Goal: Task Accomplishment & Management: Complete application form

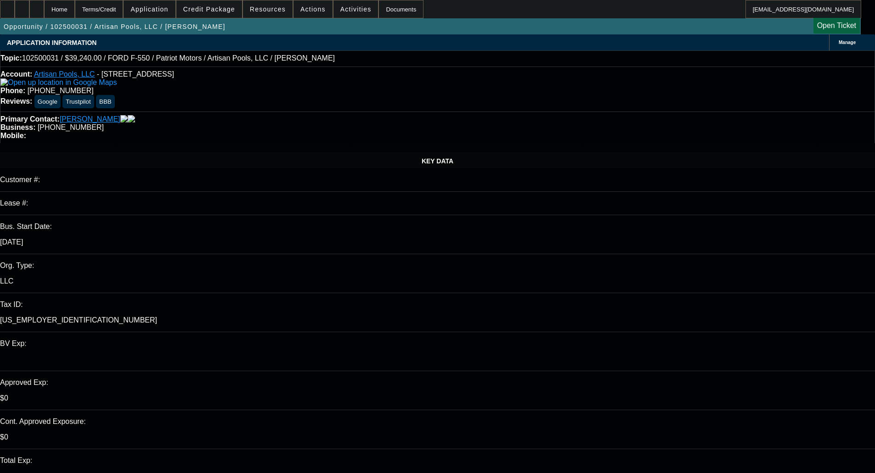
select select "0"
select select "3"
select select "0.1"
select select "4"
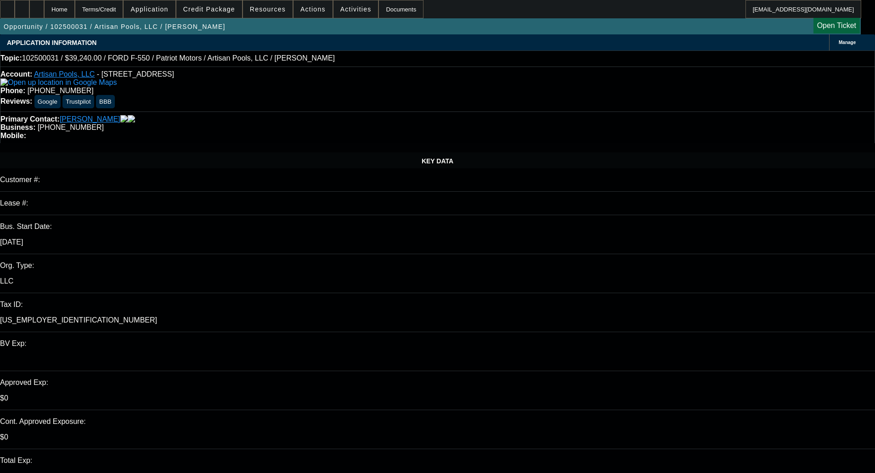
select select "0"
select select "3"
select select "0.1"
select select "4"
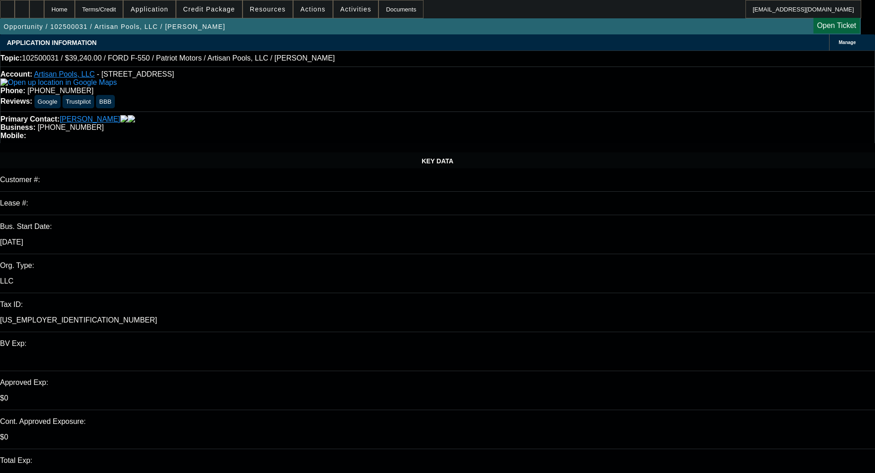
select select "0"
select select "3"
select select "0.1"
select select "4"
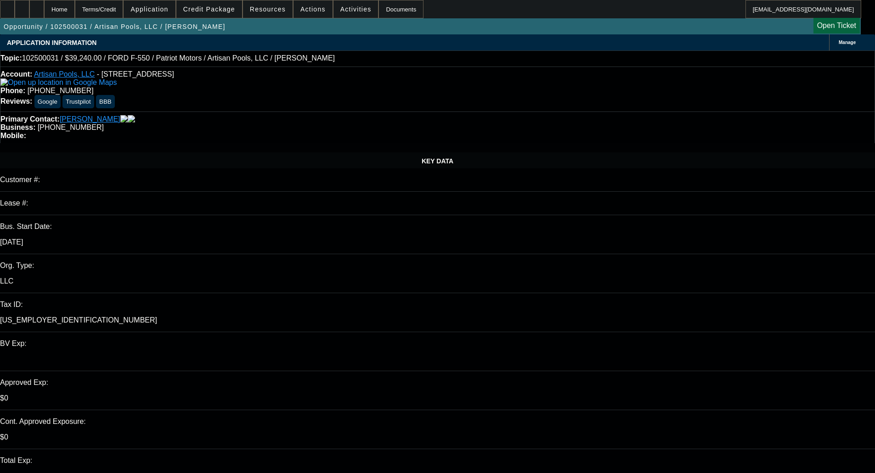
select select "0"
select select "3"
select select "0.1"
select select "4"
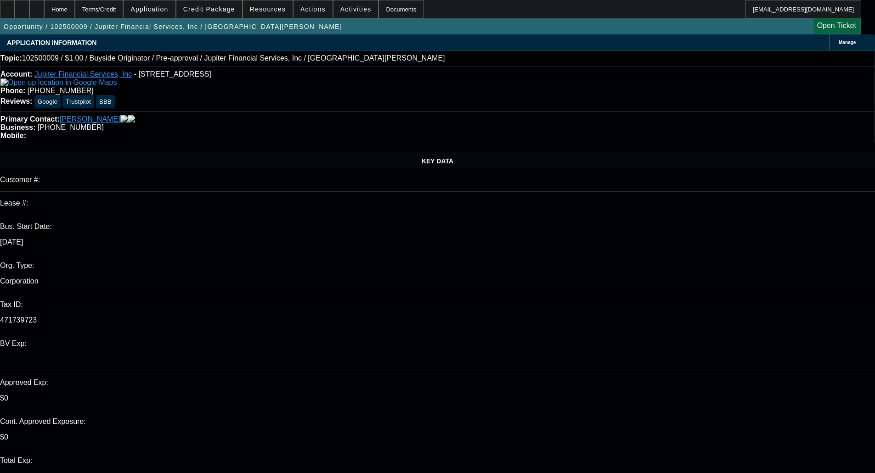
select select "0"
select select "2"
select select "0"
select select "6"
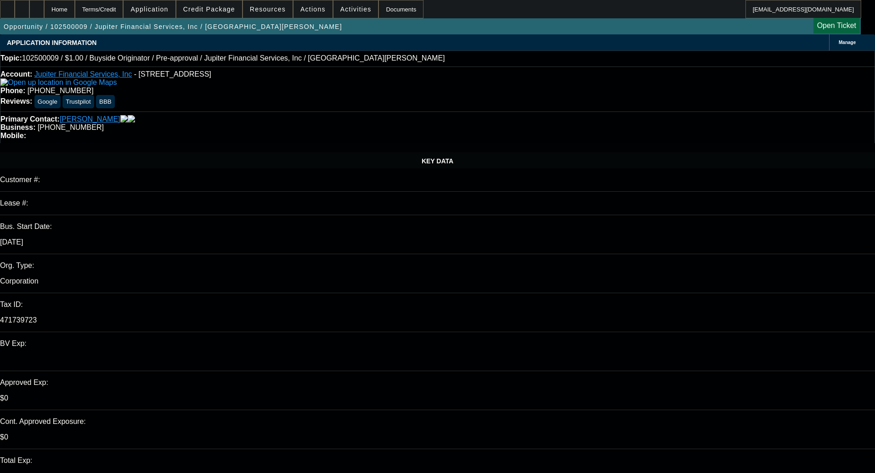
select select "0"
select select "2"
select select "0"
select select "6"
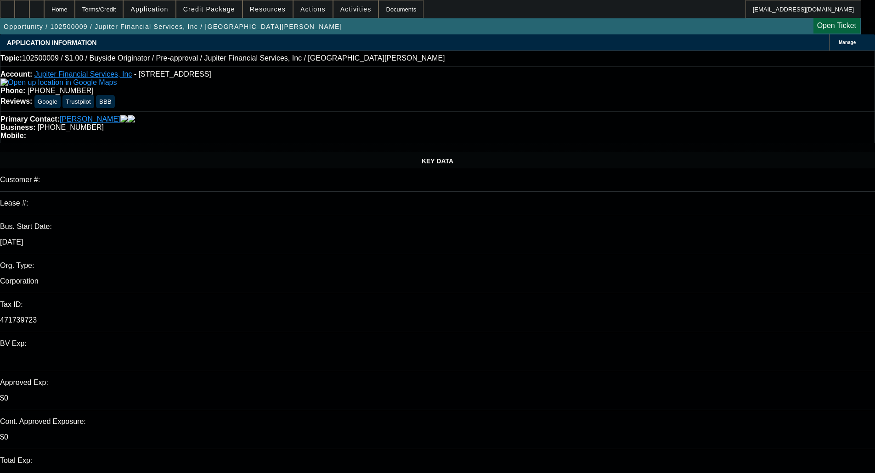
scroll to position [74, 0]
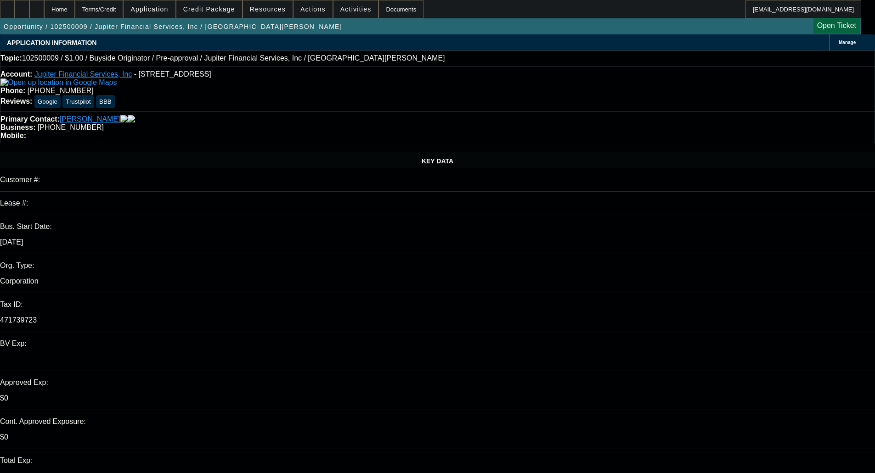
select select "0"
select select "2"
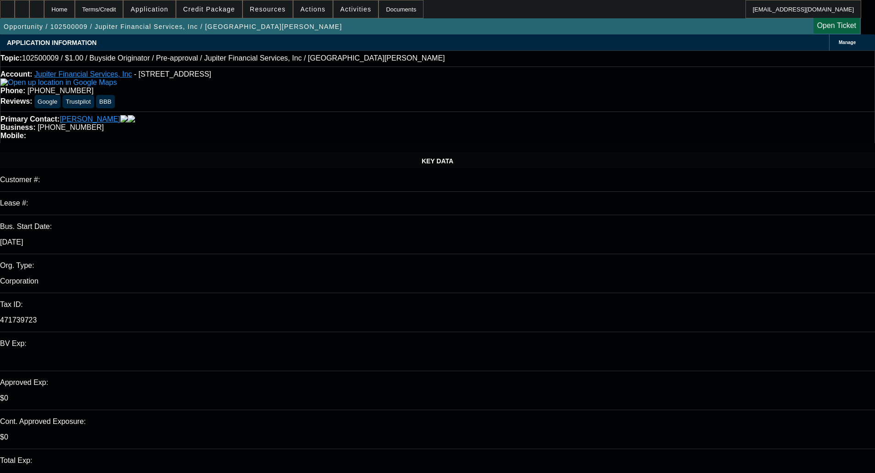
select select "2"
select select "0"
select select "6"
select select "0"
select select "2"
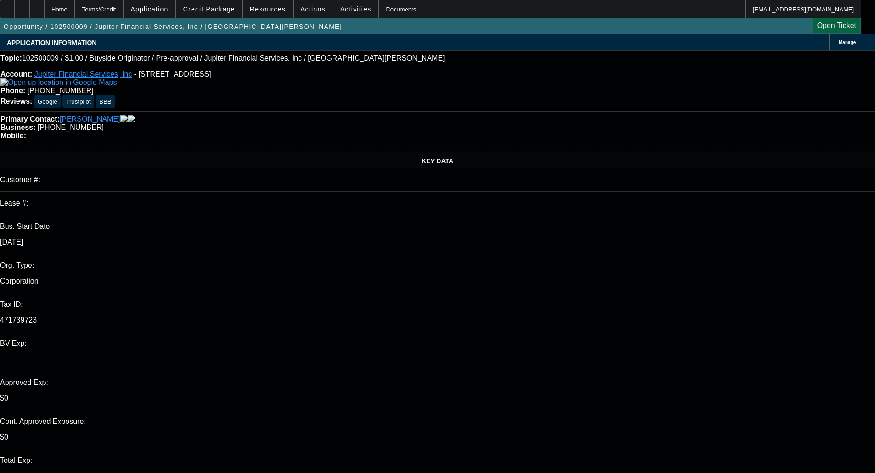
select select "2"
select select "0"
select select "6"
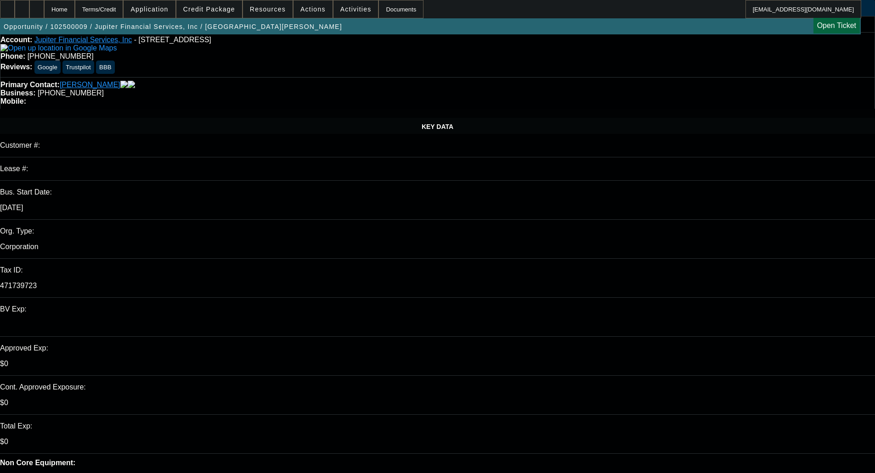
scroll to position [138, 0]
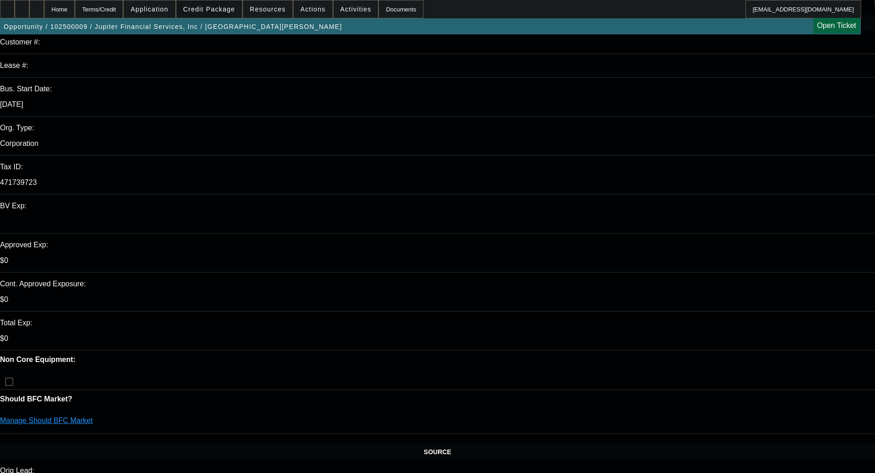
click at [206, 8] on span "Credit Package" at bounding box center [209, 9] width 52 height 7
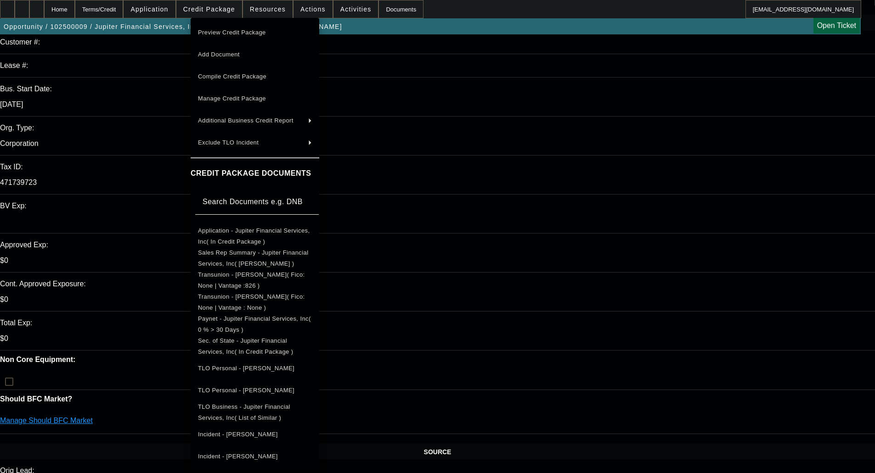
click at [256, 299] on span "Transunion - Coburn, Sean( Fico: None | Vantage : None )" at bounding box center [251, 302] width 107 height 18
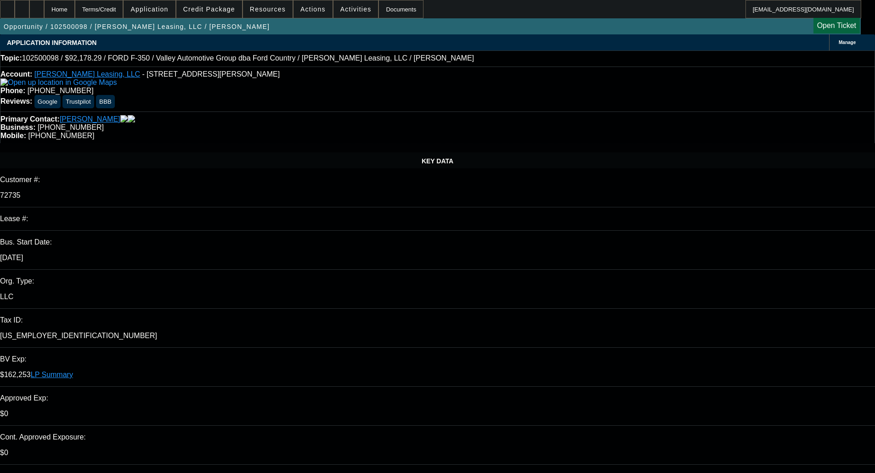
select select "0"
select select "2"
select select "0"
select select "6"
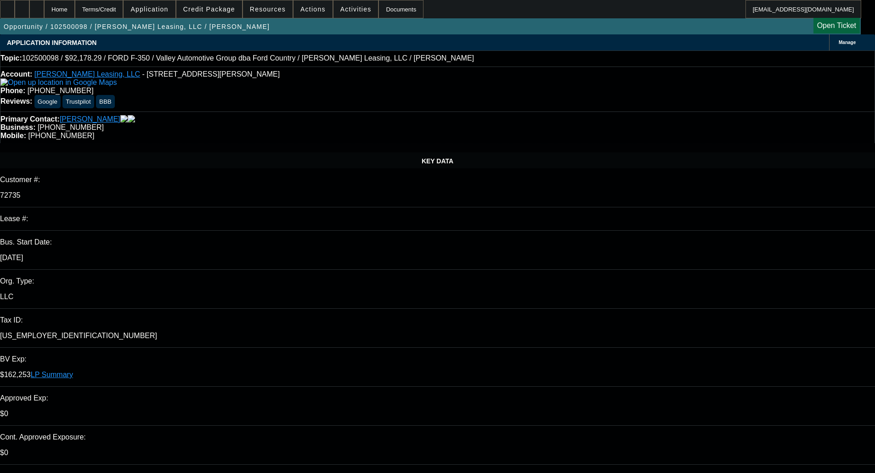
select select "0"
select select "2"
select select "0"
select select "6"
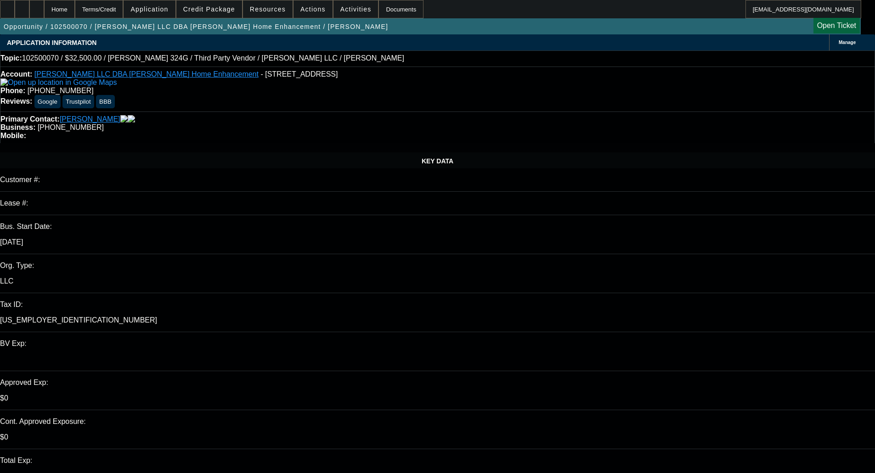
select select "0"
select select "6"
select select "0"
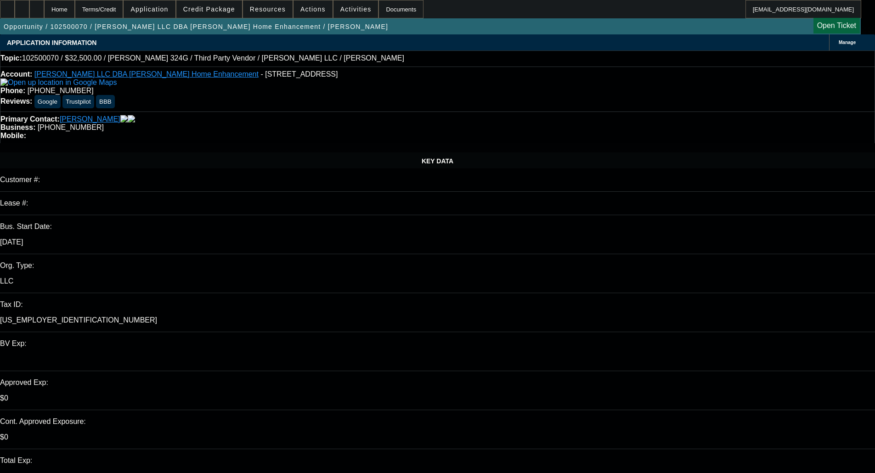
select select "0"
select select "6"
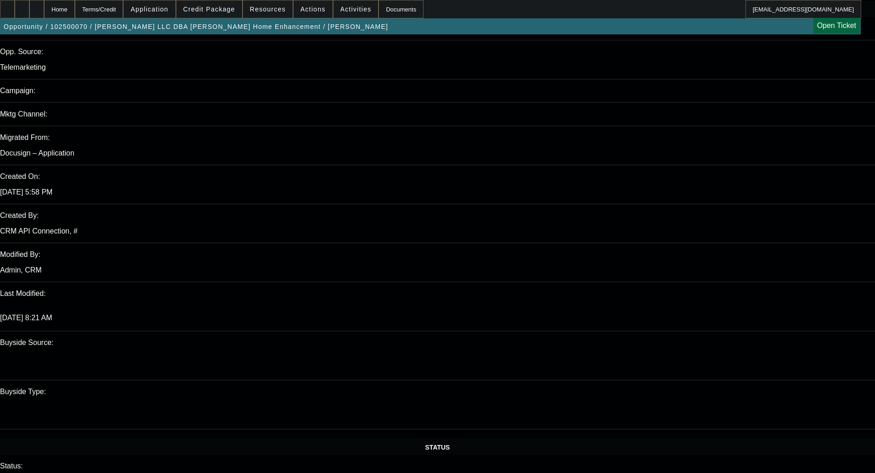
scroll to position [597, 0]
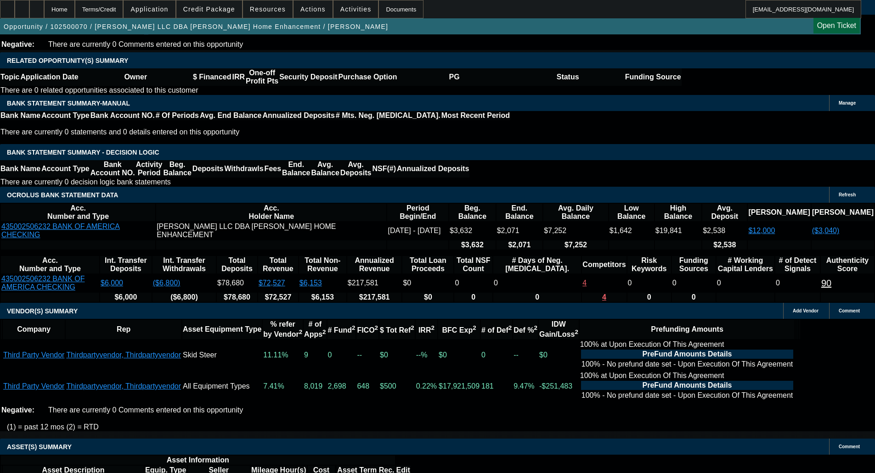
scroll to position [1487, 0]
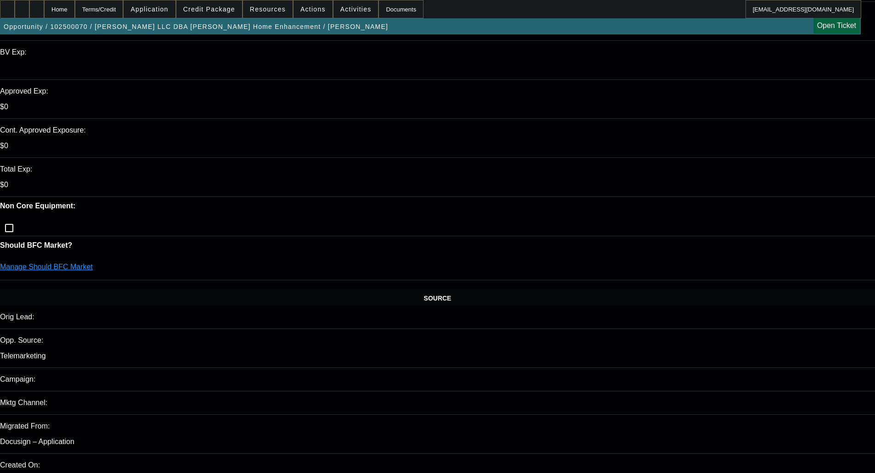
scroll to position [293, 0]
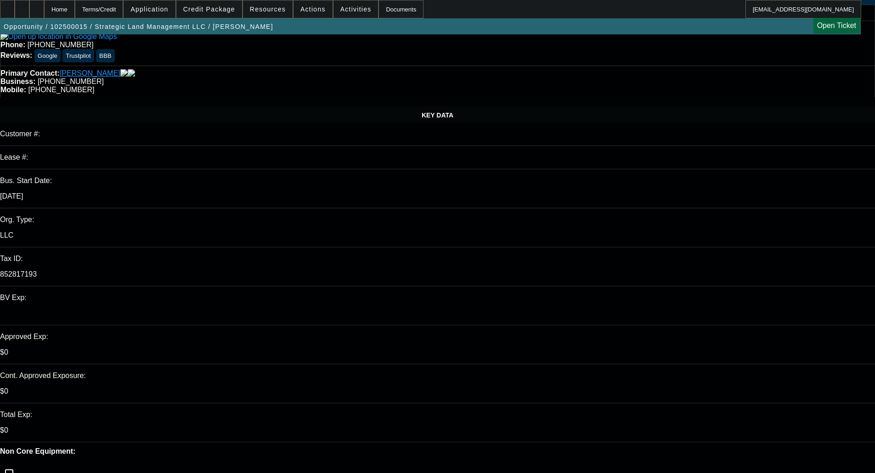
select select "0.15"
select select "2"
select select "0"
select select "6"
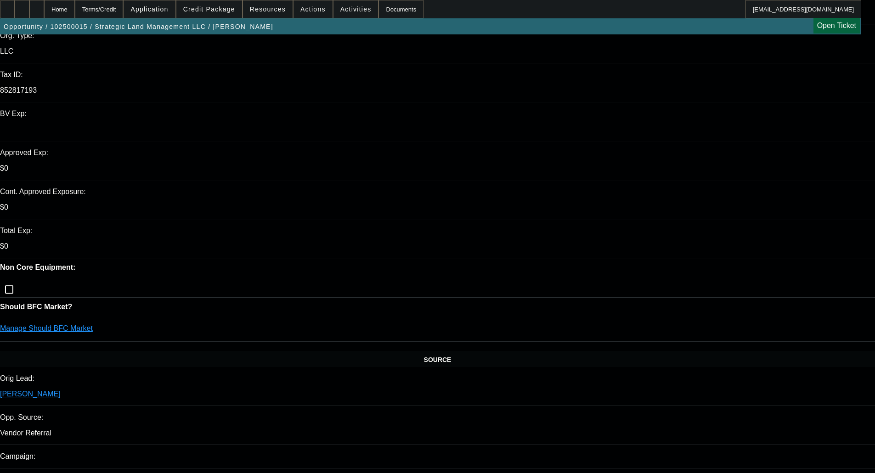
scroll to position [230, 0]
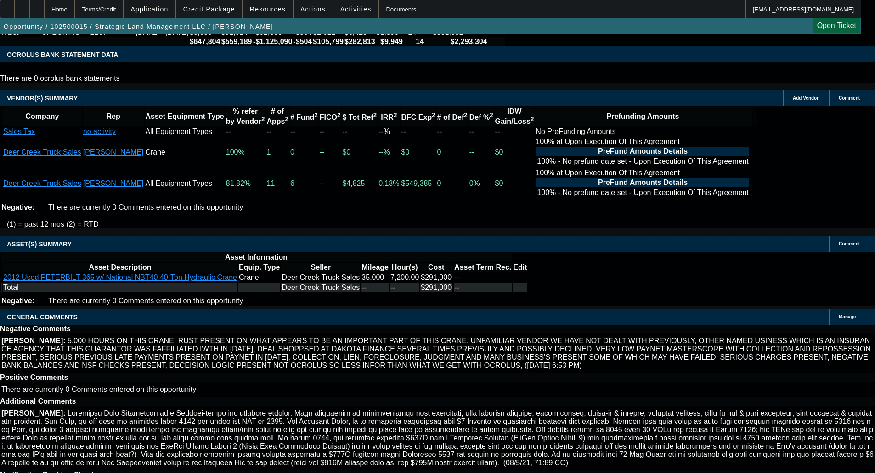
scroll to position [1658, 0]
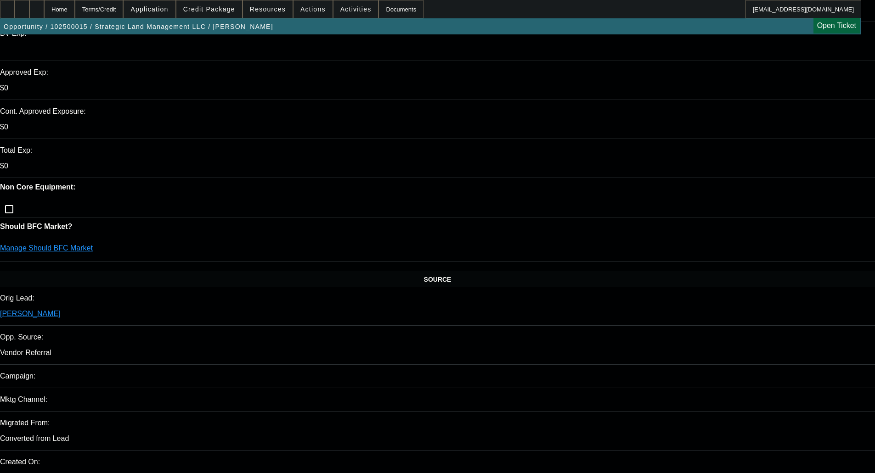
scroll to position [367, 0]
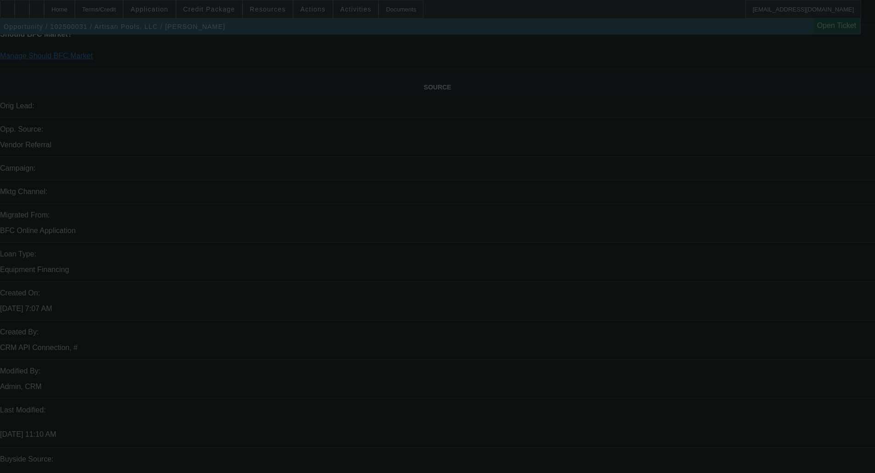
scroll to position [1608, 0]
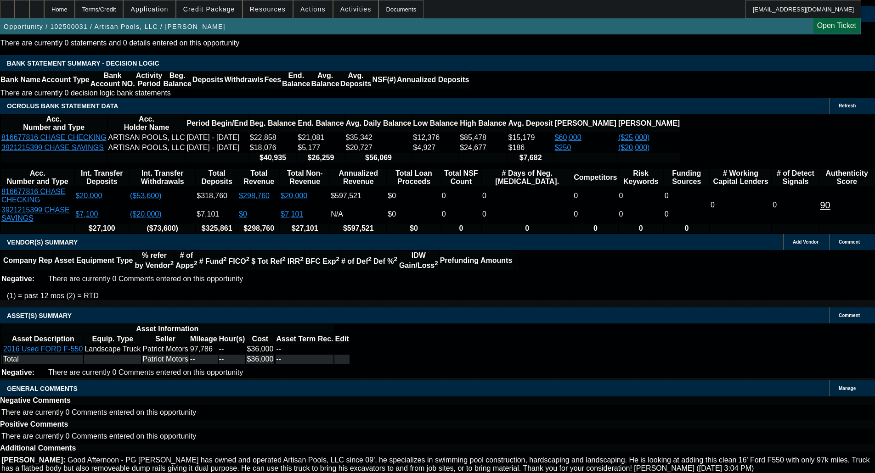
select select "0"
select select "3"
select select "0.1"
select select "4"
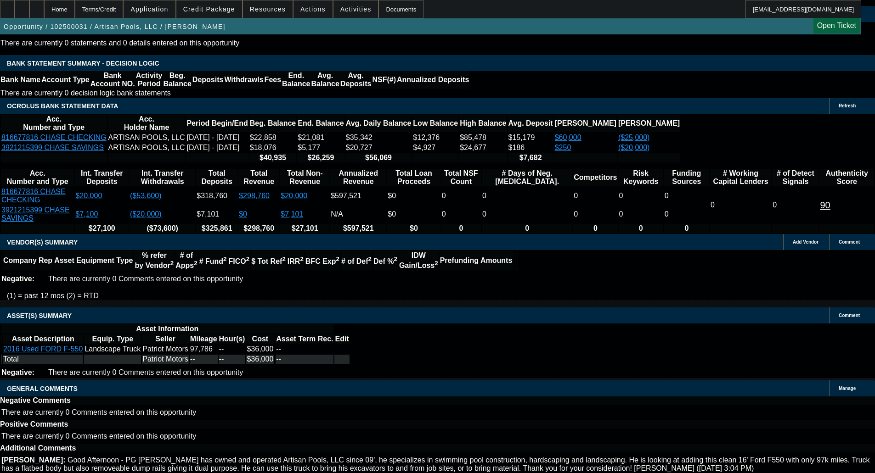
select select "0"
select select "3"
select select "0.1"
select select "4"
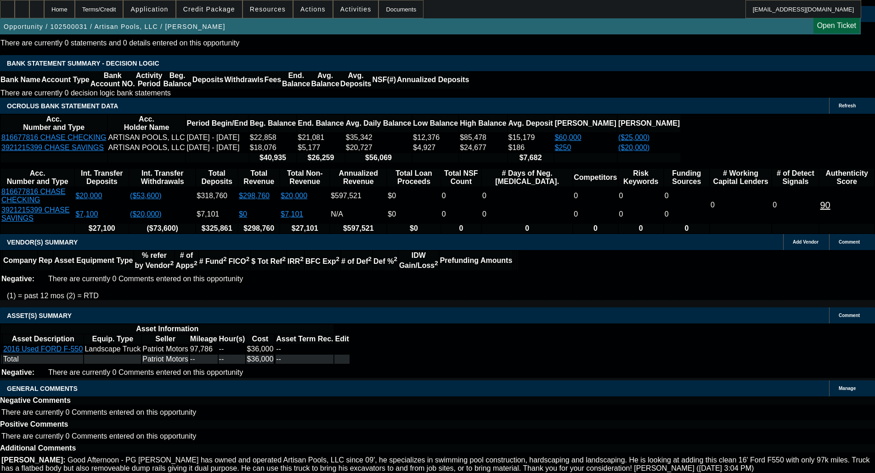
select select "0"
select select "3"
select select "0.1"
select select "4"
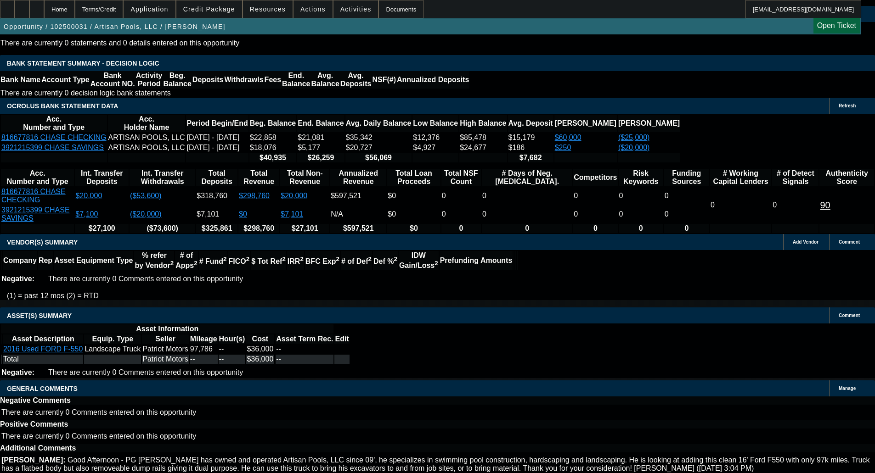
select select "0"
select select "3"
select select "0.1"
select select "4"
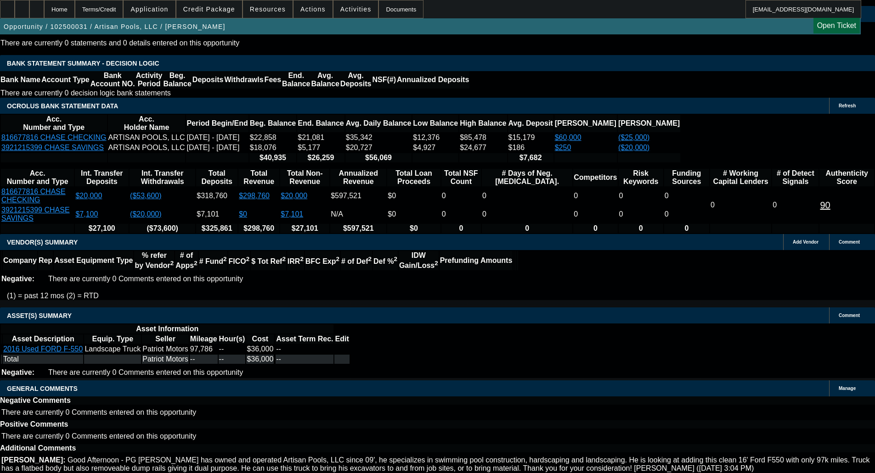
scroll to position [1631, 0]
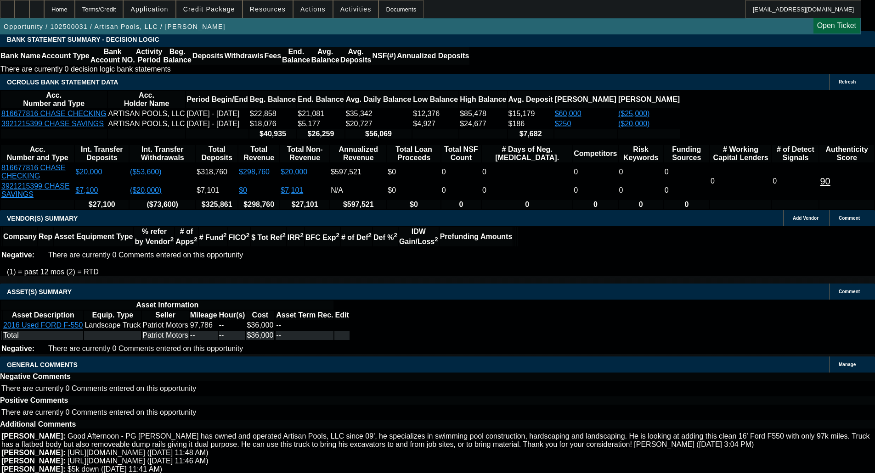
select select "6"
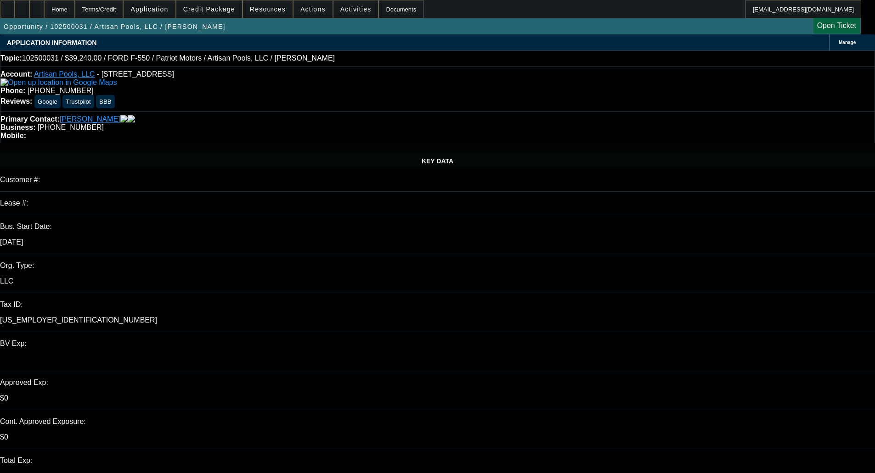
type input "05:32"
type input "09:19"
click at [649, 302] on span "7" at bounding box center [654, 302] width 17 height 17
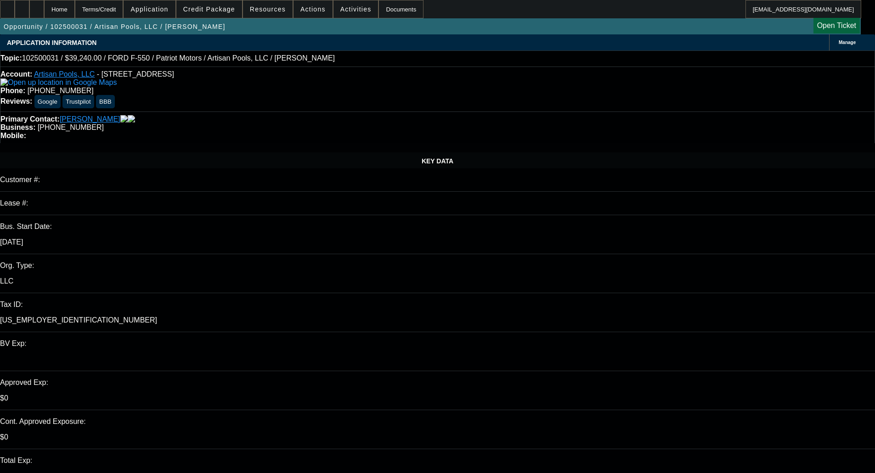
type input "10/6/2025"
paste textarea "We are missing: Experian Credit Report is Locked"
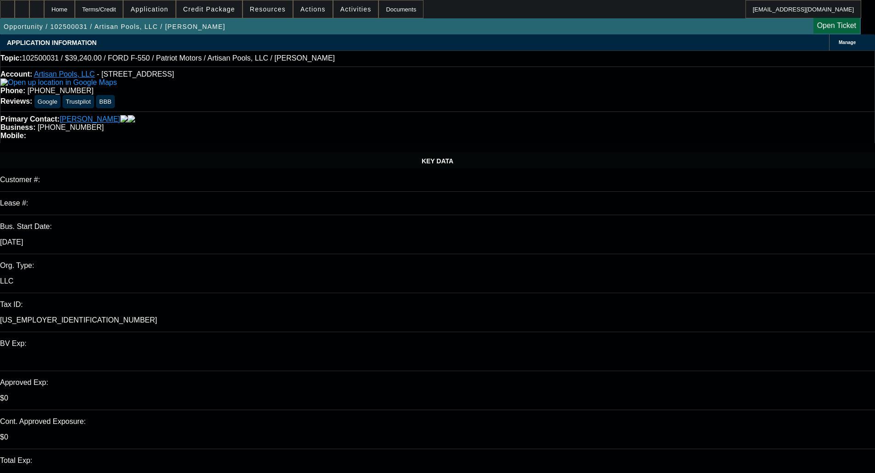
type textarea "PER CPEF - "We are missing: Experian Credit Report is Locked ""
select select "0"
select select "3"
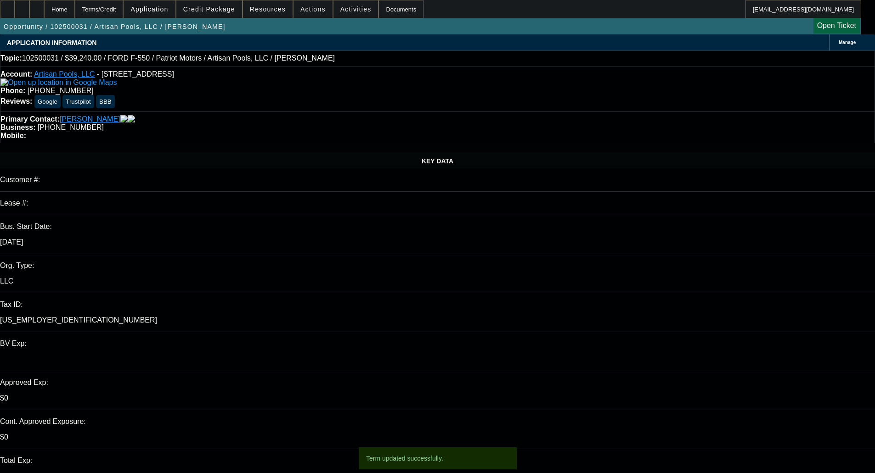
select select "0.1"
select select "4"
select select "0"
select select "3"
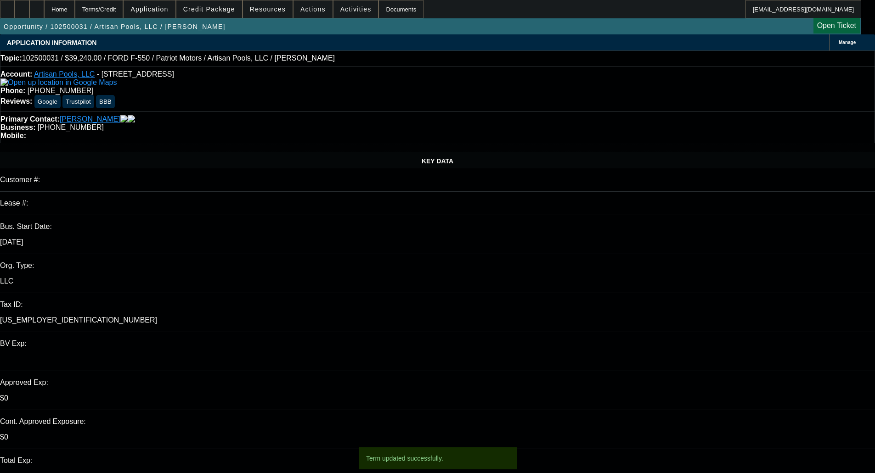
select select "0.1"
select select "4"
select select "0"
select select "3"
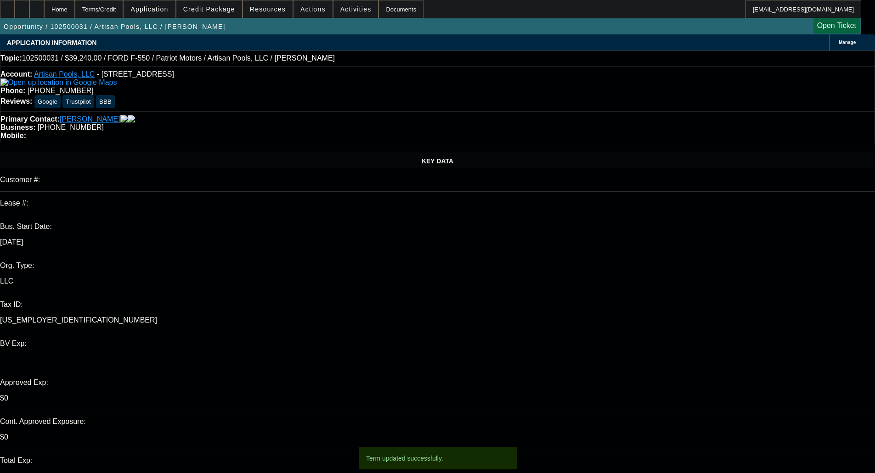
select select "0.1"
select select "4"
select select "0"
select select "3"
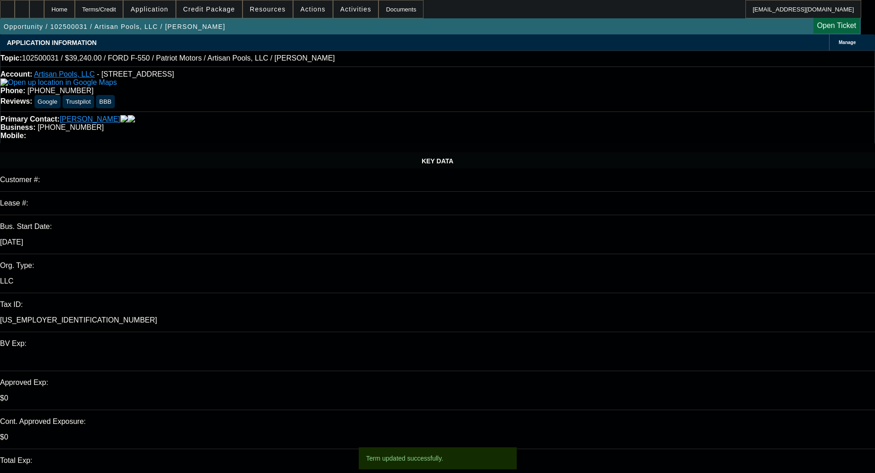
select select "0.1"
select select "4"
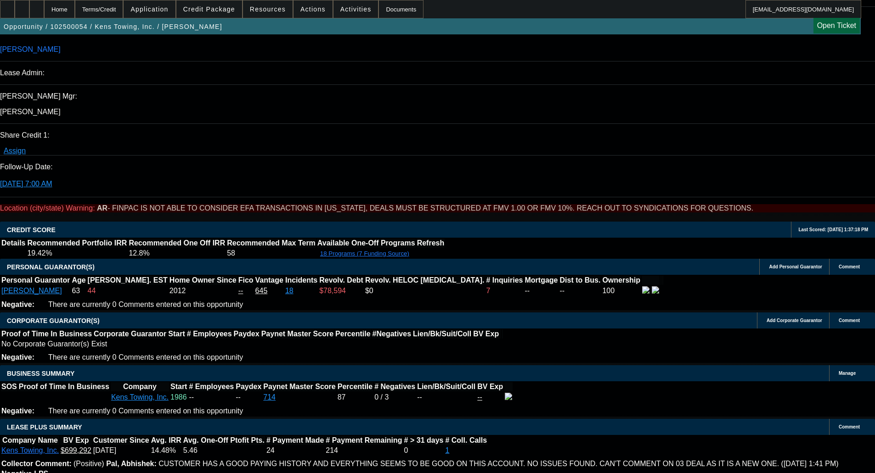
select select "0"
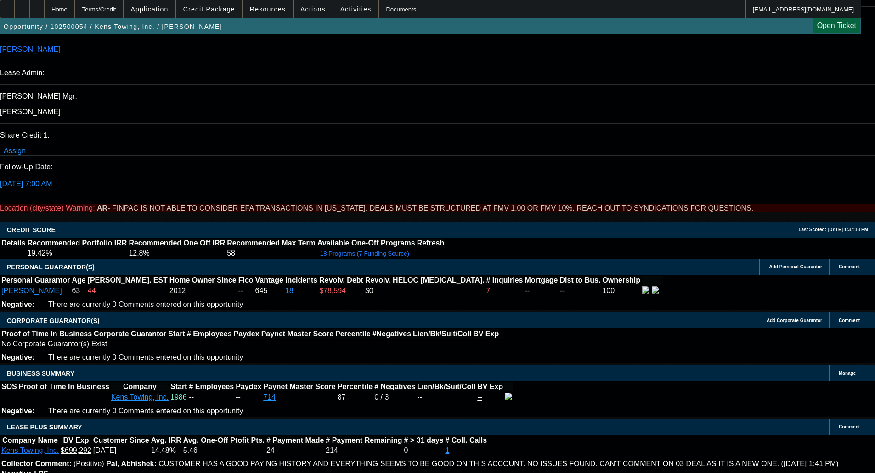
select select "0"
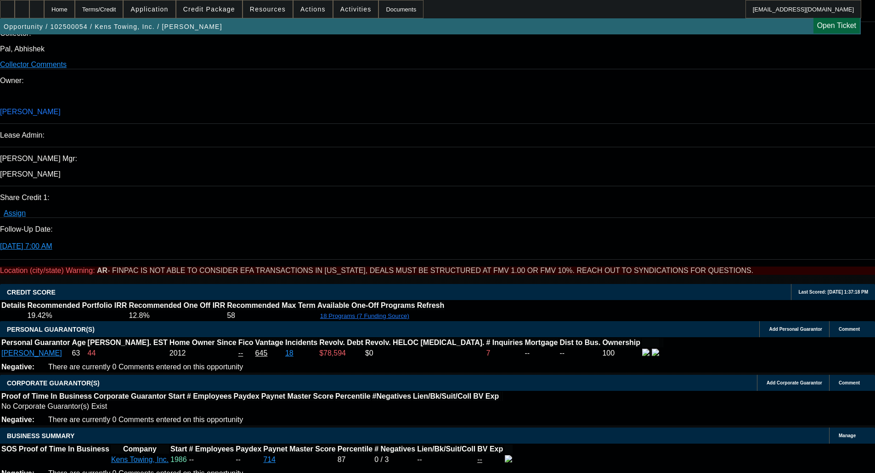
scroll to position [1007, 0]
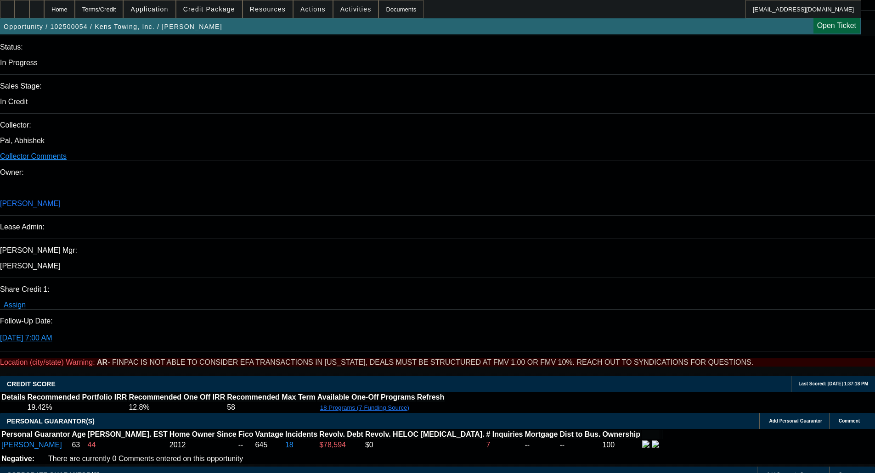
select select "1"
select select "6"
select select "1"
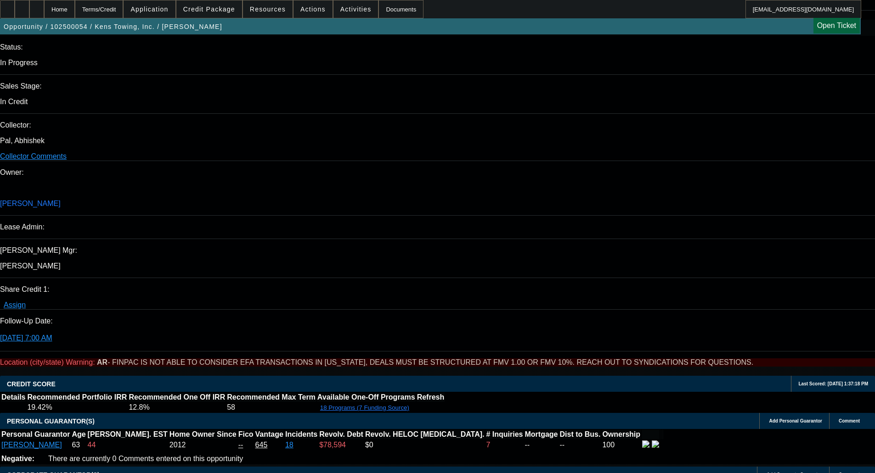
select select "6"
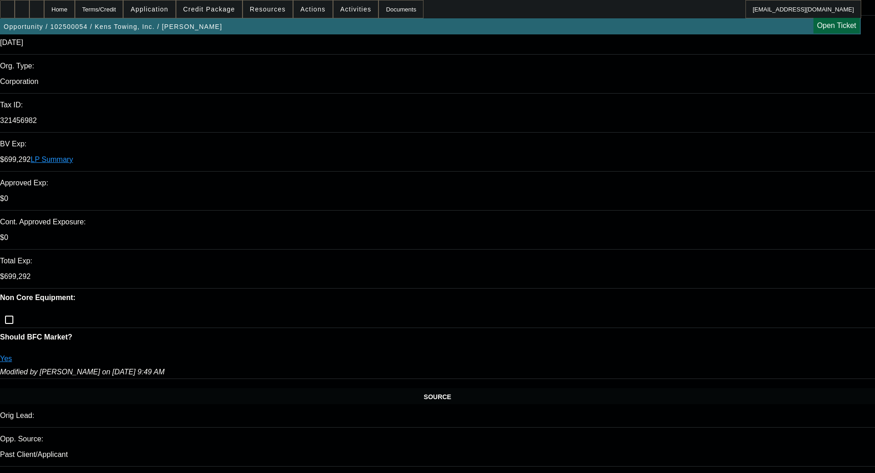
scroll to position [272, 0]
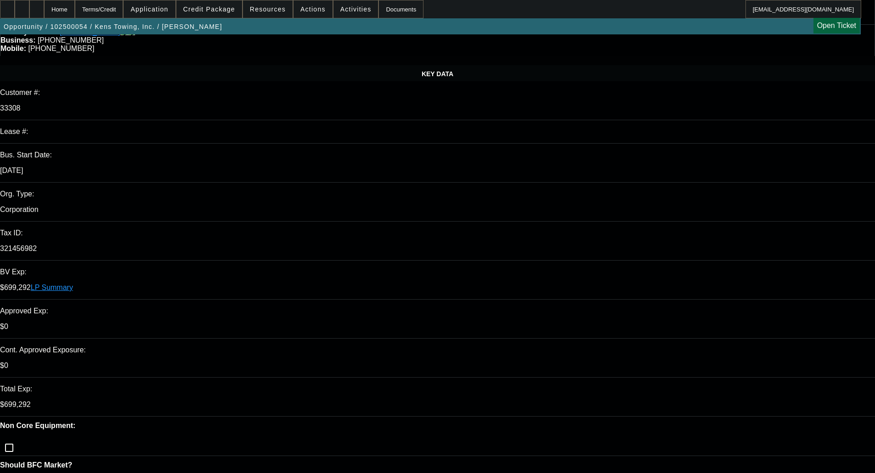
scroll to position [0, 0]
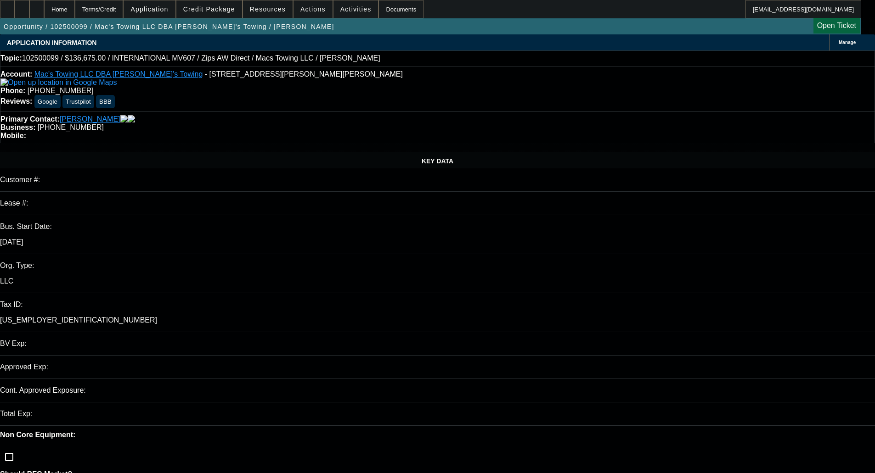
select select "0"
select select "1"
select select "2"
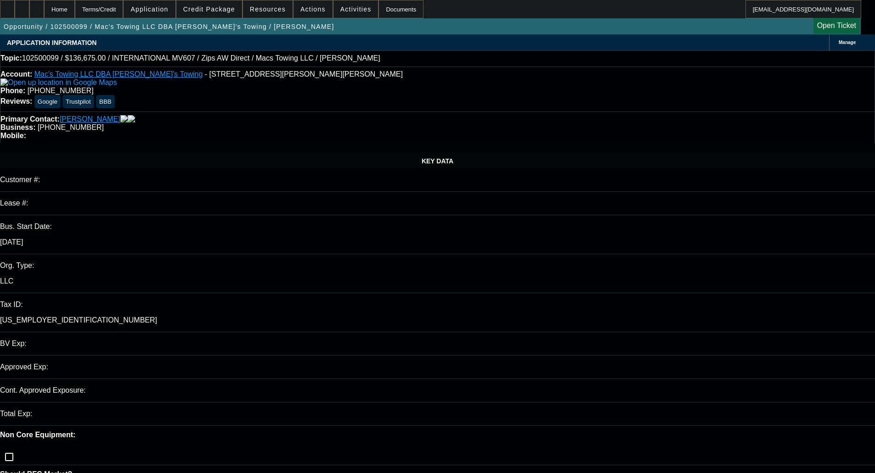
select select "6"
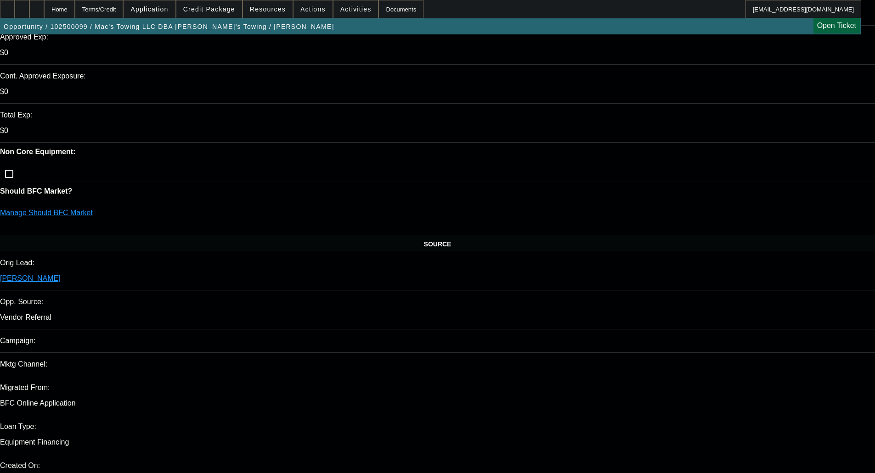
scroll to position [459, 0]
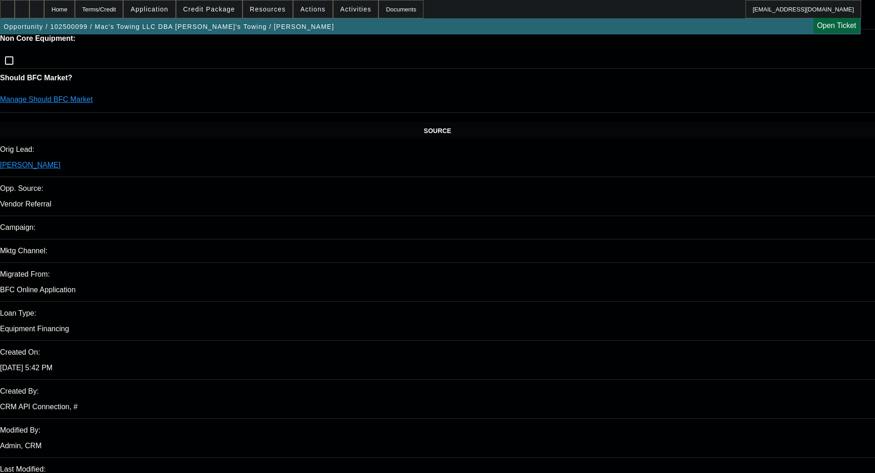
click at [208, 16] on span at bounding box center [209, 9] width 66 height 22
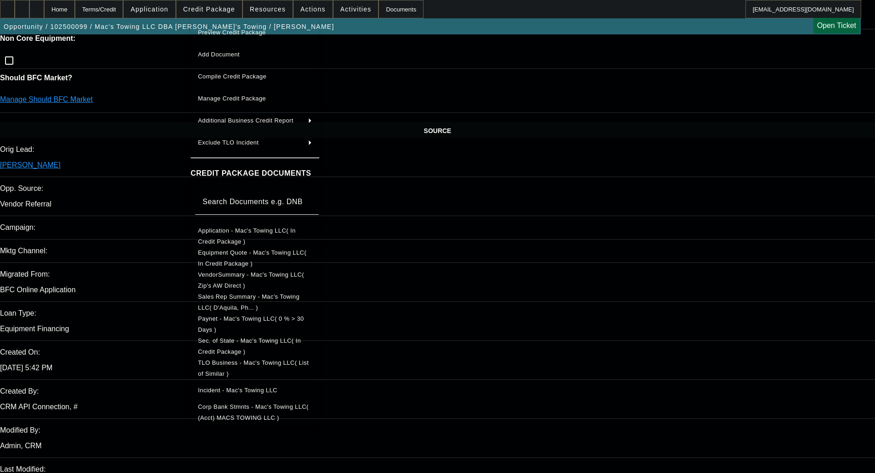
click at [235, 30] on span "Preview Credit Package" at bounding box center [232, 32] width 68 height 7
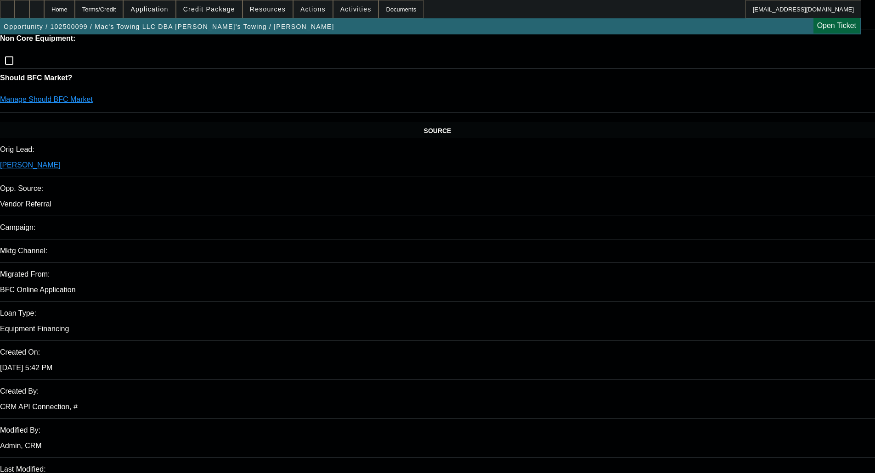
click at [215, 7] on span "Credit Package" at bounding box center [209, 9] width 52 height 7
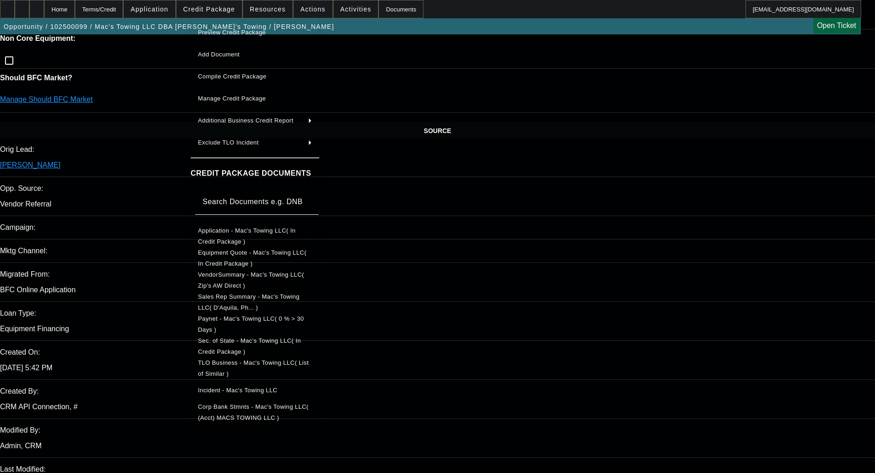
click at [230, 96] on span "Manage Credit Package" at bounding box center [232, 98] width 68 height 7
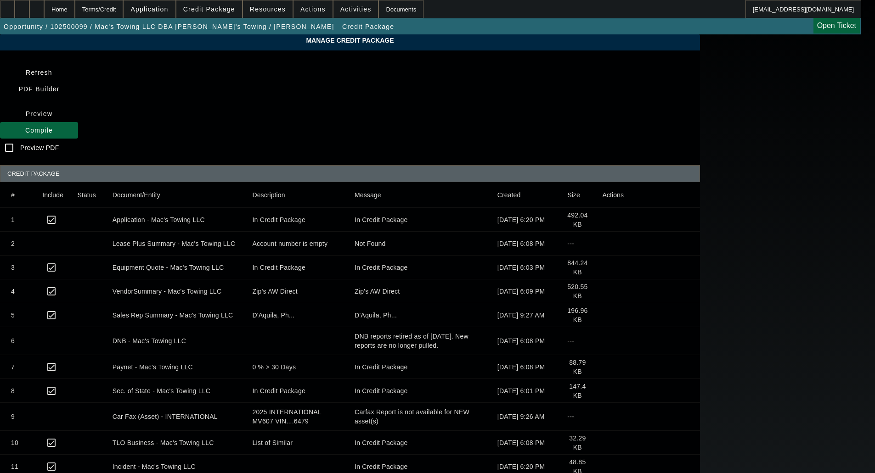
click at [45, 133] on app-manage-credit-package "Manage Credit Package Refresh PDF Builder Preview Compile Preview PDF CREDIT PA…" at bounding box center [437, 295] width 875 height 523
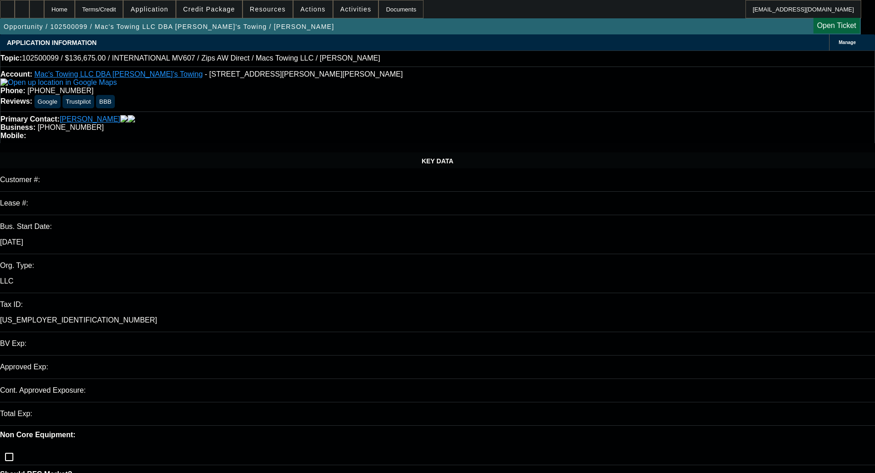
select select "0"
select select "2"
select select "0"
select select "6"
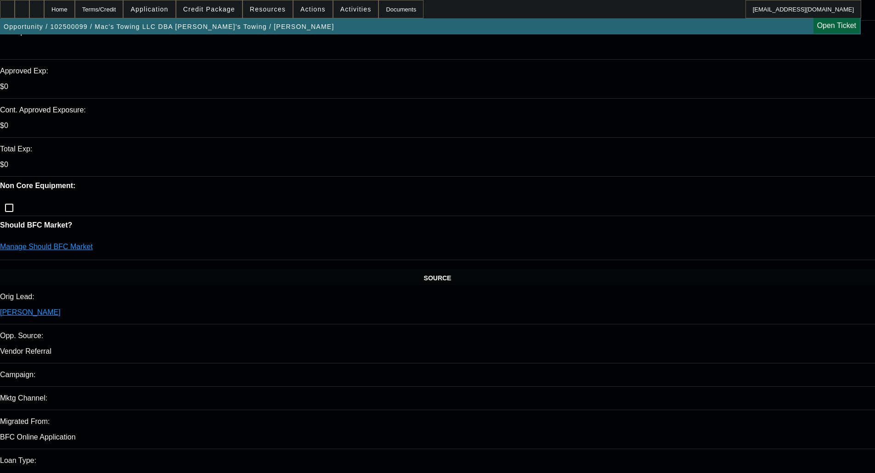
scroll to position [321, 0]
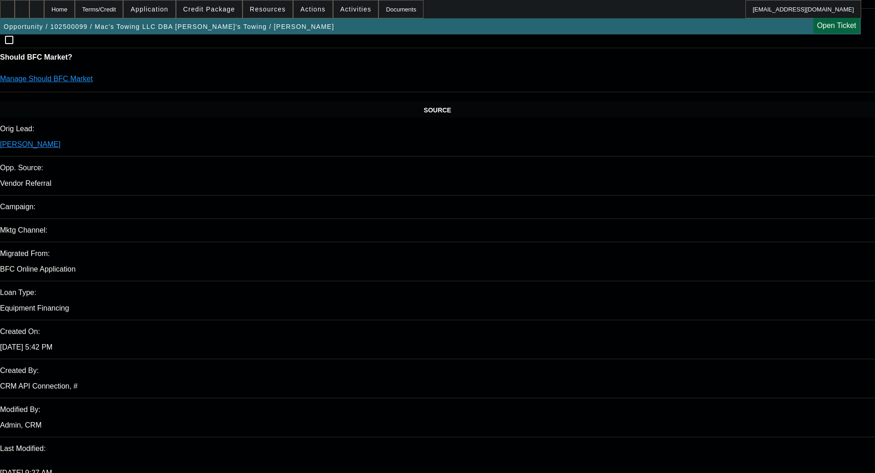
scroll to position [505, 0]
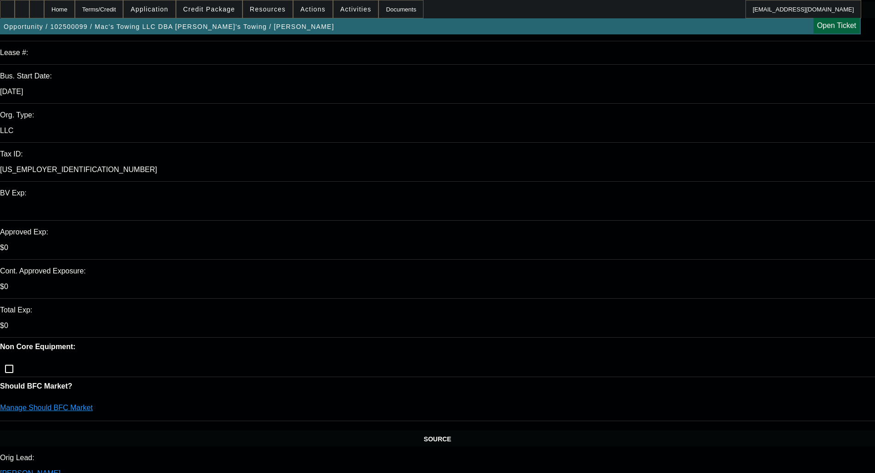
scroll to position [0, 0]
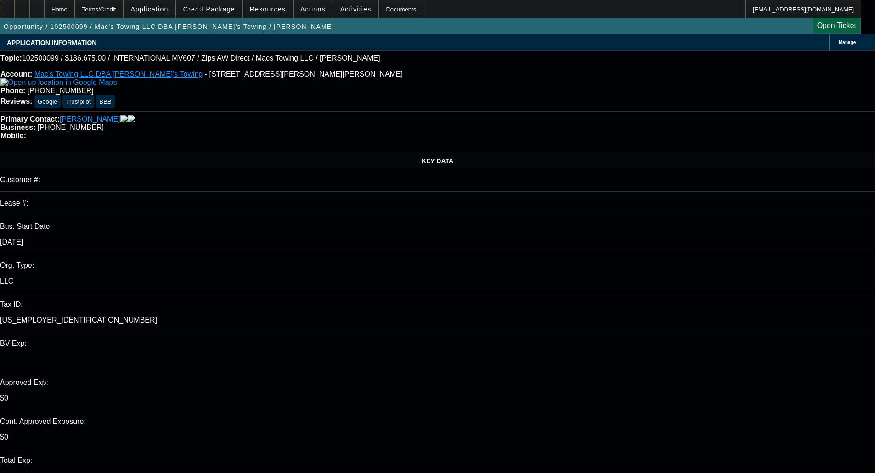
click at [213, 13] on span at bounding box center [209, 9] width 66 height 22
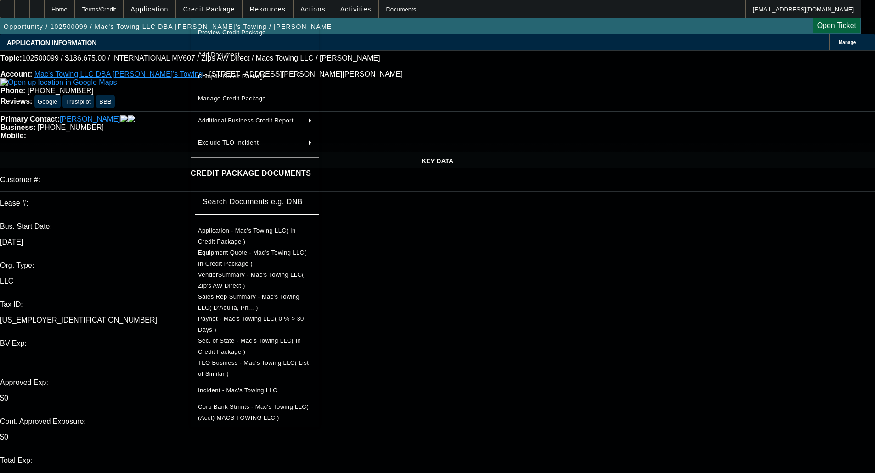
click at [218, 31] on span "Preview Credit Package" at bounding box center [232, 32] width 68 height 7
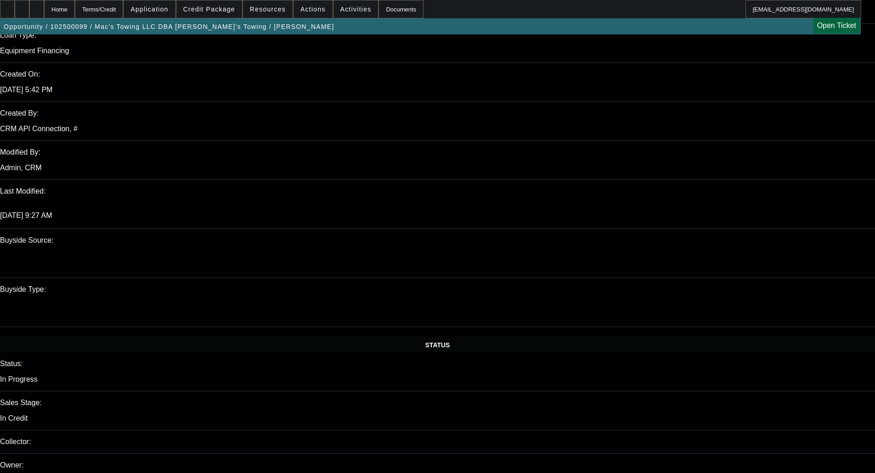
scroll to position [735, 0]
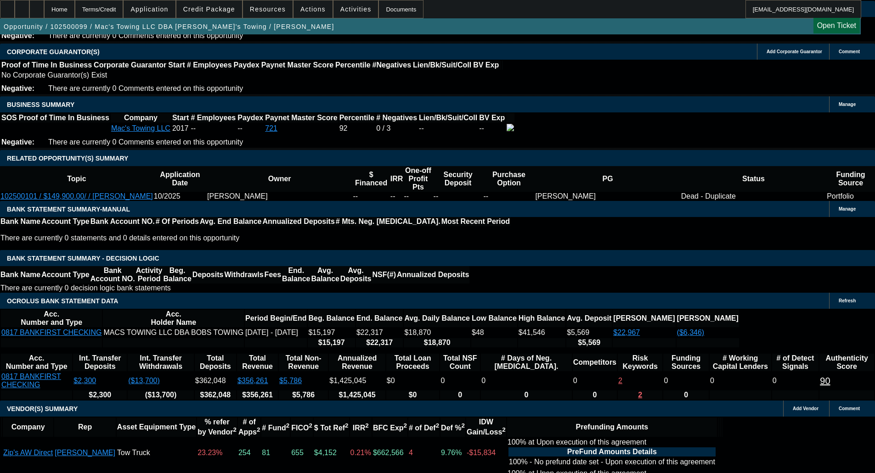
scroll to position [1423, 0]
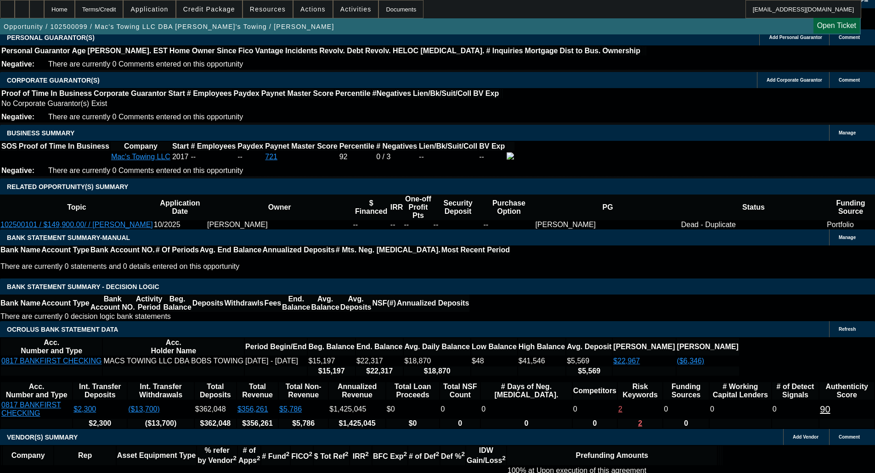
type textarea "CORP ONLY; LIMITED COMP CREDIT; LOW IRR; EXTENDED TERM - OKAY TO SELL"
click at [211, 11] on span "Credit Package" at bounding box center [209, 9] width 52 height 7
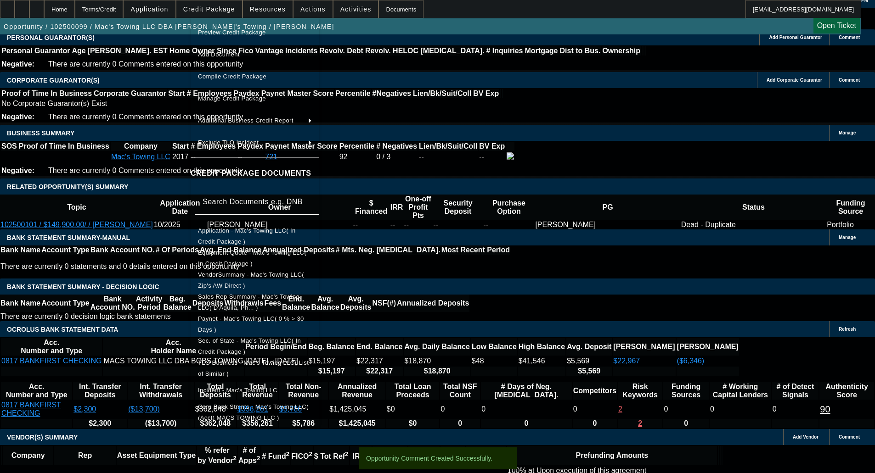
click at [250, 231] on span "Application - Mac's Towing LLC( In Credit Package )" at bounding box center [247, 236] width 98 height 18
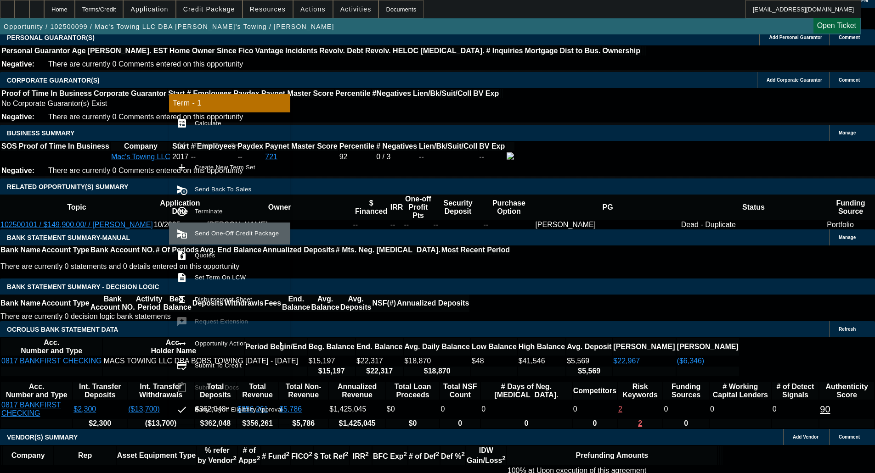
click at [211, 223] on button "send_and_archive Send One-Off Credit Package" at bounding box center [229, 234] width 121 height 22
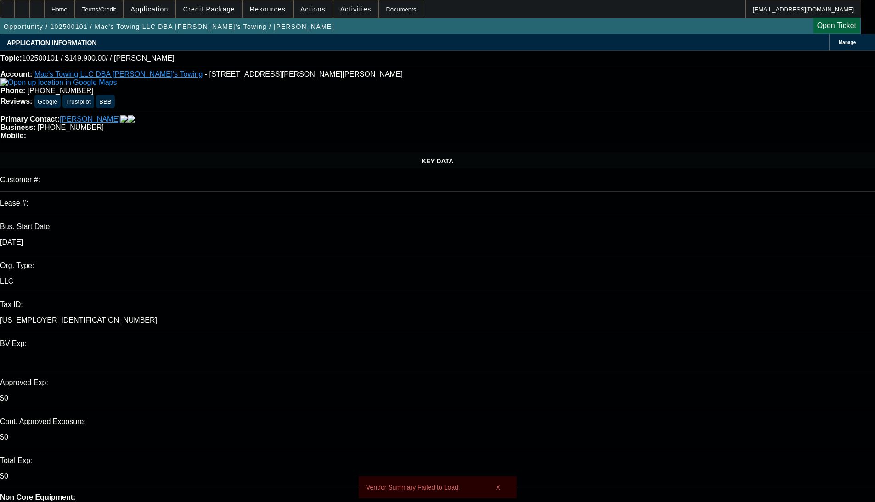
select select "0"
select select "2"
select select "0.1"
select select "4"
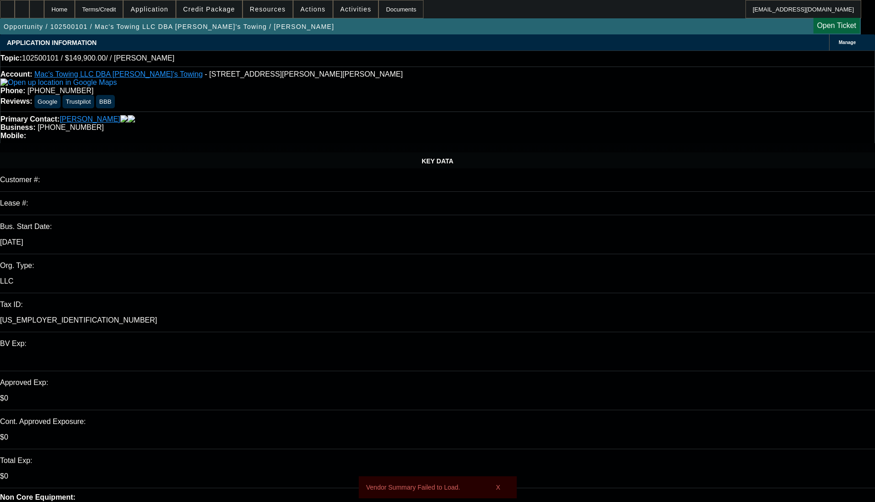
click at [219, 10] on span "Credit Package" at bounding box center [209, 9] width 52 height 7
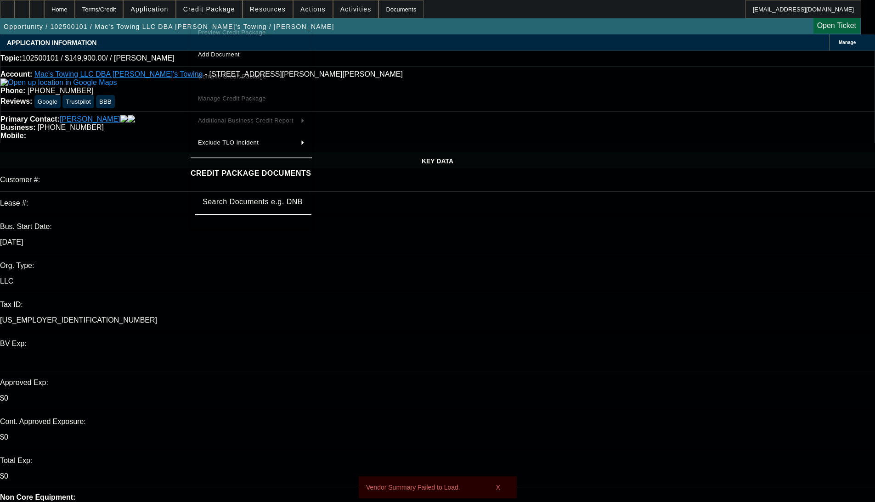
click at [222, 12] on div at bounding box center [437, 251] width 875 height 502
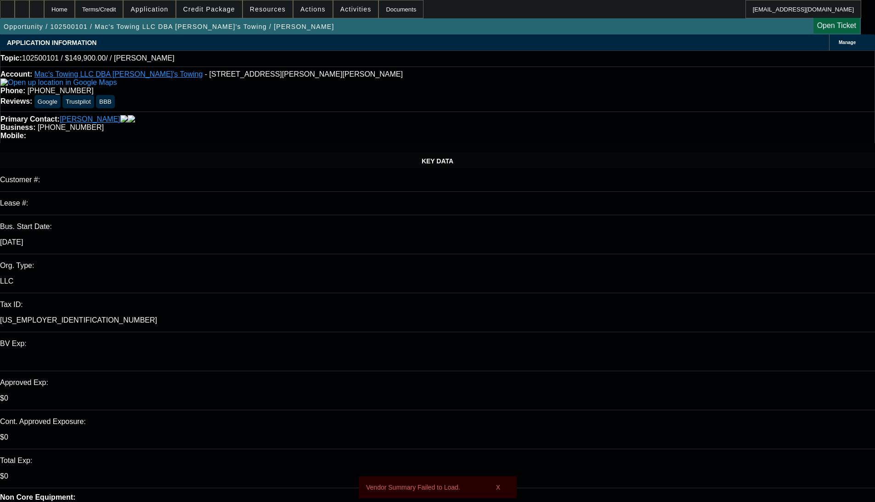
click at [204, 10] on span "Credit Package" at bounding box center [209, 9] width 52 height 7
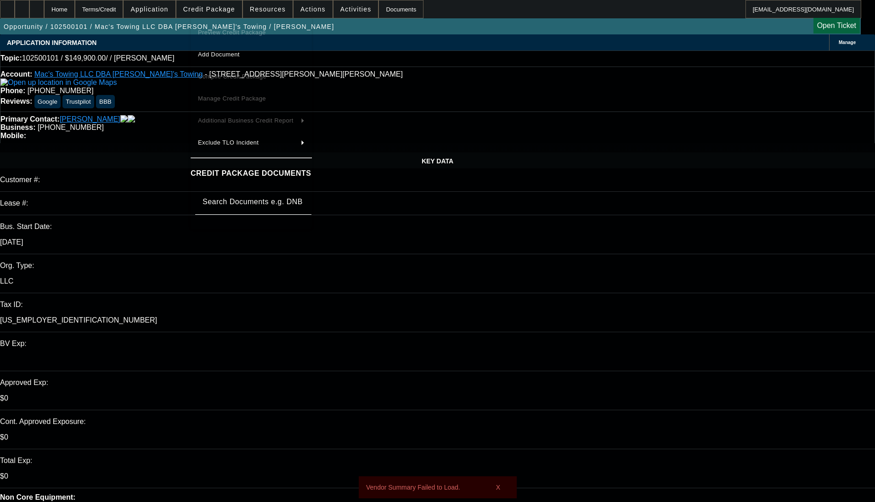
click at [204, 10] on div at bounding box center [437, 251] width 875 height 502
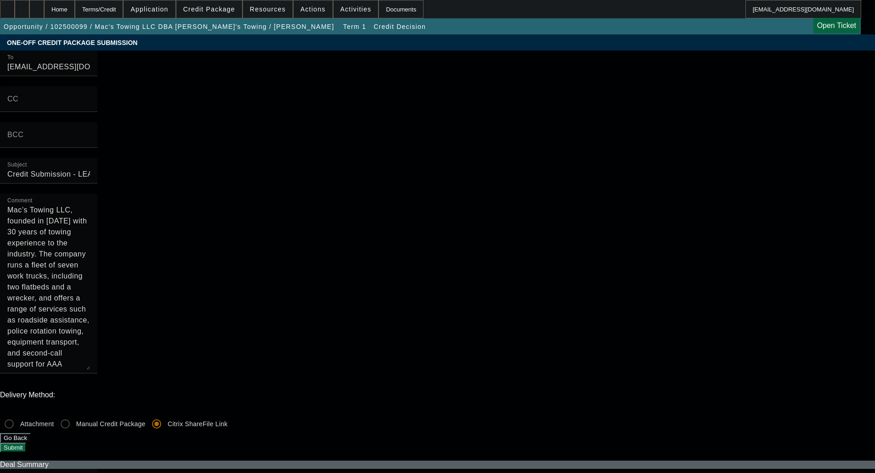
click at [26, 443] on button "Submit" at bounding box center [13, 448] width 26 height 10
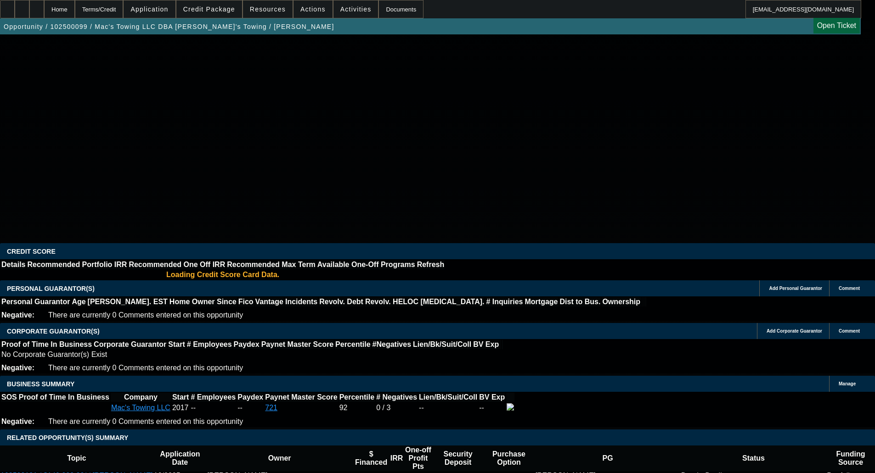
select select "0"
select select "2"
select select "0"
select select "6"
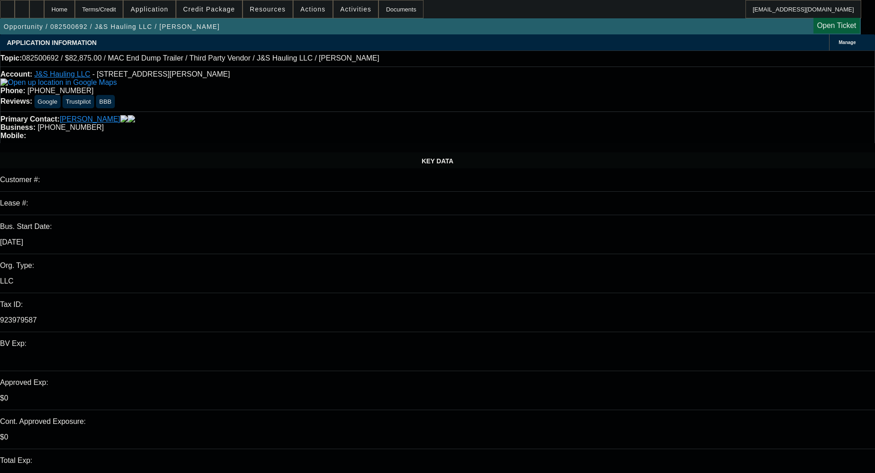
select select "0"
select select "2"
select select "0.1"
select select "4"
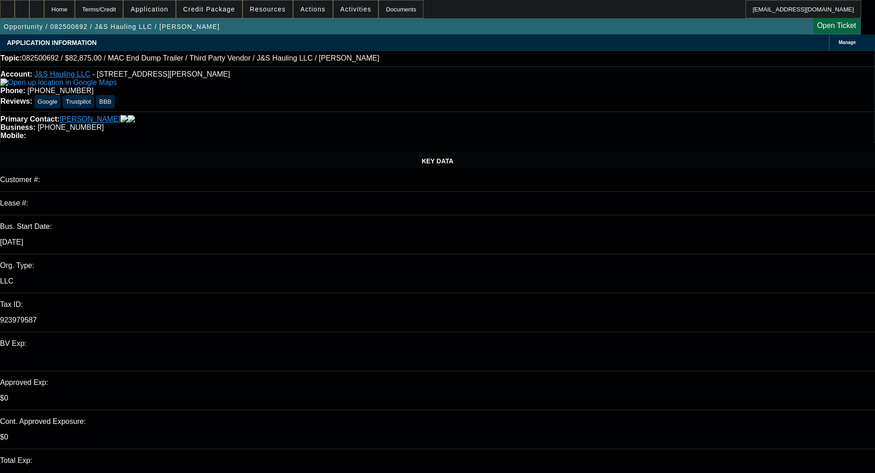
select select "0"
select select "2"
select select "0.1"
select select "4"
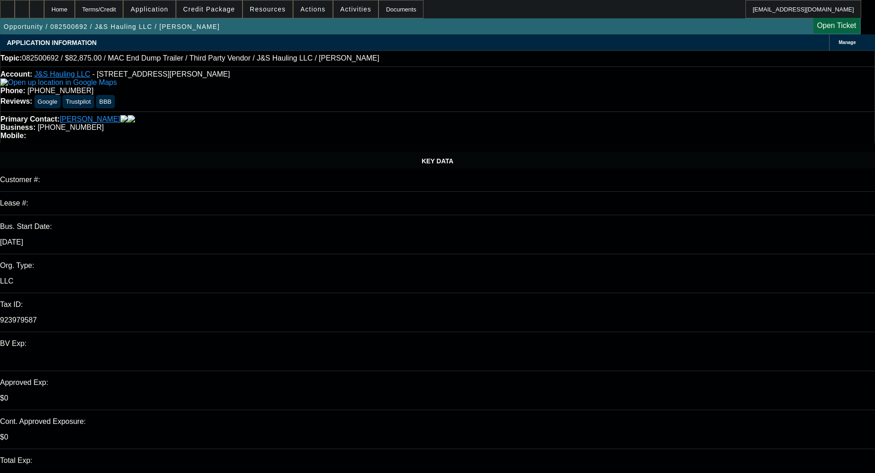
select select "0"
select select "2"
select select "0.1"
select select "4"
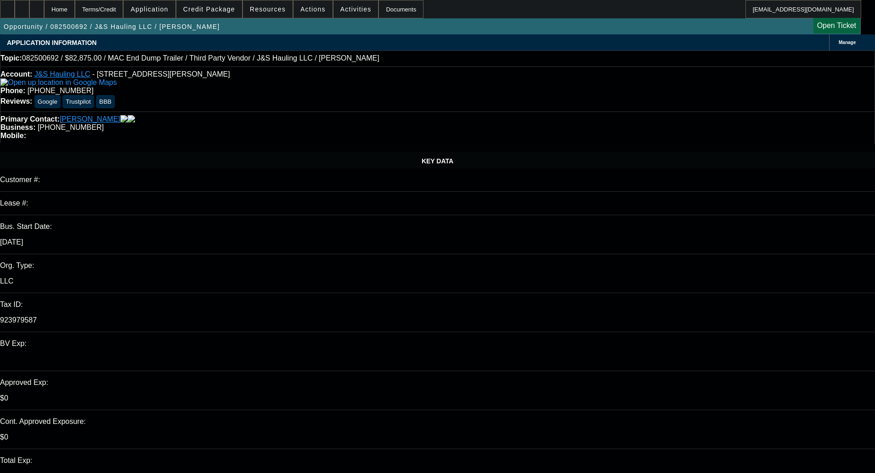
select select "0"
select select "3"
select select "0.1"
select select "4"
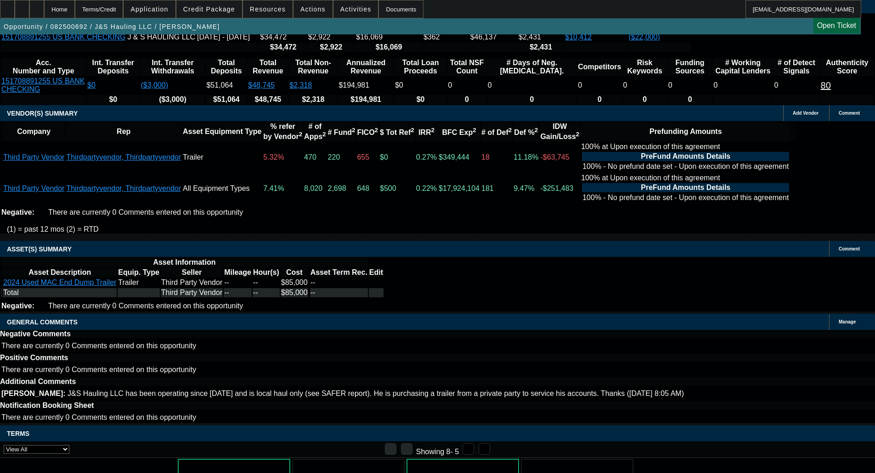
scroll to position [1758, 0]
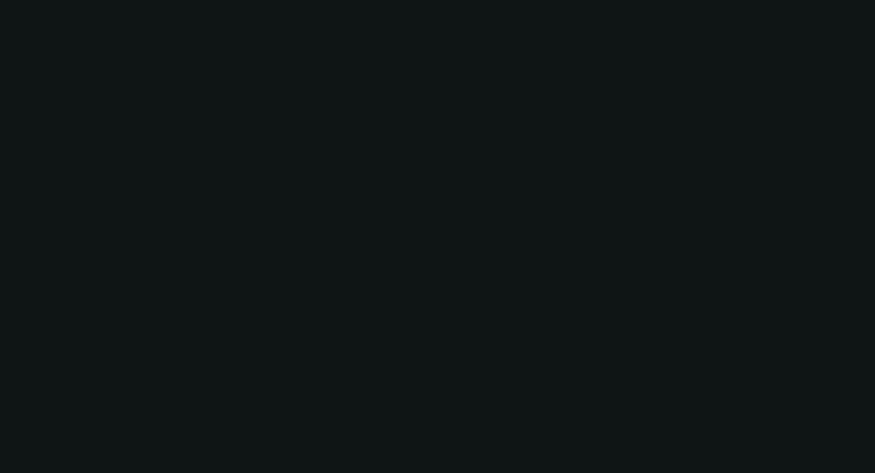
scroll to position [1709, 0]
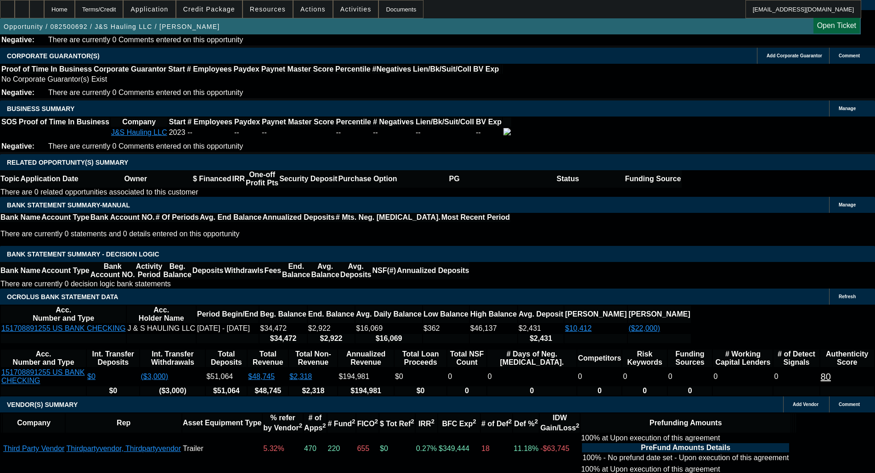
select select "0"
select select "2"
select select "0.1"
select select "4"
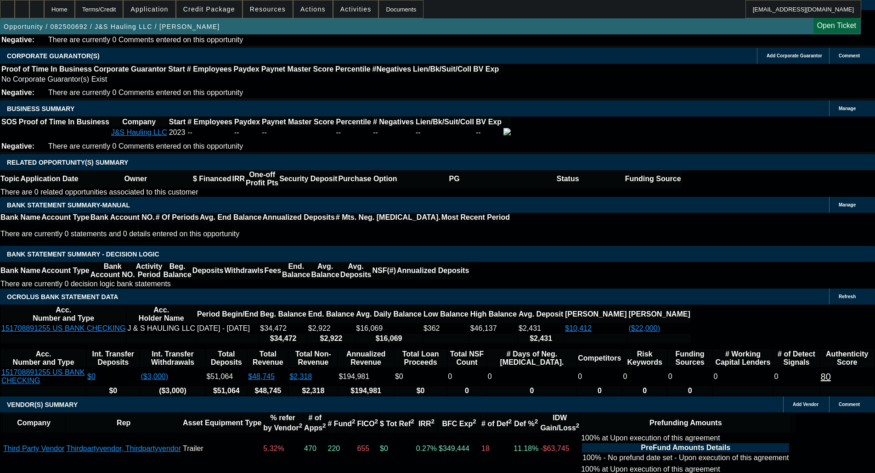
select select "0"
select select "2"
select select "0.1"
select select "4"
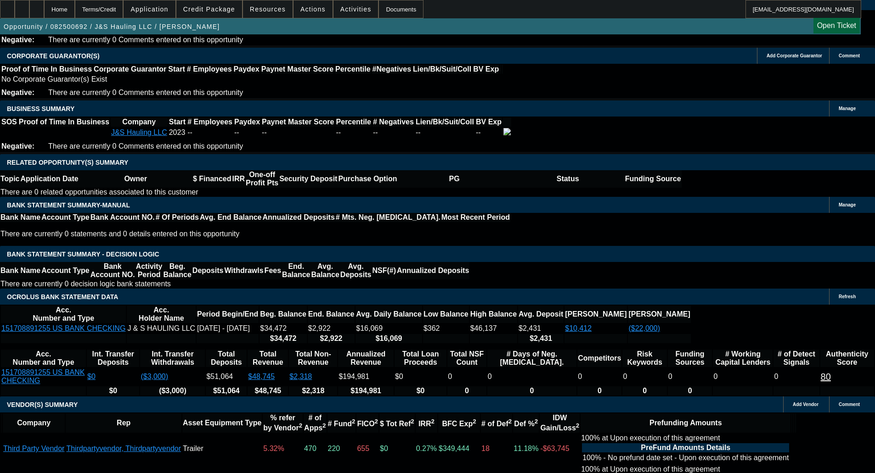
select select "0"
select select "2"
select select "0.1"
select select "4"
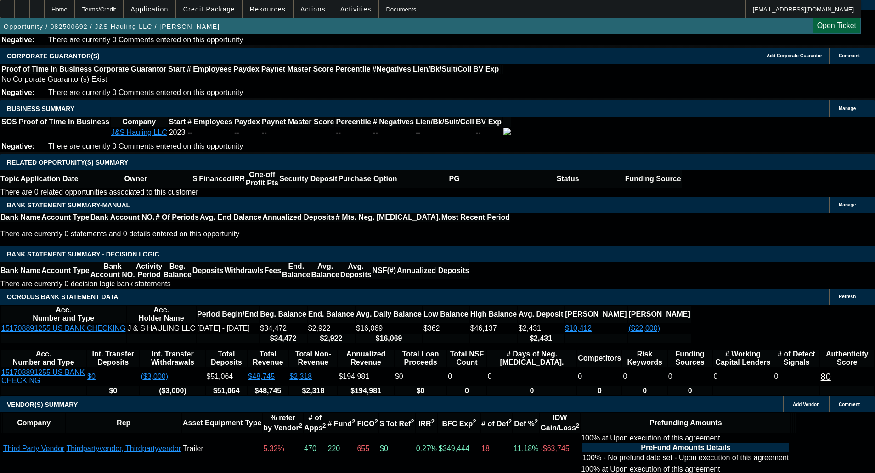
select select "0"
select select "3"
select select "0.1"
select select "4"
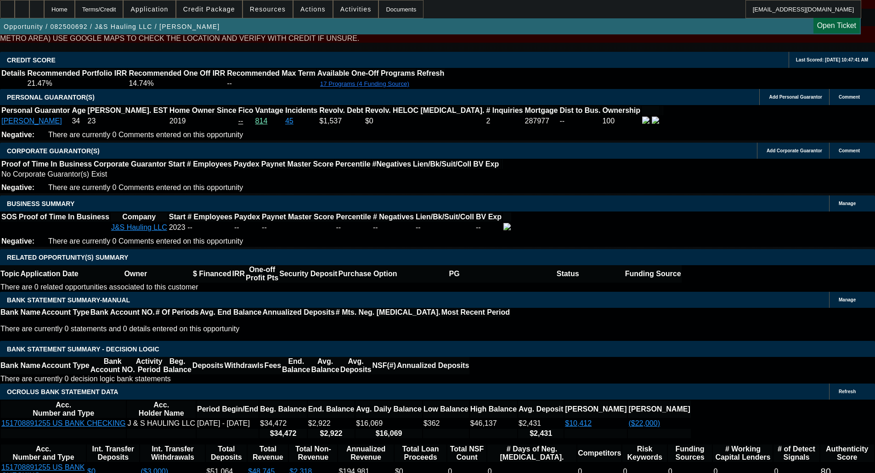
scroll to position [1341, 0]
select select "0"
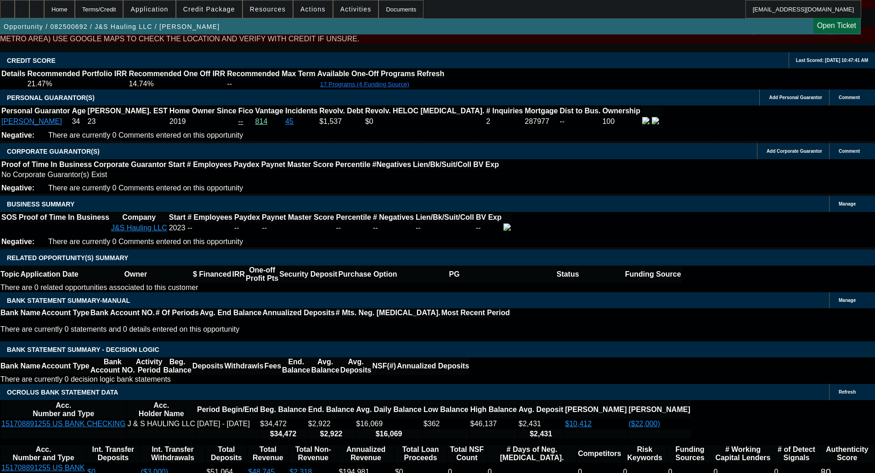
select select "3"
select select "0.1"
select select "4"
select select "0"
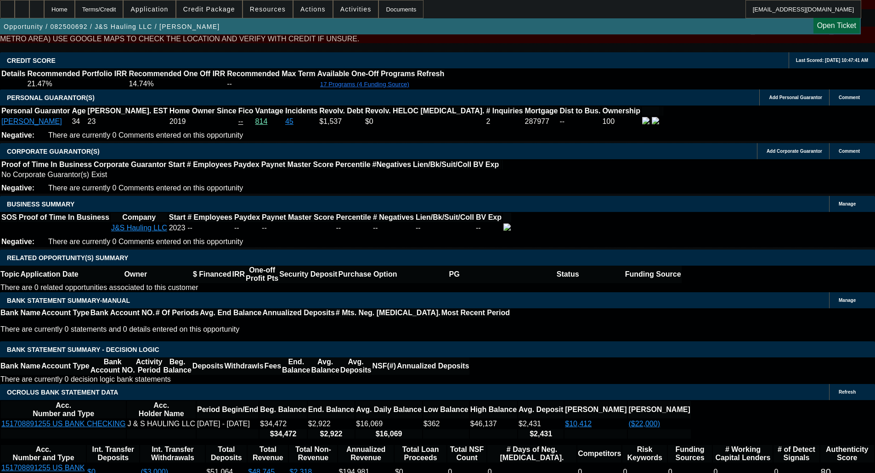
select select "3"
select select "0.1"
select select "4"
select select "0"
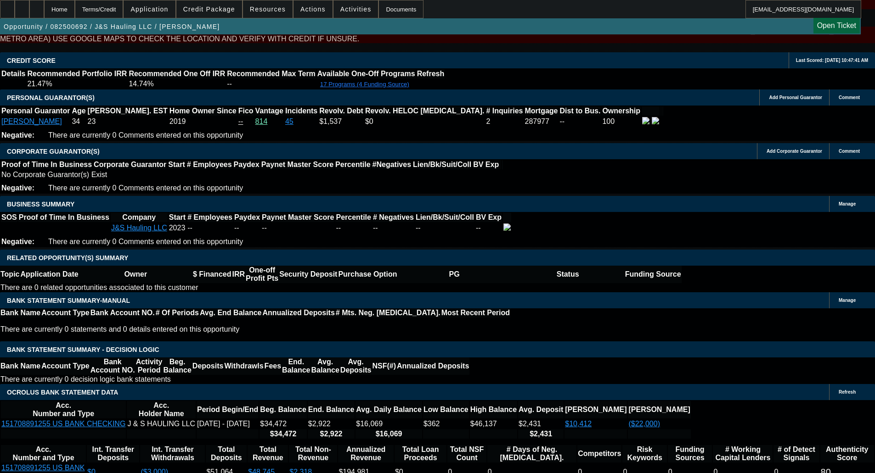
select select "3"
select select "0.1"
select select "4"
select select "0"
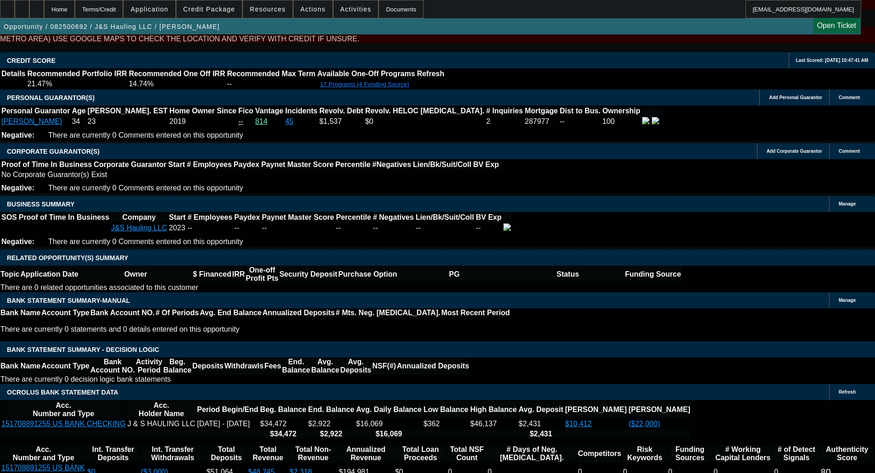
select select "3"
select select "0.1"
select select "4"
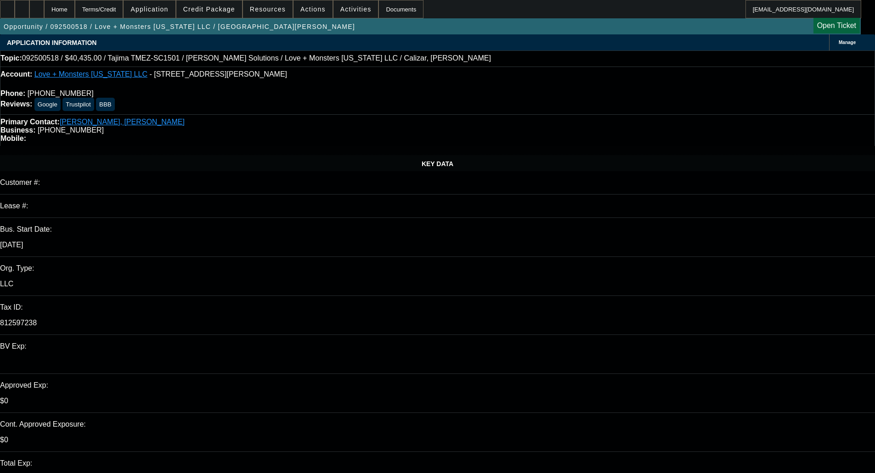
select select "0"
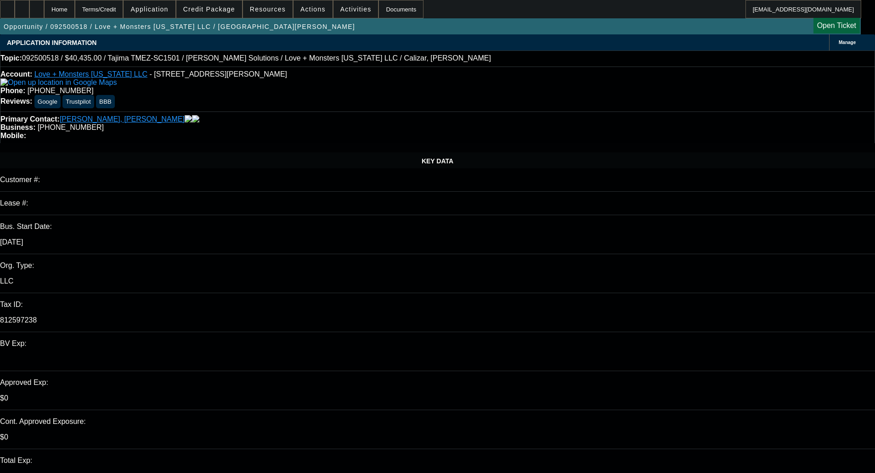
select select "0"
select select "6"
select select "0"
select select "2"
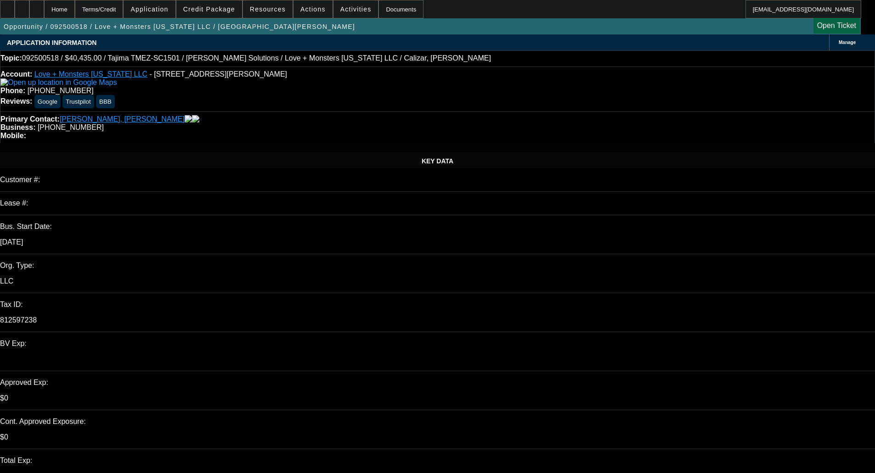
select select "2"
select select "0.1"
select select "4"
select select "0"
select select "2"
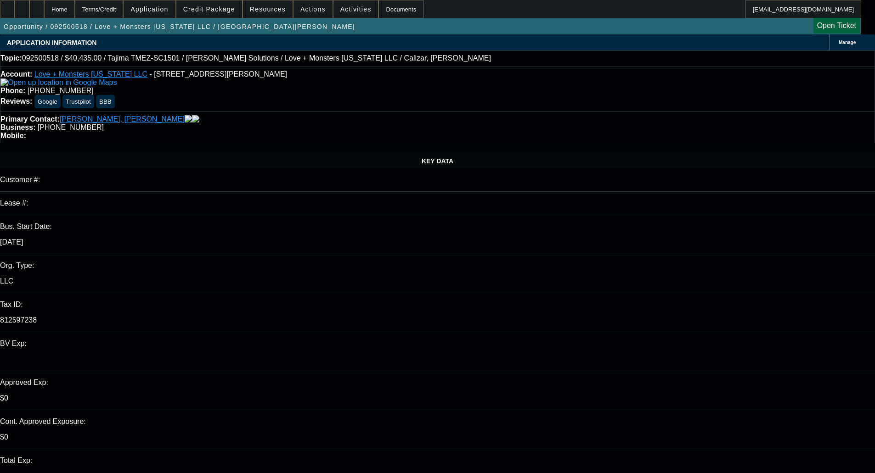
select select "2"
select select "0"
select select "6"
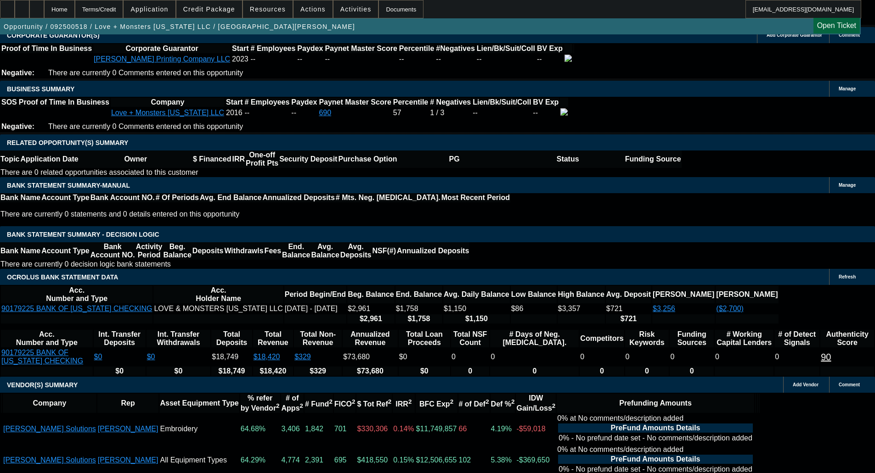
scroll to position [1729, 0]
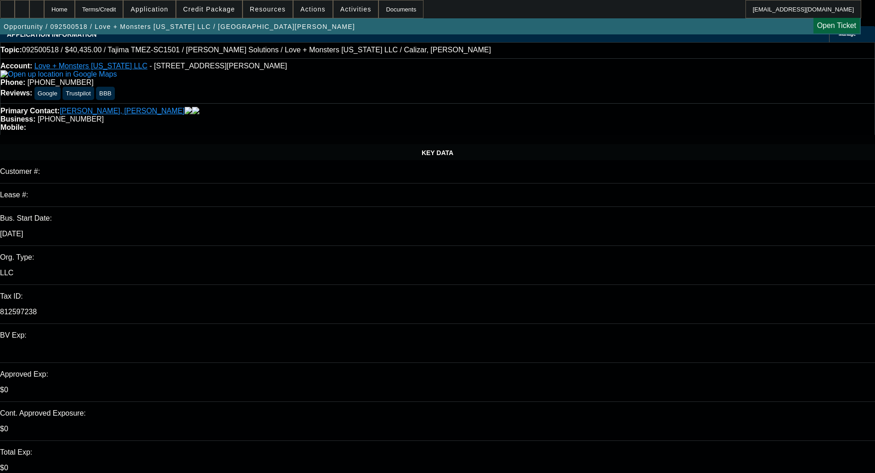
scroll to position [0, 0]
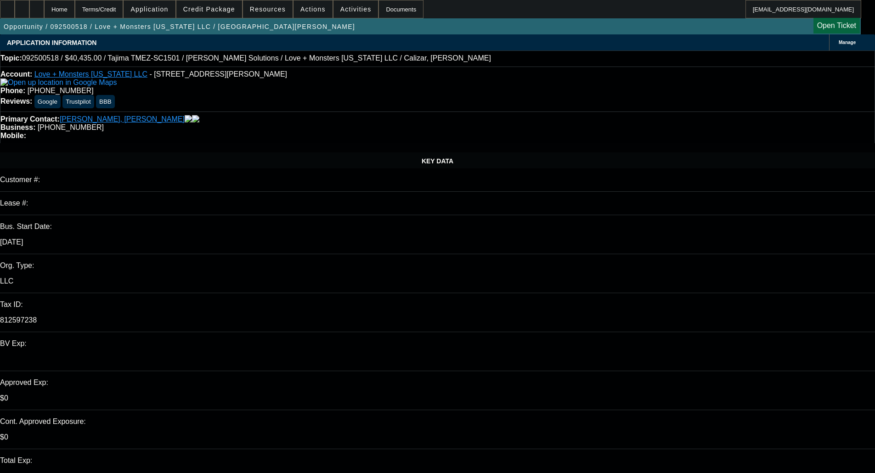
type textarea "HI DEAL; DECLINED IN PORT - OKAY TO SELL"
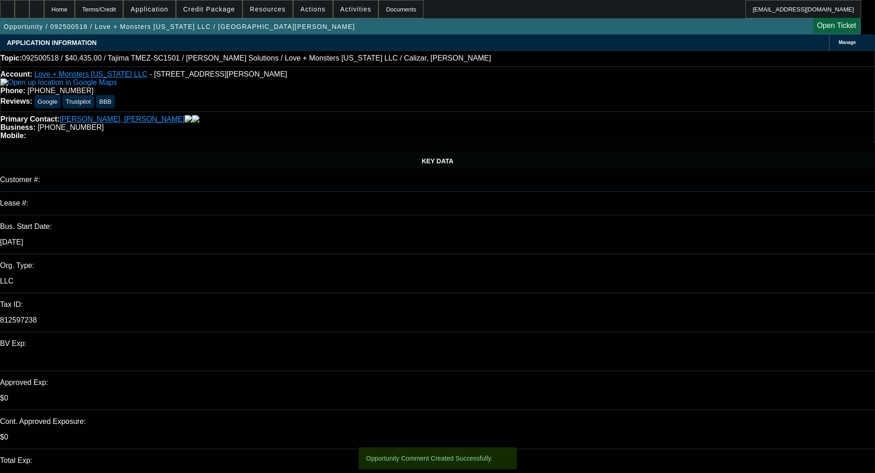
click at [193, 11] on span at bounding box center [209, 9] width 66 height 22
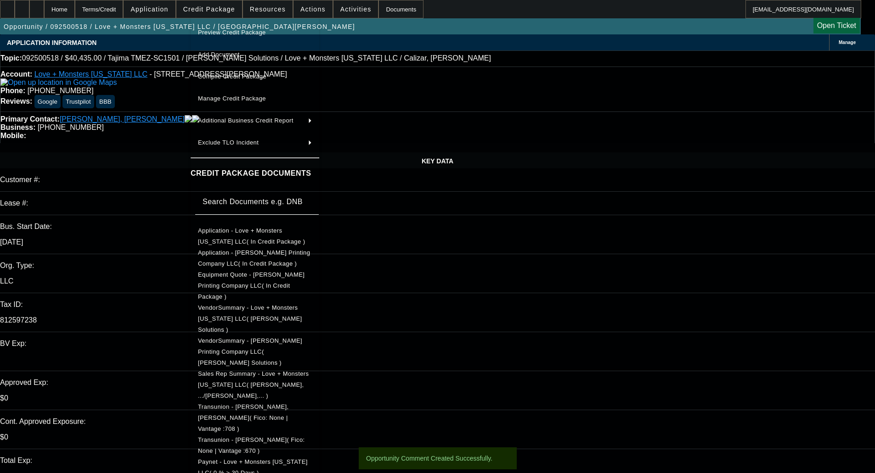
click at [253, 30] on span "Preview Credit Package" at bounding box center [232, 32] width 68 height 7
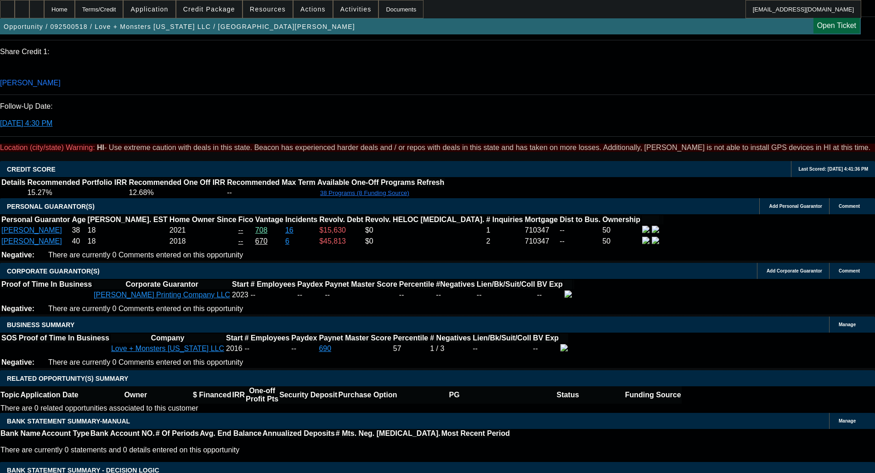
scroll to position [1423, 0]
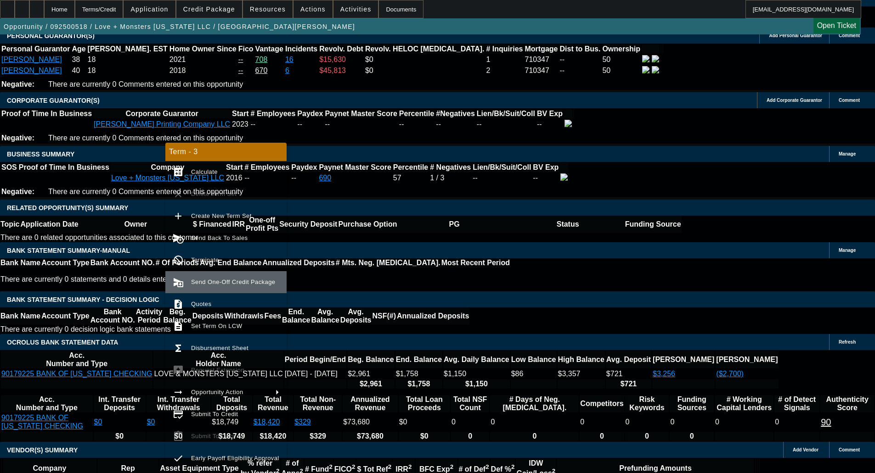
click at [223, 274] on button "send_and_archive Send One-Off Credit Package" at bounding box center [225, 282] width 121 height 22
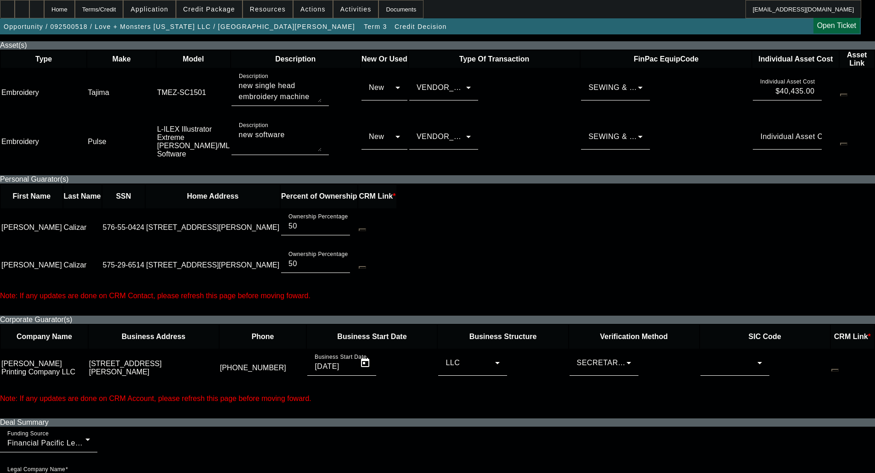
scroll to position [459, 0]
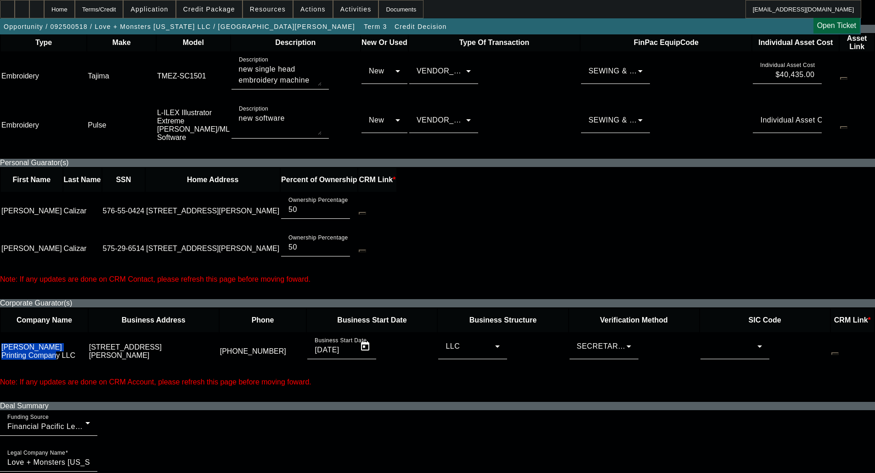
drag, startPoint x: 180, startPoint y: 182, endPoint x: 221, endPoint y: 203, distance: 46.4
click at [87, 343] on p "Hana Hou Printing Company LLC" at bounding box center [44, 351] width 86 height 17
click at [291, 299] on div "Corporate Guarator(s) Company Name Business Address Phone Business Start Date B…" at bounding box center [437, 350] width 875 height 103
click at [708, 341] on div at bounding box center [733, 346] width 50 height 11
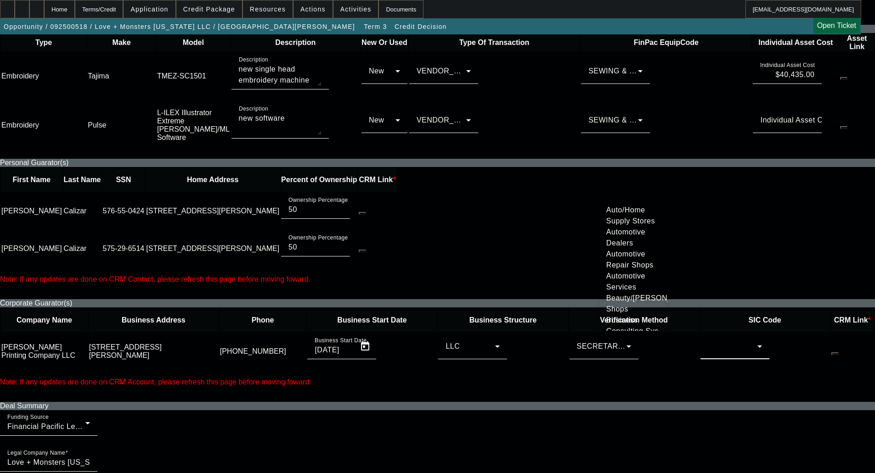
scroll to position [46, 0]
click at [632, 243] on span "Apparel Manufacturers" at bounding box center [633, 240] width 54 height 22
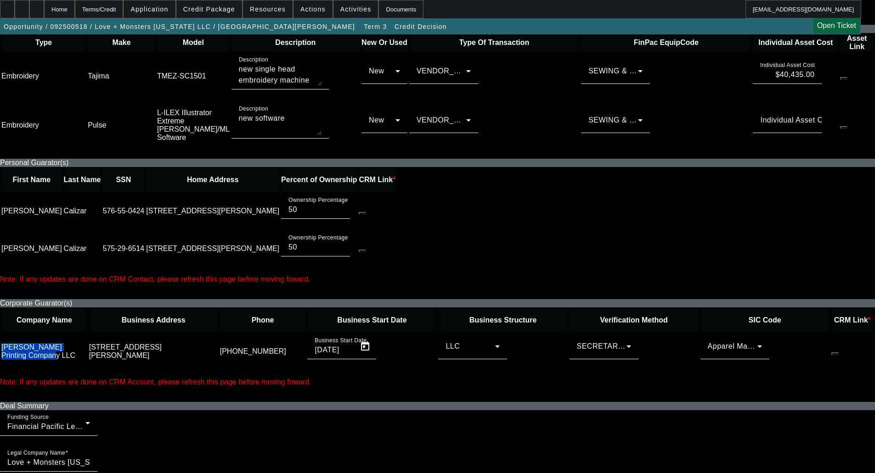
drag, startPoint x: 189, startPoint y: 185, endPoint x: 224, endPoint y: 208, distance: 41.8
click at [88, 333] on td "Hana Hou Printing Company LLC" at bounding box center [44, 351] width 87 height 37
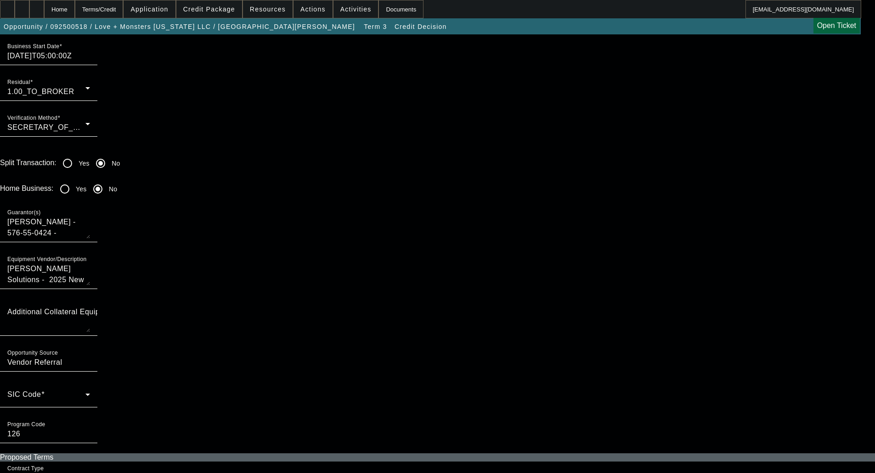
scroll to position [1010, 0]
click at [85, 392] on span at bounding box center [46, 397] width 78 height 11
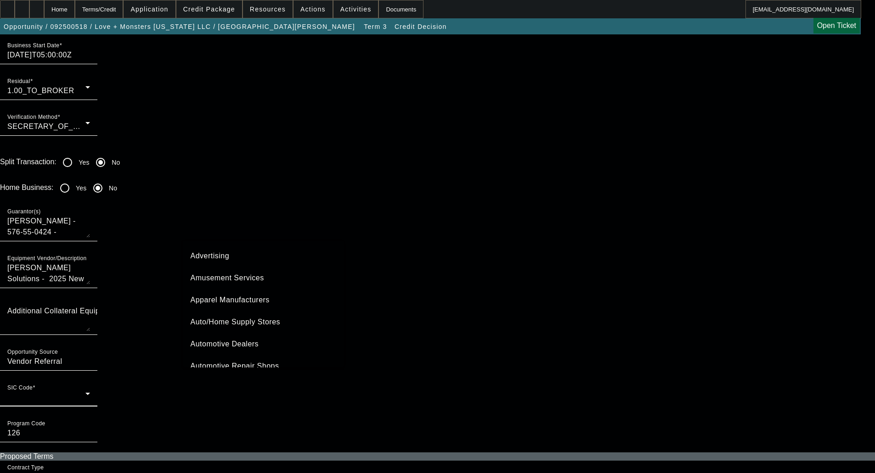
click at [215, 297] on span "Apparel Manufacturers" at bounding box center [230, 300] width 79 height 11
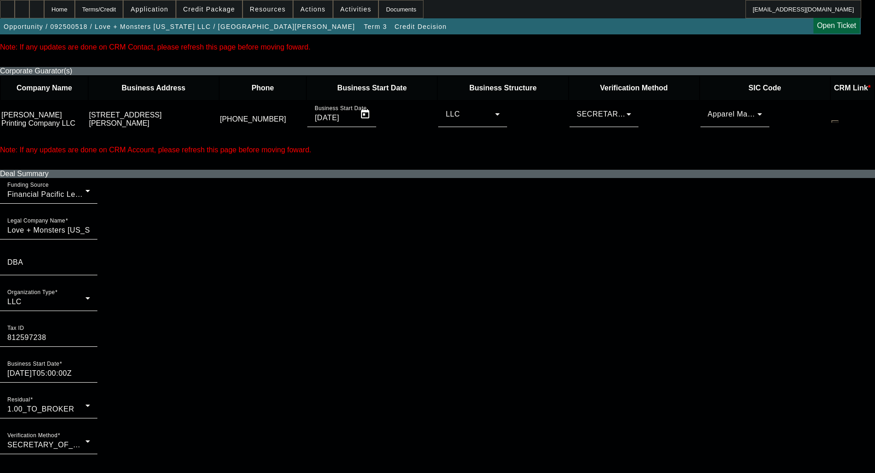
scroll to position [689, 0]
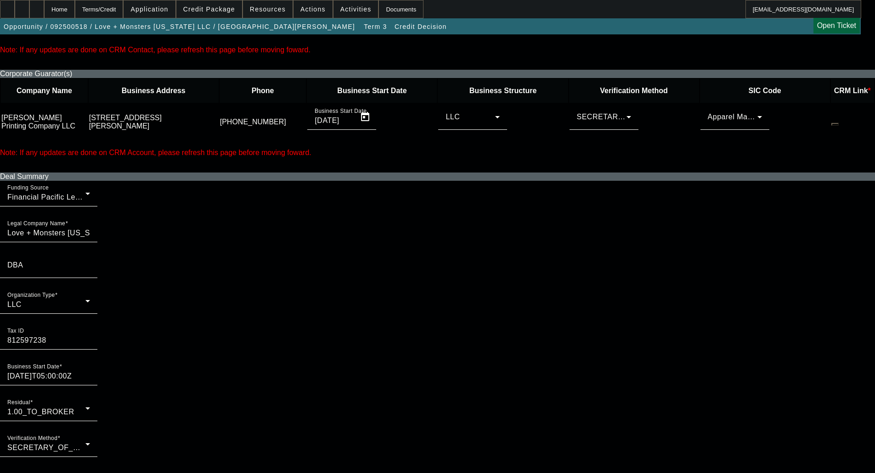
radio input "true"
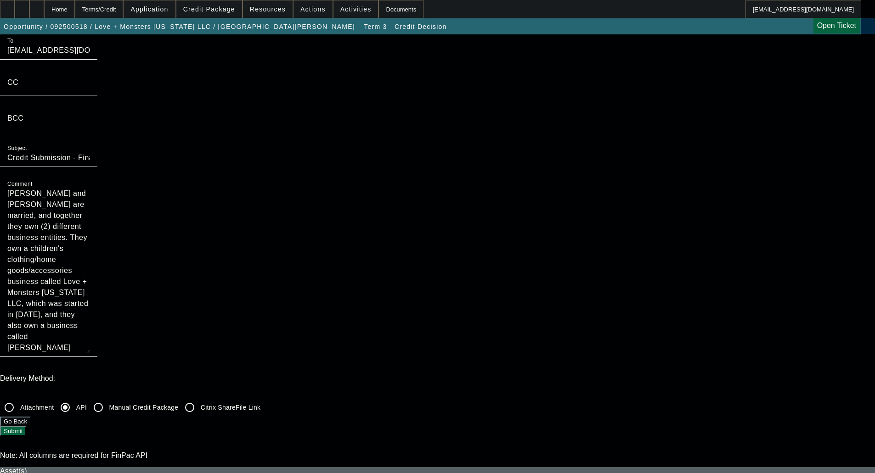
scroll to position [0, 0]
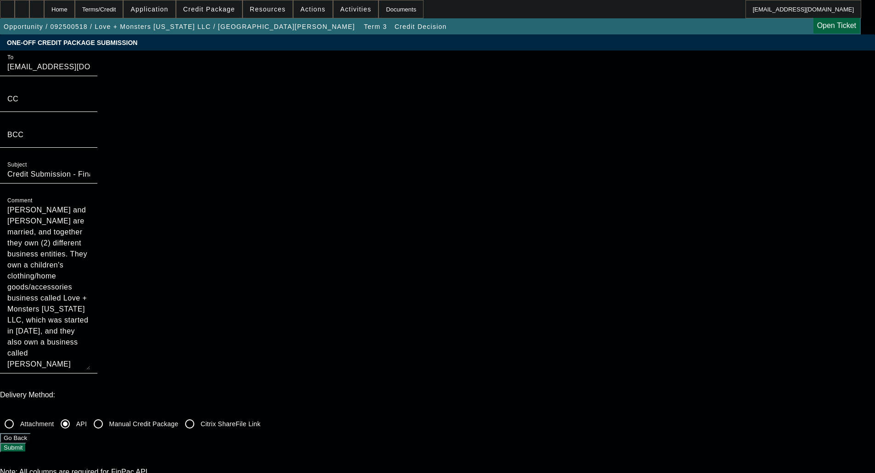
click at [26, 443] on button "Submit" at bounding box center [13, 448] width 26 height 10
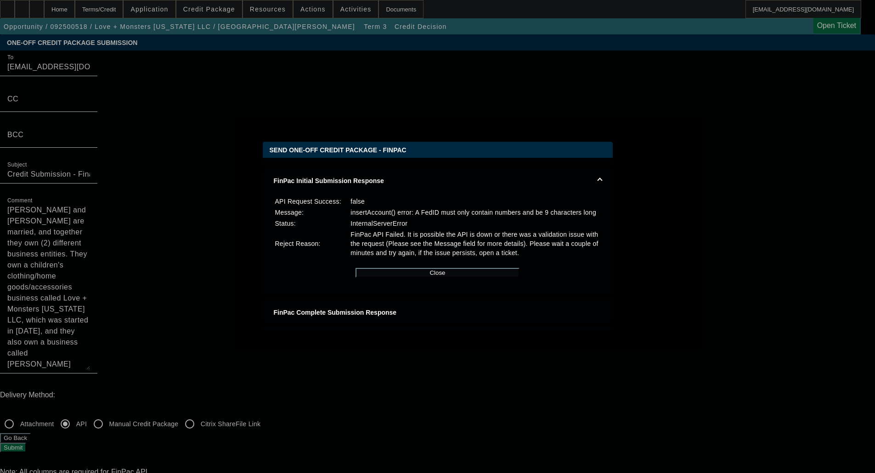
click at [158, 84] on div at bounding box center [437, 236] width 875 height 473
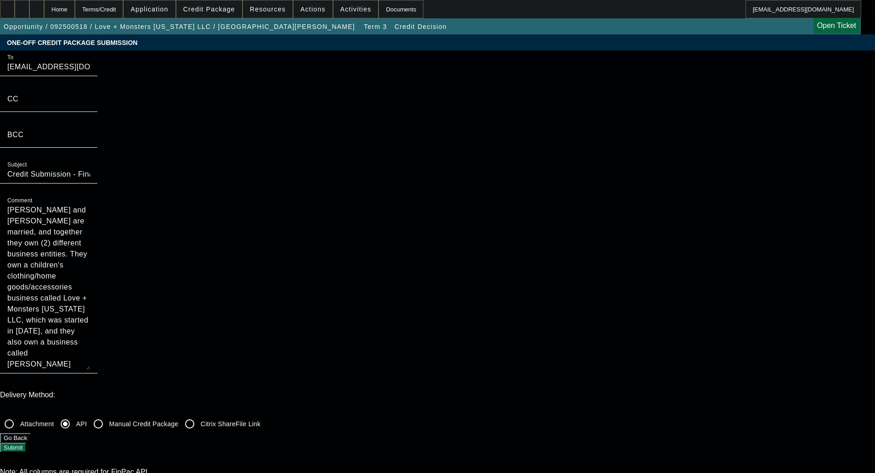
click at [26, 443] on button "Submit" at bounding box center [13, 448] width 26 height 10
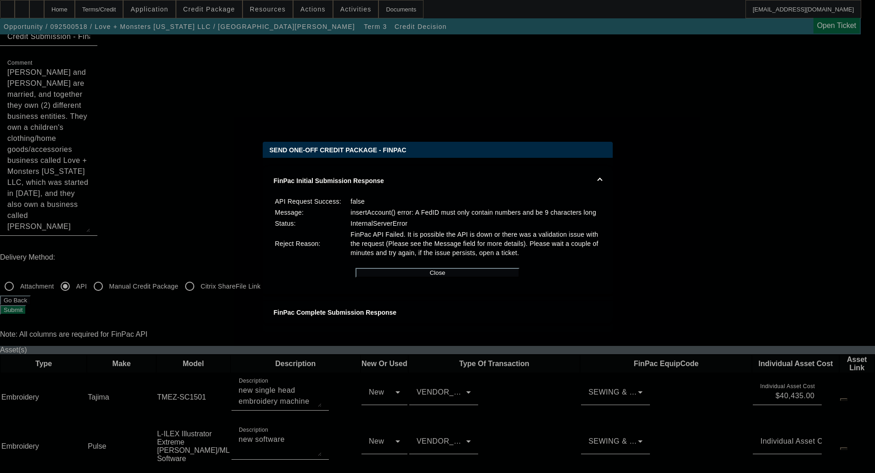
click at [407, 287] on div "Close" at bounding box center [438, 273] width 328 height 28
click at [415, 278] on button "Close" at bounding box center [437, 273] width 164 height 10
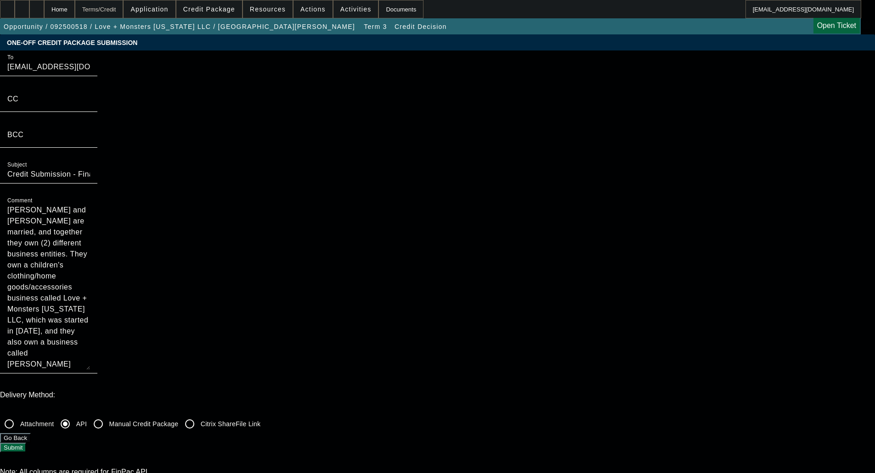
click at [118, 10] on div "Terms/Credit" at bounding box center [99, 9] width 49 height 18
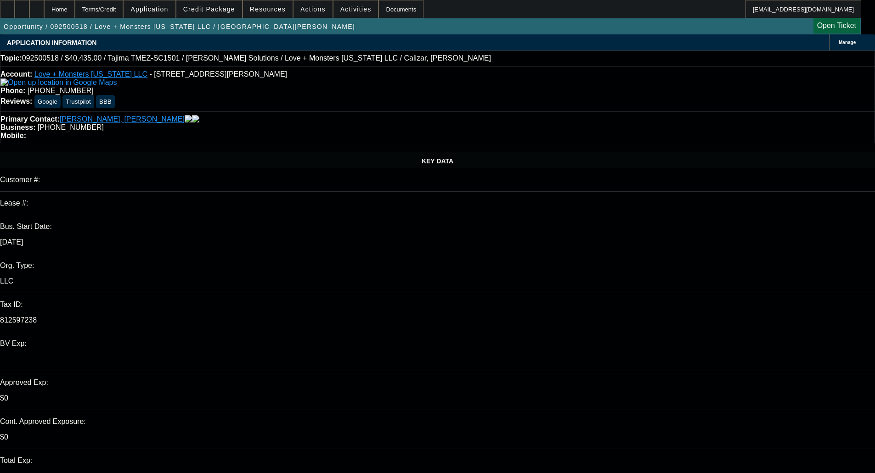
select select "0"
select select "6"
select select "0"
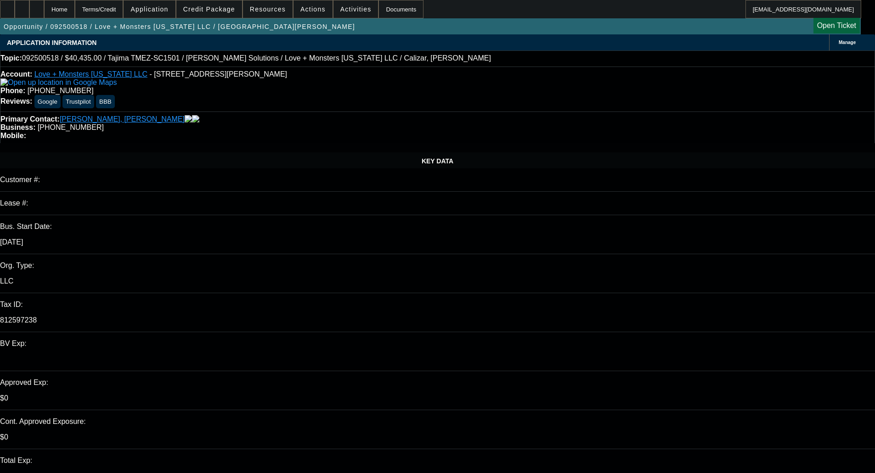
select select "2"
select select "0.1"
select select "4"
select select "0"
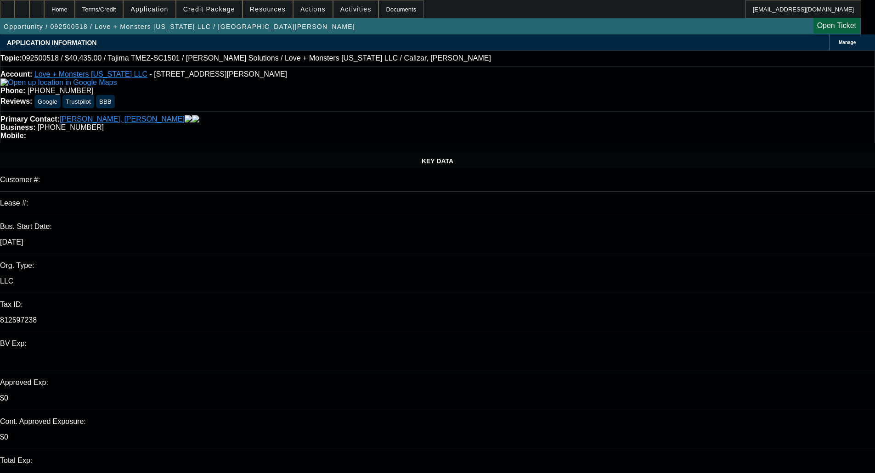
select select "2"
select select "0"
select select "6"
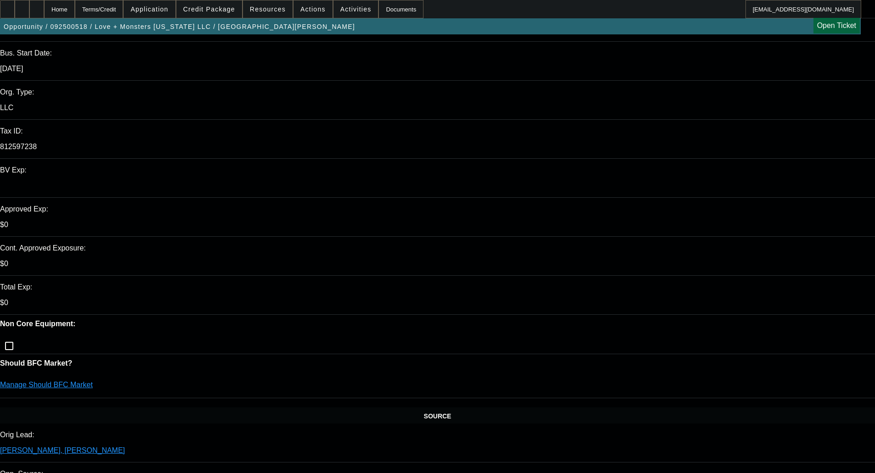
scroll to position [230, 0]
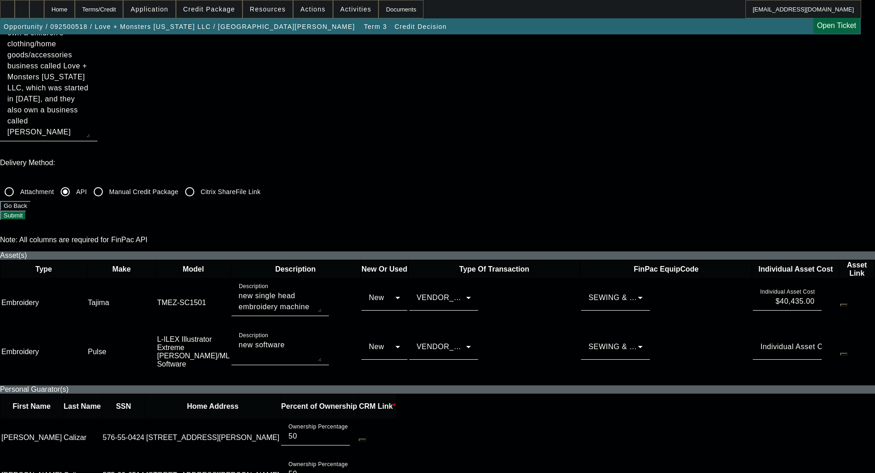
scroll to position [413, 0]
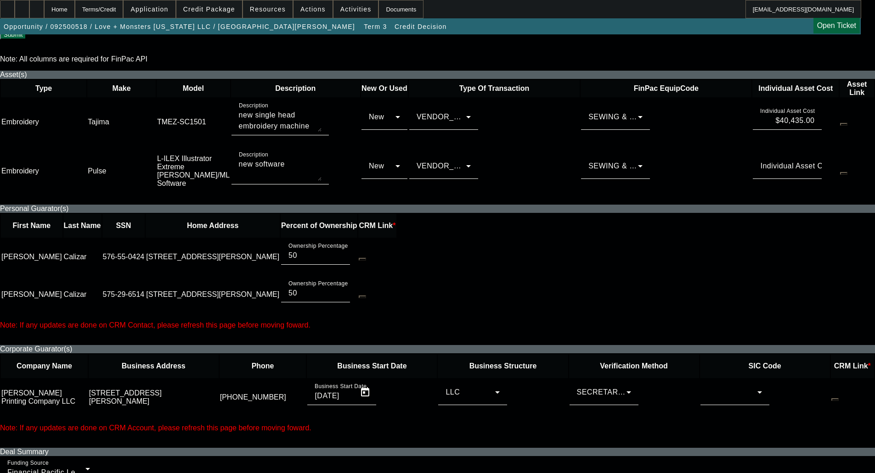
click at [700, 379] on td at bounding box center [765, 397] width 130 height 37
click at [708, 387] on div at bounding box center [733, 392] width 50 height 11
click at [616, 337] on span "Apparel Manufacturers" at bounding box center [633, 332] width 54 height 22
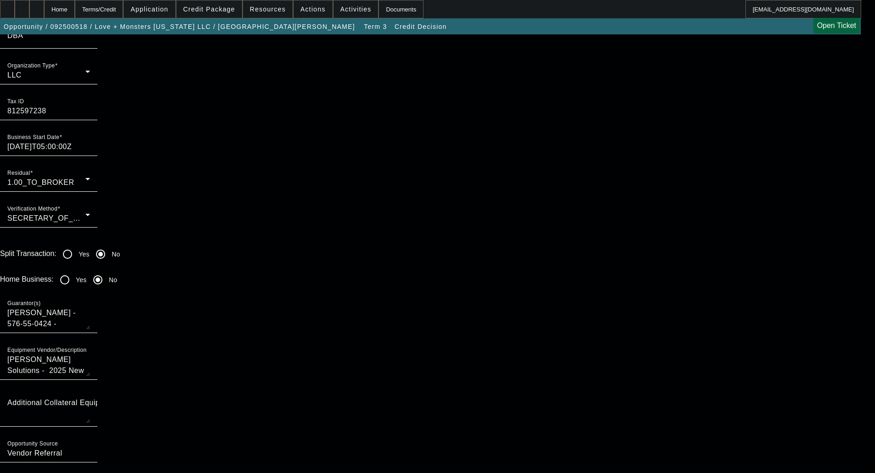
scroll to position [1056, 0]
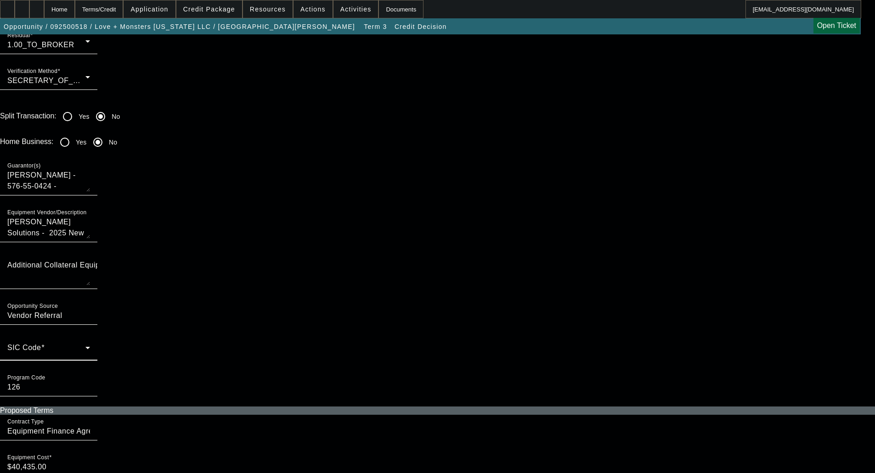
click at [85, 346] on span at bounding box center [46, 351] width 78 height 11
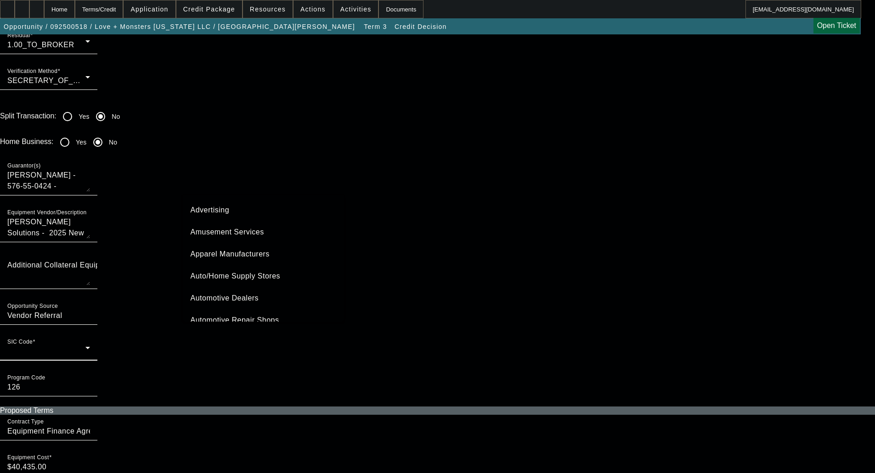
click at [207, 251] on span "Apparel Manufacturers" at bounding box center [230, 254] width 79 height 11
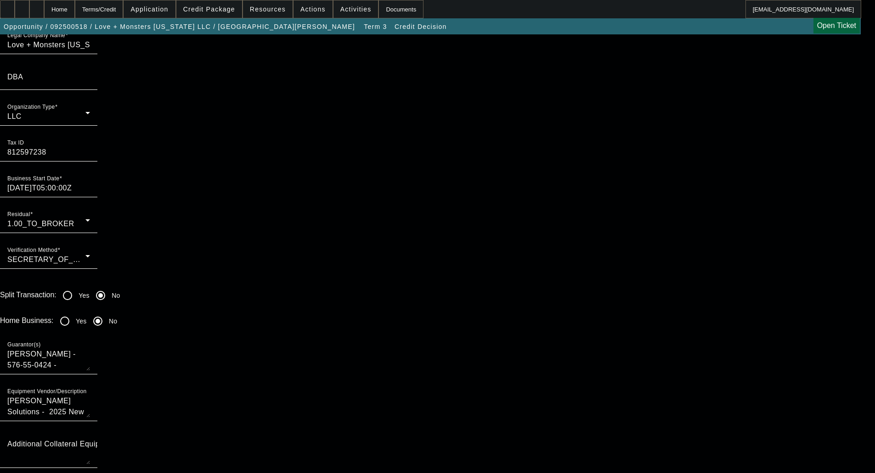
scroll to position [827, 0]
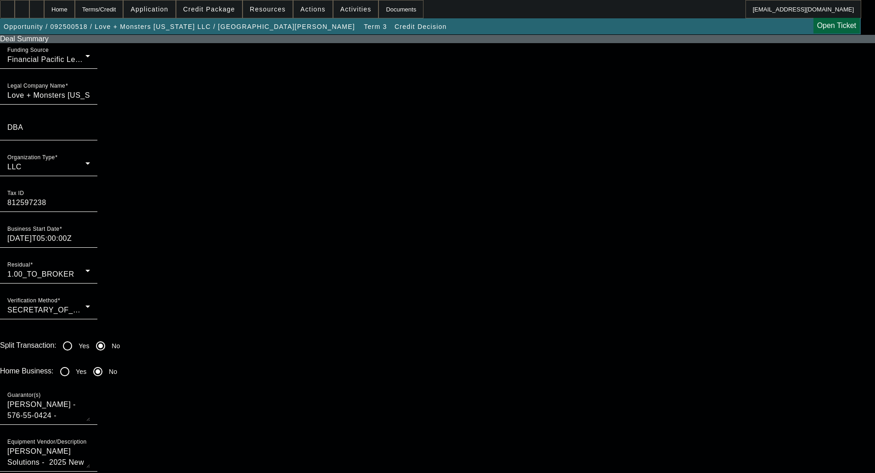
click at [74, 363] on input "Yes" at bounding box center [65, 372] width 18 height 18
radio input "true"
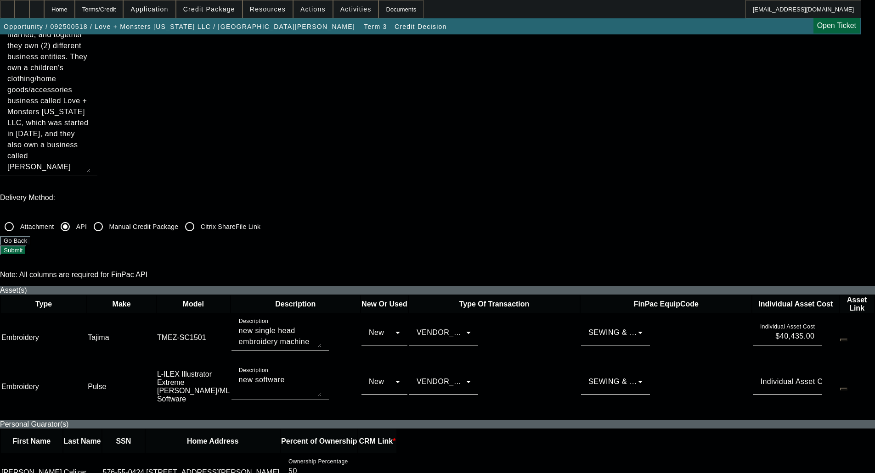
scroll to position [0, 0]
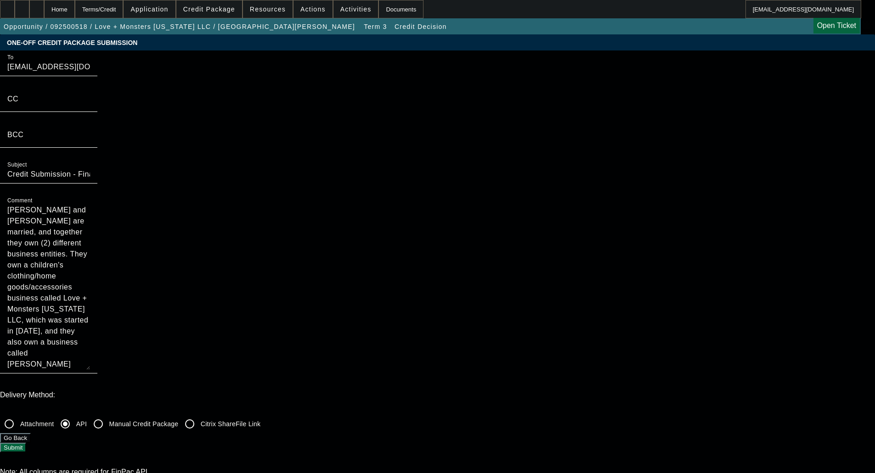
click at [26, 443] on button "Submit" at bounding box center [13, 448] width 26 height 10
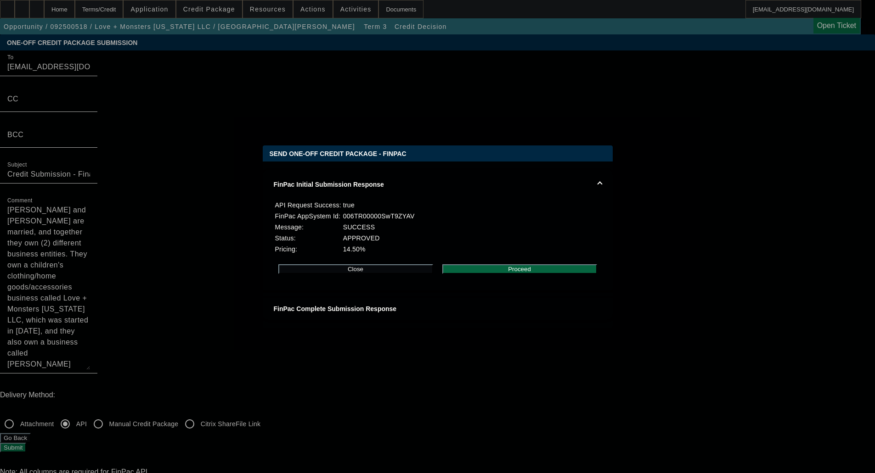
click at [515, 272] on button "Proceed" at bounding box center [519, 269] width 155 height 10
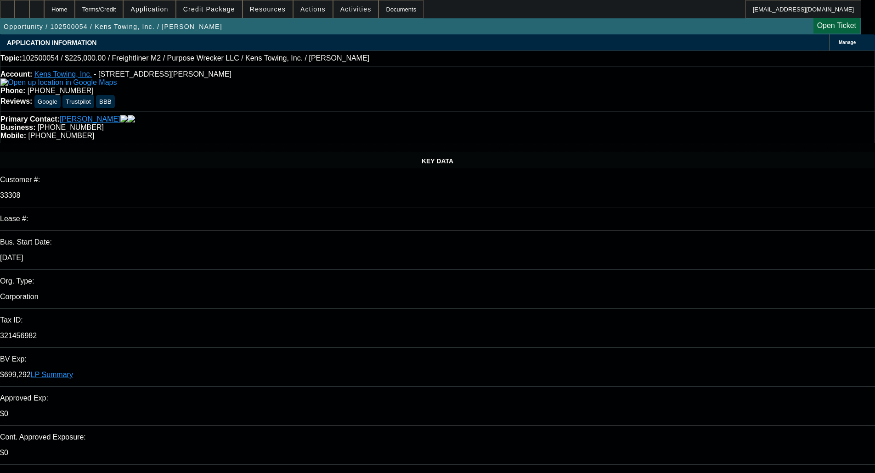
select select "0"
select select "6"
select select "0"
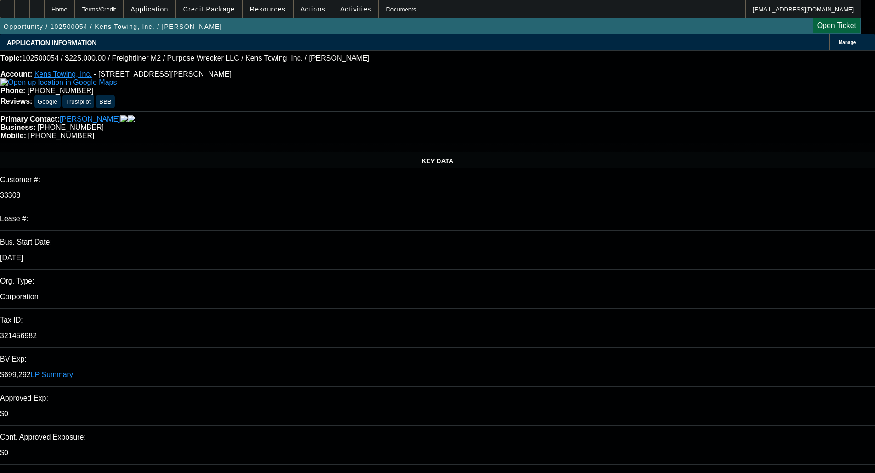
select select "0"
select select "6"
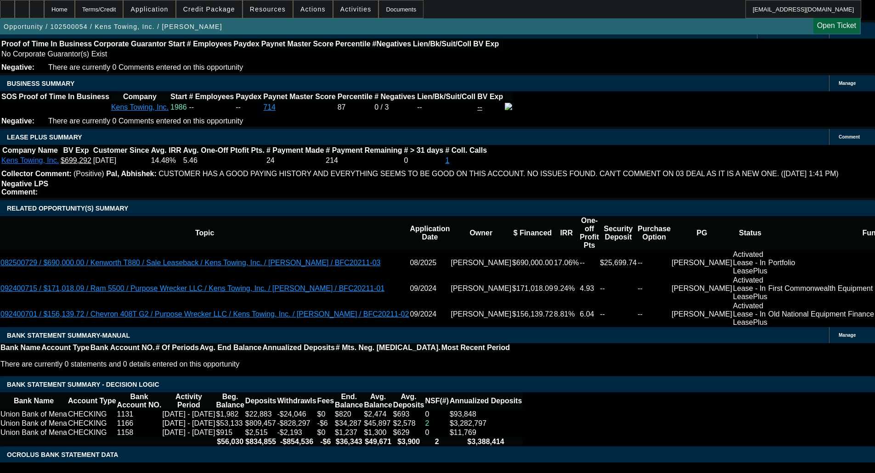
scroll to position [1469, 0]
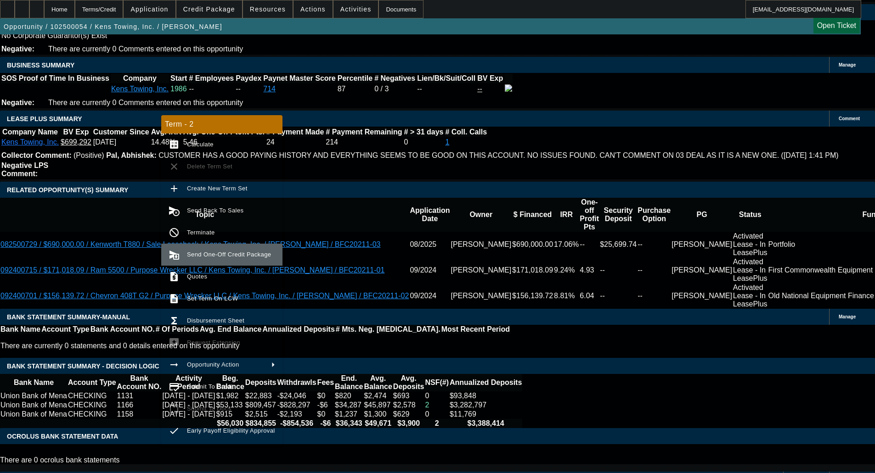
click at [199, 257] on span "Send One-Off Credit Package" at bounding box center [229, 254] width 84 height 7
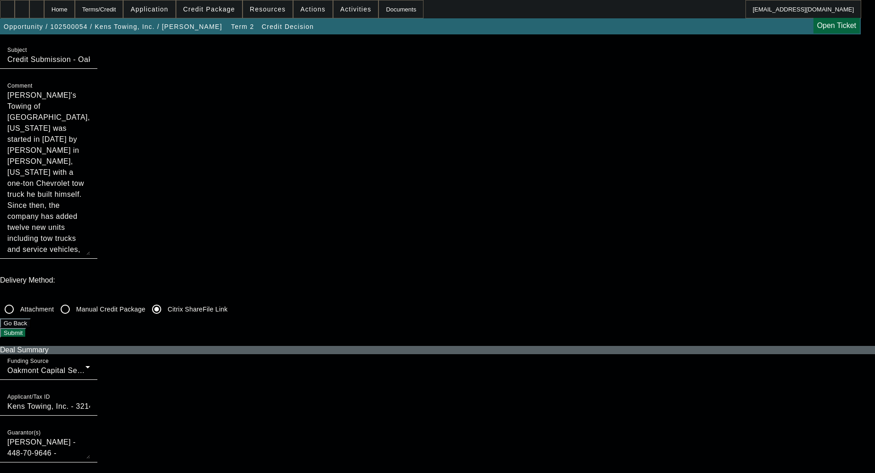
scroll to position [138, 0]
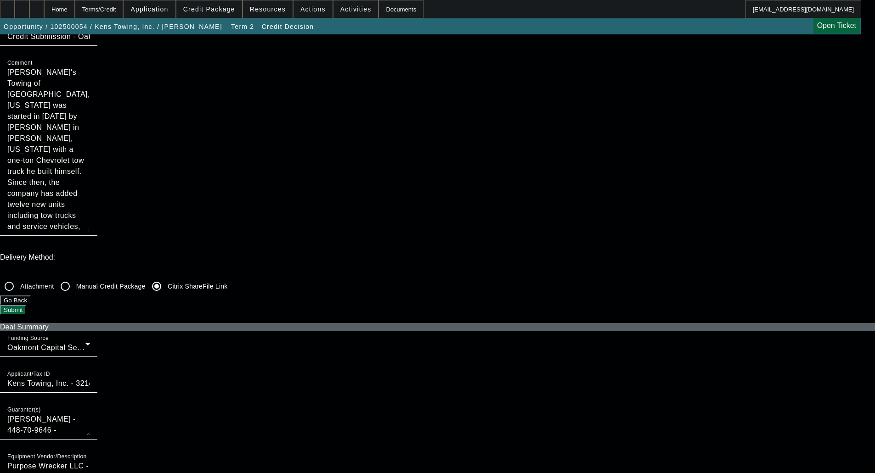
checkbox input "true"
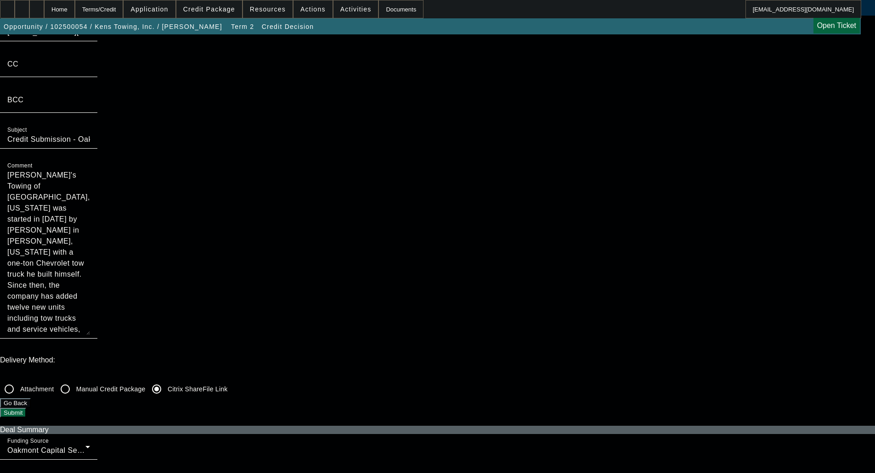
scroll to position [0, 0]
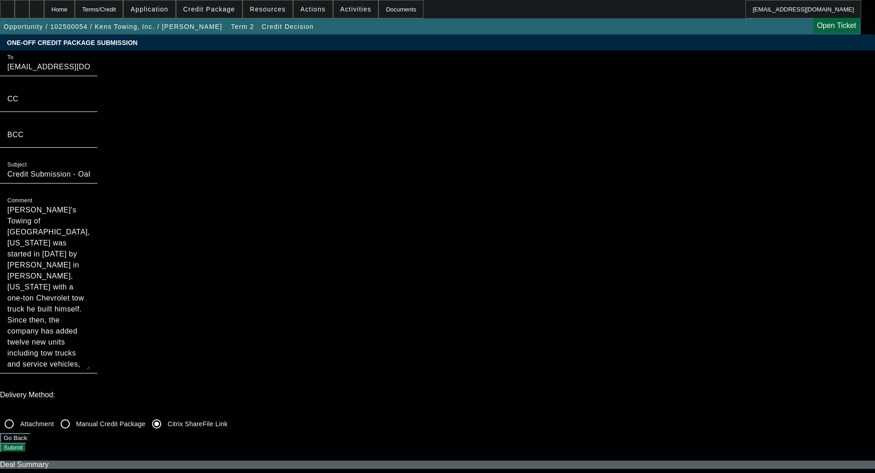
click at [26, 443] on button "Submit" at bounding box center [13, 448] width 26 height 10
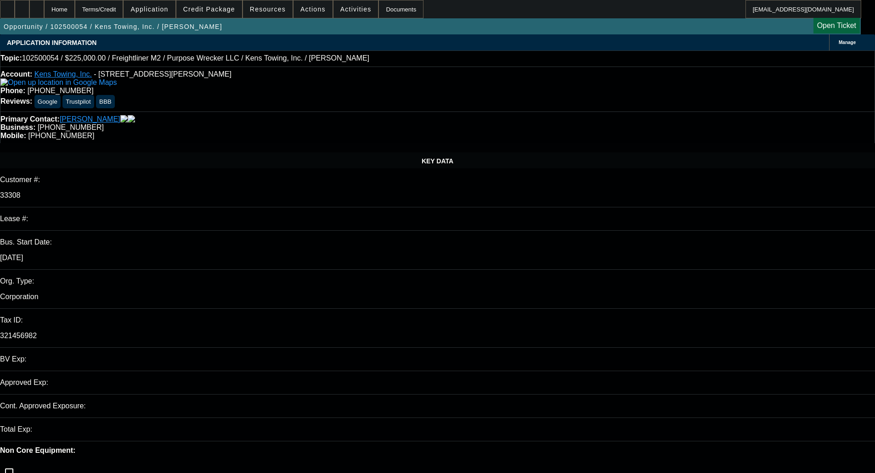
select select "0"
select select "6"
select select "0"
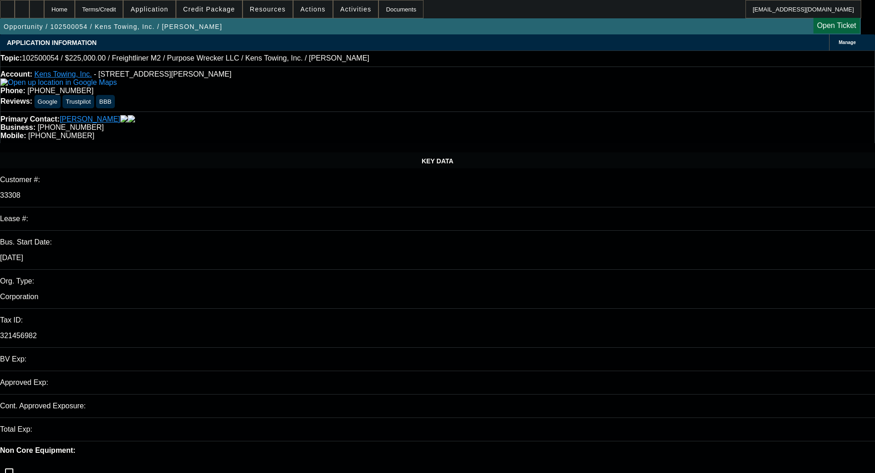
select select "0"
select select "6"
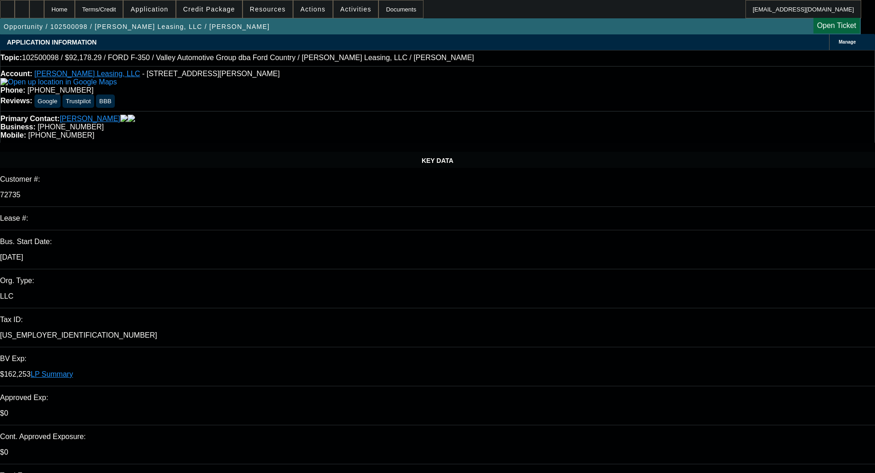
select select "0"
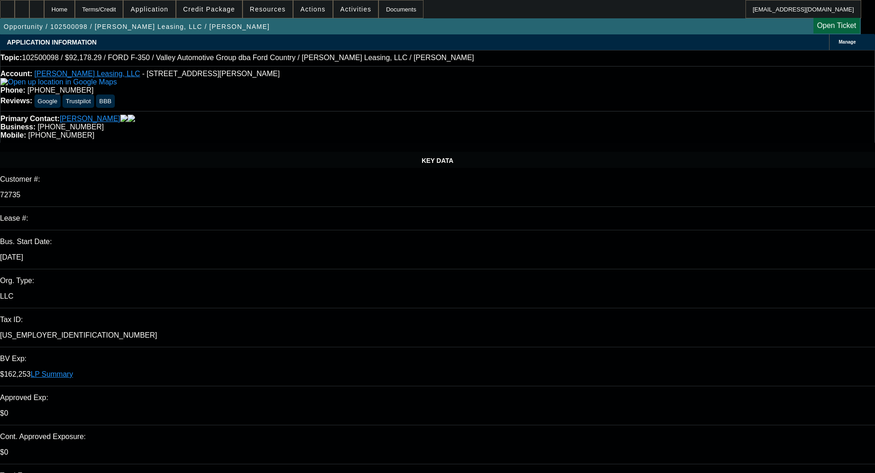
select select "0"
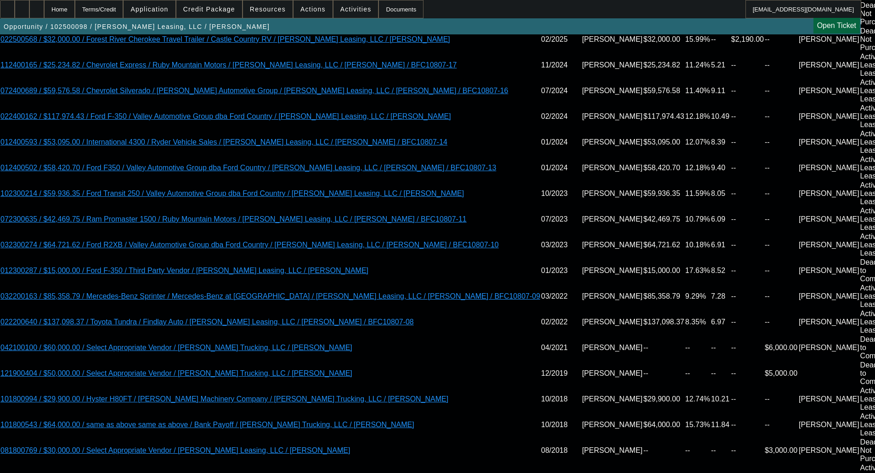
scroll to position [1745, 0]
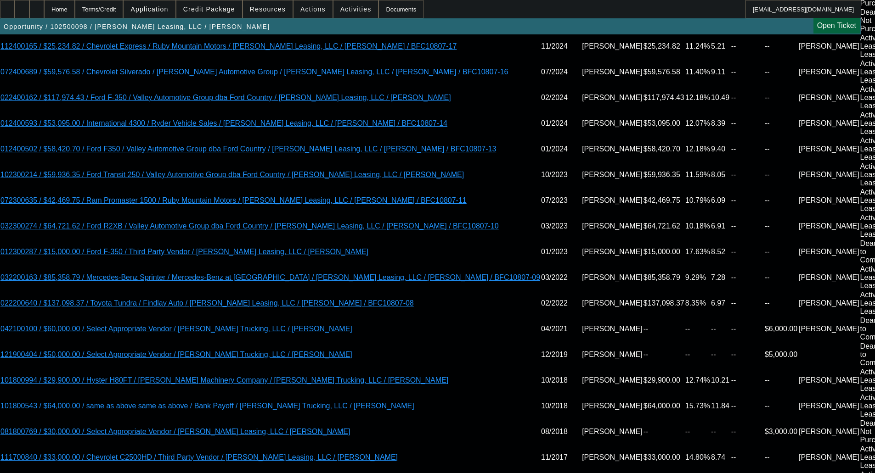
select select "1"
select select "2"
select select "6"
select select "1"
select select "2"
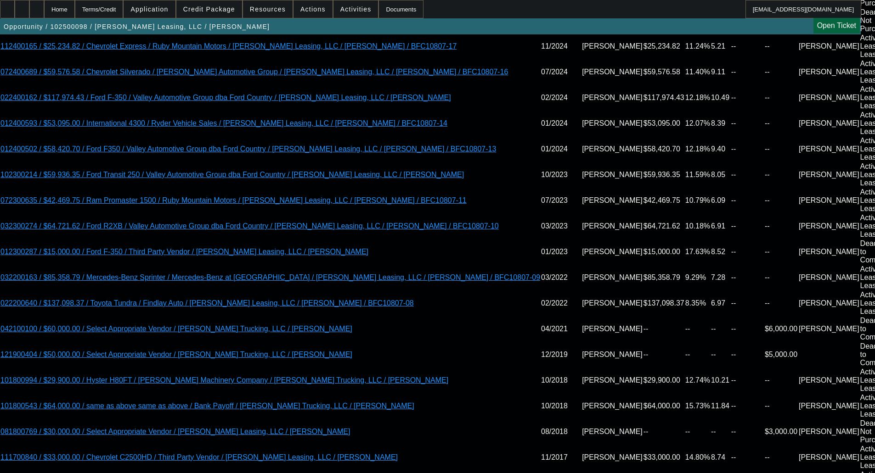
select select "6"
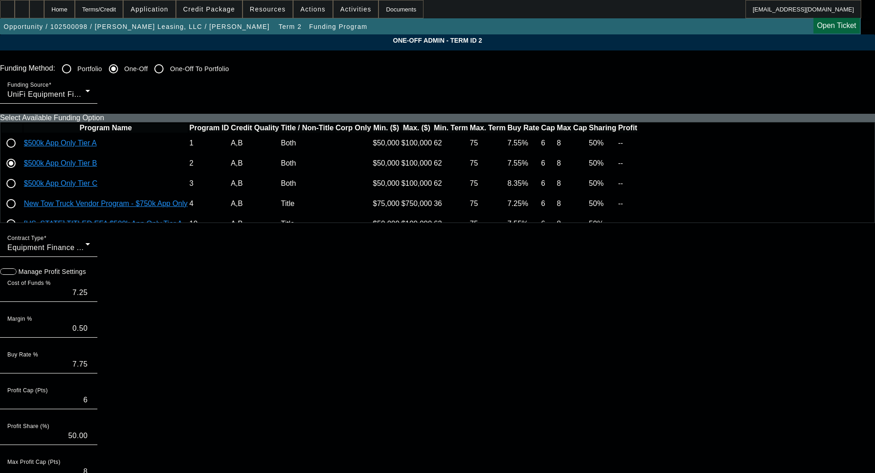
click at [639, 163] on icon at bounding box center [639, 163] width 0 height 0
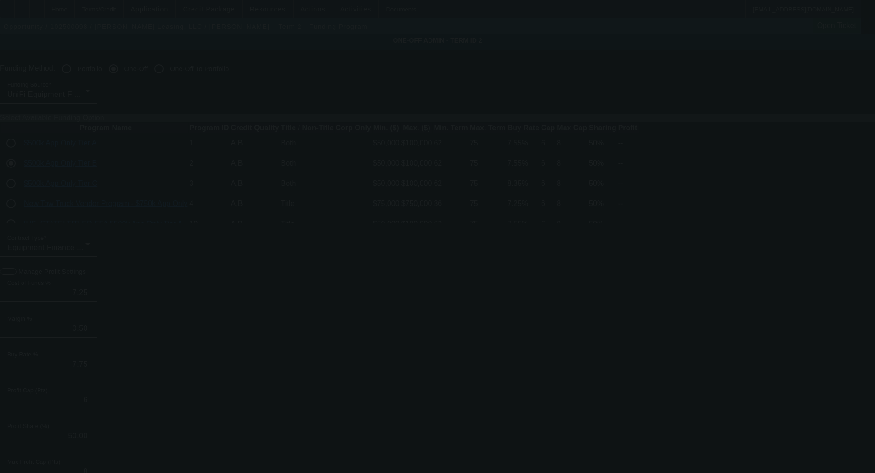
type input "7.05"
type input "7.55"
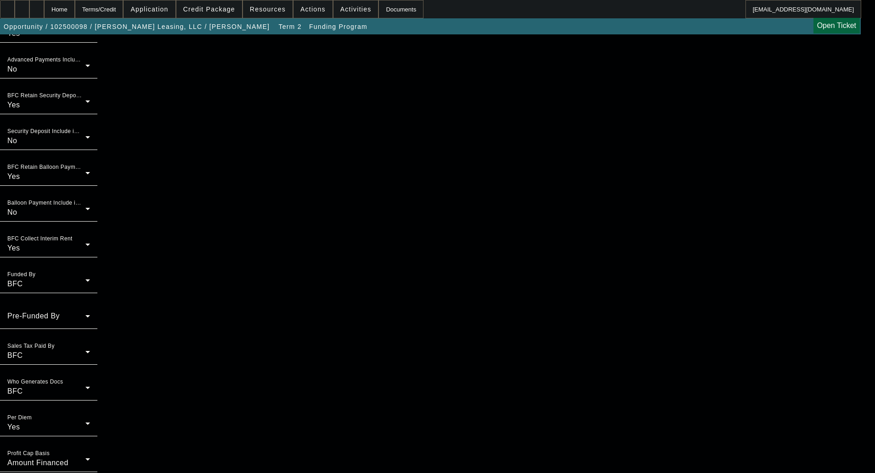
scroll to position [630, 0]
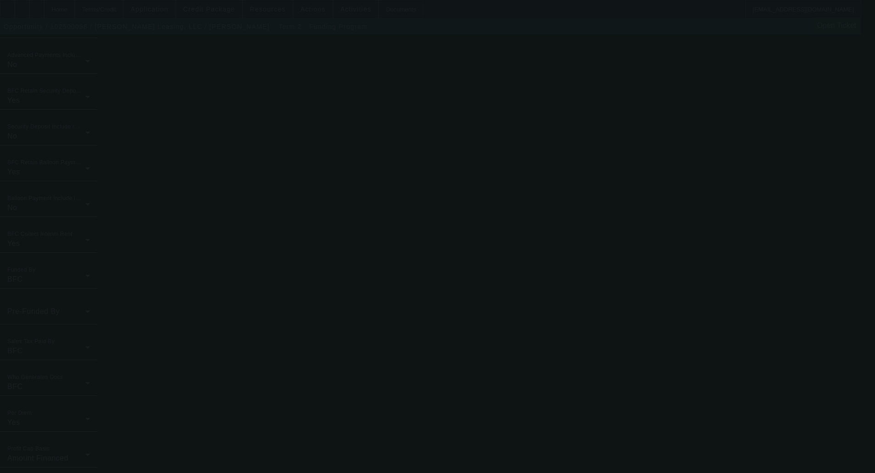
type input "7.25"
type input "7.75"
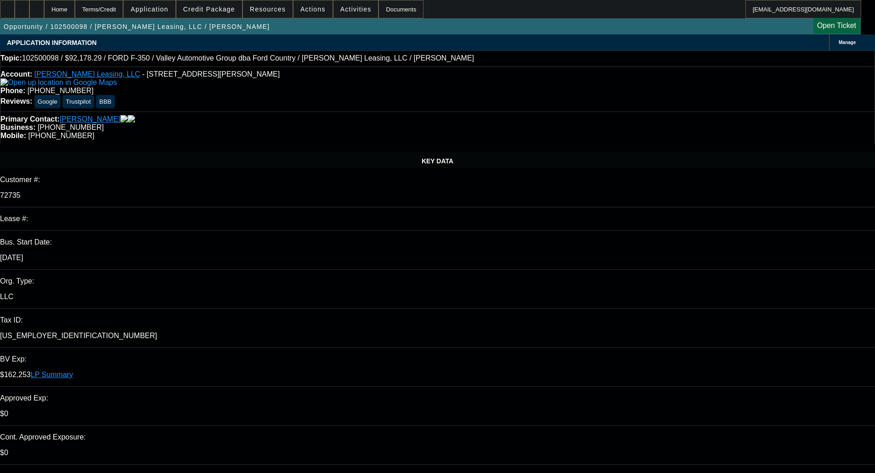
select select "0"
select select "2"
select select "0"
select select "6"
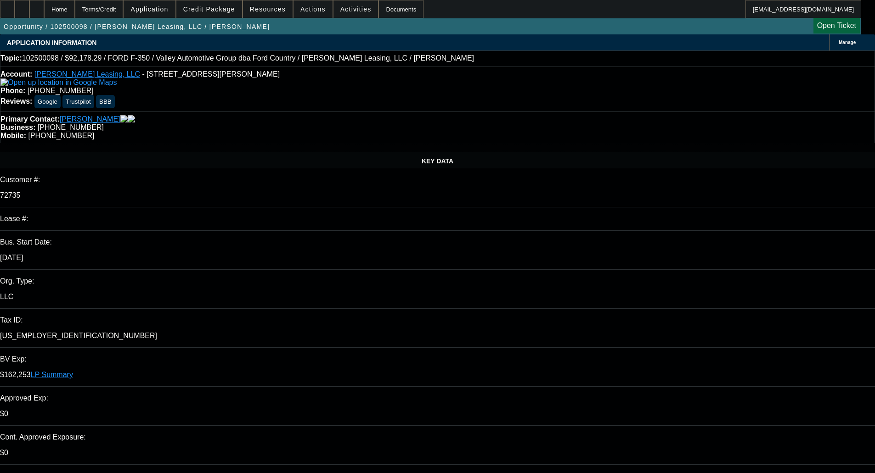
select select "0"
select select "2"
select select "0"
select select "6"
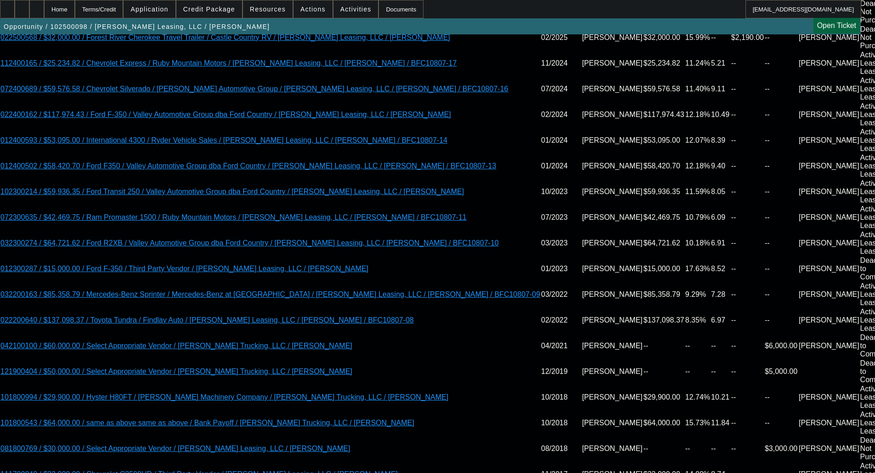
scroll to position [1745, 0]
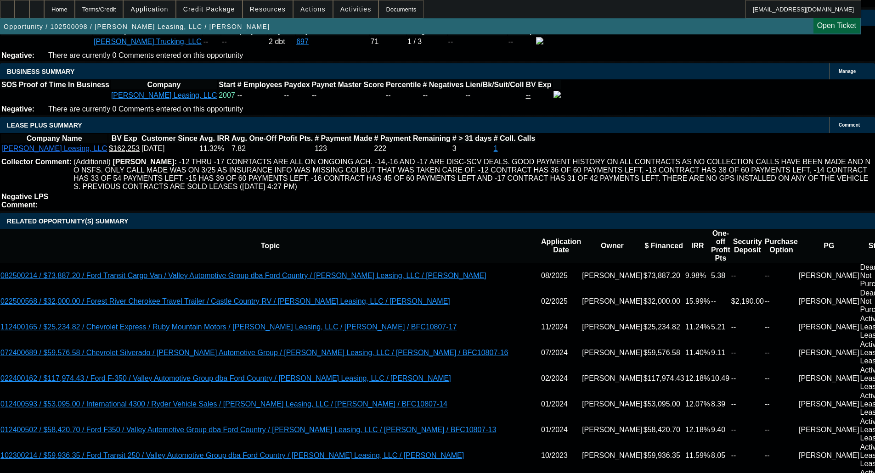
scroll to position [1699, 0]
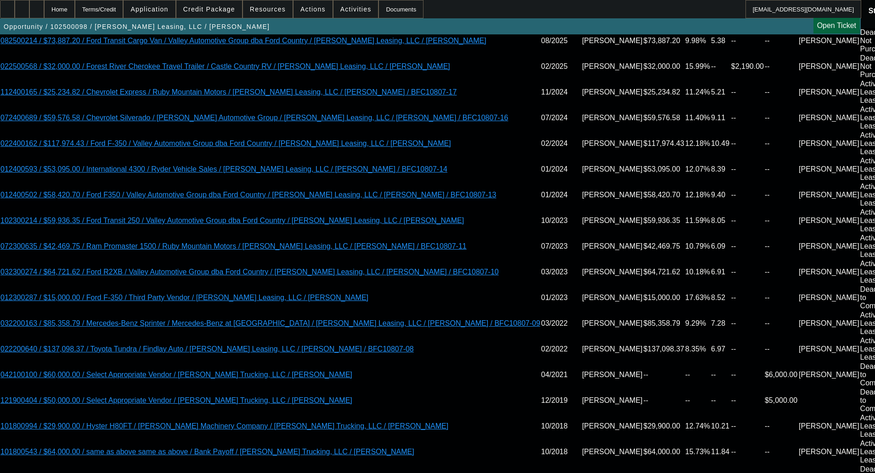
click at [11, 11] on div at bounding box center [7, 9] width 15 height 18
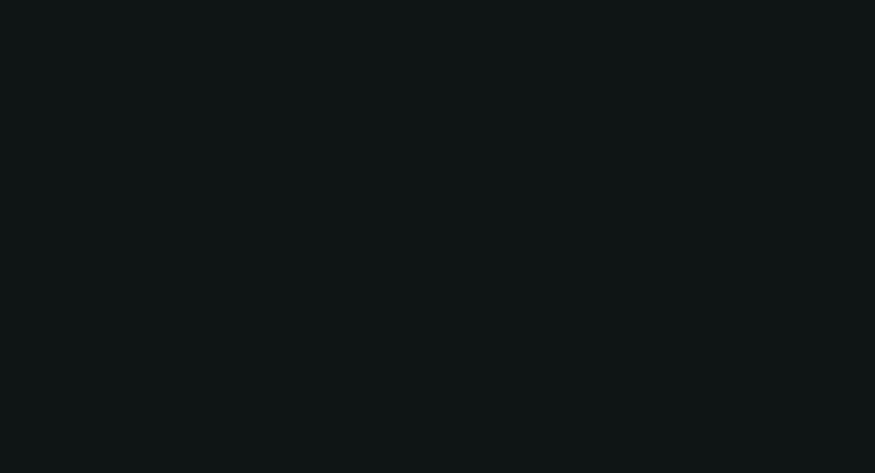
select select "0"
select select "6"
select select "0"
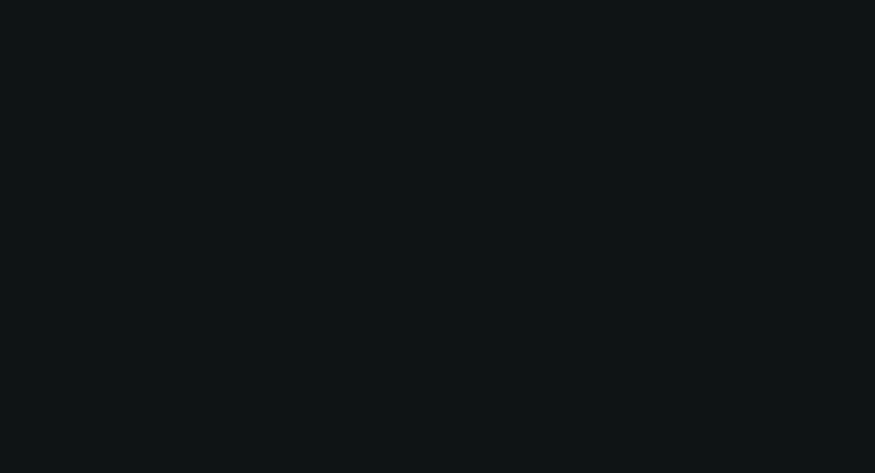
select select "2"
select select "0.1"
select select "4"
select select "0"
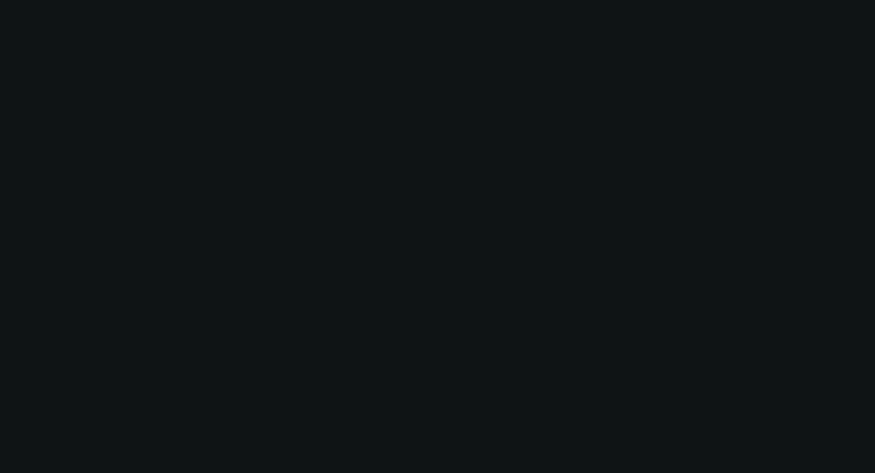
select select "2"
select select "0"
select select "6"
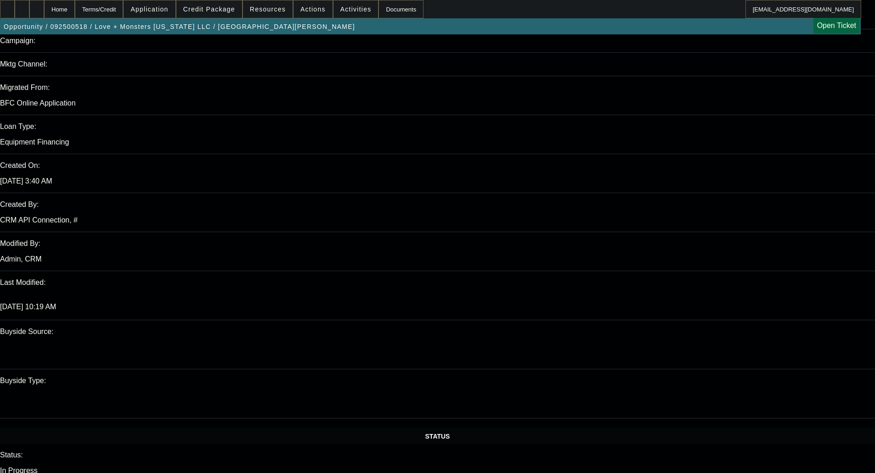
scroll to position [1685, 0]
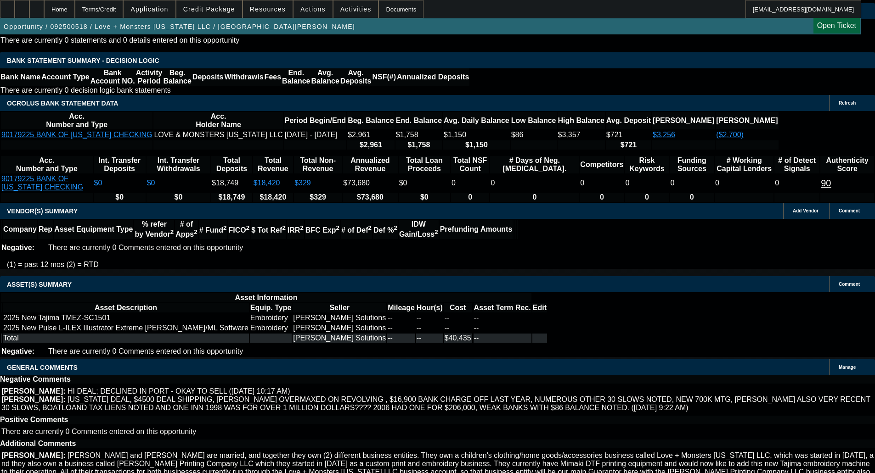
select select "6"
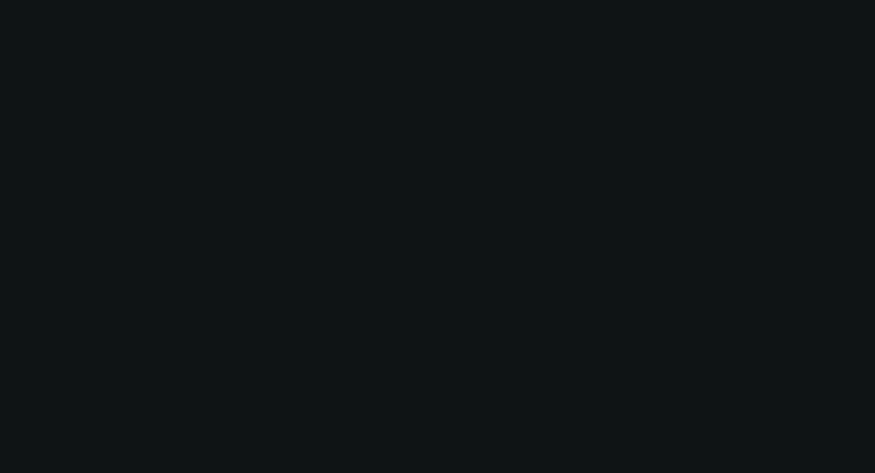
scroll to position [0, 0]
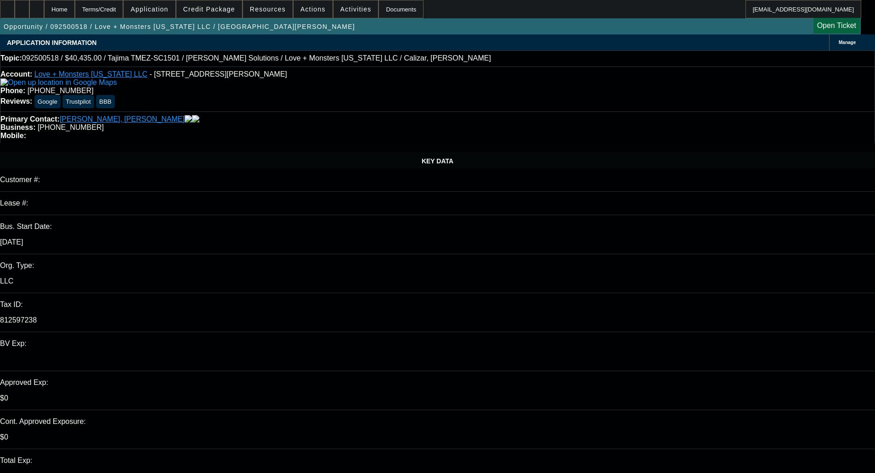
paste textarea "Based on the information provided, it appears Hana Hou Printing Company LLC is …"
type textarea "PER FINPAC - "Based on the information provided, it appears Hana Hou Printing C…"
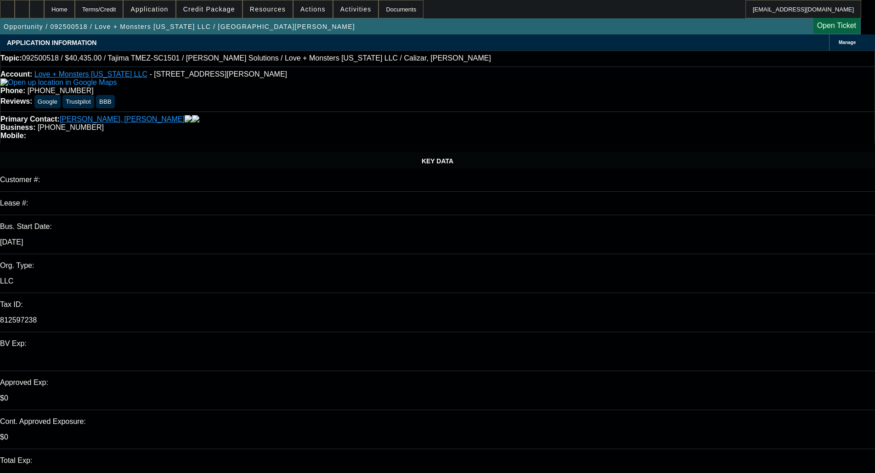
type input "10:26"
type input "10:29"
click at [654, 295] on button "7" at bounding box center [654, 302] width 18 height 18
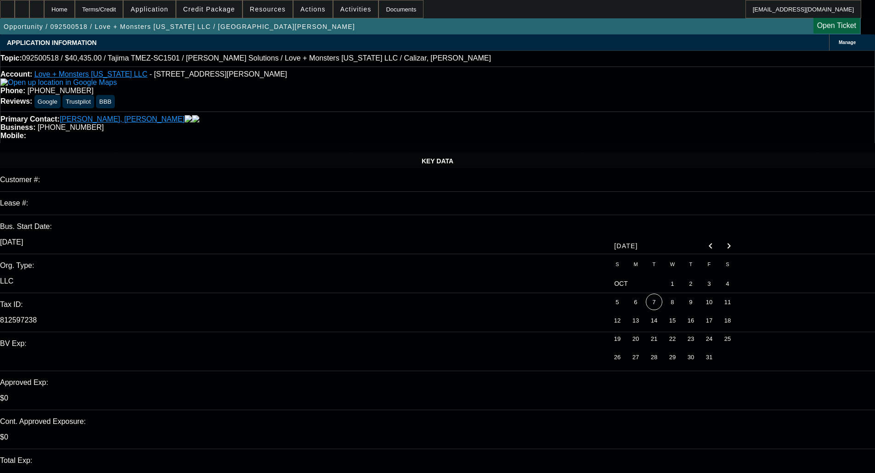
type input "10/7/2025"
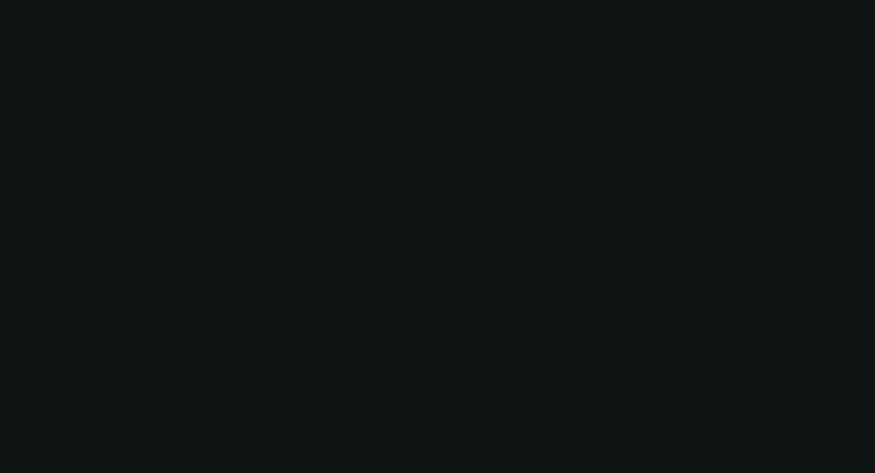
select select "0"
select select "6"
select select "0"
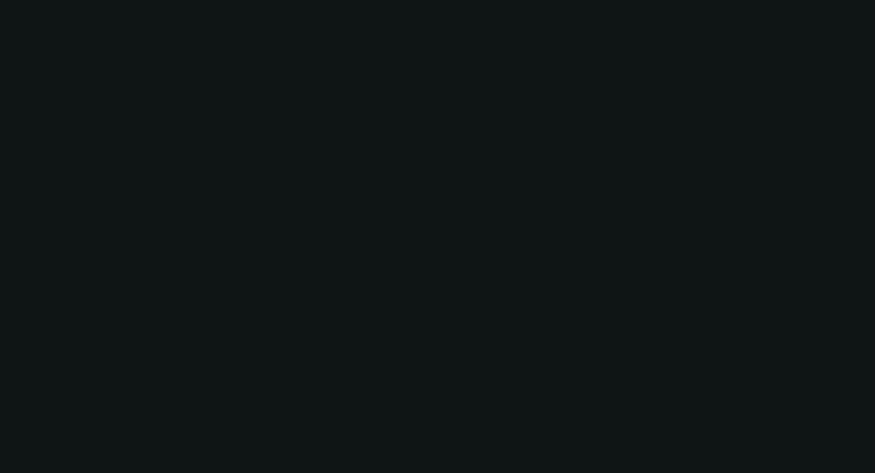
select select "0"
select select "6"
select select "0"
select select "2"
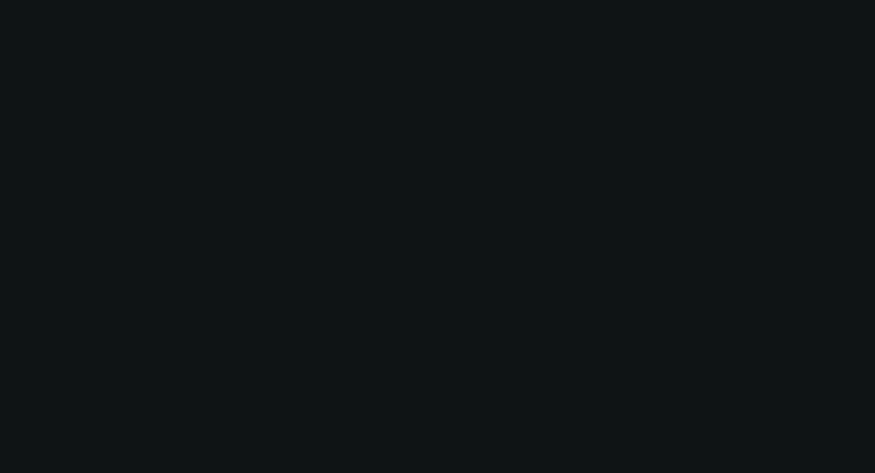
select select "2"
select select "0.1"
select select "4"
select select "0"
select select "2"
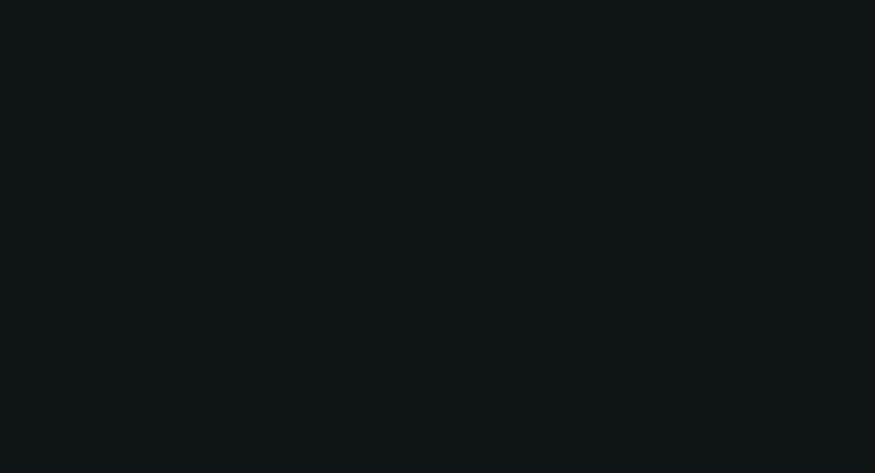
select select "2"
select select "0"
select select "6"
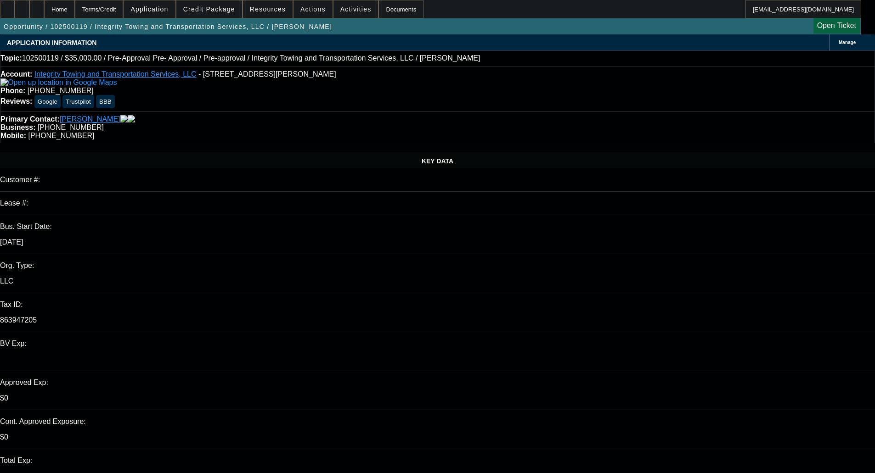
select select "0"
select select "6"
select select "0"
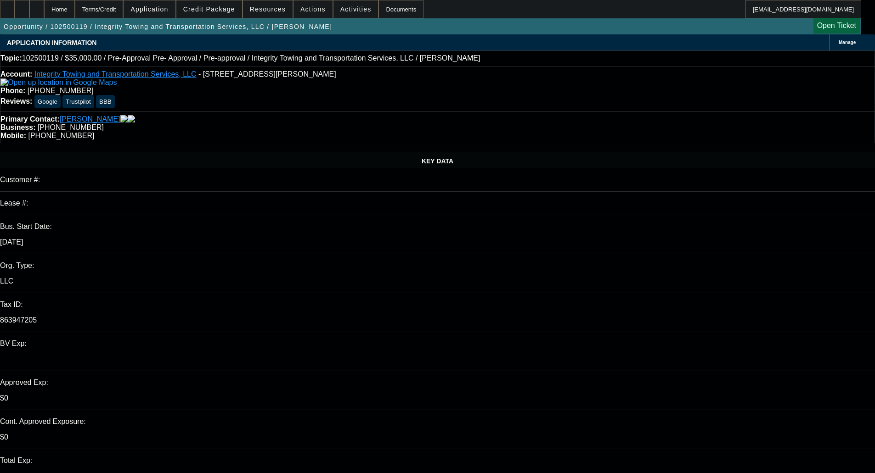
select select "0"
select select "6"
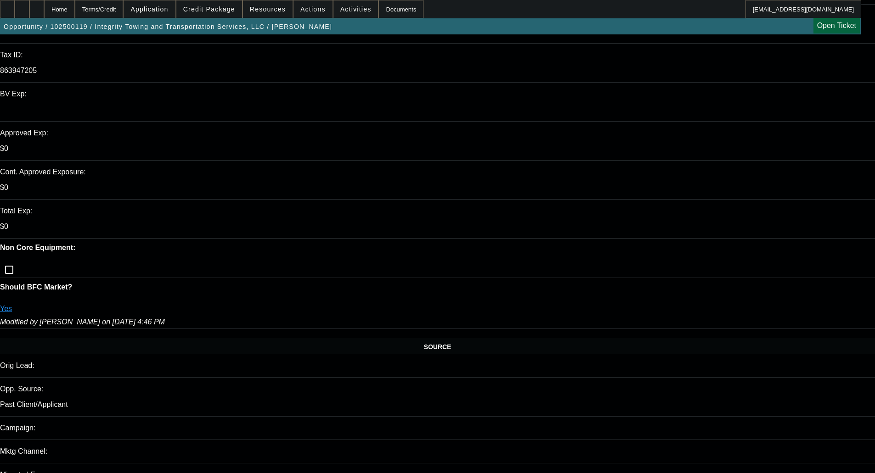
scroll to position [251, 0]
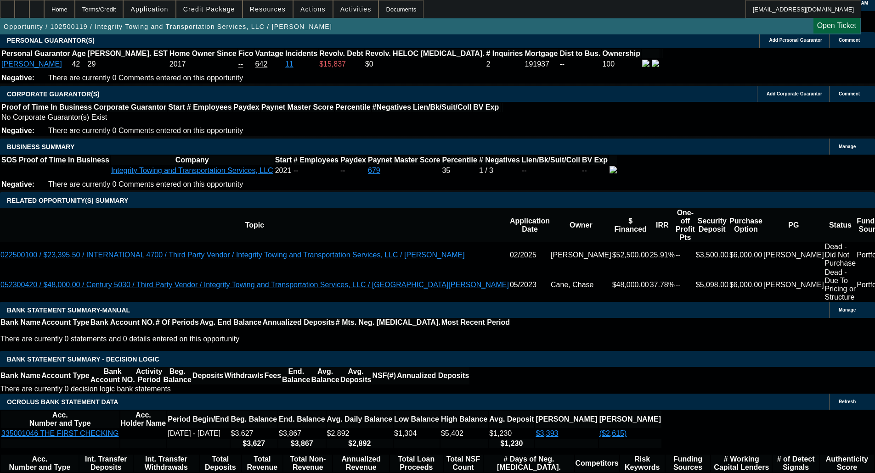
scroll to position [1353, 0]
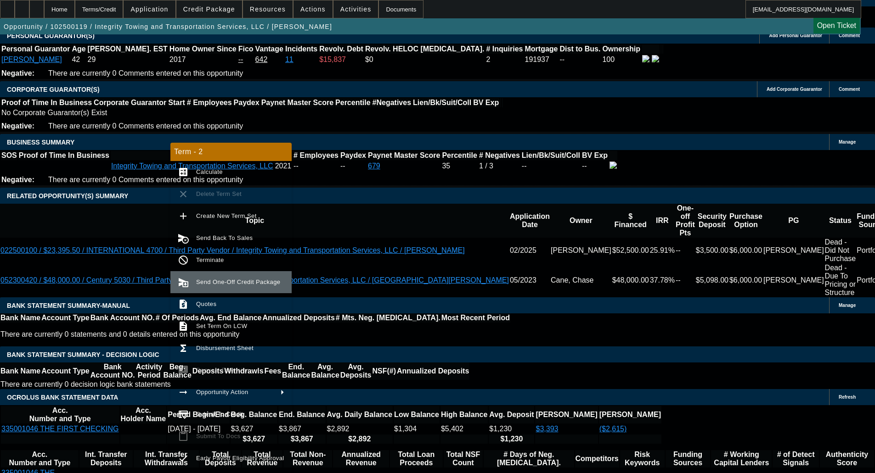
click at [222, 281] on span "Send One-Off Credit Package" at bounding box center [238, 282] width 84 height 7
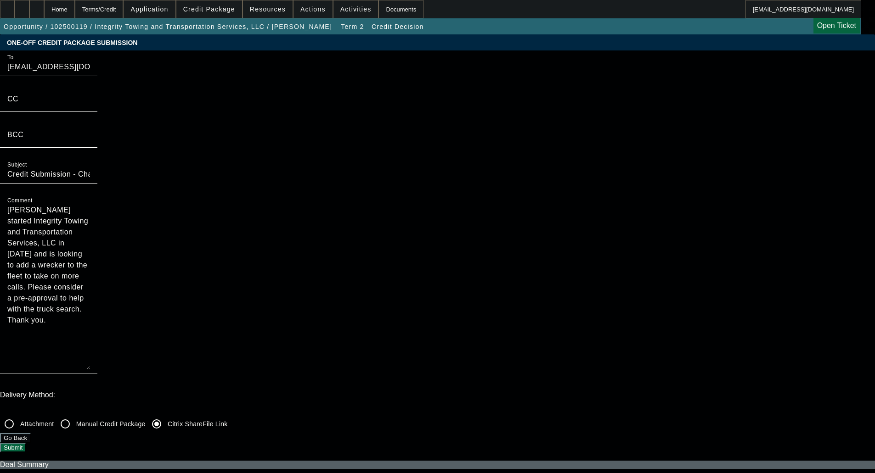
click at [26, 443] on button "Submit" at bounding box center [13, 448] width 26 height 10
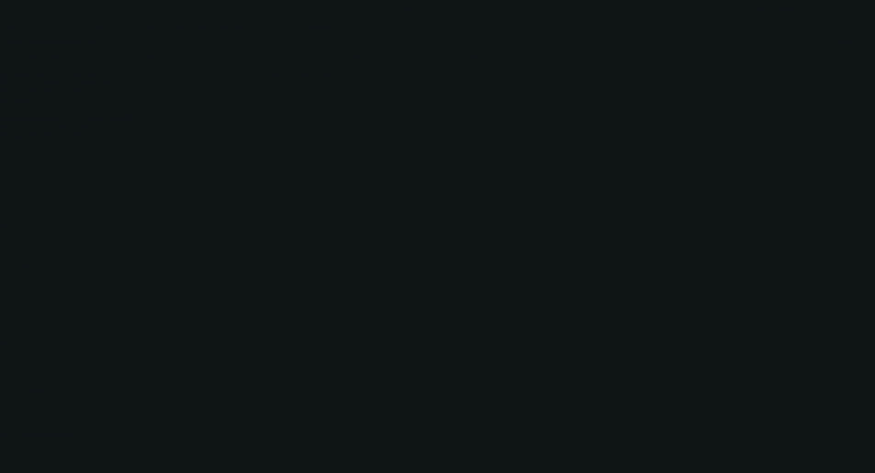
select select "0"
select select "6"
select select "0"
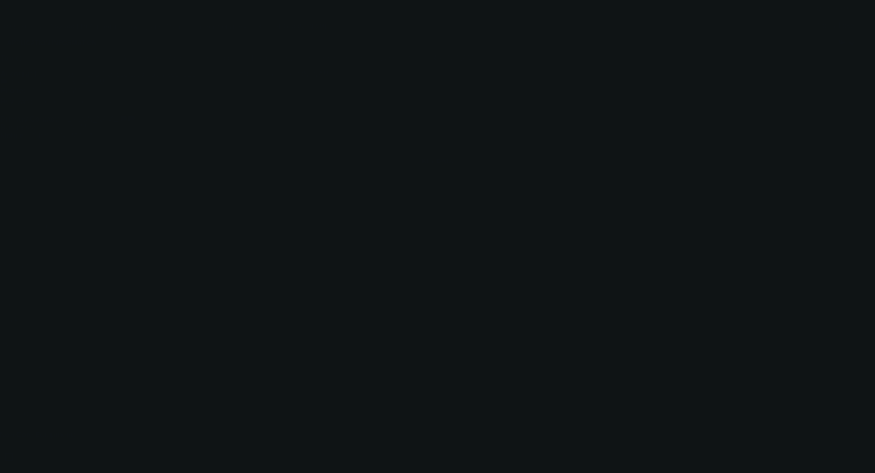
select select "0"
select select "6"
select select "0"
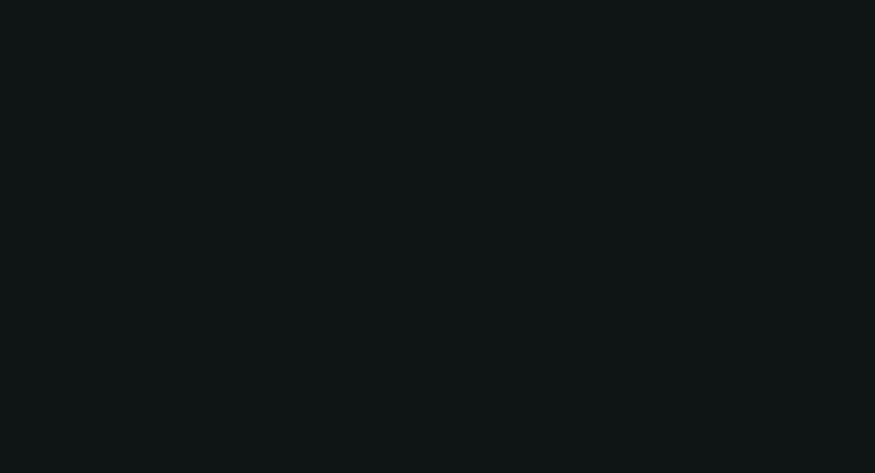
select select "2"
select select "0"
select select "6"
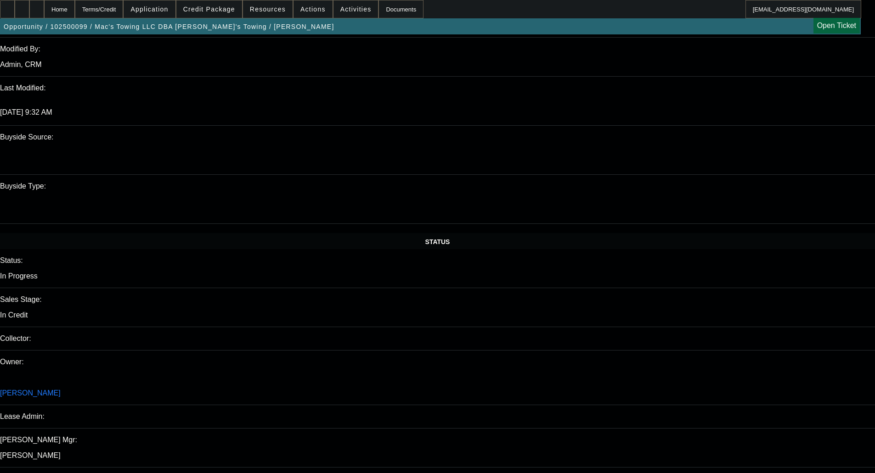
scroll to position [1631, 0]
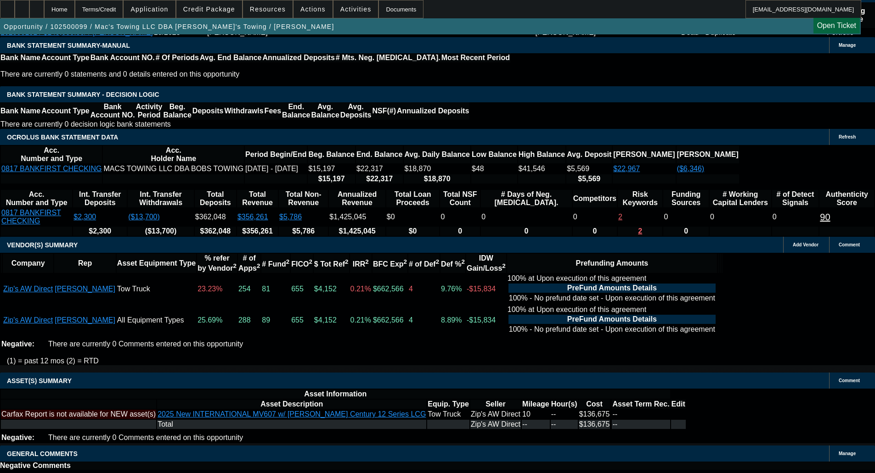
select select "6"
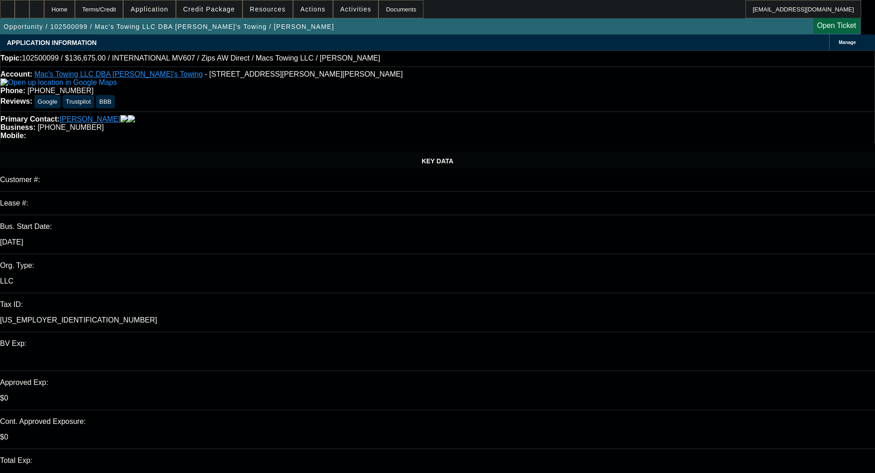
type input "09:34"
type input "10:53"
click at [653, 310] on span "7" at bounding box center [654, 302] width 17 height 17
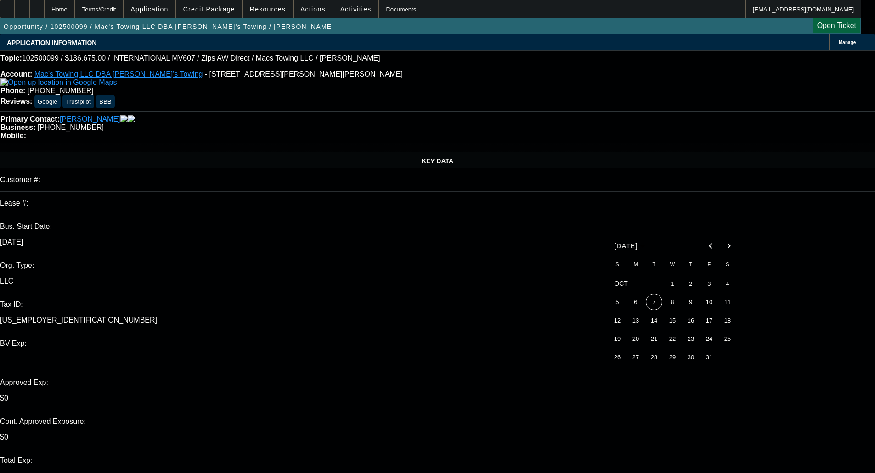
type input "10/7/2025"
type textarea "D"
paste textarea "Please provide strong PG & Financials (2023-24 Tax Returns, 2025 Internals, & D…"
type textarea "PER LEAF - "Please provide strong PG & Financials (2023-24 Tax Returns, 2025 In…"
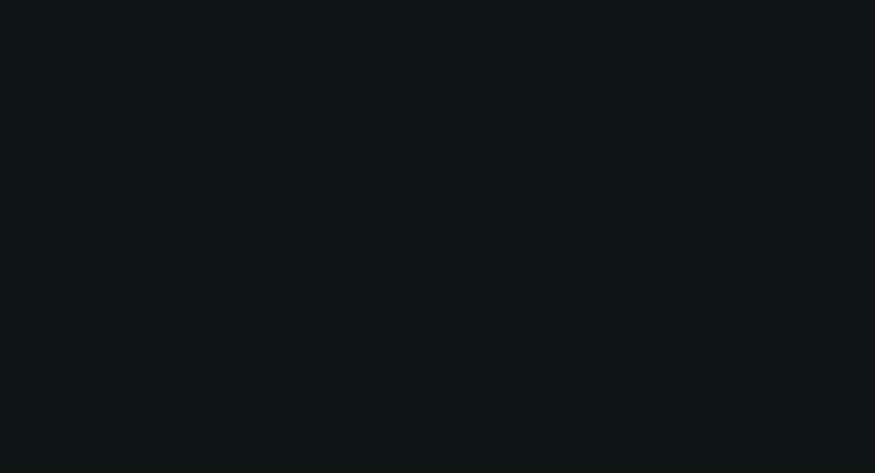
select select "0"
select select "2"
select select "0"
select select "6"
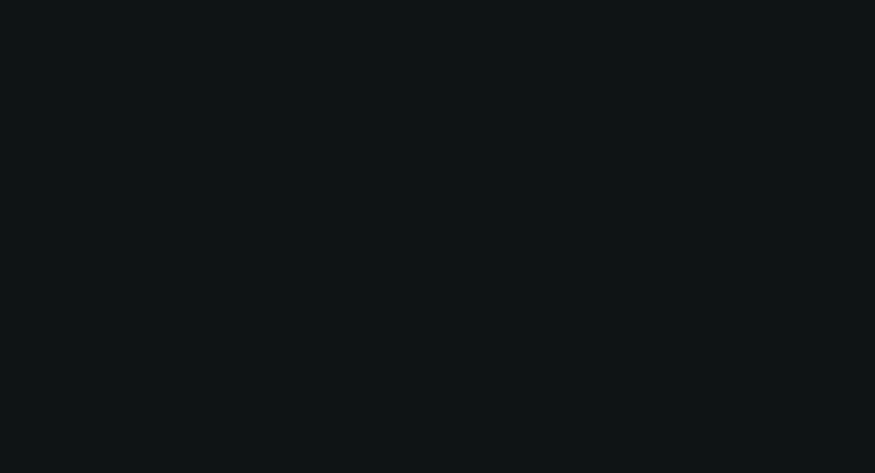
select select "0"
select select "2"
select select "0"
select select "6"
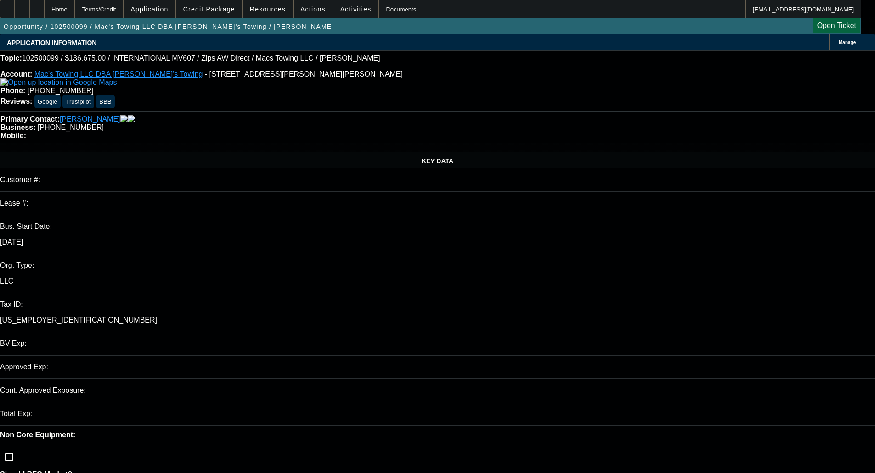
select select "0"
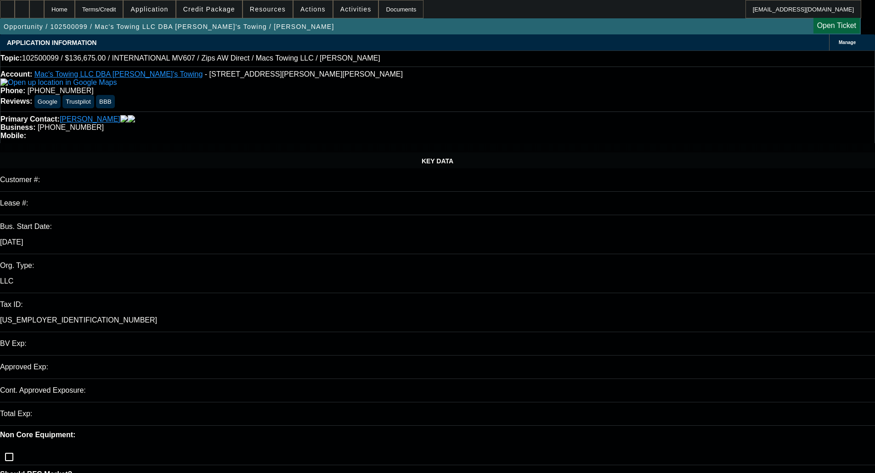
select select "0"
select select "1"
select select "2"
select select "6"
select select "1"
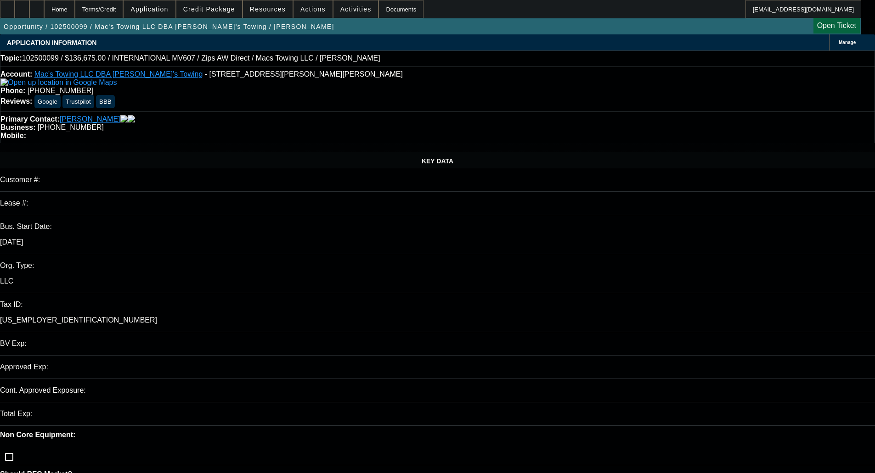
select select "2"
select select "6"
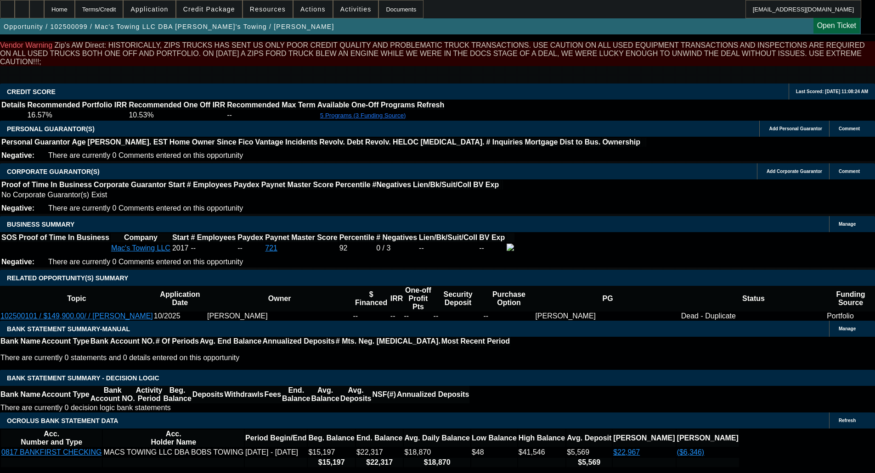
scroll to position [1423, 0]
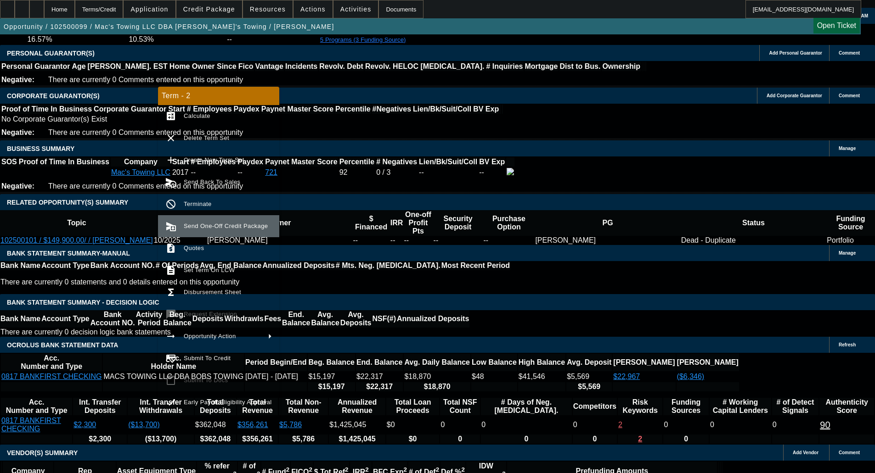
click at [202, 218] on button "send_and_archive Send One-Off Credit Package" at bounding box center [218, 226] width 121 height 22
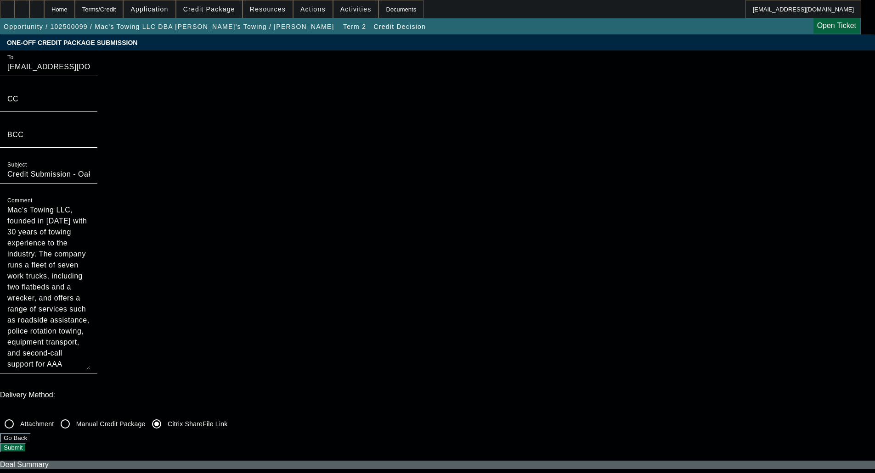
click at [26, 443] on button "Submit" at bounding box center [13, 448] width 26 height 10
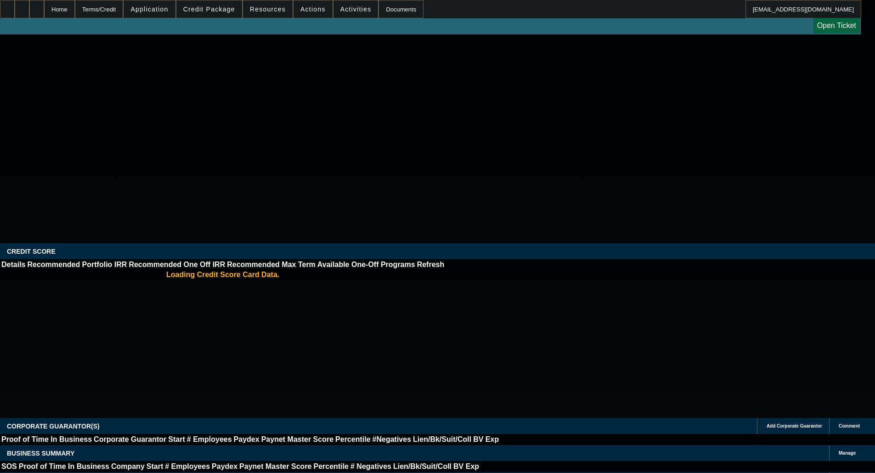
select select "0"
select select "2"
select select "0"
select select "6"
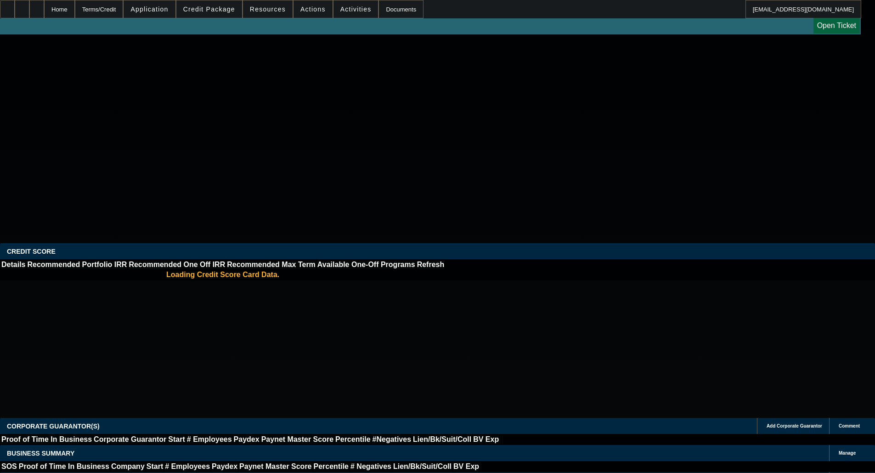
select select "0"
select select "2"
select select "0"
select select "6"
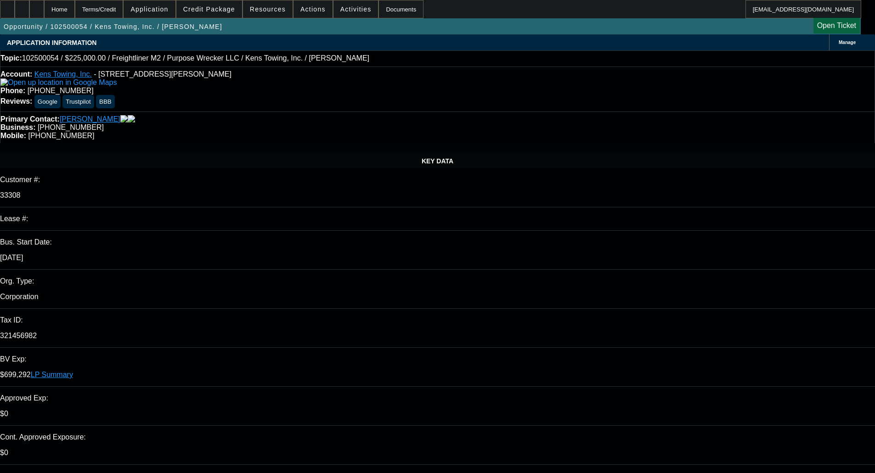
select select "0"
select select "6"
select select "0"
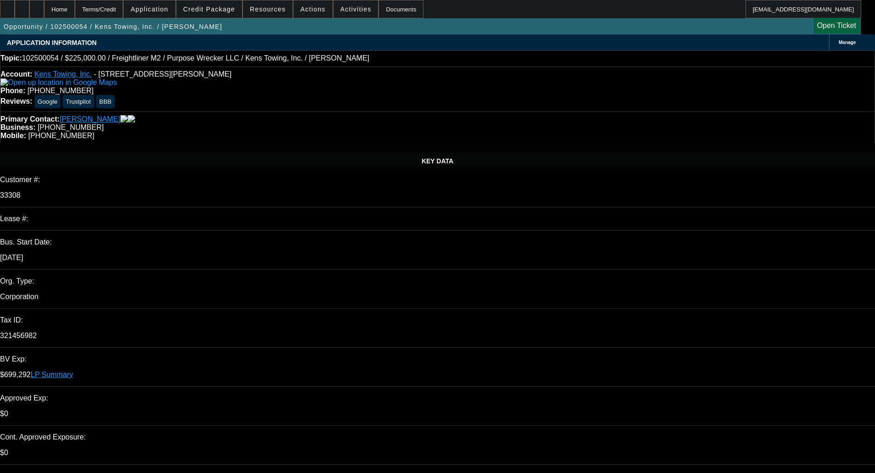
select select "0"
select select "6"
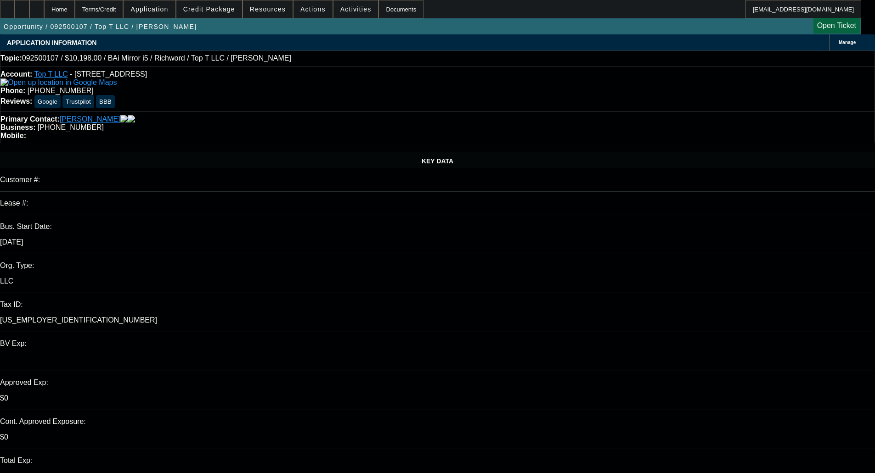
select select "0"
select select "0.1"
select select "4"
select select "0"
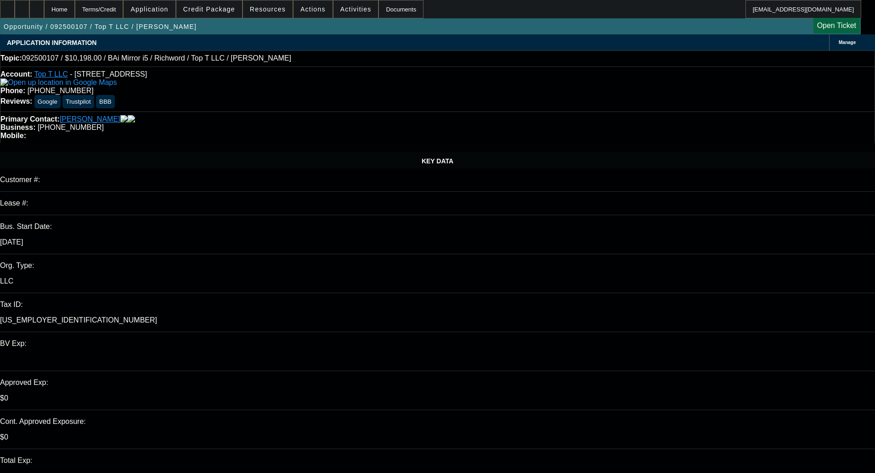
select select "0"
select select "0.1"
select select "4"
select select "0"
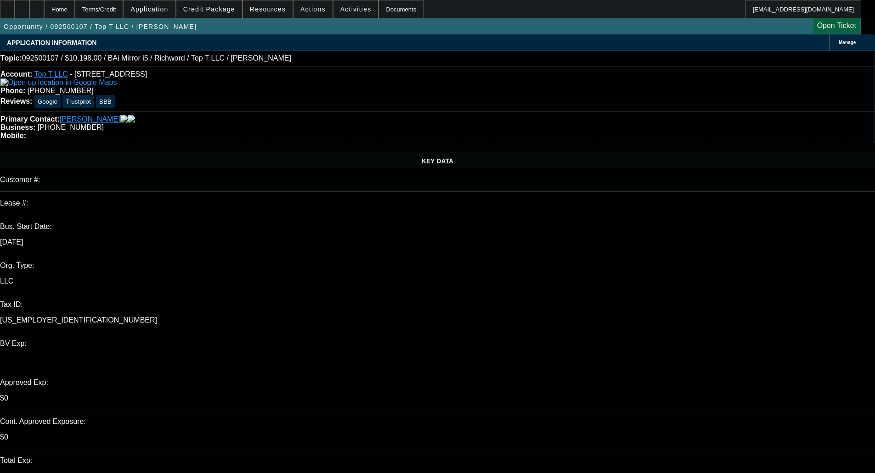
select select "0.1"
select select "4"
select select "0"
select select "0.1"
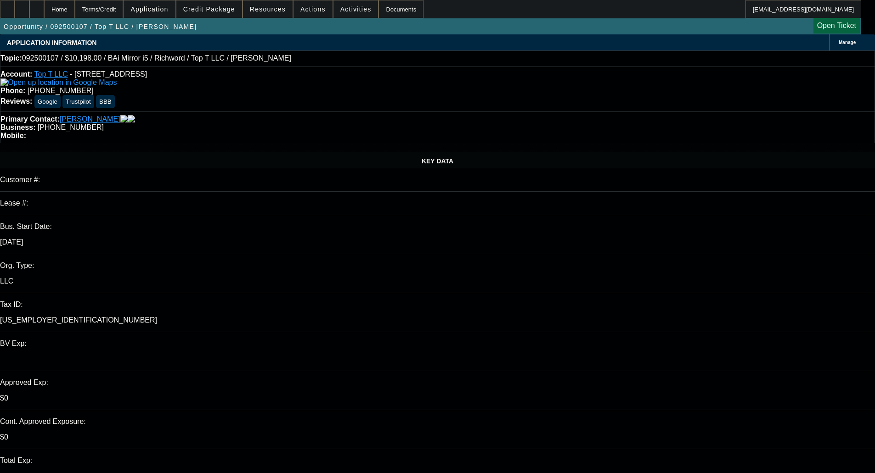
select select "4"
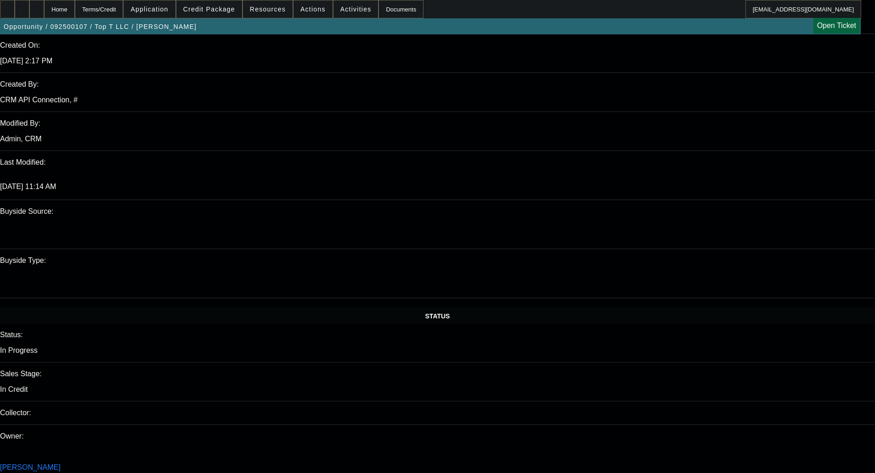
scroll to position [735, 0]
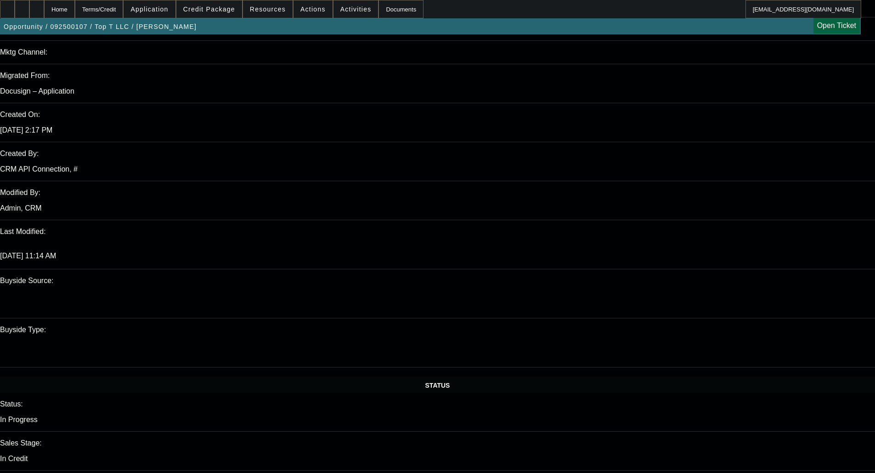
scroll to position [643, 0]
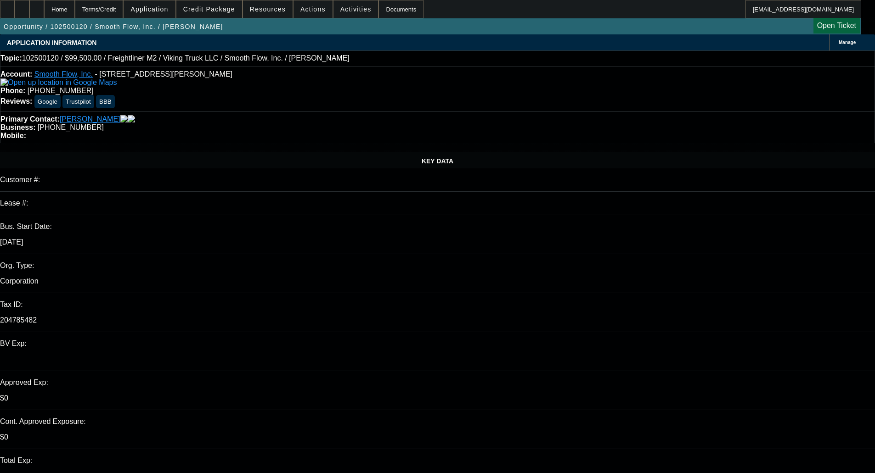
select select "0"
select select "6"
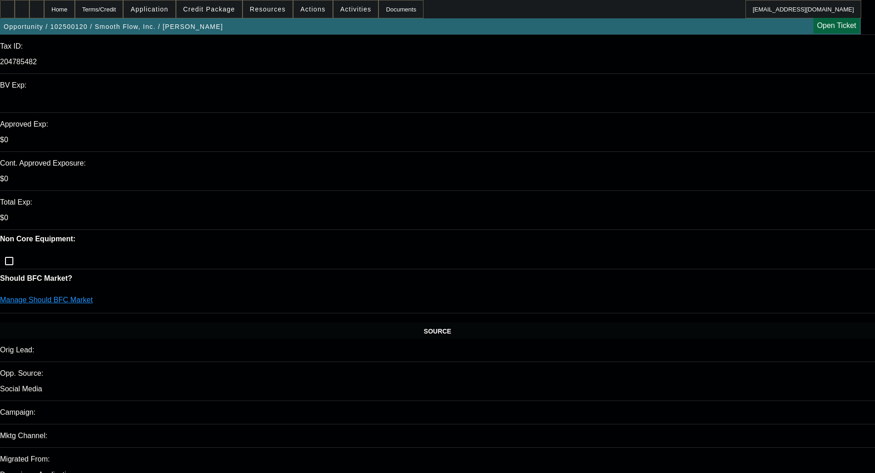
scroll to position [276, 0]
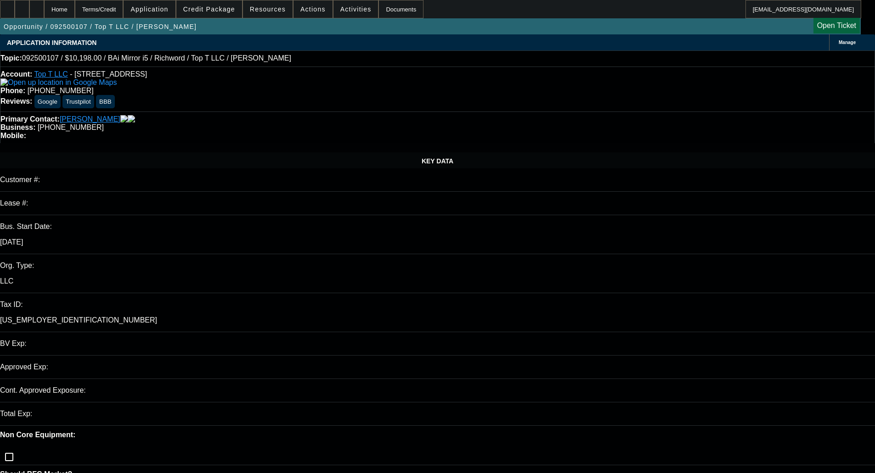
select select "0"
select select "0.1"
select select "4"
select select "0"
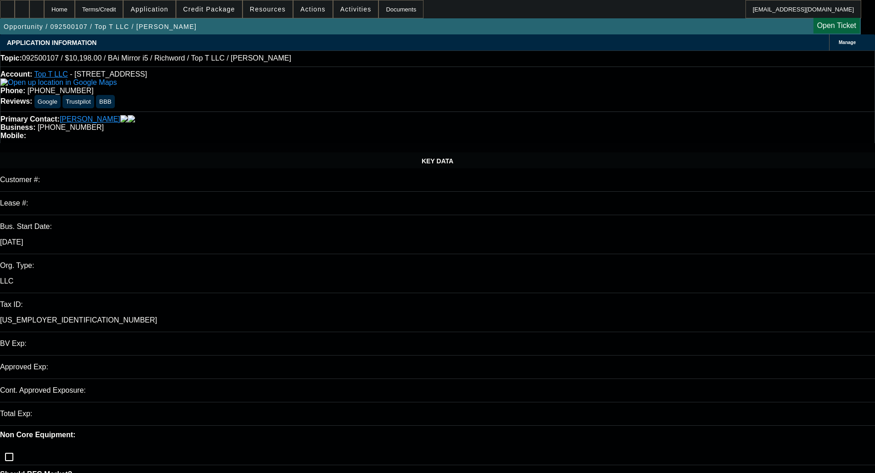
select select "0"
select select "0.1"
select select "4"
select select "0"
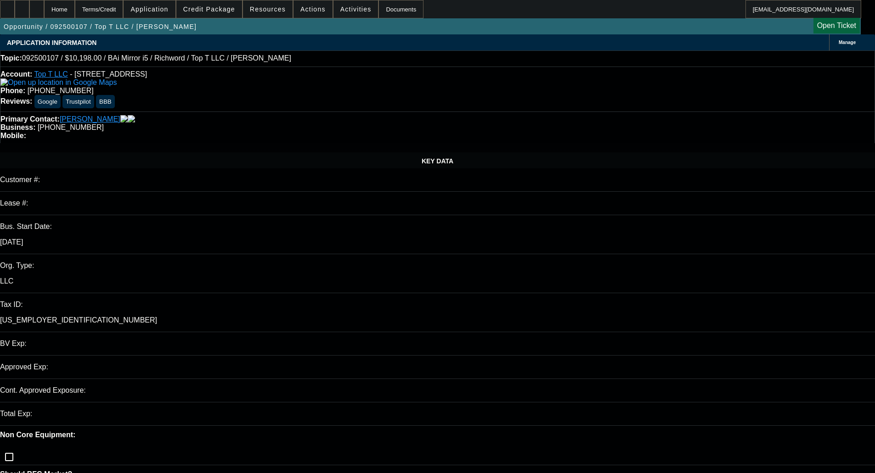
select select "0.1"
select select "4"
select select "0"
select select "0.1"
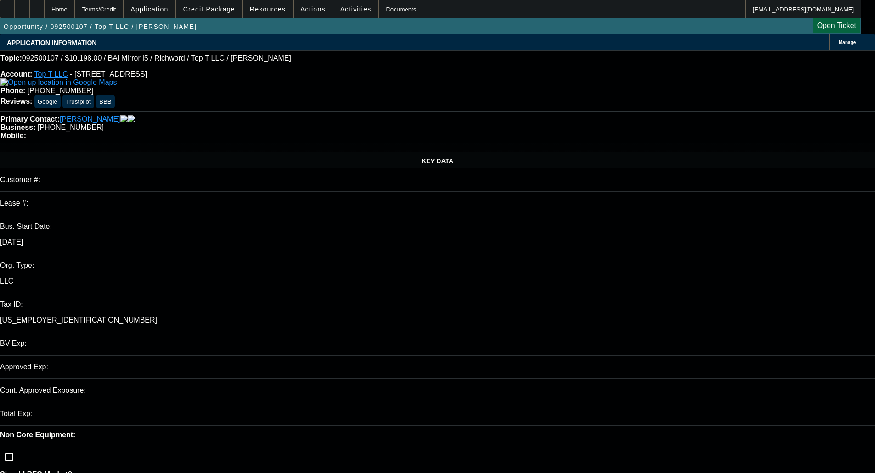
select select "4"
click at [213, 14] on span at bounding box center [209, 9] width 66 height 22
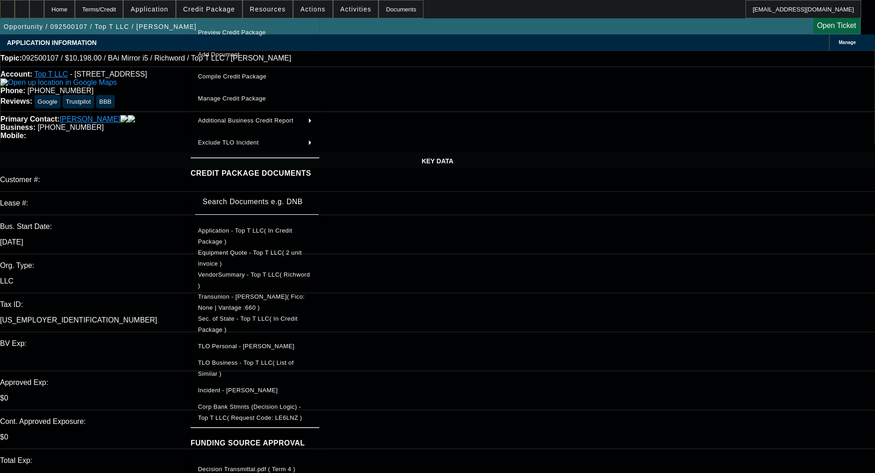
click at [235, 250] on span "Equipment Quote - Top T LLC( 2 unit invoice )" at bounding box center [255, 259] width 114 height 22
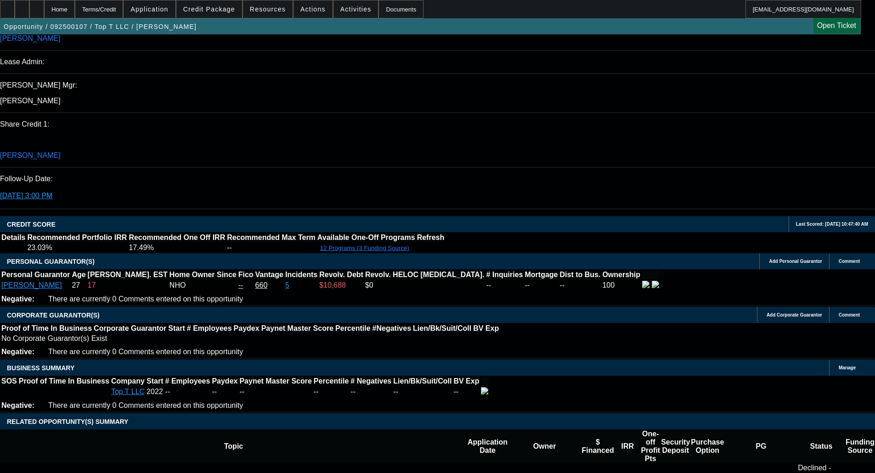
scroll to position [1240, 0]
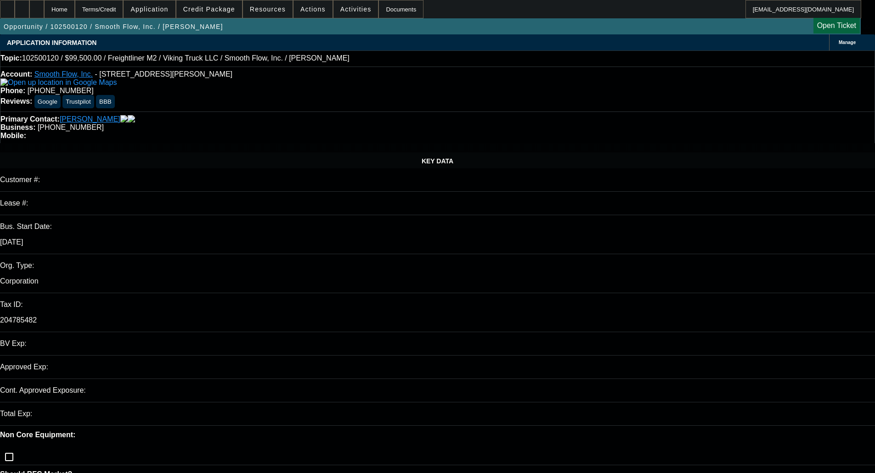
select select "0"
select select "6"
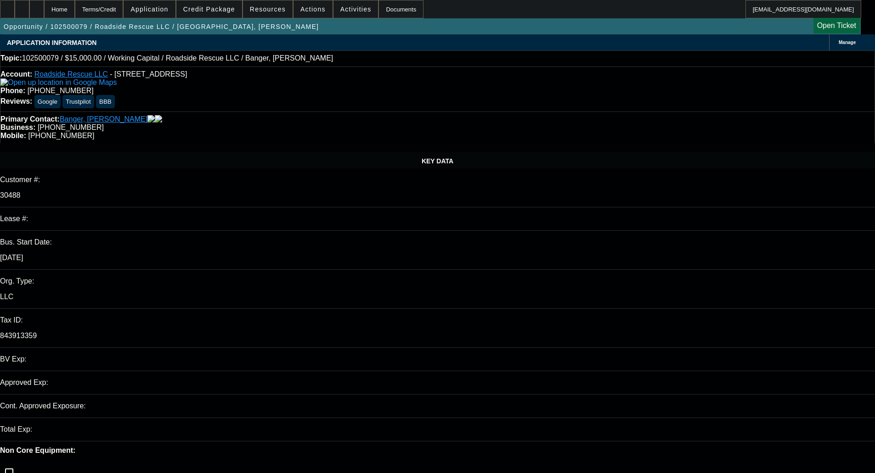
select select "0"
select select "2"
select select "0"
select select "6"
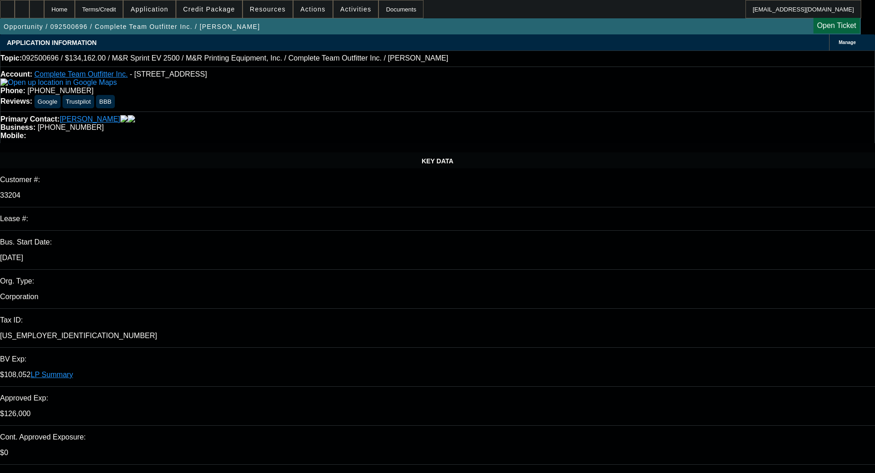
select select "0"
select select "2"
select select "0"
select select "6"
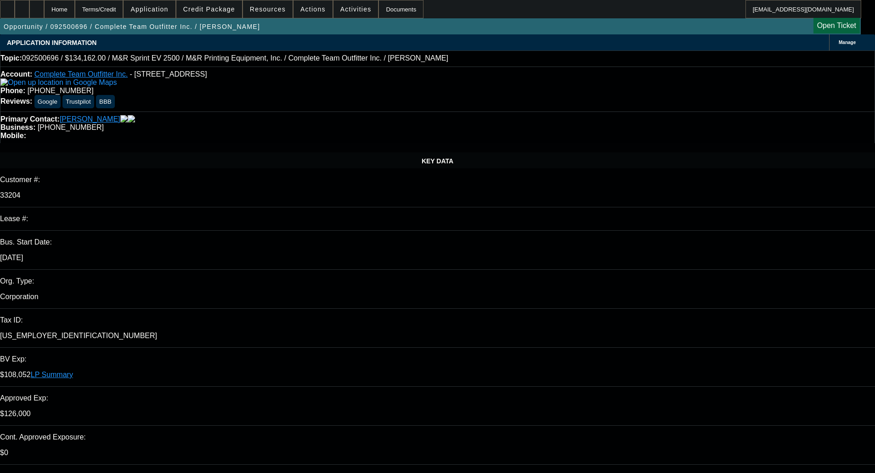
select select "0"
select select "2"
select select "0"
select select "6"
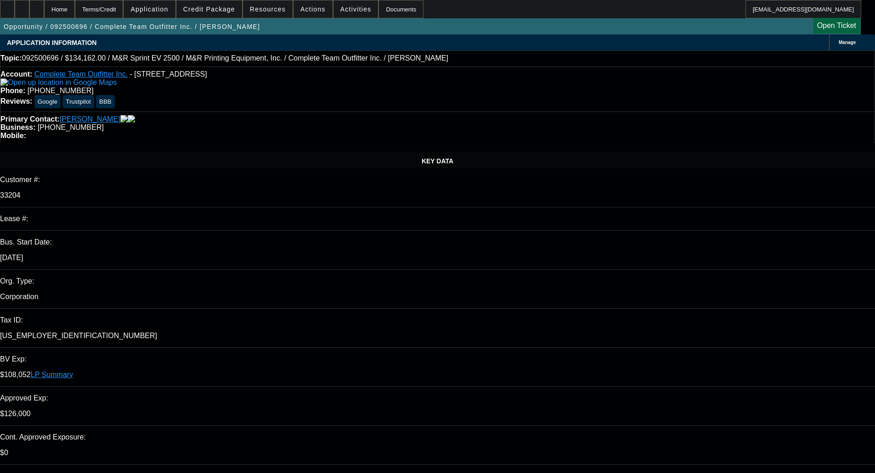
select select "0"
select select "2"
select select "0"
select select "6"
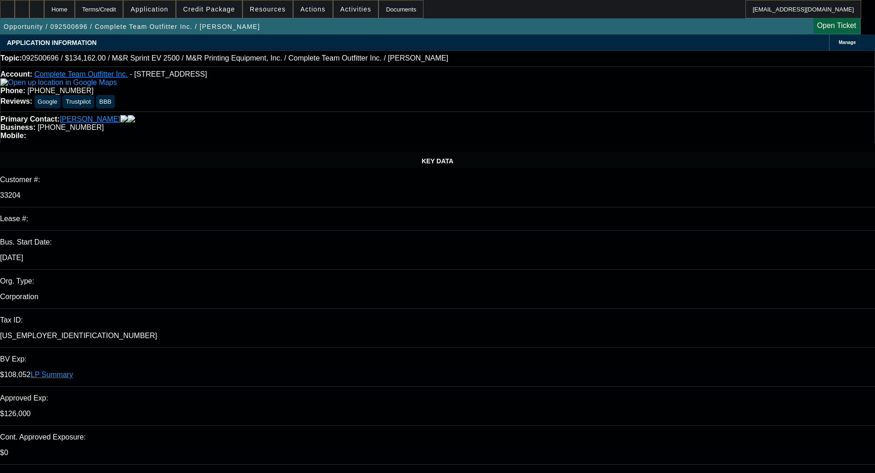
select select "0"
select select "2"
select select "0"
select select "6"
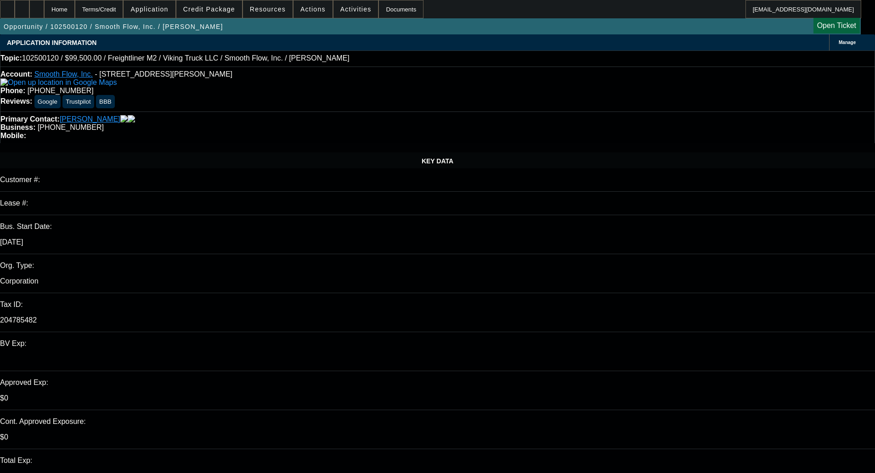
select select "0"
select select "6"
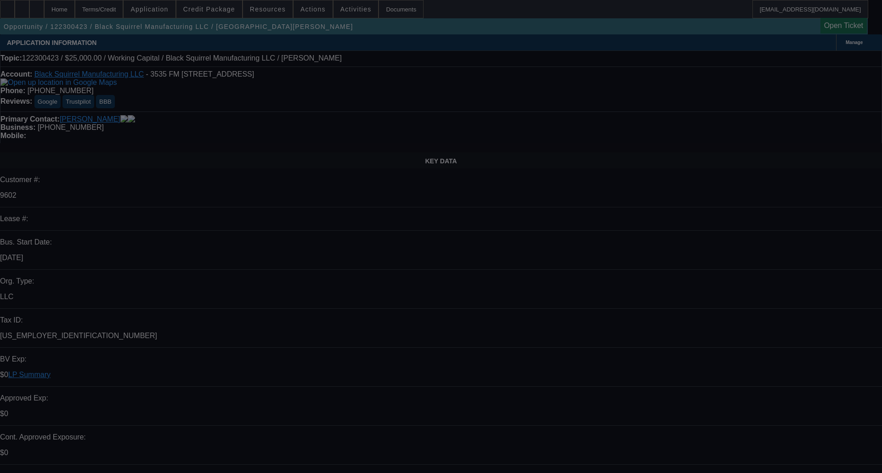
select select "0"
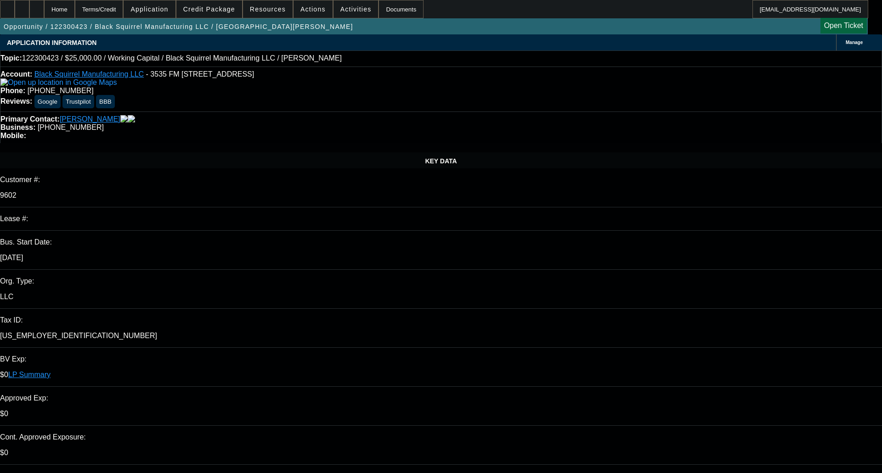
select select "2"
select select "0.1"
select select "4"
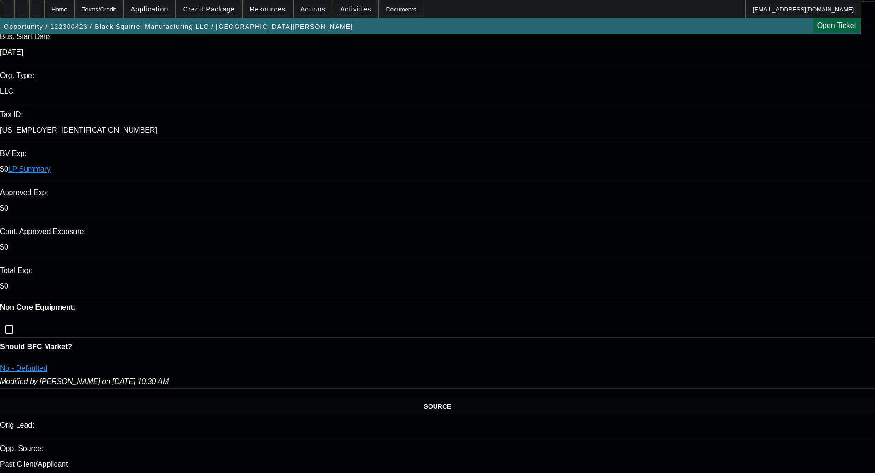
scroll to position [184, 0]
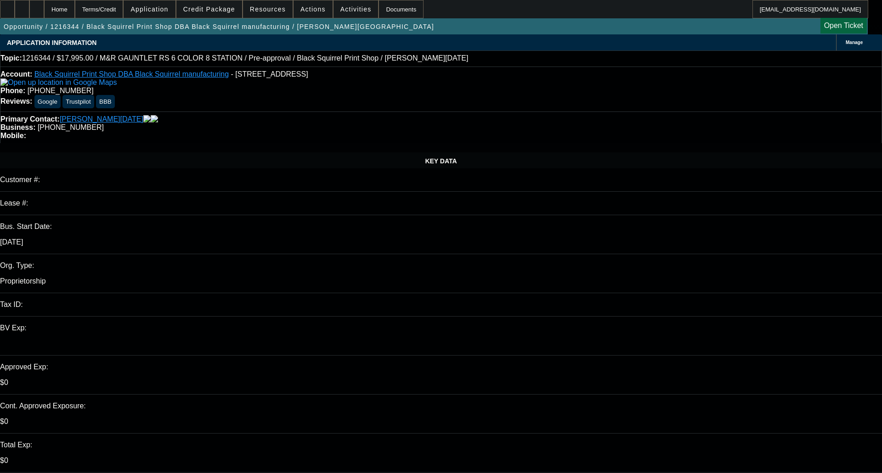
select select "0"
select select "2"
select select "0"
select select "4"
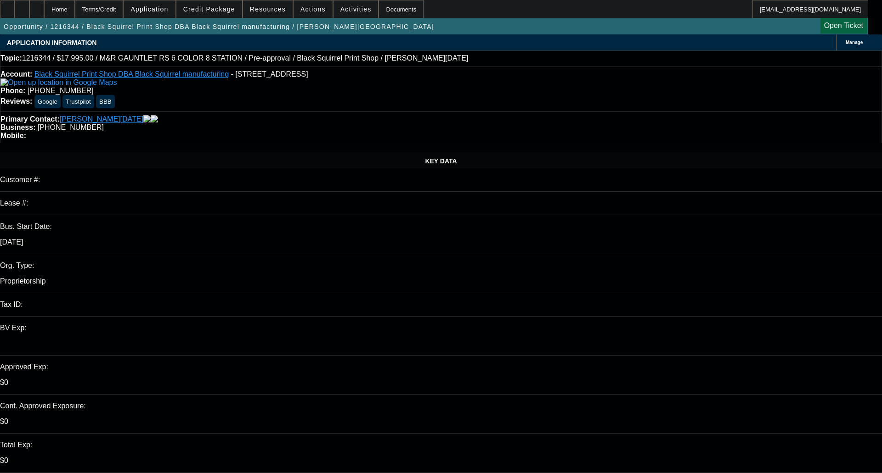
select select "0"
select select "2"
select select "0"
select select "4"
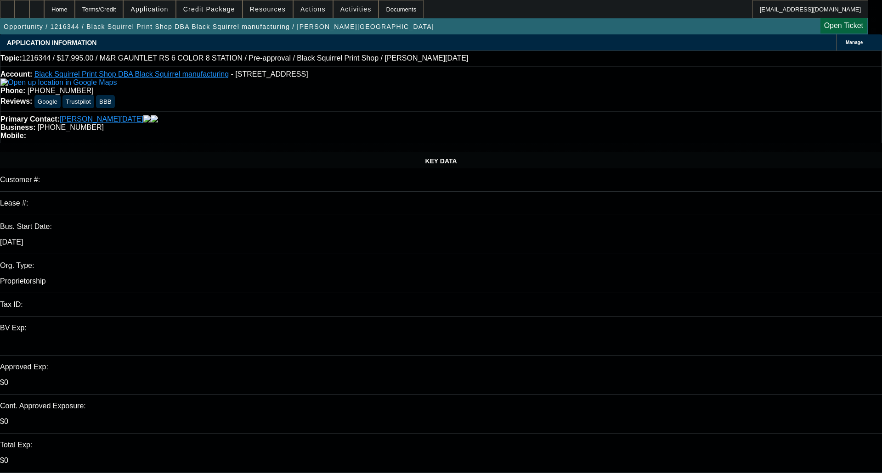
select select "0"
select select "2"
select select "0"
select select "4"
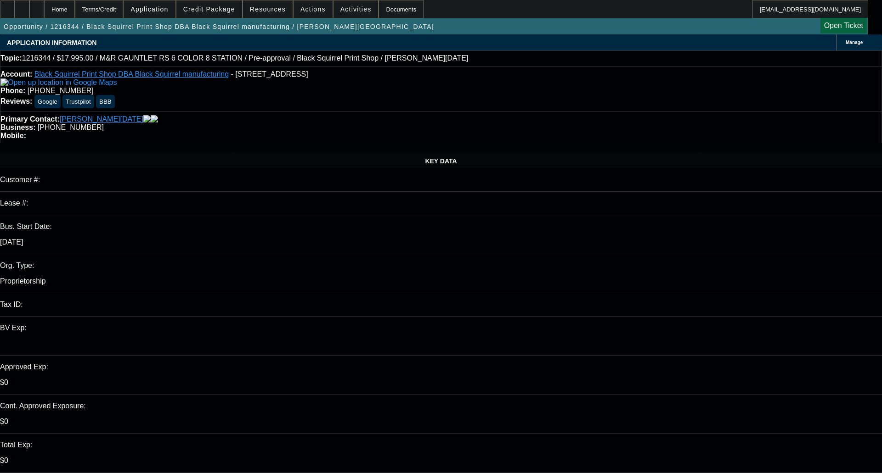
select select "0"
select select "2"
select select "0"
select select "4"
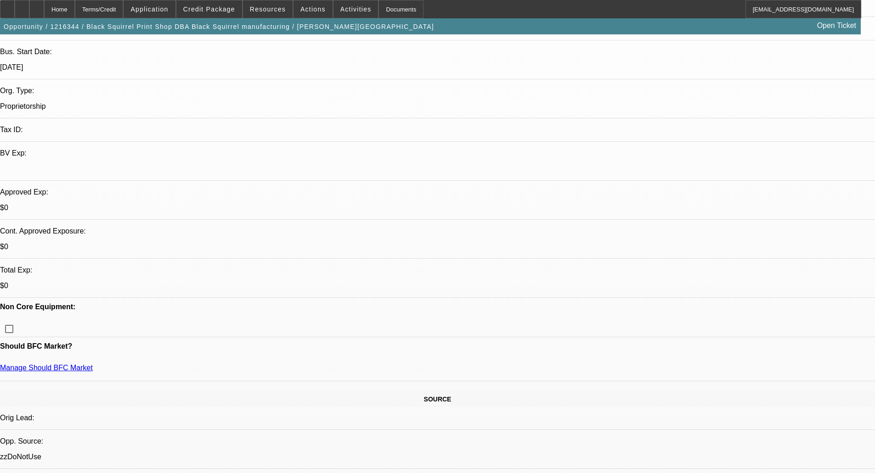
scroll to position [184, 0]
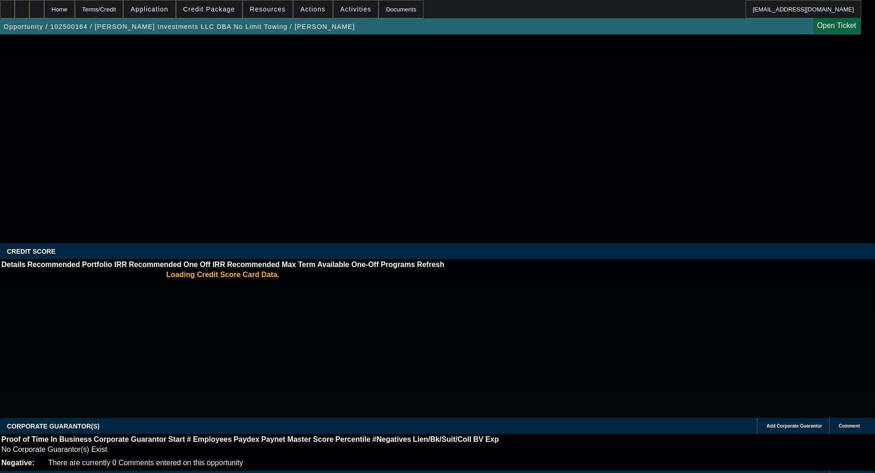
select select "0"
select select "2"
select select "0"
select select "6"
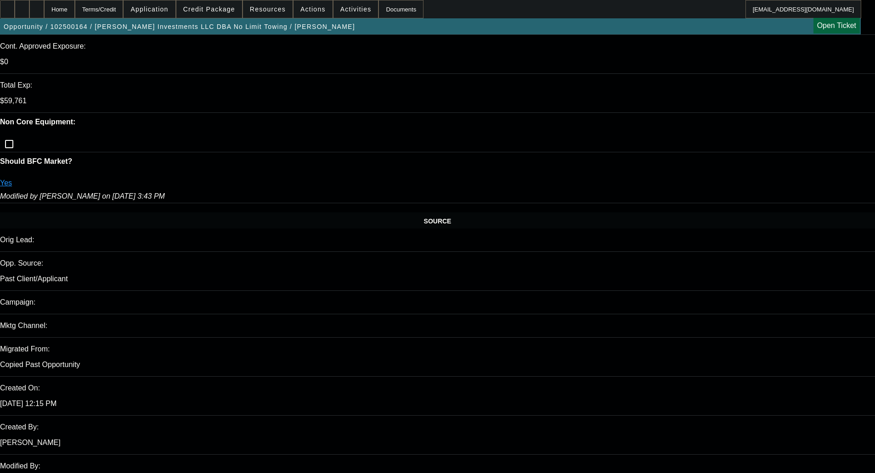
scroll to position [413, 0]
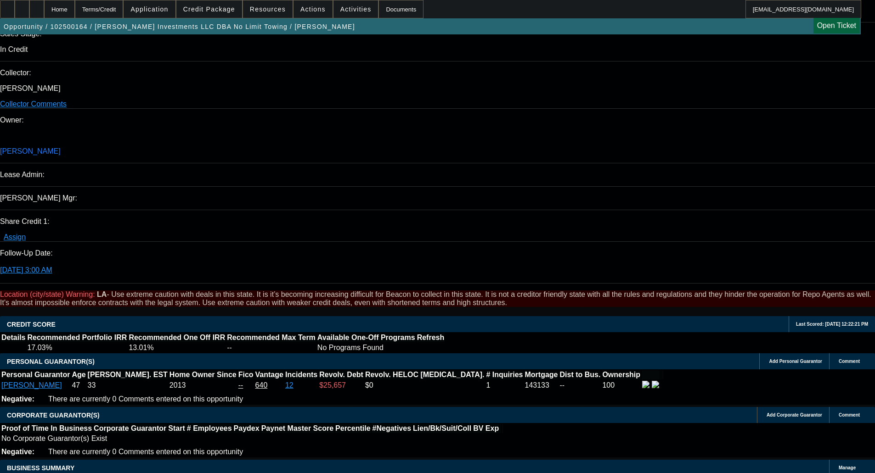
scroll to position [1056, 0]
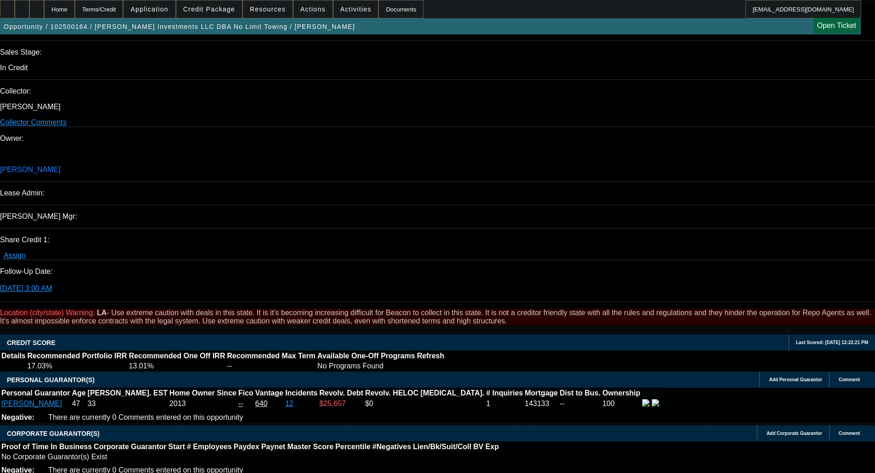
type textarea "WC DEAL; CUSTOMER IS TAKING OUT OTHER WC RIGHT NOW TOO, LONG SHOT"
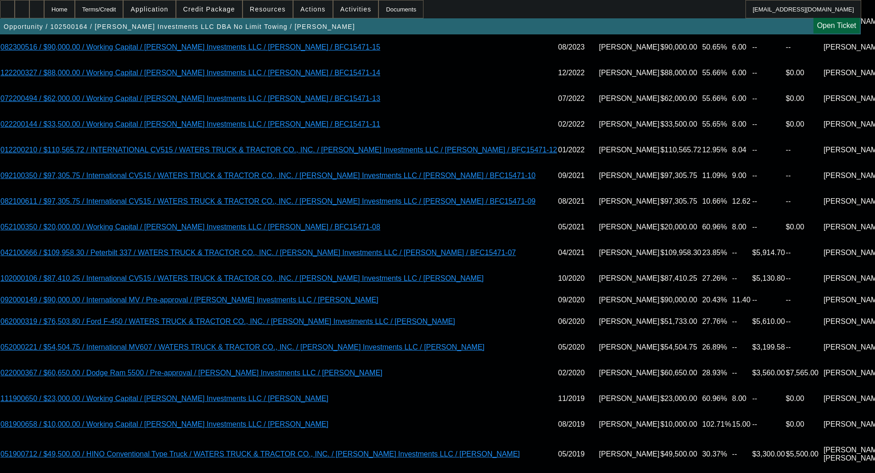
scroll to position [1837, 0]
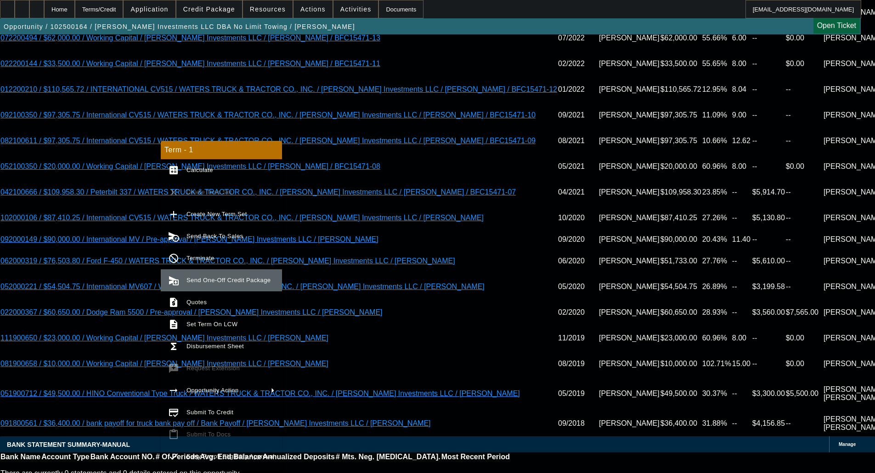
click at [215, 284] on span "Send One-Off Credit Package" at bounding box center [230, 280] width 88 height 11
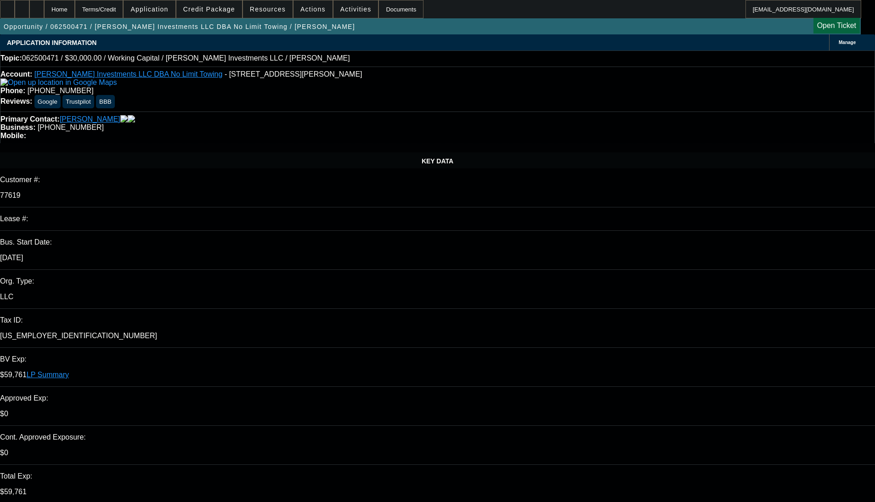
select select "0"
select select "2"
select select "0"
select select "6"
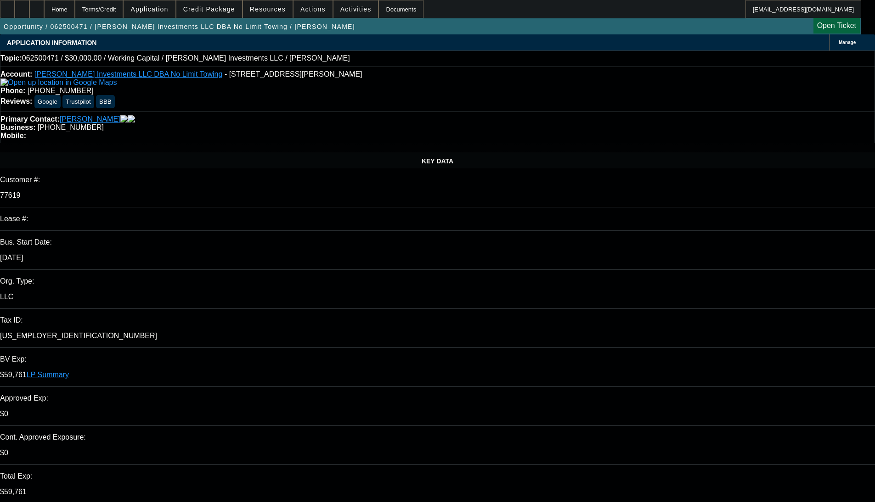
click at [367, 118] on div "Primary Contact: [PERSON_NAME] Business: [PHONE_NUMBER] Mobile:" at bounding box center [437, 128] width 875 height 32
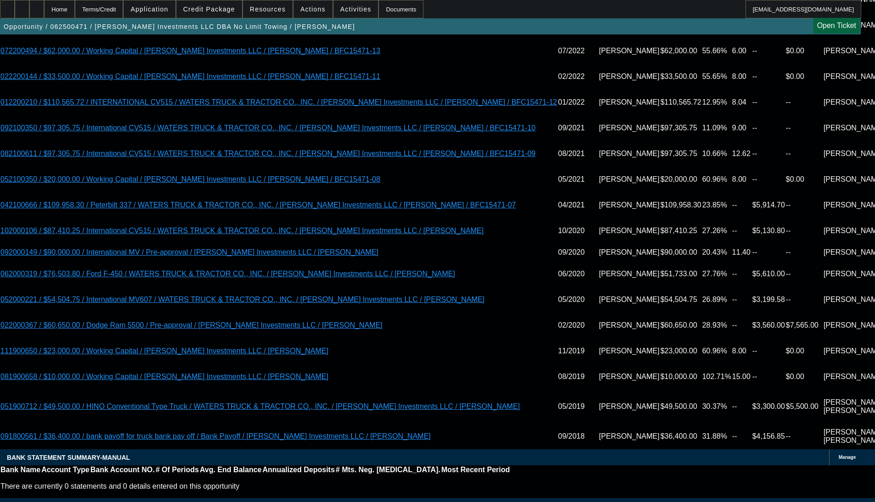
scroll to position [1840, 0]
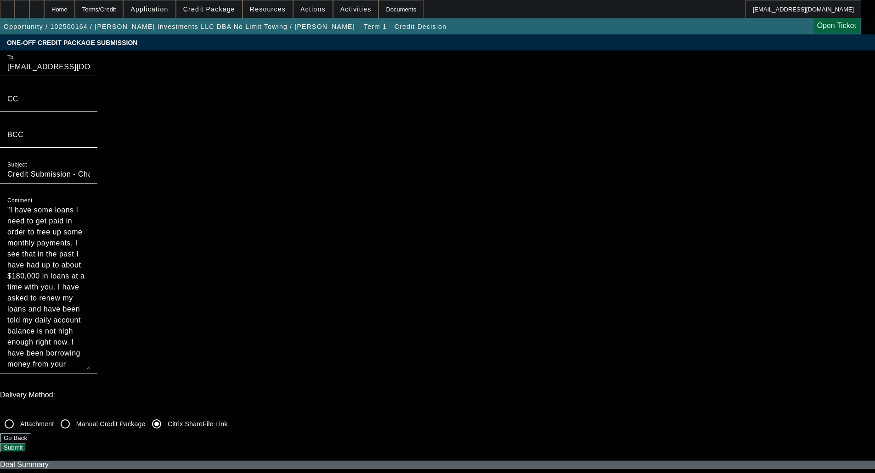
click at [90, 205] on textarea ""I have some loans I need to get paid in order to free up some monthly payments…" at bounding box center [48, 287] width 83 height 165
type textarea "Referral Partner Submission - "I have some loans I need to get paid in order to…"
click at [90, 180] on input "Credit Submission - Channel Partners Capital LLC (WC) - [PERSON_NAME] Investmen…" at bounding box center [48, 174] width 83 height 11
type input "Referral Partner Credit Submission - Channel Partners Capital LLC (WC) - Sartai…"
click at [26, 443] on button "Submit" at bounding box center [13, 448] width 26 height 10
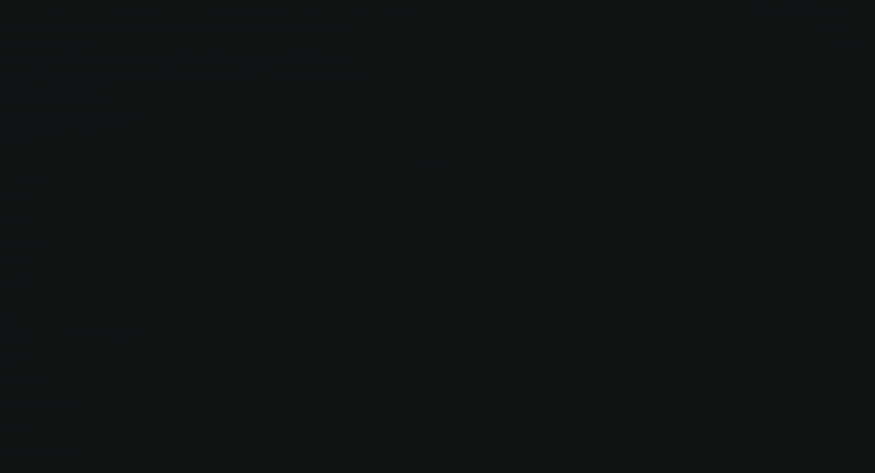
select select "0"
select select "2"
select select "0"
select select "6"
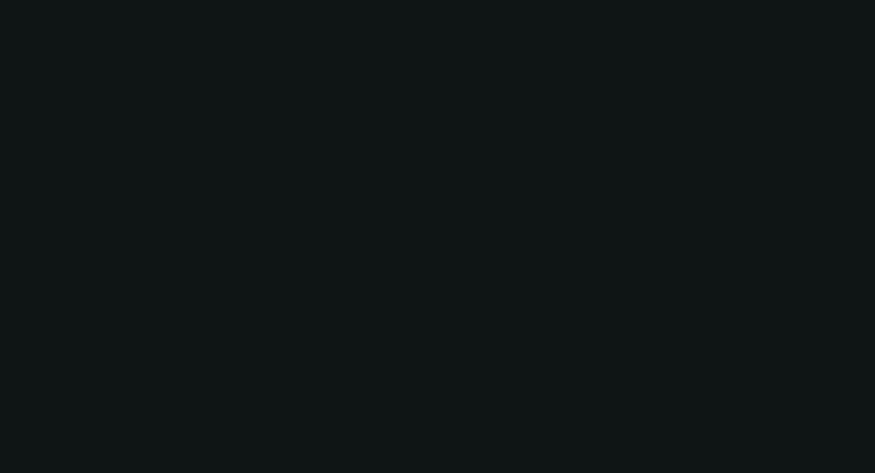
scroll to position [1339, 0]
select select "0"
select select "0.1"
select select "0"
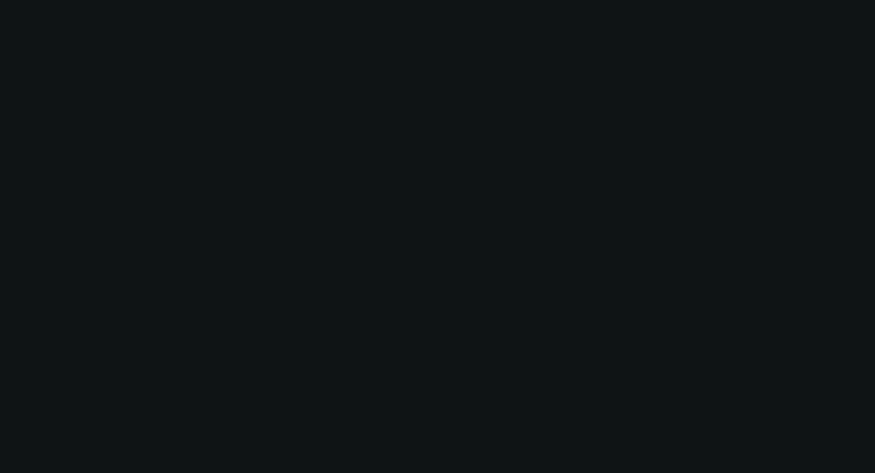
select select "0"
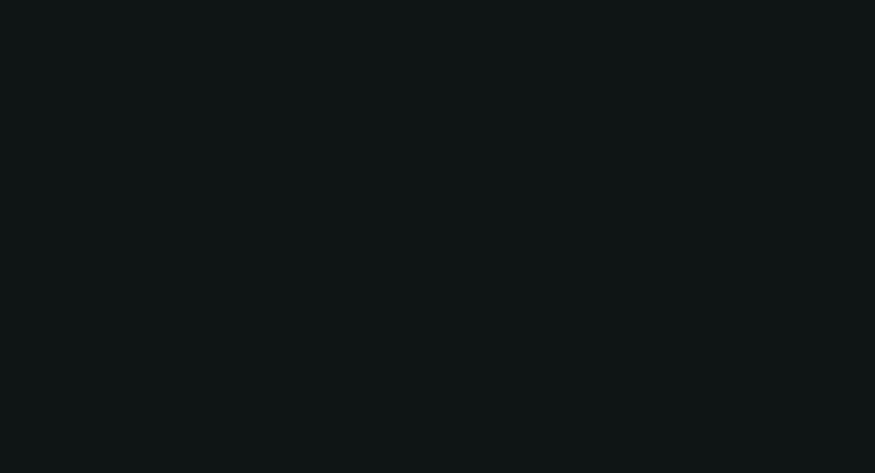
select select "0"
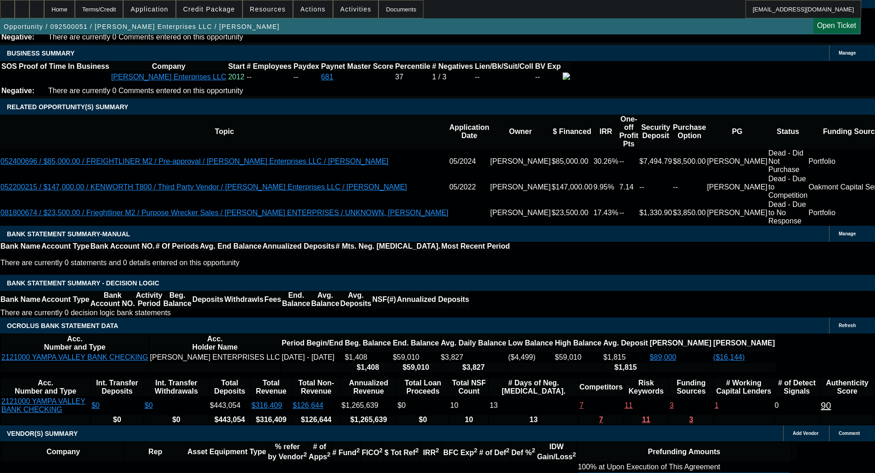
select select "1"
select select "3"
select select "6"
select select "1"
select select "3"
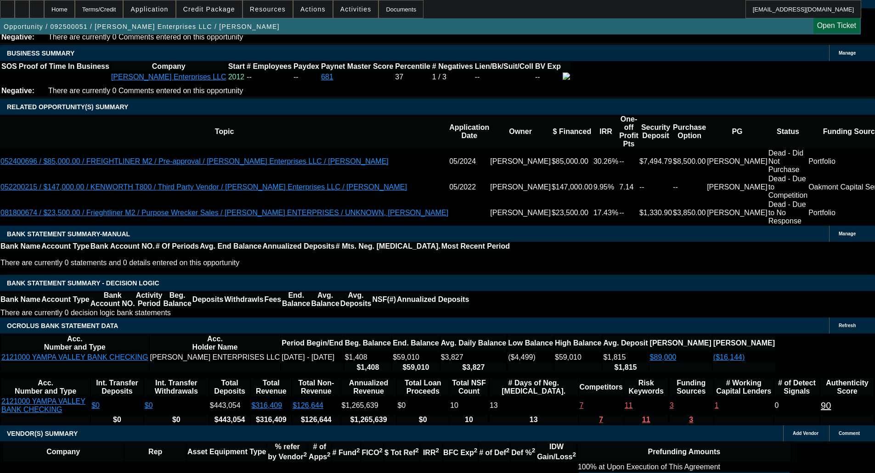
select select "6"
select select "1"
select select "3"
select select "6"
select select "1"
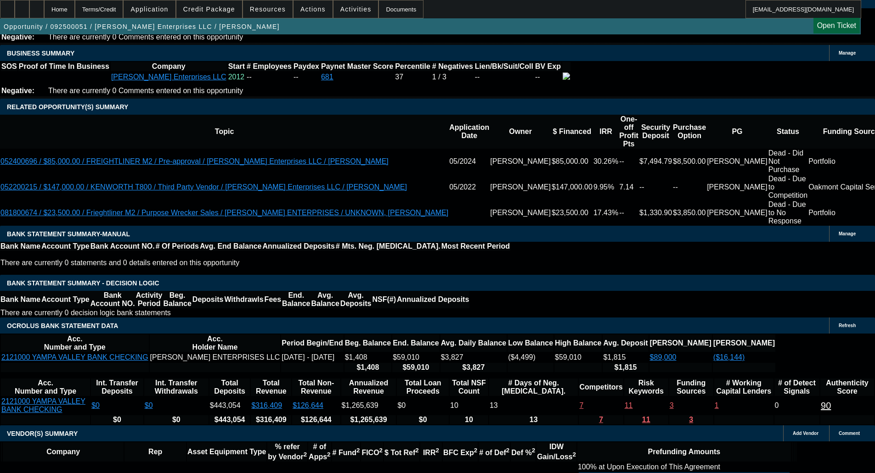
select select "3"
select select "6"
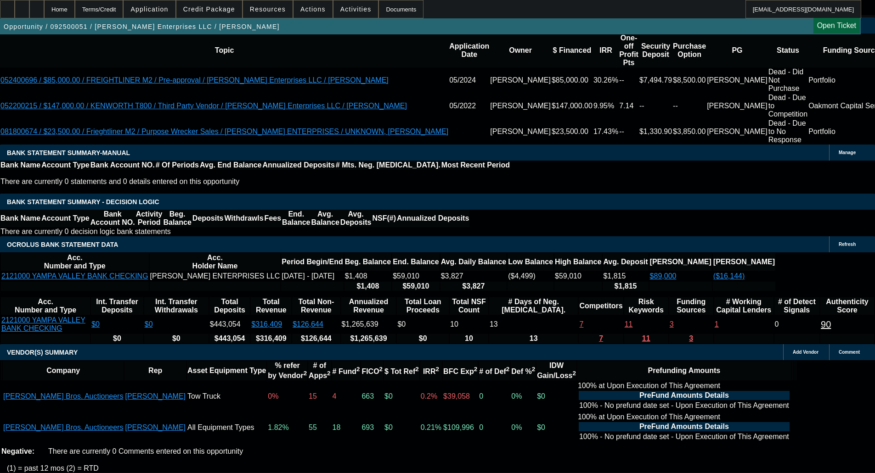
scroll to position [1482, 0]
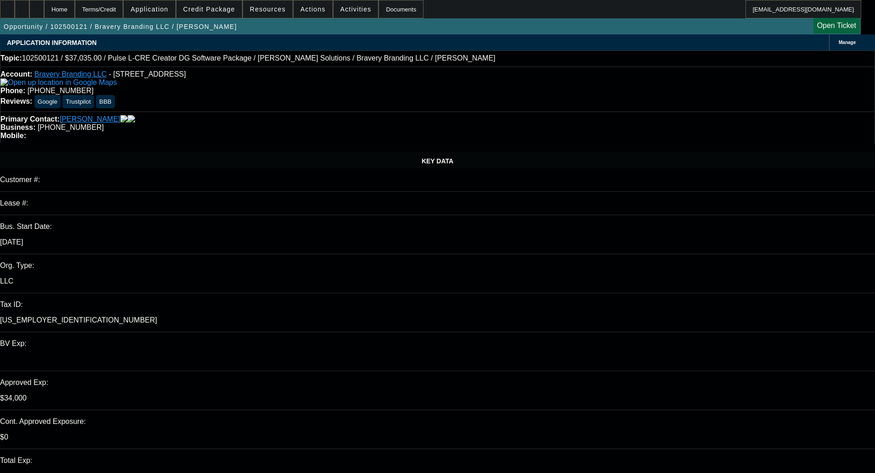
select select "0"
select select "2"
select select "0"
select select "6"
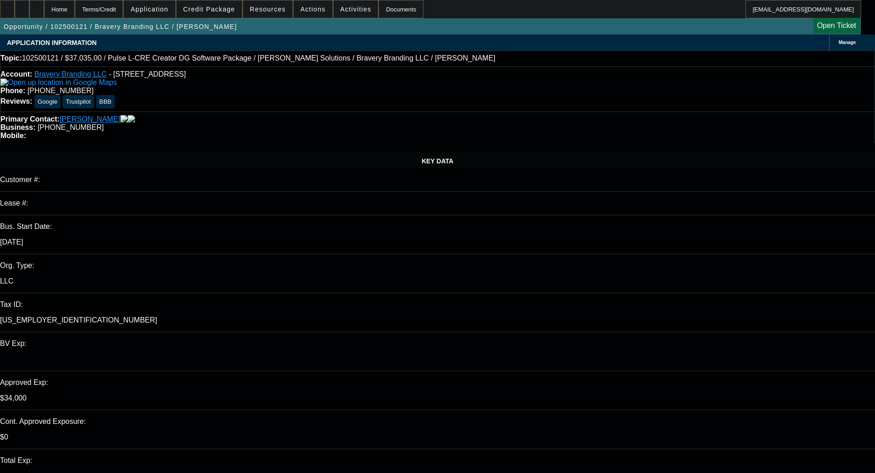
select select "0"
select select "2"
select select "0.1"
select select "4"
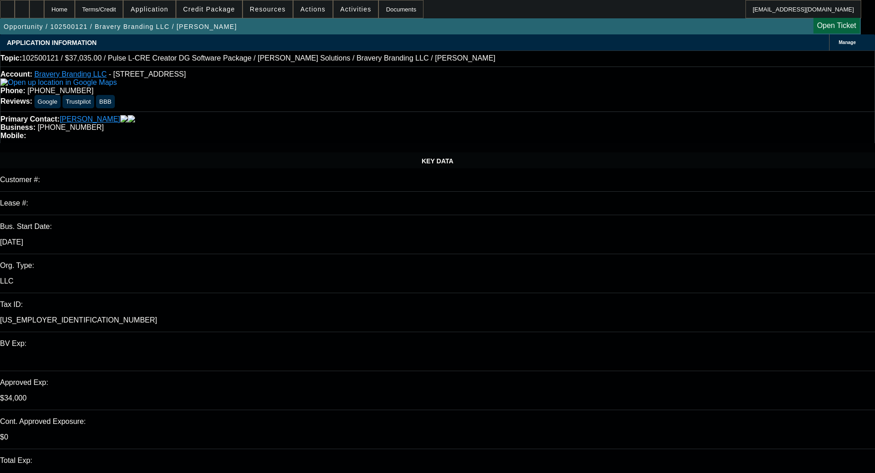
select select "0"
select select "2"
select select "0"
select select "6"
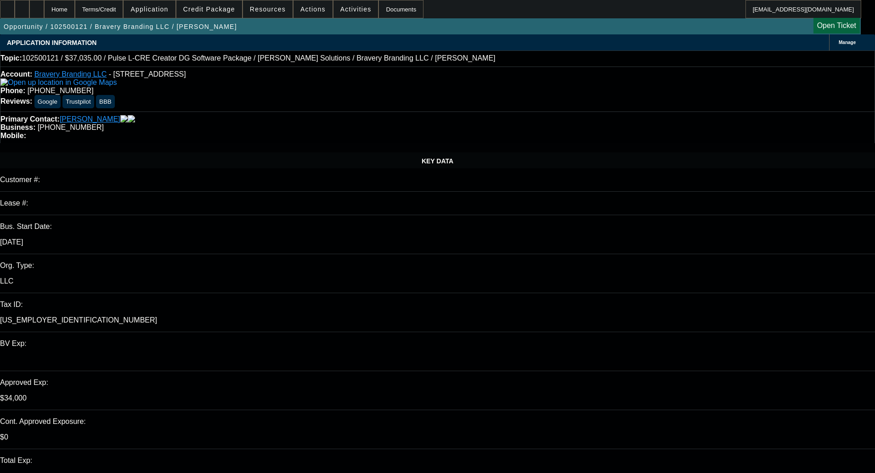
select select "0"
select select "2"
select select "0"
select select "6"
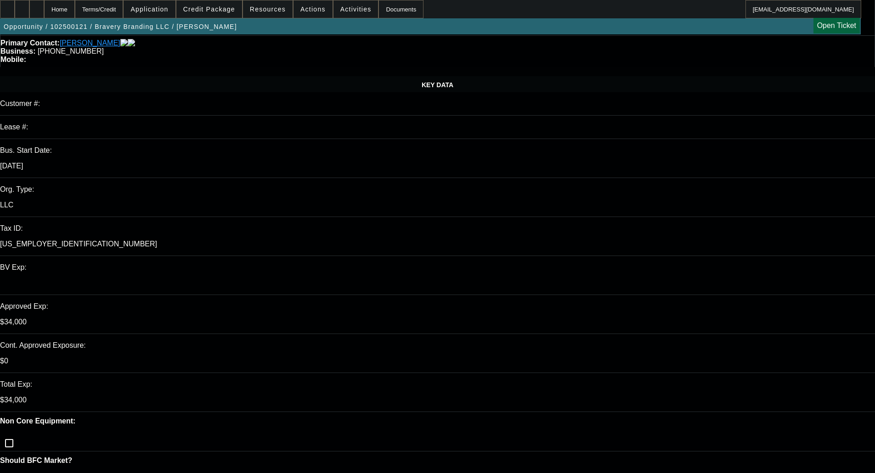
scroll to position [0, 0]
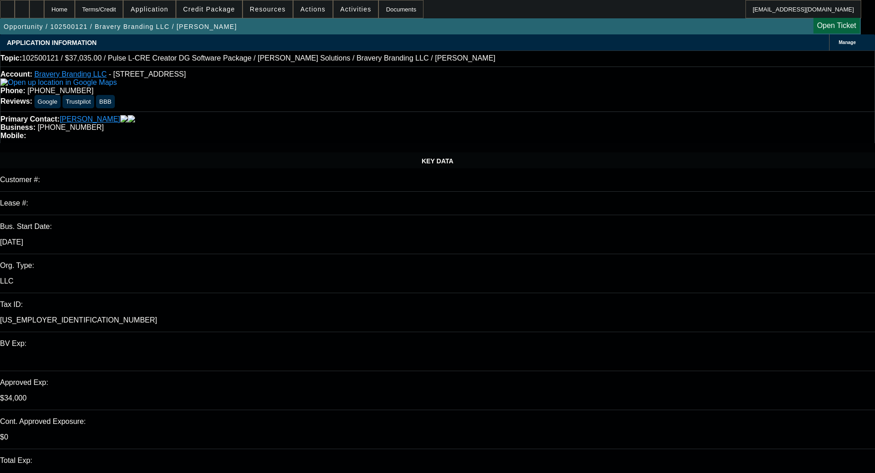
click at [209, 4] on span at bounding box center [209, 9] width 66 height 22
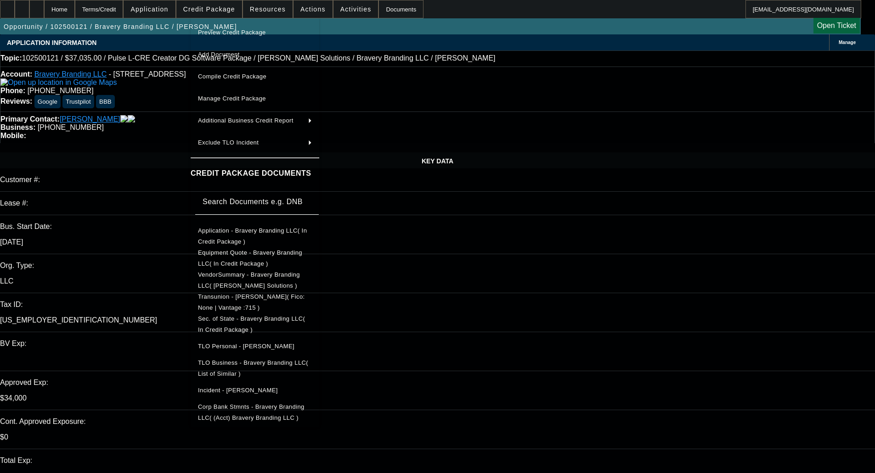
click at [247, 31] on span "Preview Credit Package" at bounding box center [232, 32] width 68 height 7
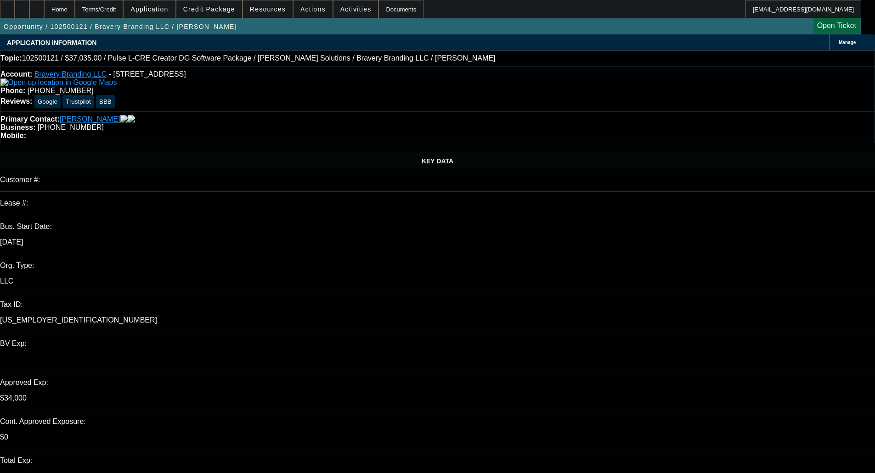
type textarea "b"
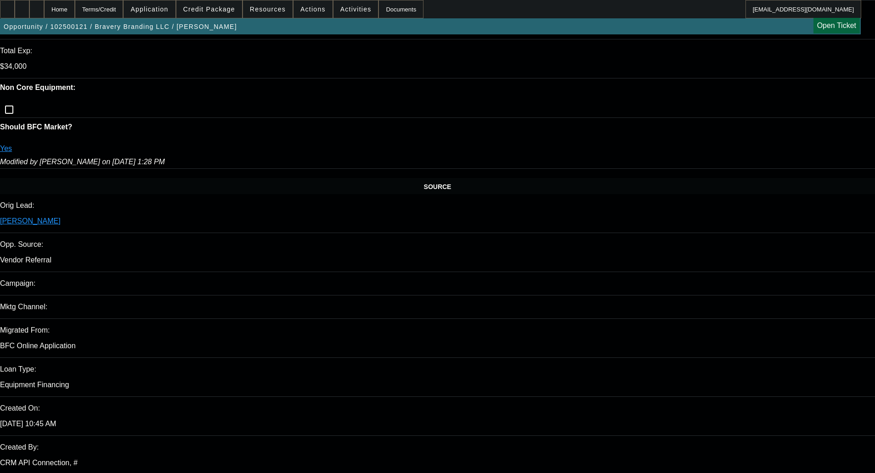
scroll to position [46, 0]
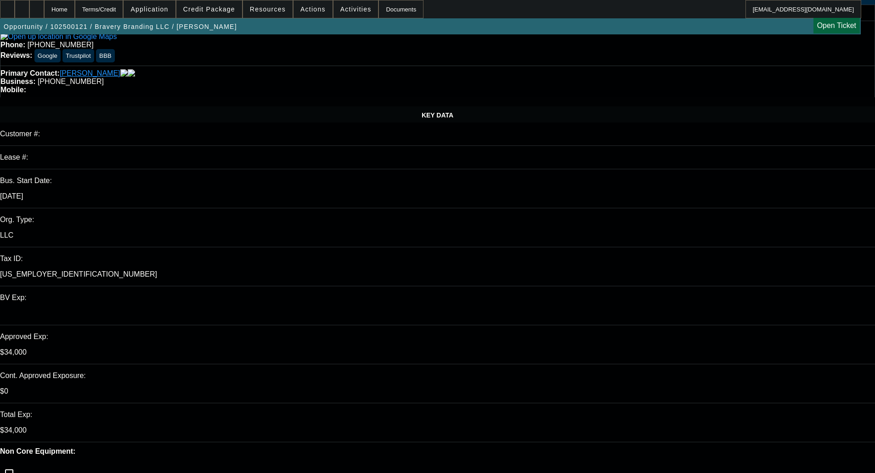
type textarea "BANK STATEMENTS AREN'T FROM THE BANK, BUT FROM HONEYBOOK; NO PAYNET; - OKAY TO …"
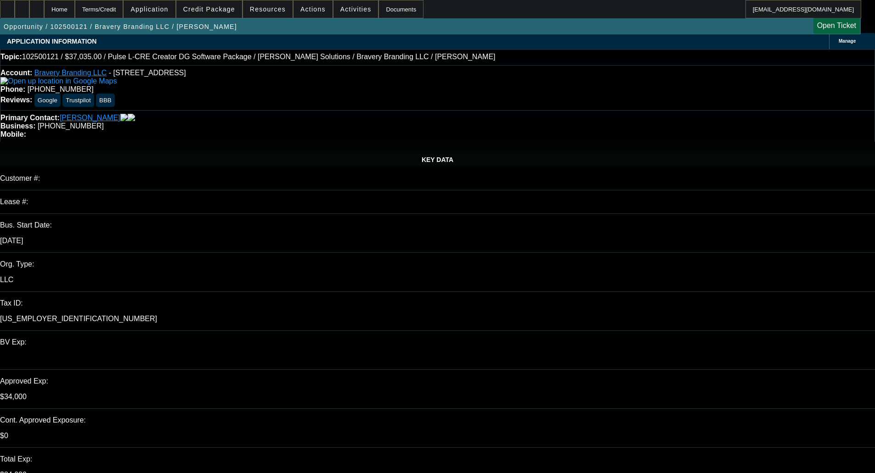
scroll to position [0, 0]
click at [214, 7] on span "Credit Package" at bounding box center [209, 9] width 52 height 7
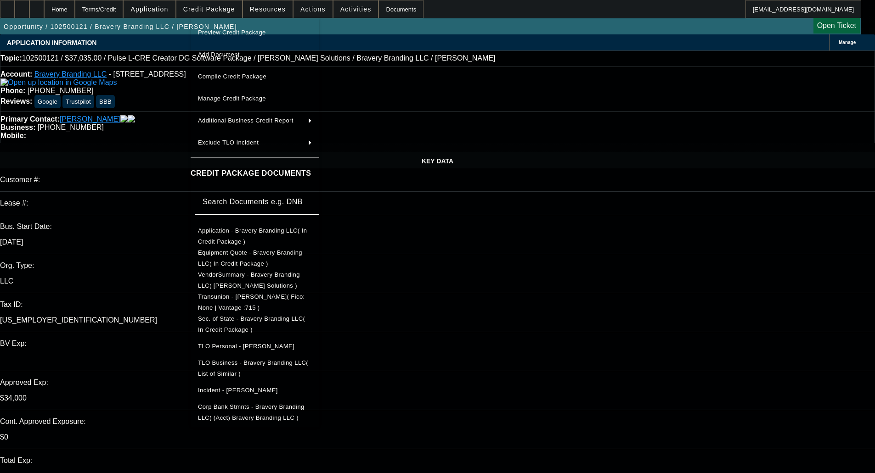
click at [247, 318] on span "Sec. of State - Bravery Branding LLC( In Credit Package )" at bounding box center [251, 324] width 107 height 18
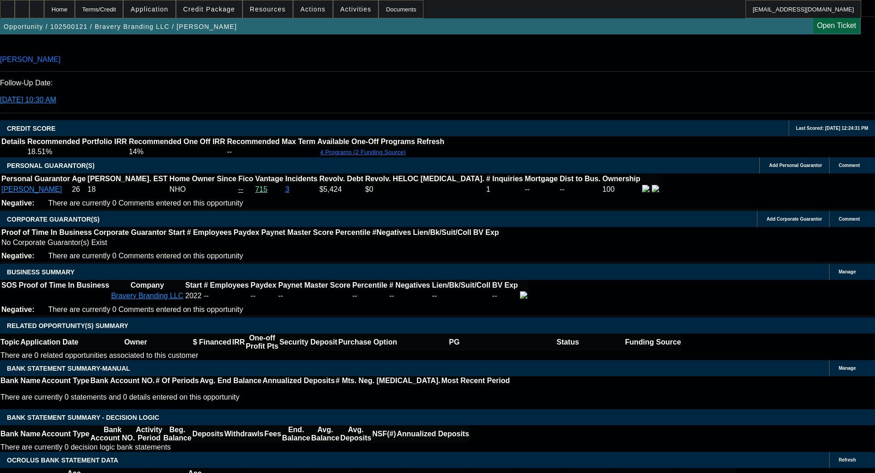
scroll to position [1286, 0]
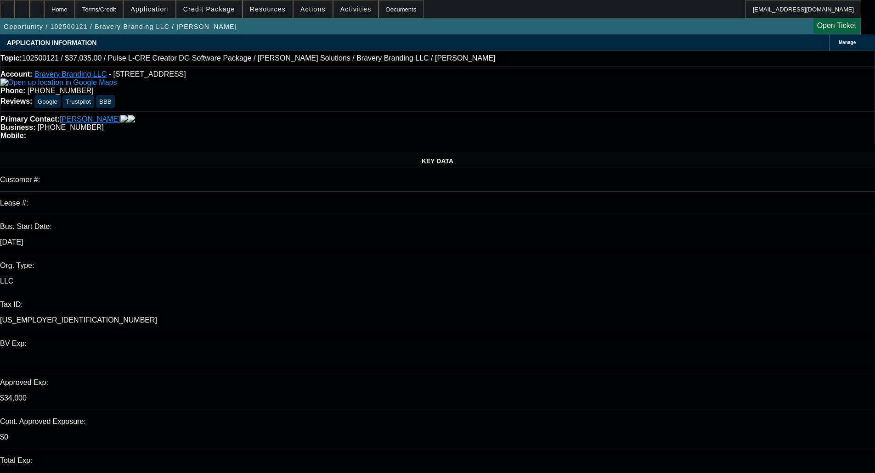
select select "0"
select select "2"
select select "0"
select select "6"
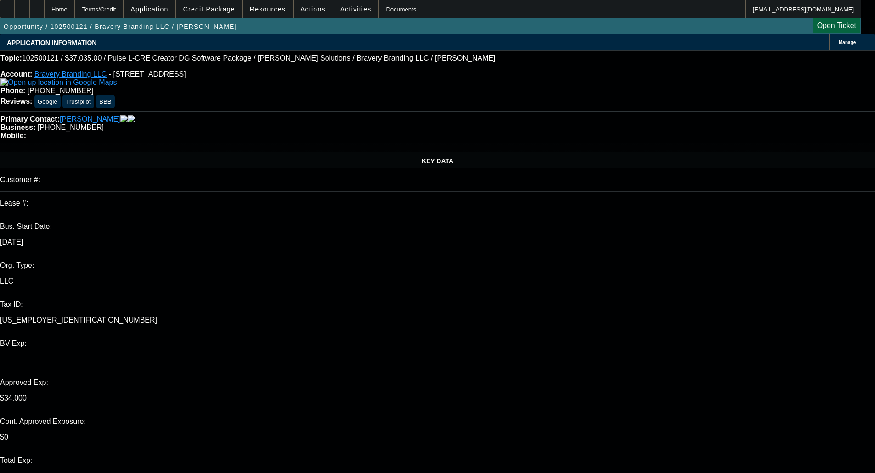
select select "0"
select select "2"
select select "0.1"
select select "4"
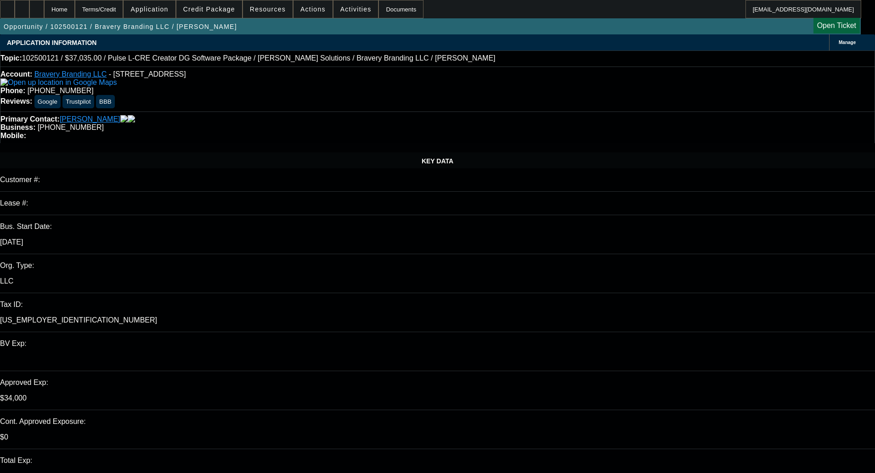
select select "0"
select select "2"
select select "0"
select select "6"
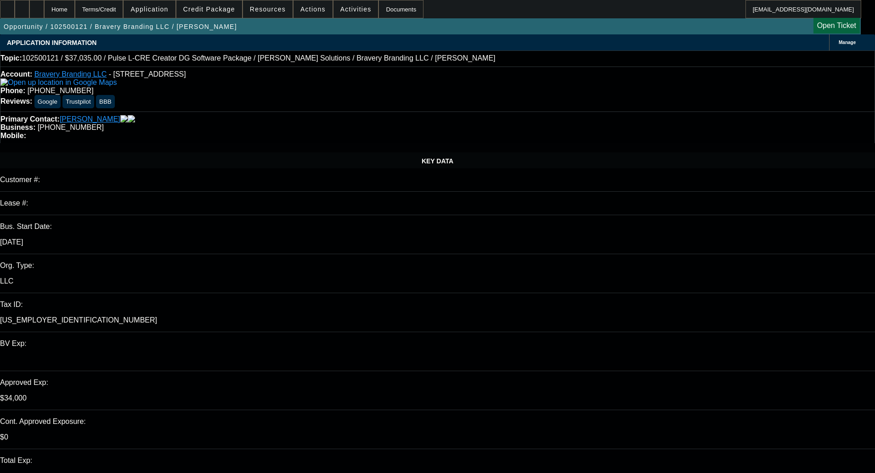
select select "0"
select select "2"
select select "0"
select select "6"
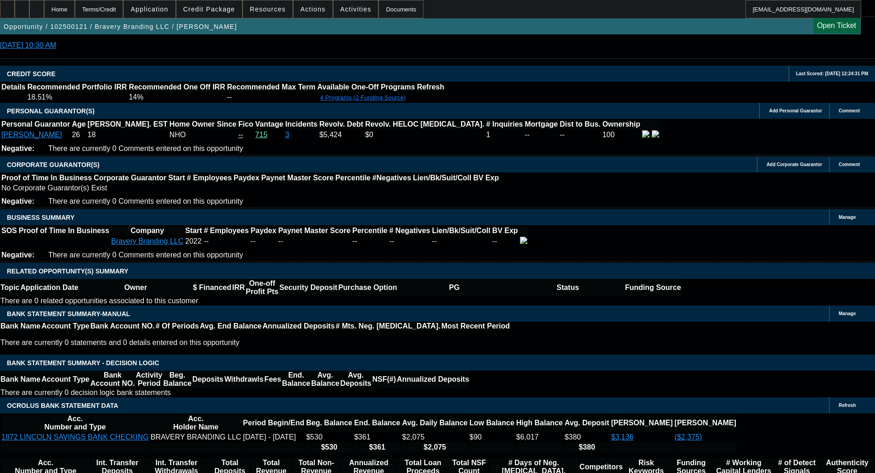
scroll to position [1194, 0]
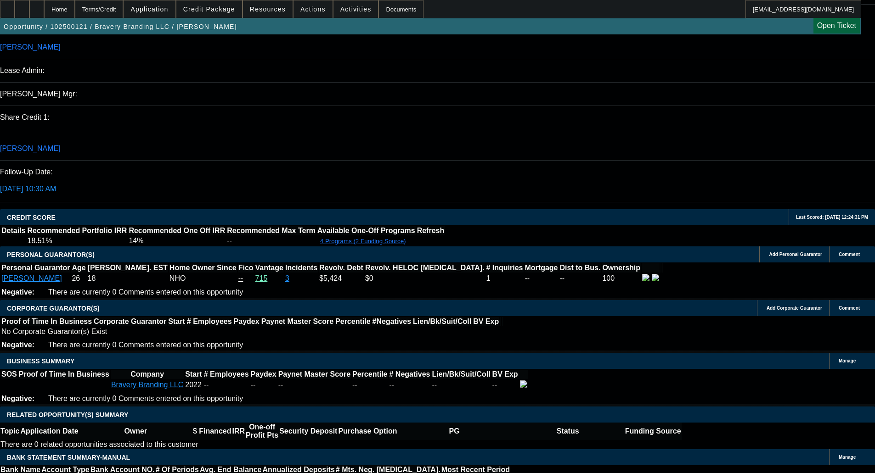
select select "0"
select select "2"
select select "0.1"
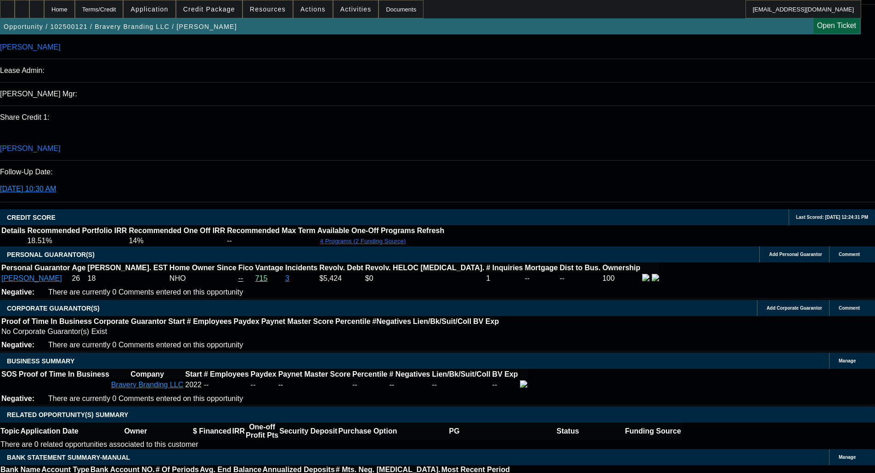
select select "4"
select select "0"
select select "2"
select select "0"
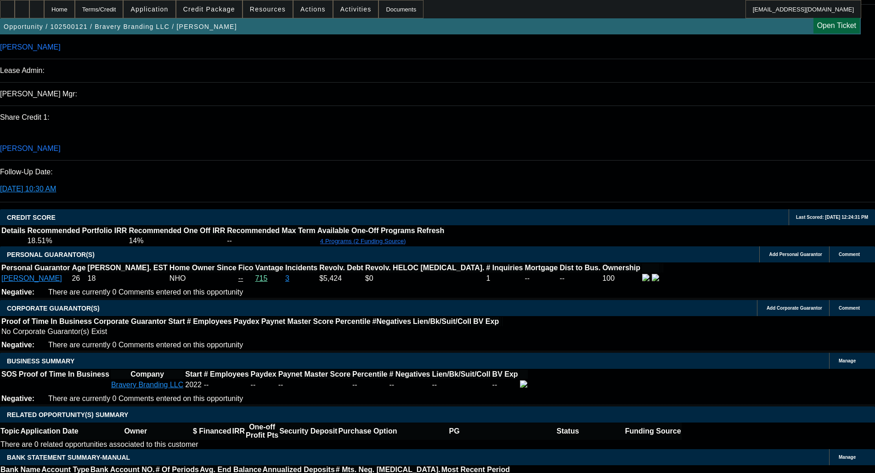
select select "6"
select select "0"
select select "2"
select select "0.1"
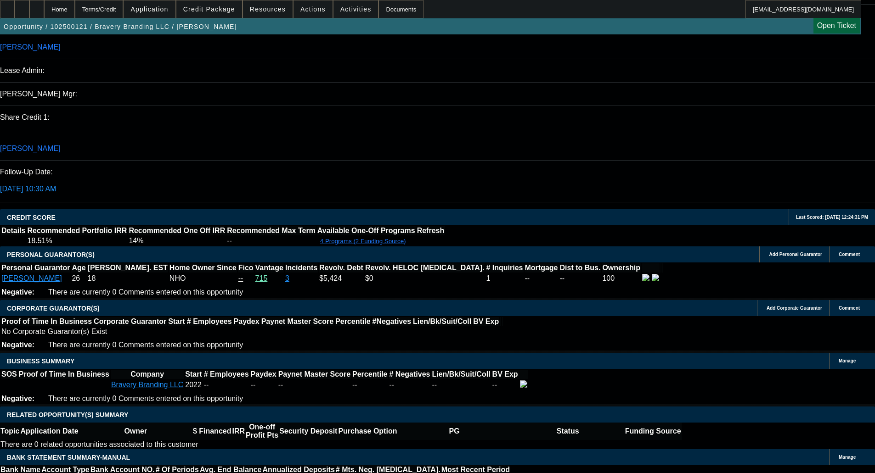
select select "4"
select select "0"
select select "2"
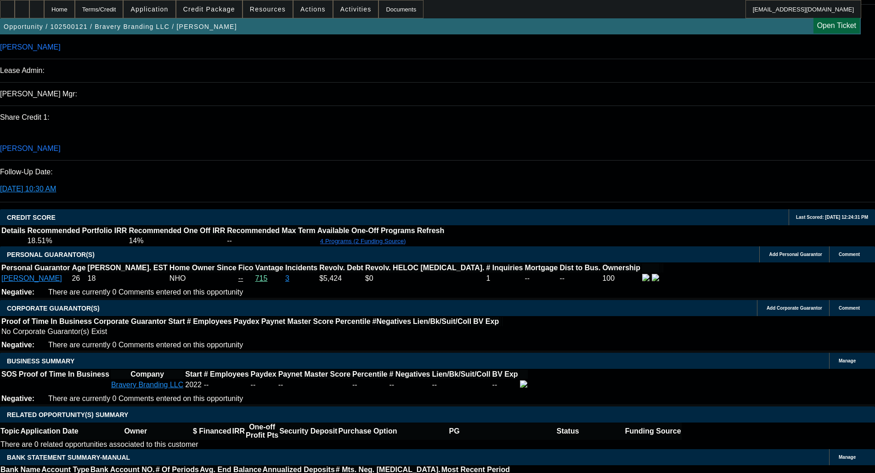
select select "0"
select select "6"
select select "0"
select select "2"
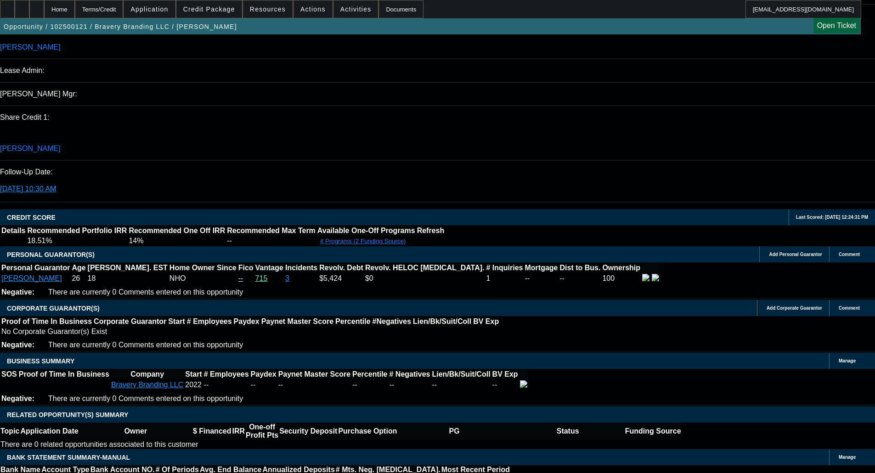
select select "0.1"
select select "4"
select select "0"
select select "2"
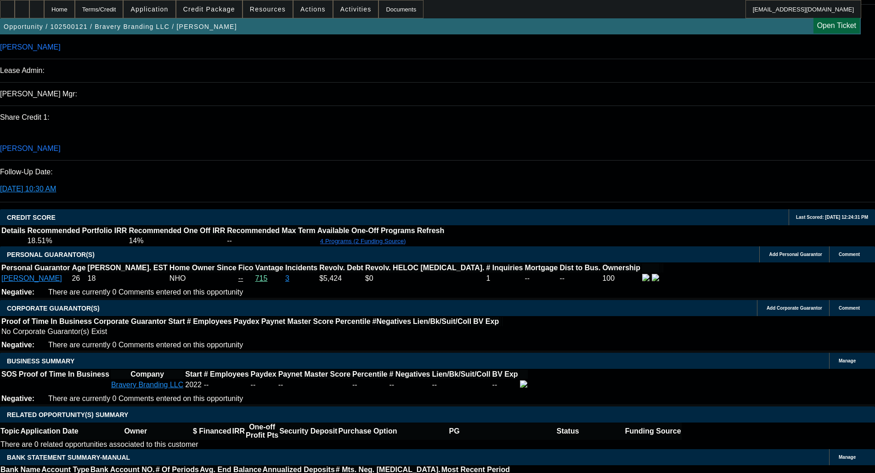
select select "0"
select select "6"
select select "0"
select select "2"
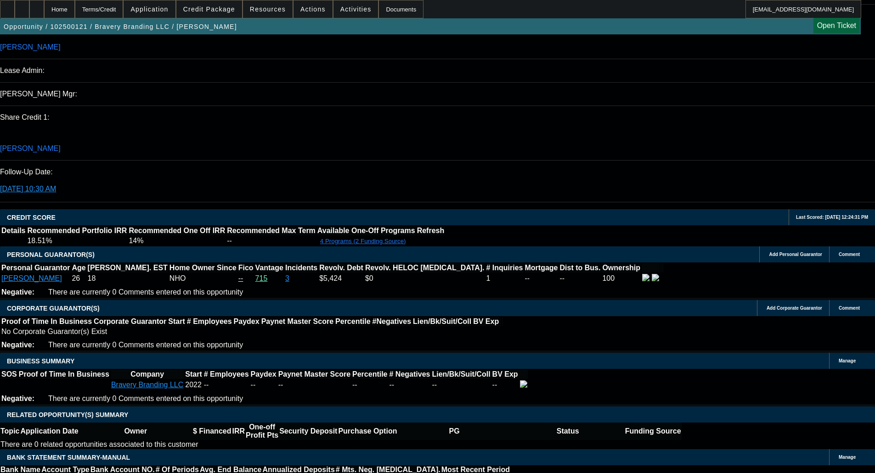
select select "0"
select select "6"
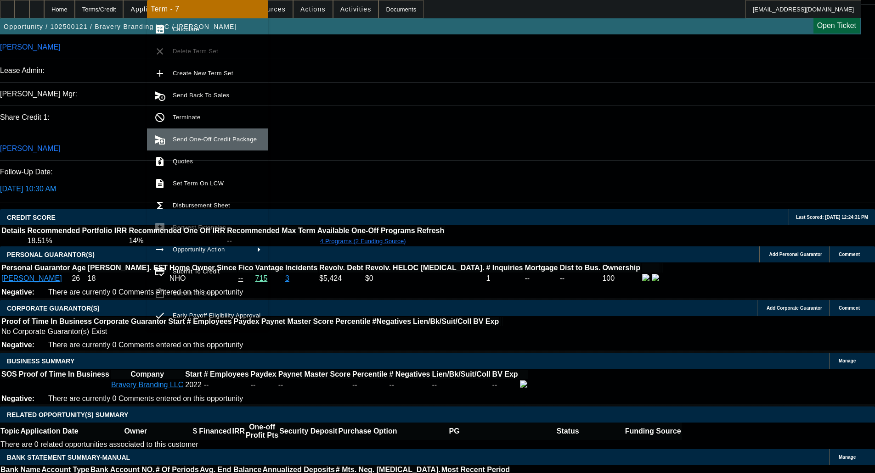
click at [189, 141] on span "Send One-Off Credit Package" at bounding box center [215, 139] width 84 height 7
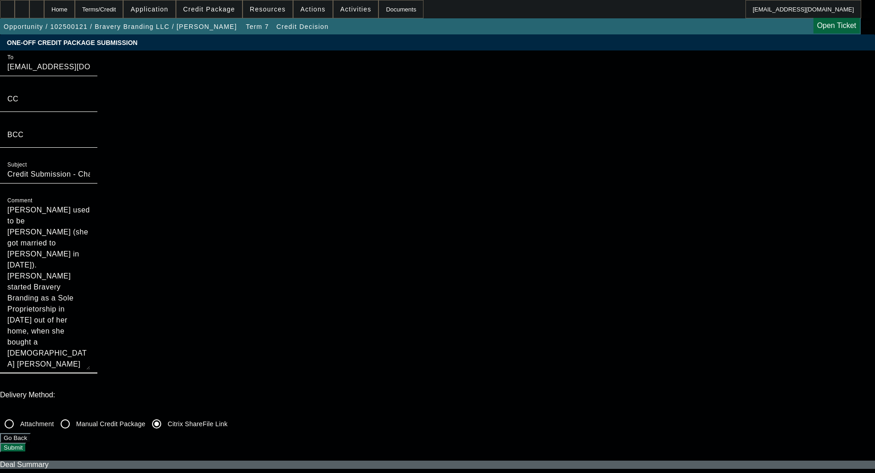
click at [90, 205] on textarea "[PERSON_NAME] used to be [PERSON_NAME] (she got married to [PERSON_NAME] in [DA…" at bounding box center [48, 287] width 83 height 165
drag, startPoint x: 491, startPoint y: 153, endPoint x: 499, endPoint y: 202, distance: 48.8
click at [90, 205] on textarea "[PERSON_NAME] used to be [PERSON_NAME] (she got married to [PERSON_NAME] in [DA…" at bounding box center [48, 287] width 83 height 165
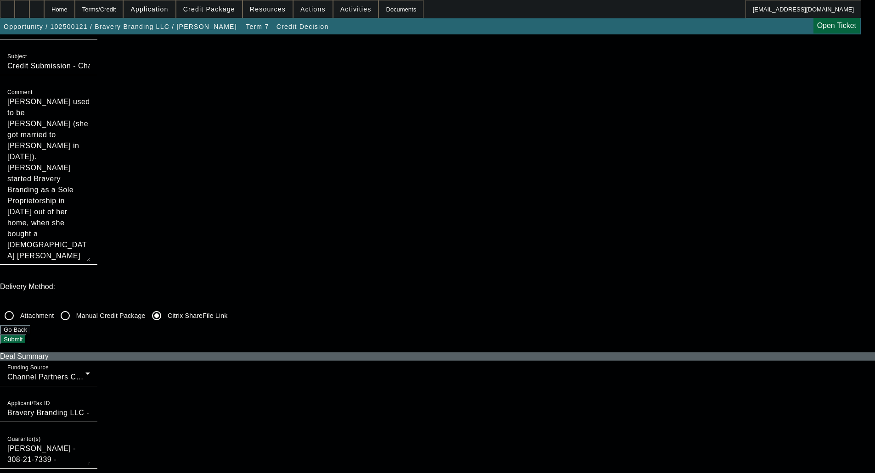
scroll to position [184, 0]
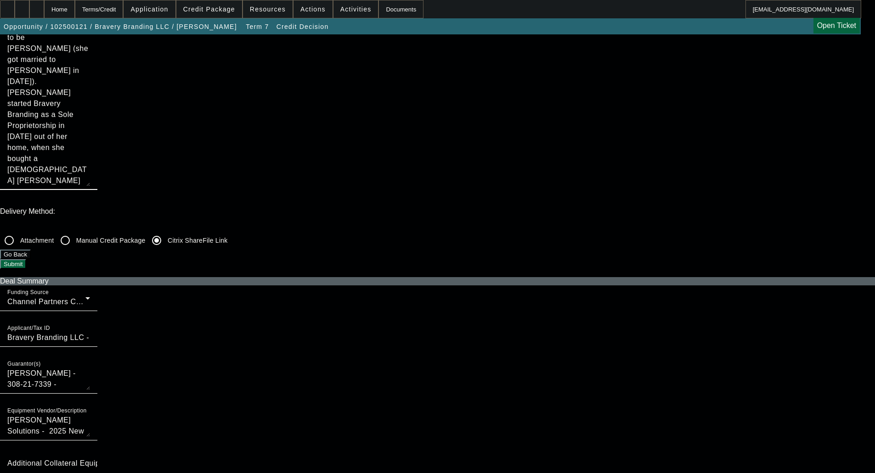
type textarea "[PERSON_NAME] used to be [PERSON_NAME] (she got married to [PERSON_NAME] in [DA…"
click at [26, 259] on button "Submit" at bounding box center [13, 264] width 26 height 10
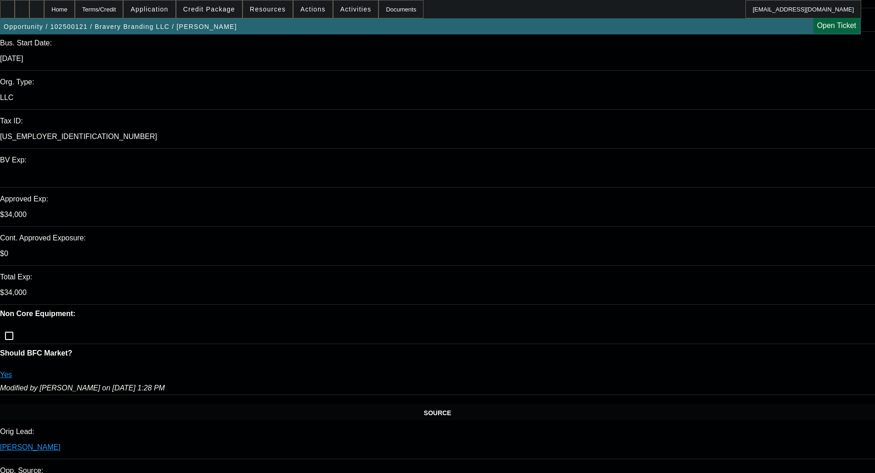
select select "0"
select select "2"
select select "0"
select select "6"
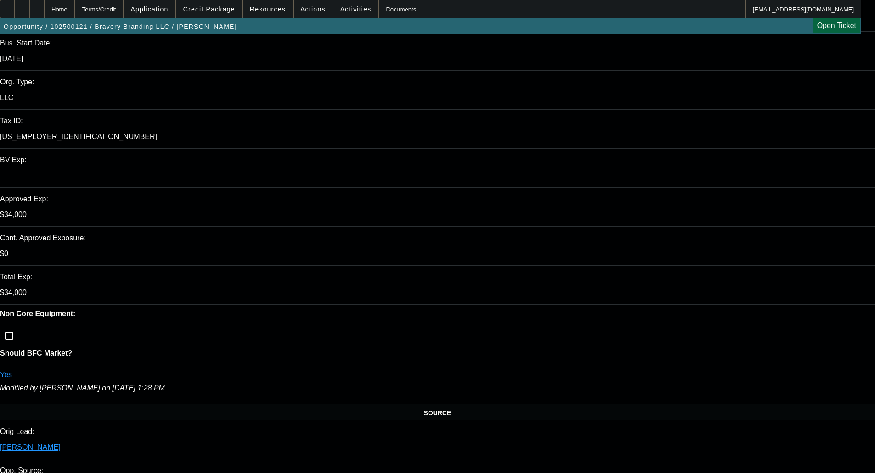
select select "0"
select select "2"
select select "0.1"
select select "4"
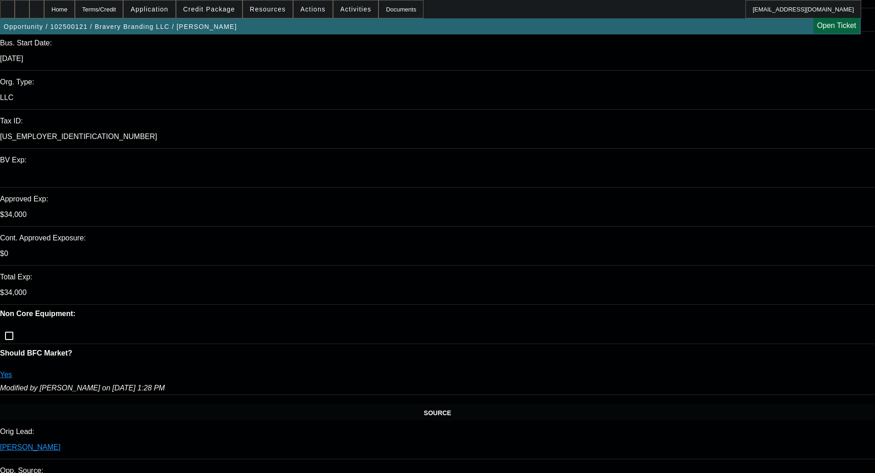
select select "0"
select select "2"
select select "0"
select select "6"
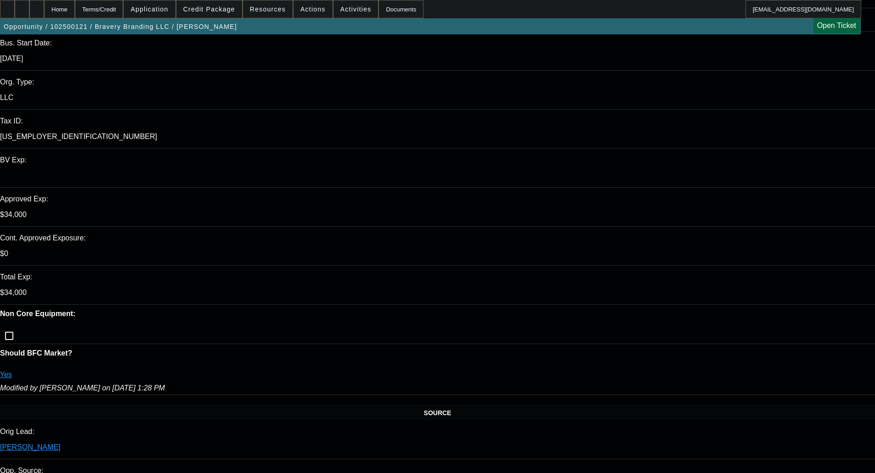
select select "0"
select select "2"
select select "0"
select select "6"
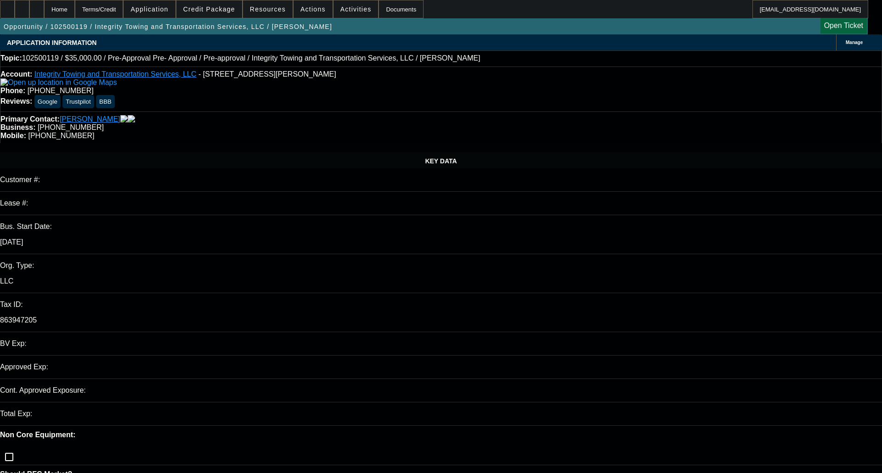
select select "0"
select select "6"
select select "0"
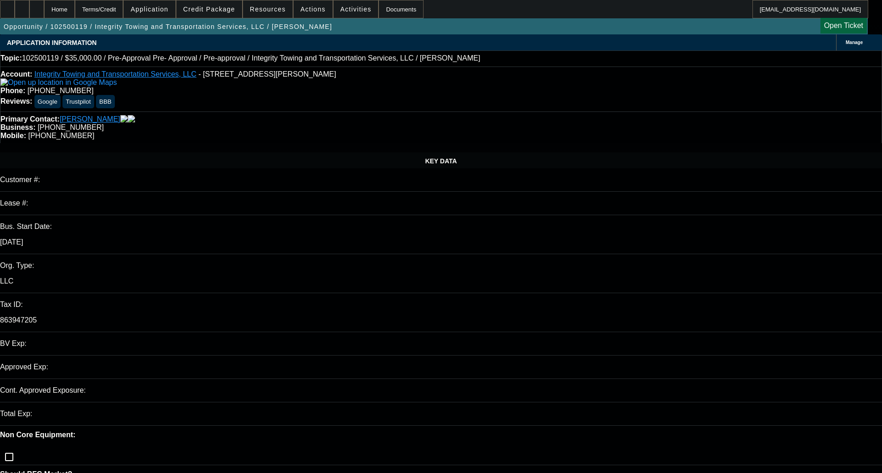
select select "0"
select select "6"
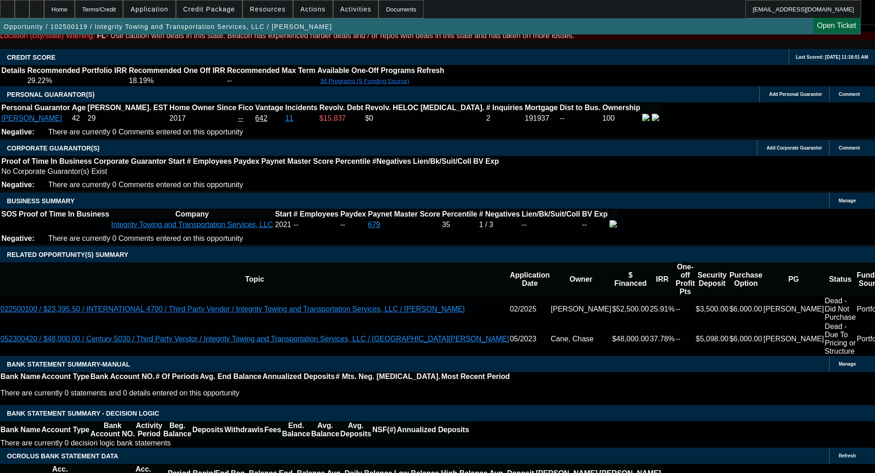
scroll to position [1601, 0]
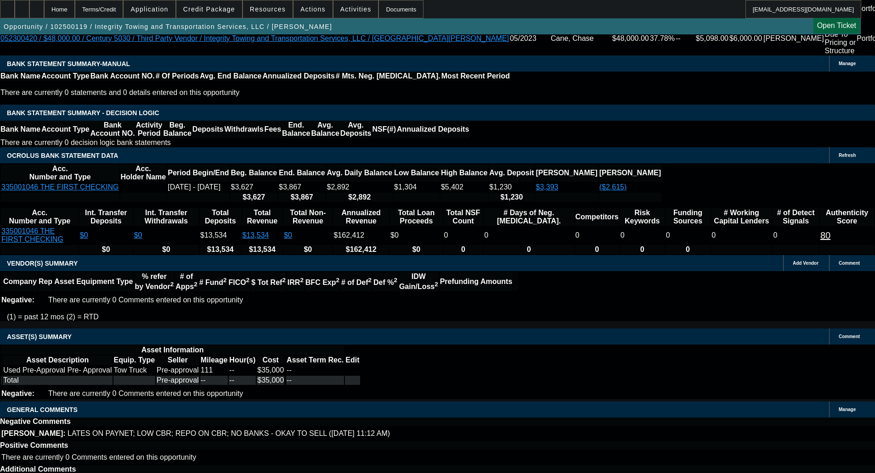
select select "4"
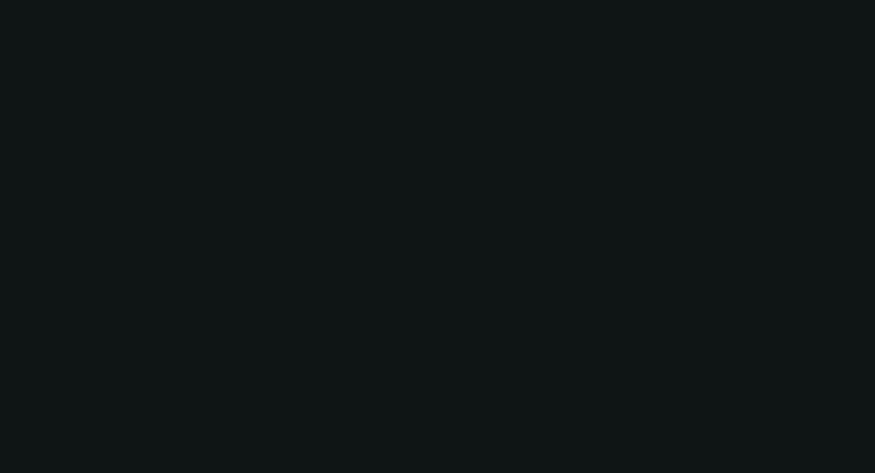
scroll to position [0, 0]
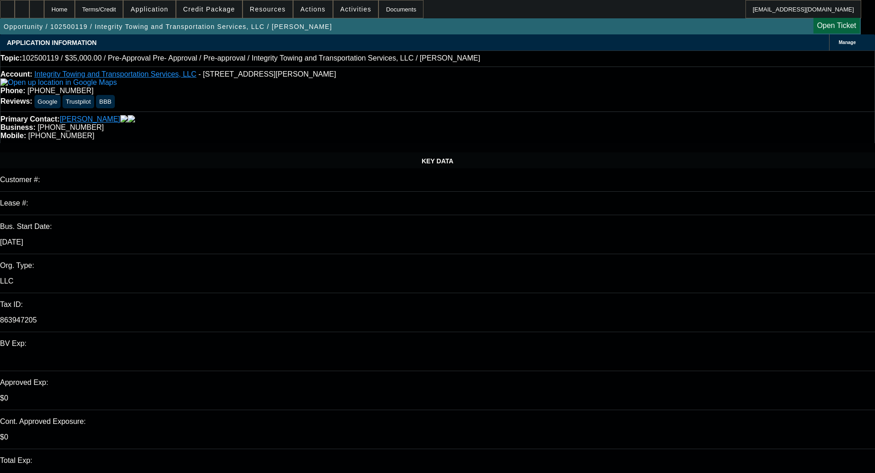
paste textarea "Unfortunately, this application for Integrity Towing and Transportation Service…"
type textarea "DECLINED BY CPEF - "Unfortunately, this application for Integrity Towing and Tr…"
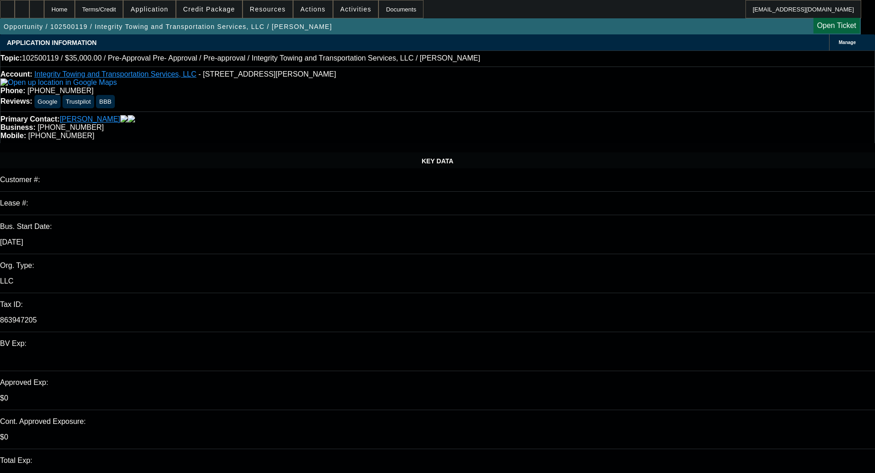
type input "11:00"
type input "01:18"
click at [652, 340] on span "7" at bounding box center [654, 338] width 17 height 17
type input "10/7/2025"
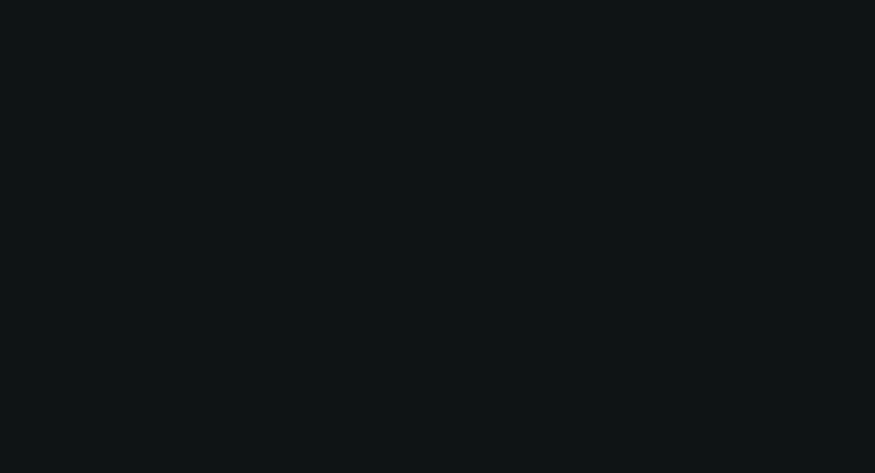
select select "0"
select select "6"
select select "0"
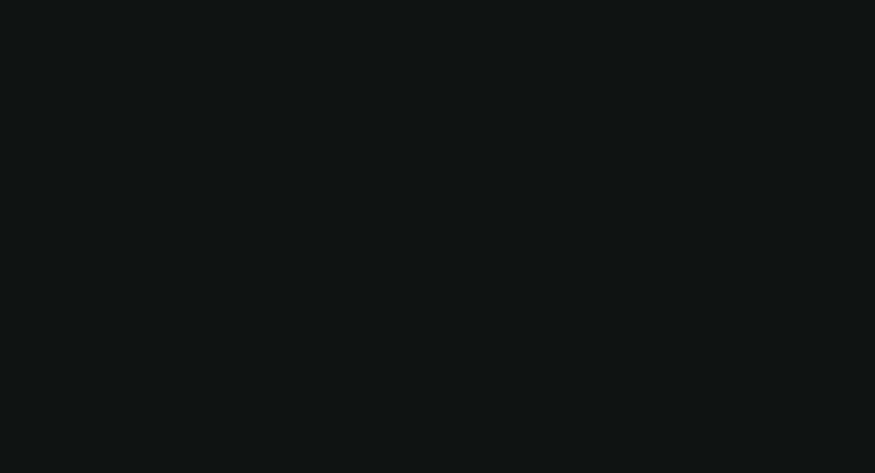
select select "0"
select select "6"
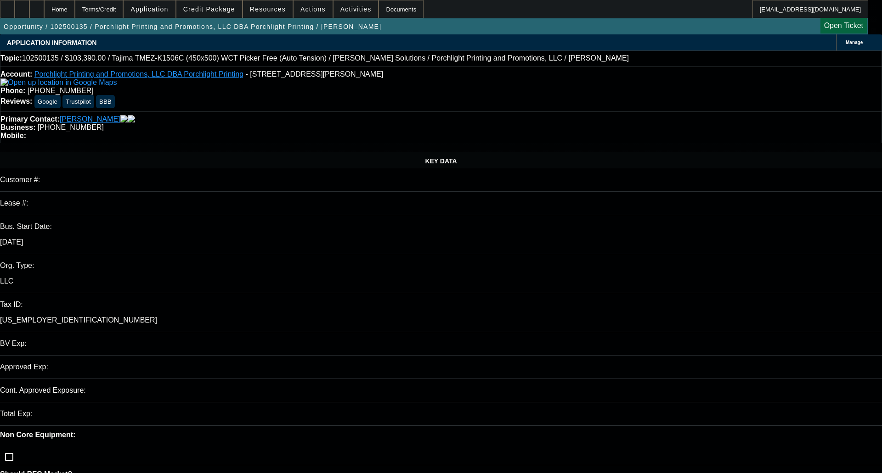
select select "0"
select select "2"
select select "0.1"
select select "4"
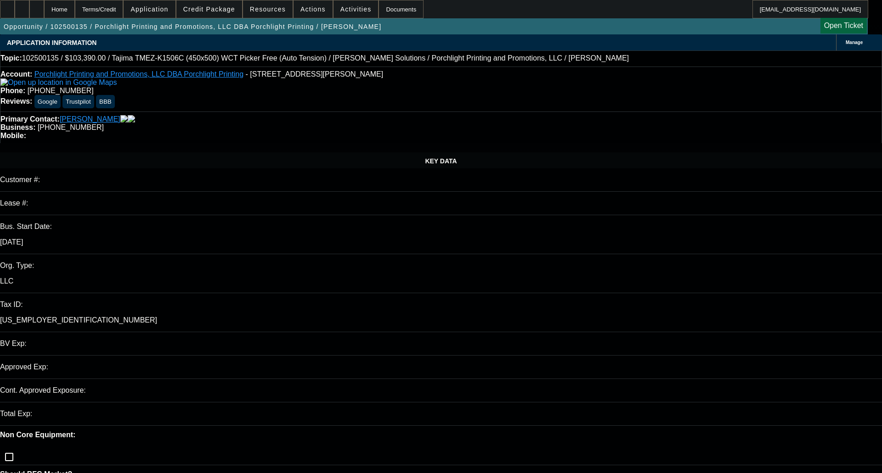
select select "0"
select select "2"
select select "0"
select select "6"
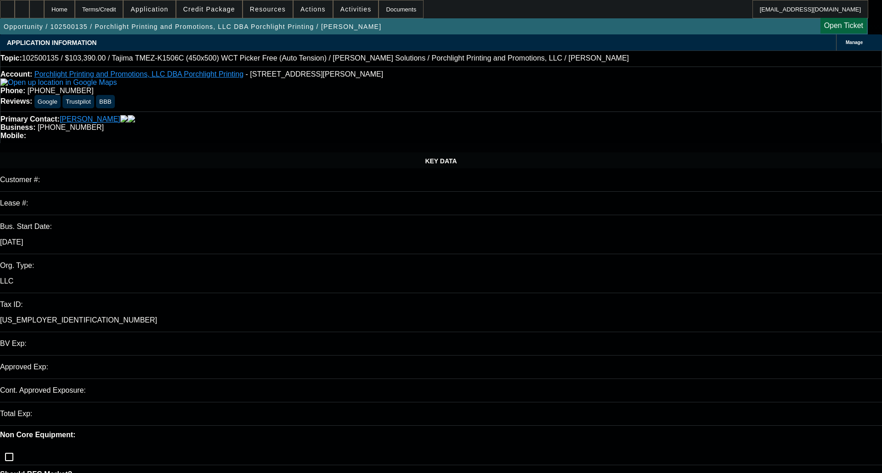
select select "0"
select select "2"
select select "0.1"
select select "4"
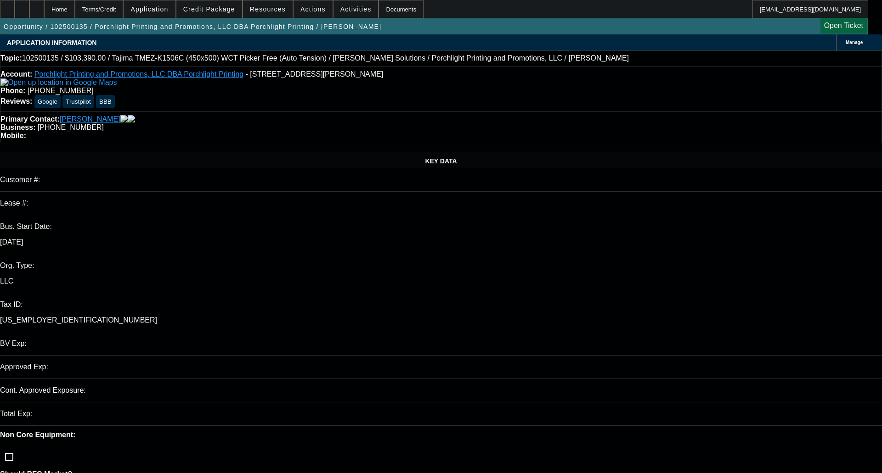
select select "0"
select select "2"
select select "0"
select select "6"
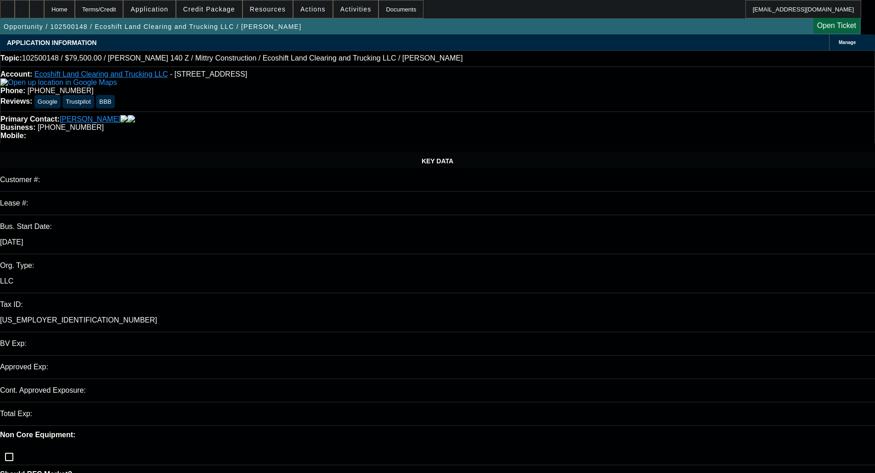
select select "0"
select select "6"
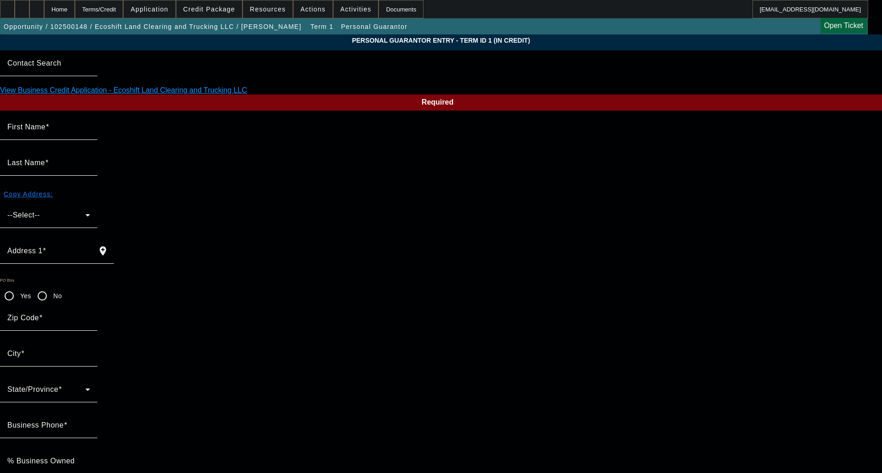
type input "[PERSON_NAME]"
type input "[STREET_ADDRESS]"
radio input "true"
type input "93614"
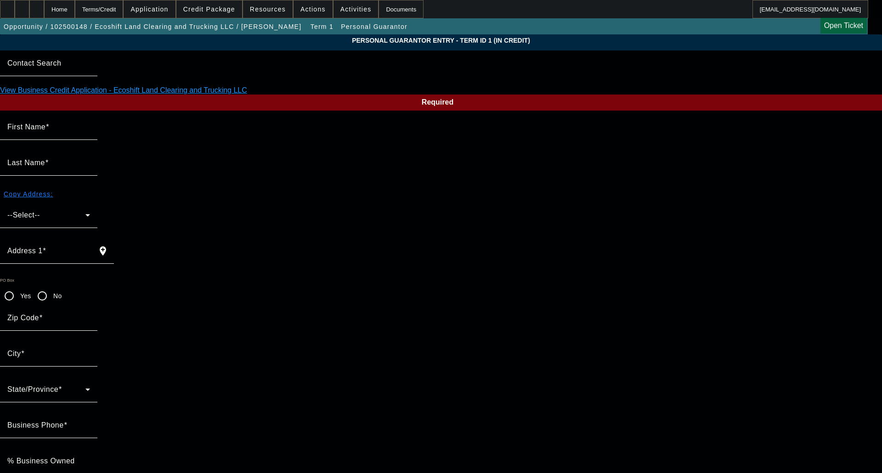
type input "Coursegold"
type input "[PHONE_NUMBER]"
type input "51"
type input "541-15-4456"
type input "[EMAIL_ADDRESS][DOMAIN_NAME]"
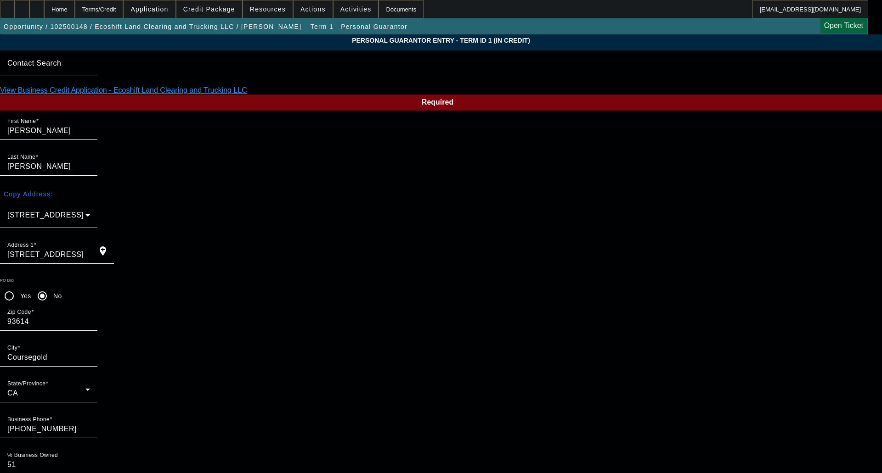
click at [74, 10] on div "Home" at bounding box center [59, 9] width 31 height 18
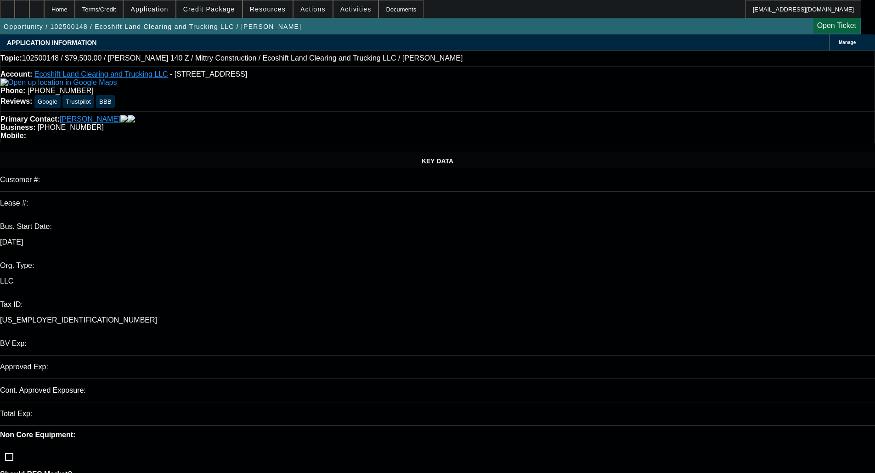
select select "0"
select select "6"
click at [213, 7] on span "Credit Package" at bounding box center [209, 9] width 52 height 7
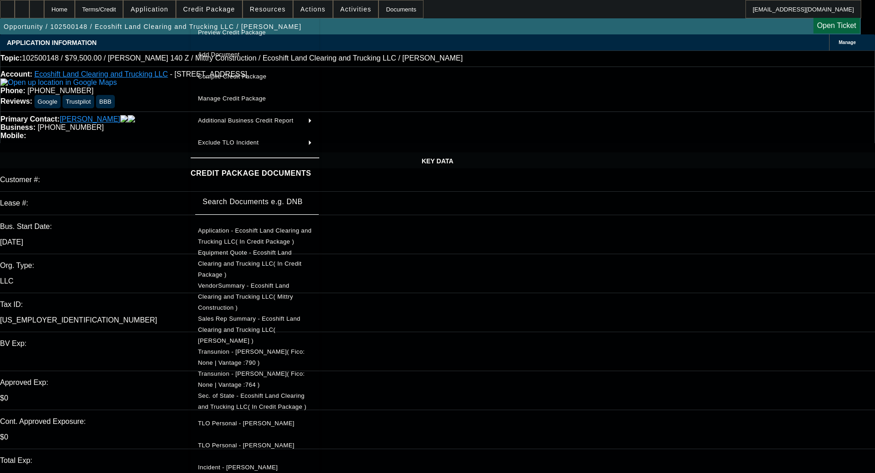
click at [250, 230] on span "Application - Ecoshift Land Clearing and Trucking LLC( In Credit Package )" at bounding box center [255, 236] width 114 height 18
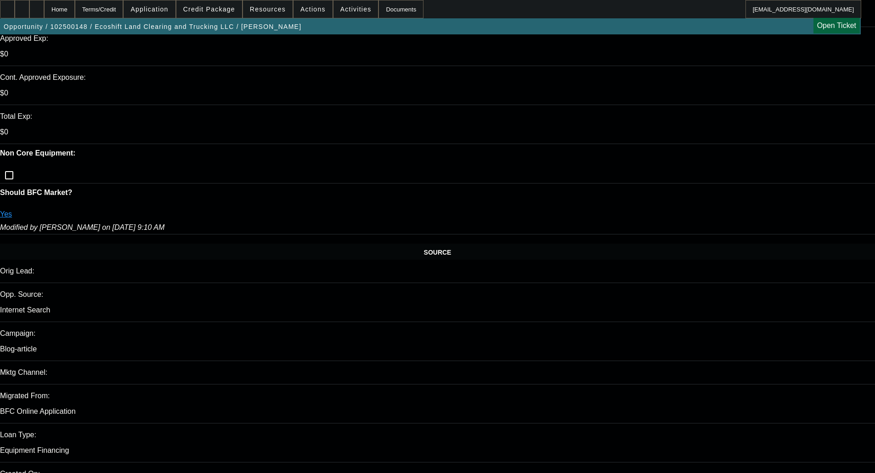
scroll to position [367, 0]
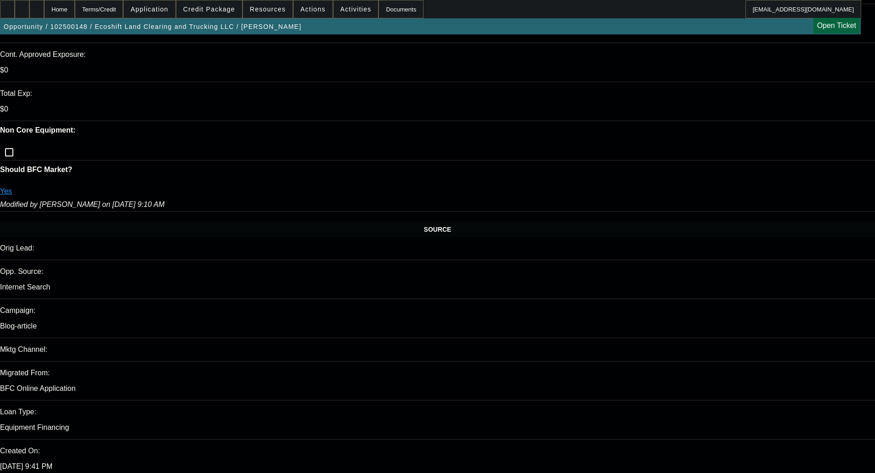
click at [228, 7] on span "Credit Package" at bounding box center [209, 9] width 52 height 7
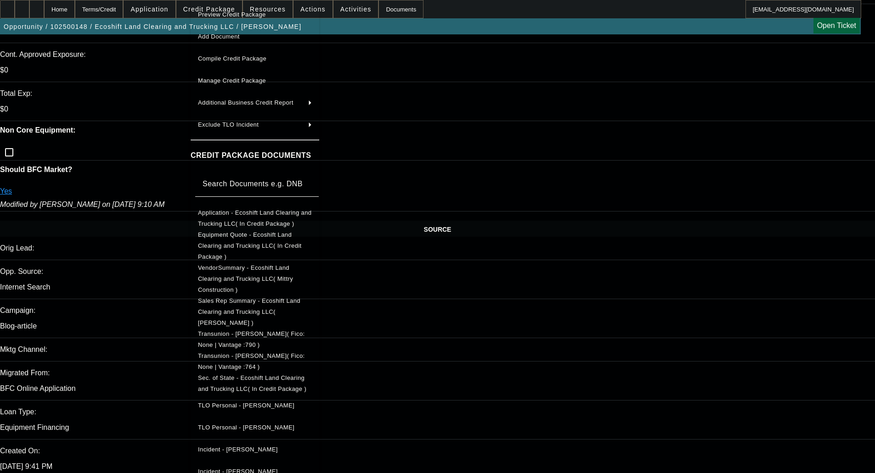
click at [242, 216] on span "Application - Ecoshift Land Clearing and Trucking LLC( In Credit Package )" at bounding box center [255, 218] width 114 height 18
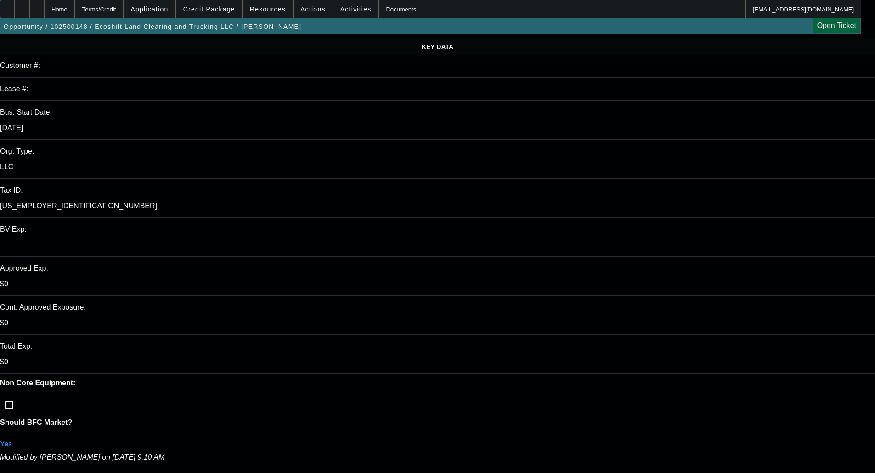
scroll to position [92, 0]
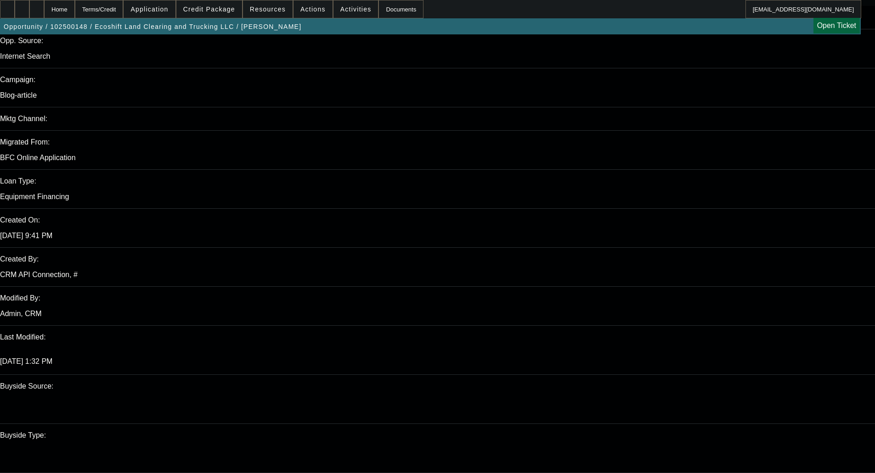
scroll to position [643, 0]
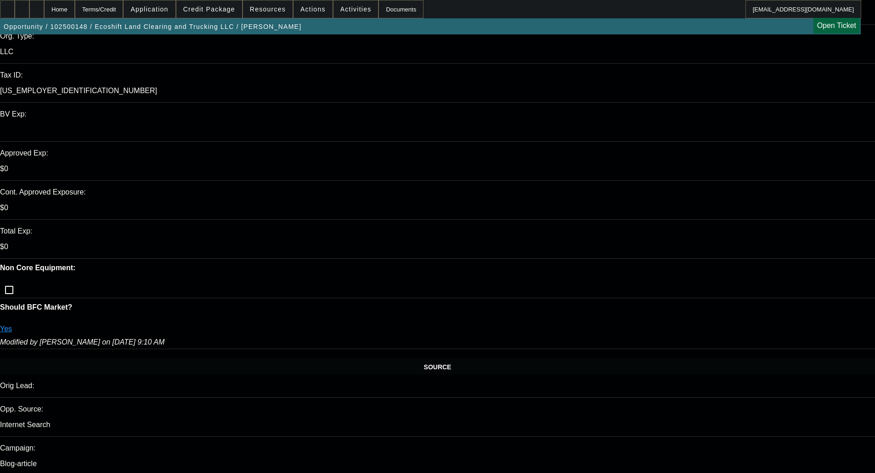
scroll to position [184, 0]
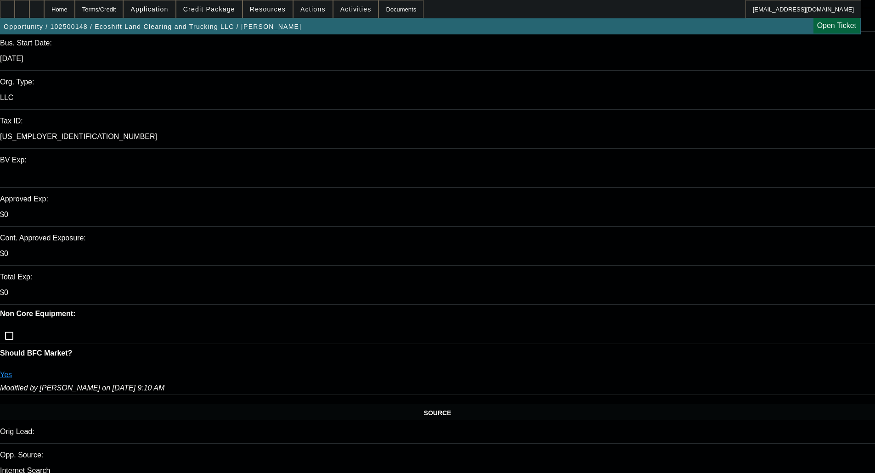
click at [214, 11] on span "Credit Package" at bounding box center [209, 9] width 52 height 7
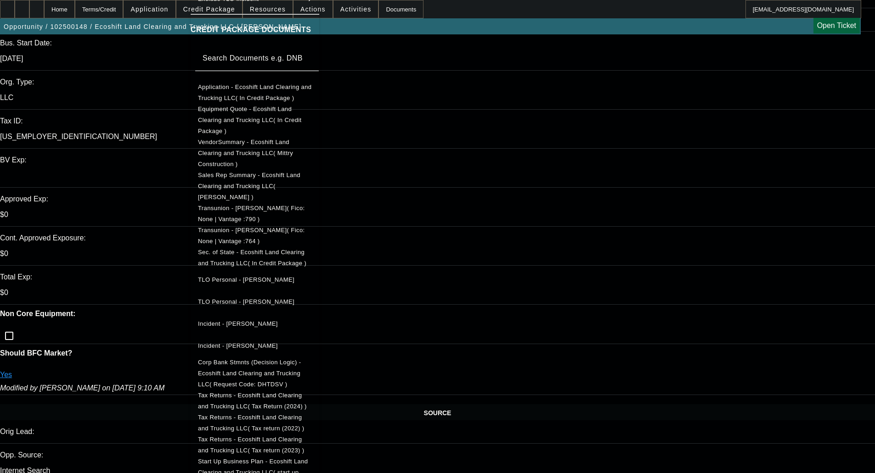
scroll to position [141, 0]
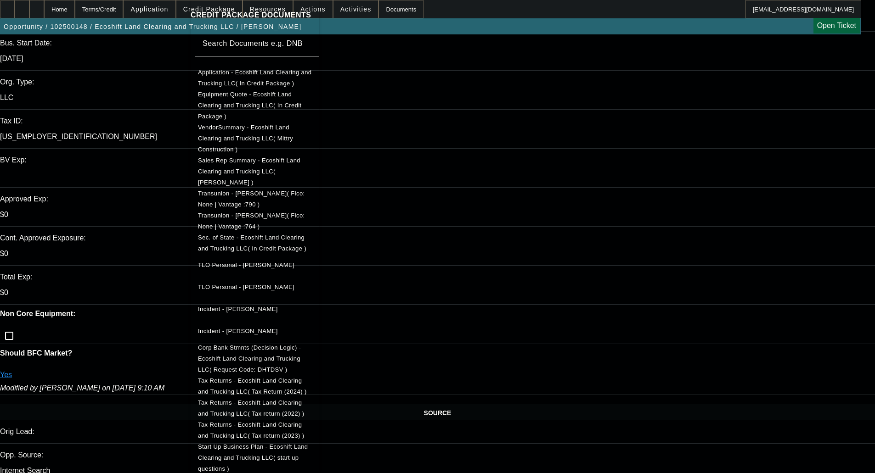
click at [275, 399] on span "Tax Returns - Ecoshift Land Clearing and Trucking LLC( Tax return (2022) )" at bounding box center [251, 408] width 107 height 18
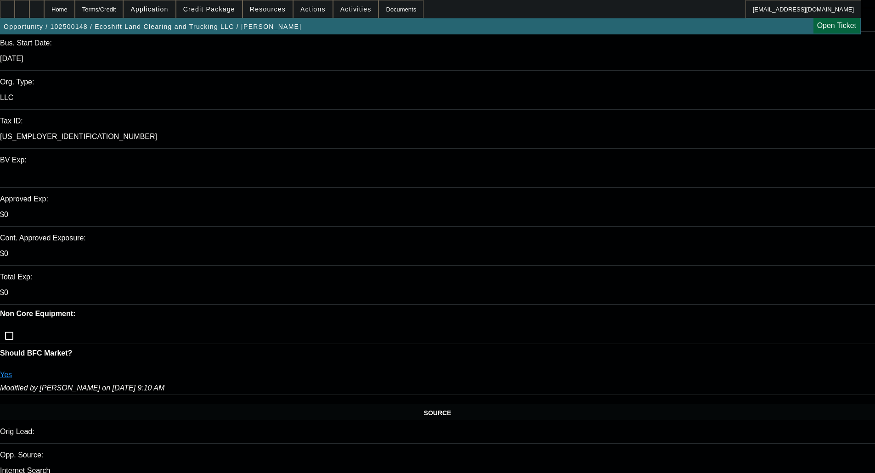
scroll to position [0, 0]
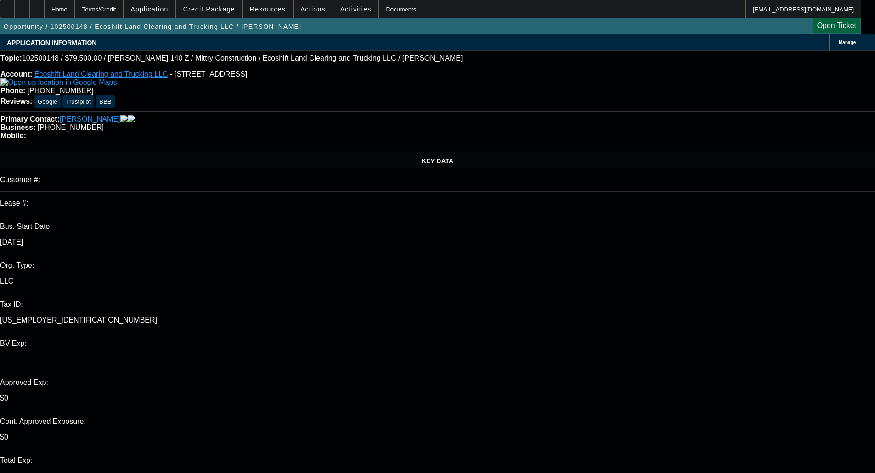
click at [13, 87] on div "Account: Ecoshift Land Clearing and Trucking LLC - [STREET_ADDRESS]" at bounding box center [437, 78] width 874 height 17
click at [18, 87] on img at bounding box center [58, 83] width 116 height 8
drag, startPoint x: 204, startPoint y: 176, endPoint x: 208, endPoint y: 173, distance: 5.9
click at [210, 2] on span at bounding box center [209, 9] width 66 height 22
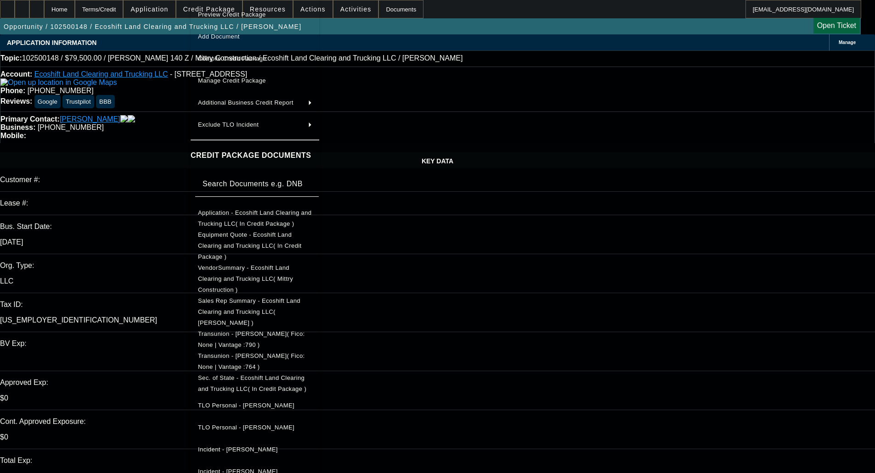
click at [264, 220] on span "Application - Ecoshift Land Clearing and Trucking LLC( In Credit Package )" at bounding box center [255, 219] width 114 height 22
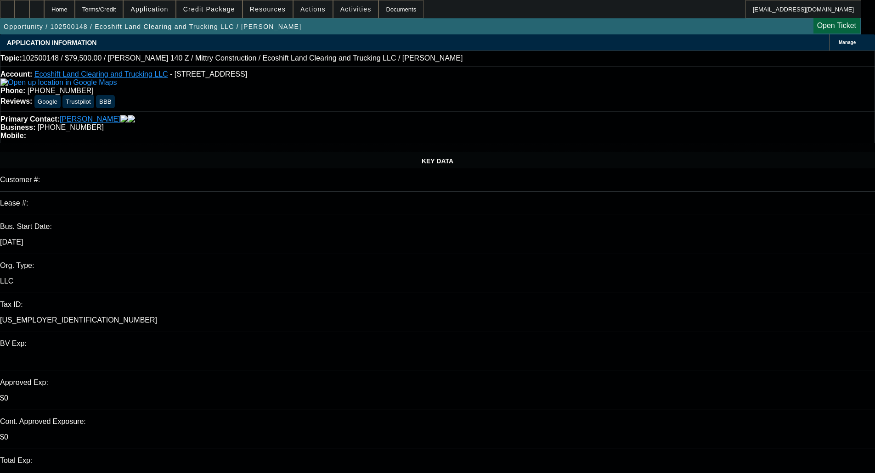
click at [219, 14] on span at bounding box center [209, 9] width 66 height 22
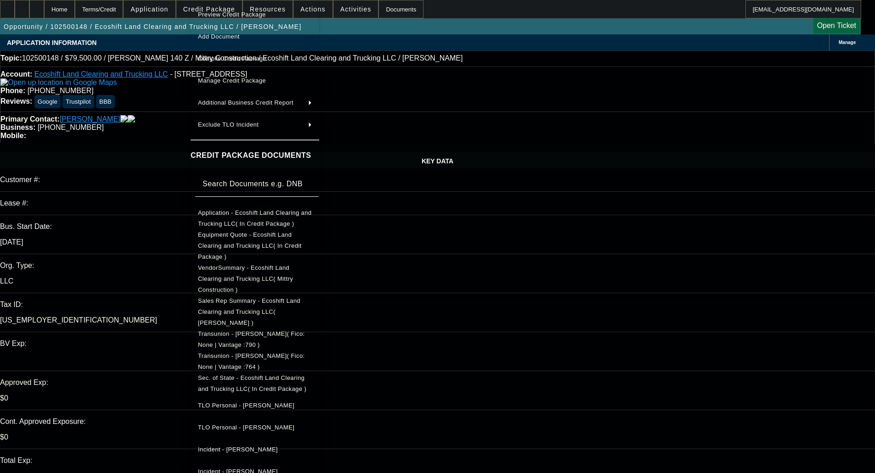
click at [250, 375] on span "Sec. of State - Ecoshift Land Clearing and Trucking LLC( In Credit Package )" at bounding box center [252, 384] width 108 height 18
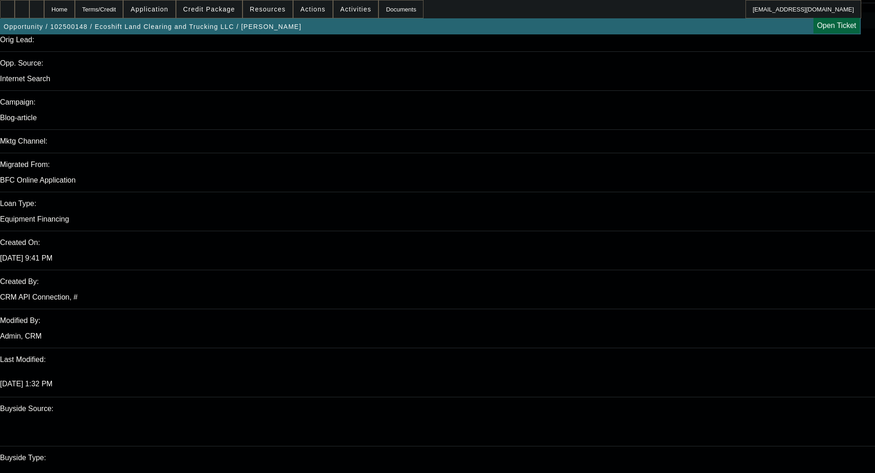
scroll to position [643, 0]
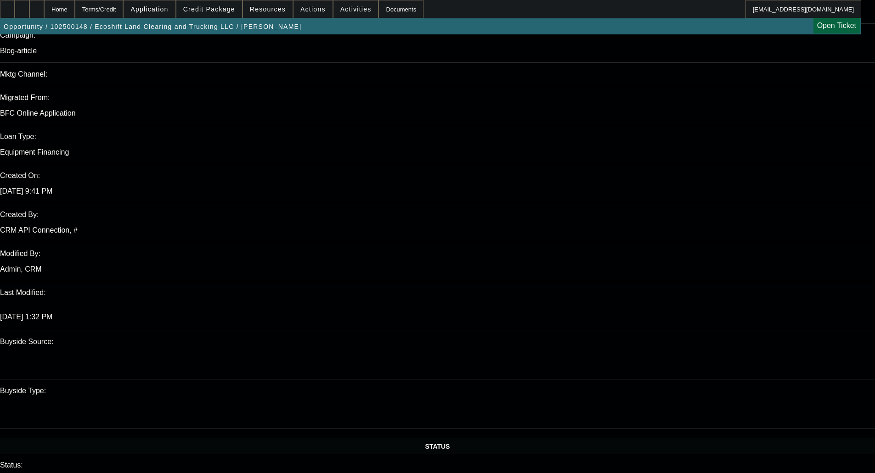
click at [207, 8] on span "Credit Package" at bounding box center [209, 9] width 52 height 7
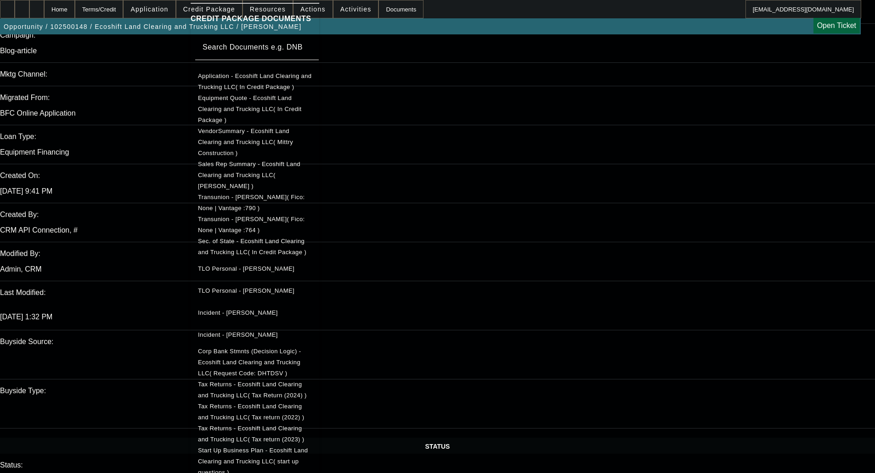
scroll to position [141, 0]
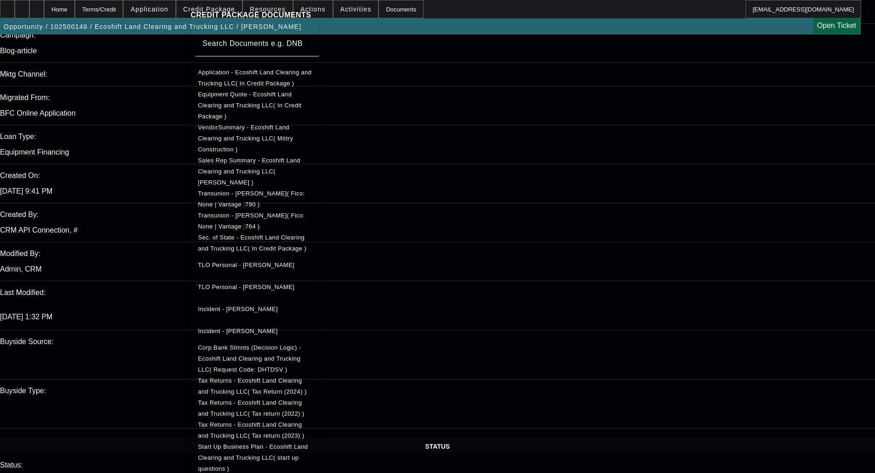
click at [285, 343] on span "Corp Bank Stmnts (Decision Logic) - Ecoshift Land Clearing and Trucking LLC( Re…" at bounding box center [255, 359] width 114 height 33
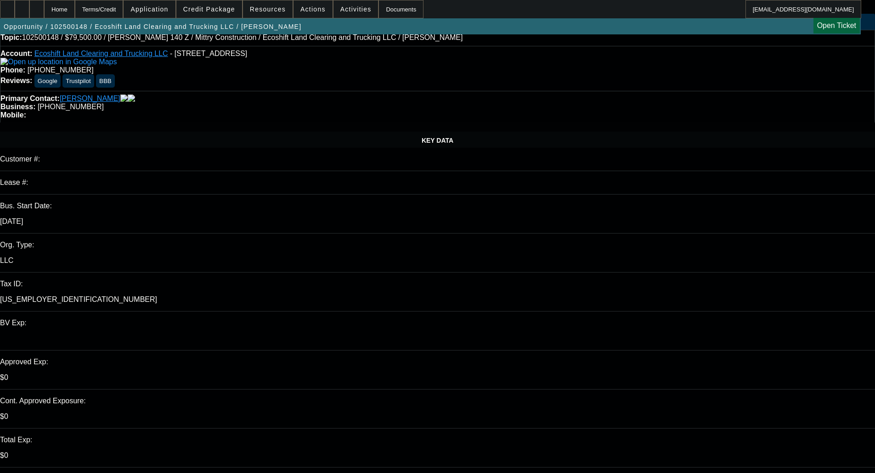
scroll to position [0, 0]
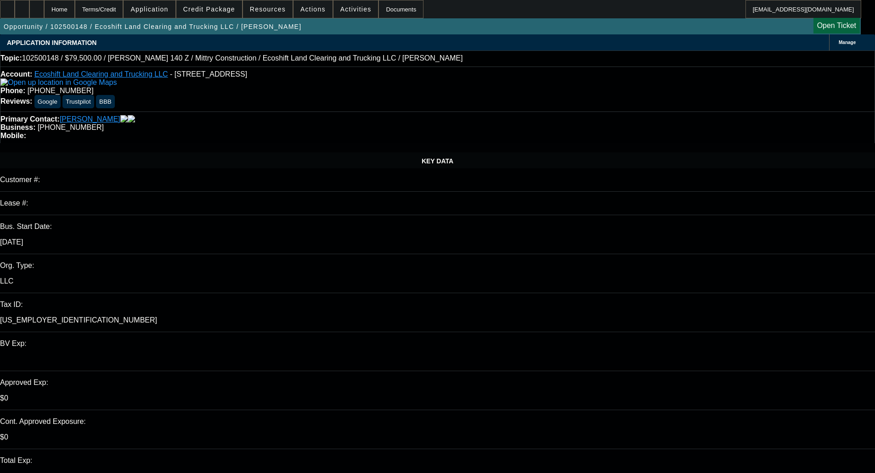
click at [232, 7] on span "Credit Package" at bounding box center [209, 9] width 52 height 7
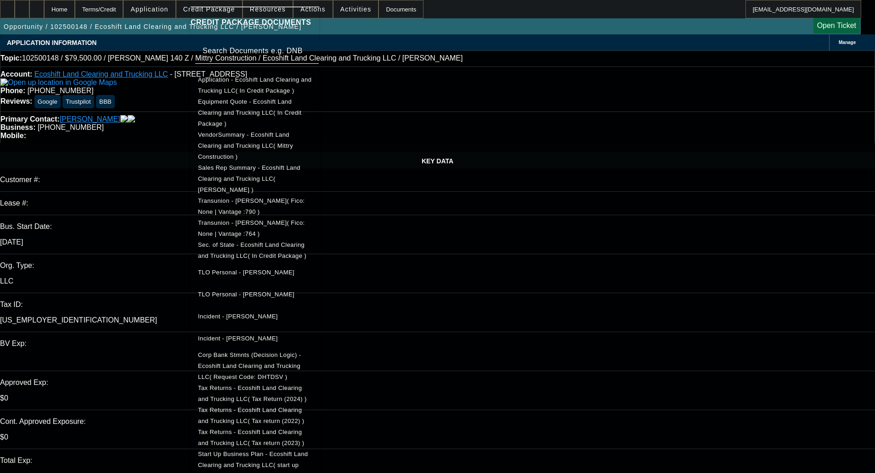
scroll to position [141, 0]
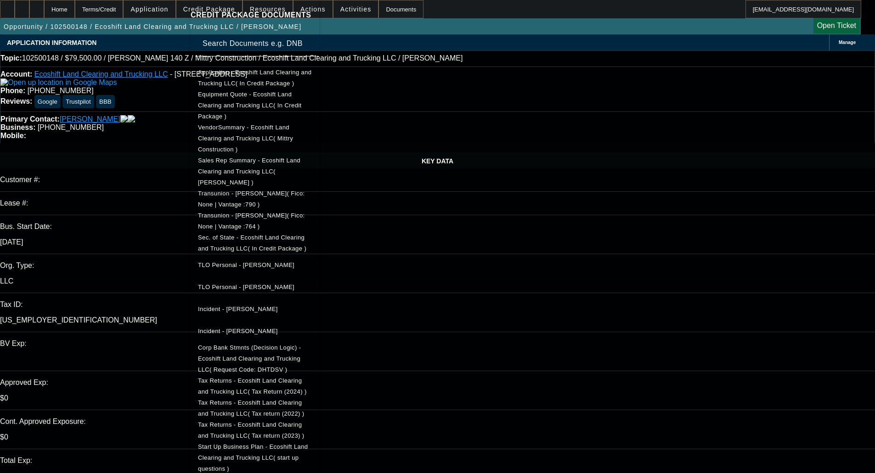
click at [292, 399] on span "Tax Returns - Ecoshift Land Clearing and Trucking LLC( Tax return (2022) )" at bounding box center [251, 408] width 107 height 18
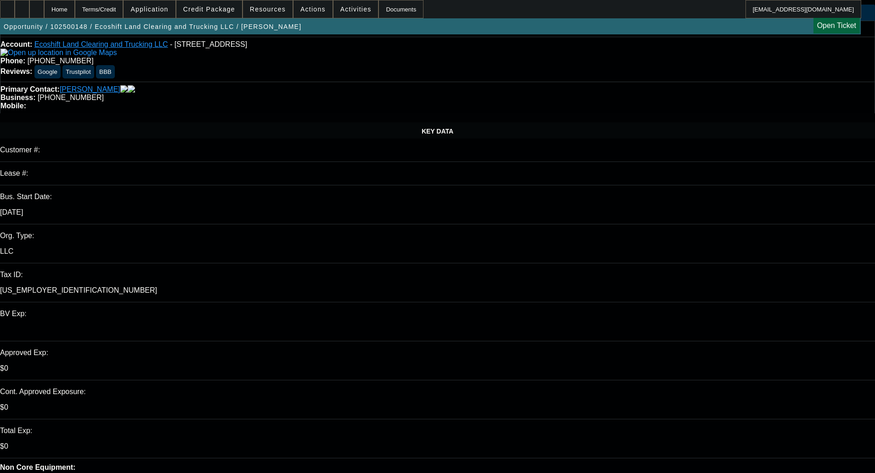
scroll to position [46, 0]
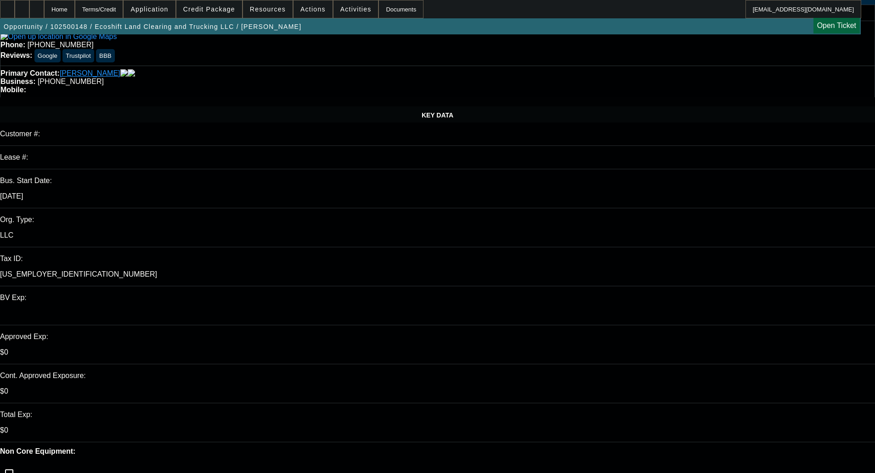
click at [210, 9] on span "Credit Package" at bounding box center [209, 9] width 52 height 7
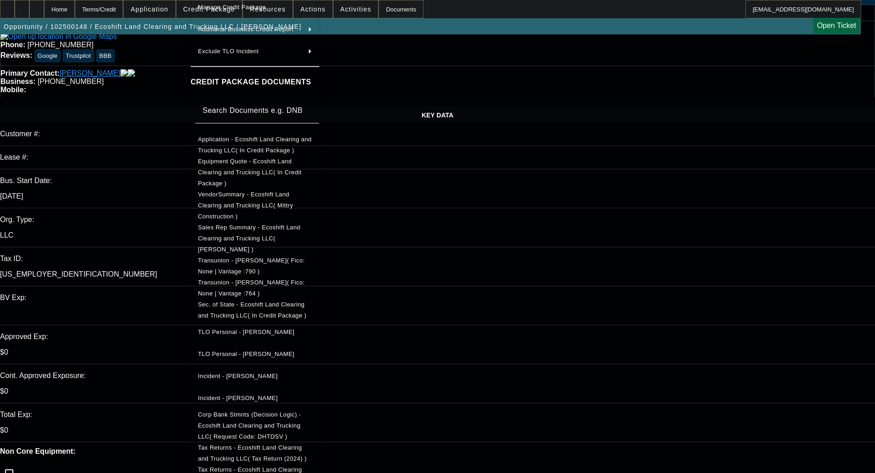
scroll to position [141, 0]
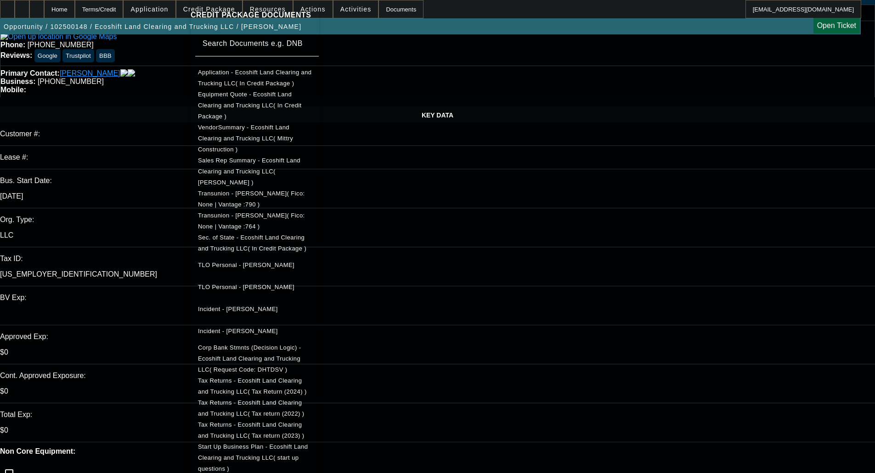
click at [510, 177] on div at bounding box center [437, 236] width 875 height 473
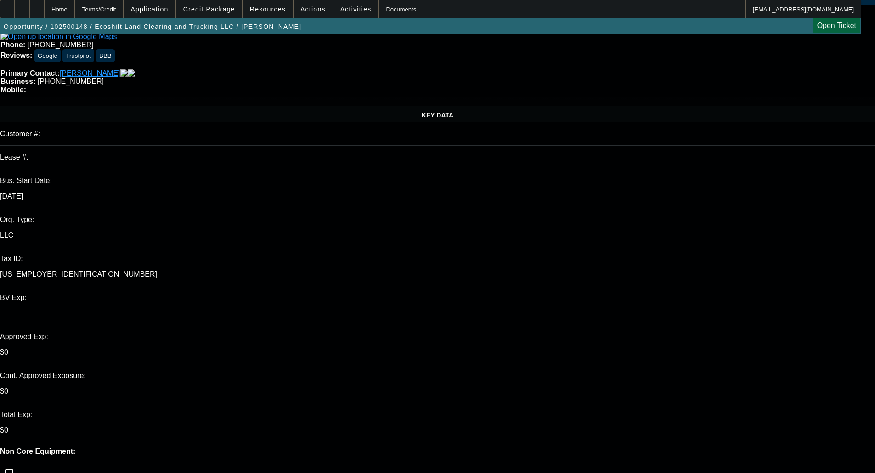
click at [221, 10] on span "Credit Package" at bounding box center [209, 9] width 52 height 7
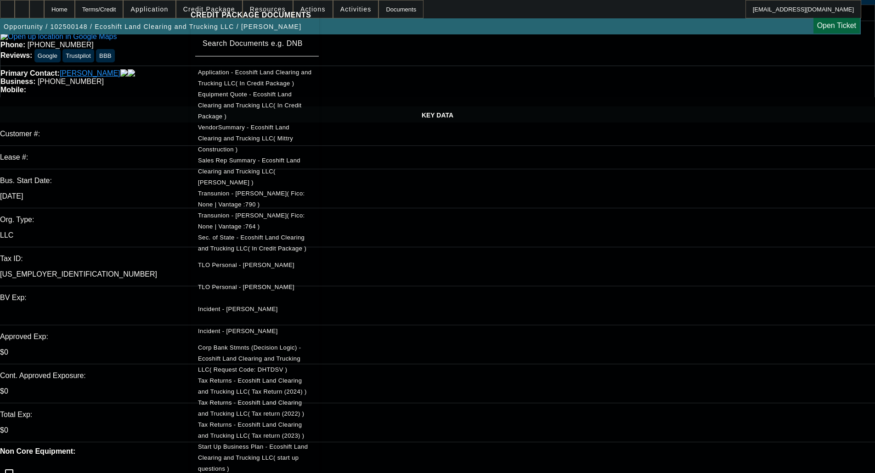
click at [284, 442] on span "Start Up Business Plan - Ecoshift Land Clearing and Trucking LLC( start up ques…" at bounding box center [255, 458] width 114 height 33
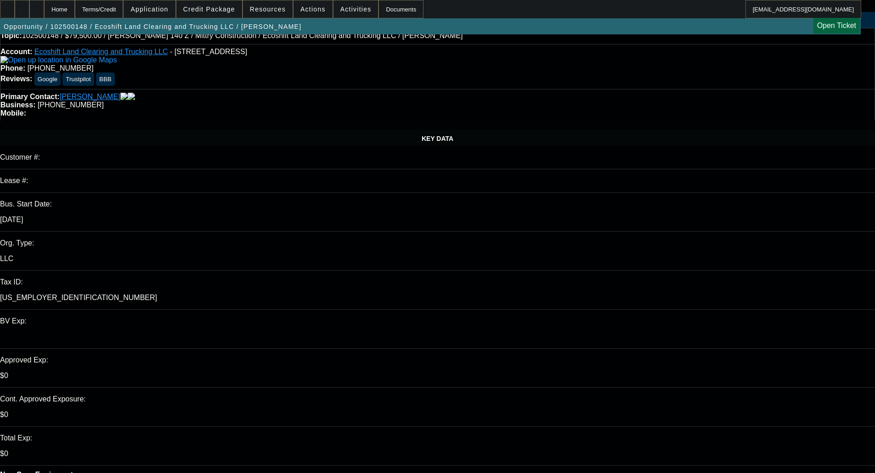
scroll to position [0, 0]
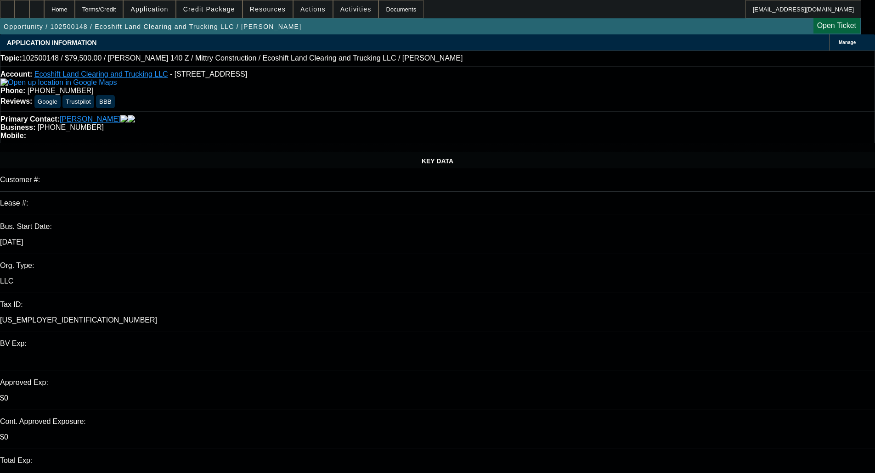
click at [215, 11] on span "Credit Package" at bounding box center [209, 9] width 52 height 7
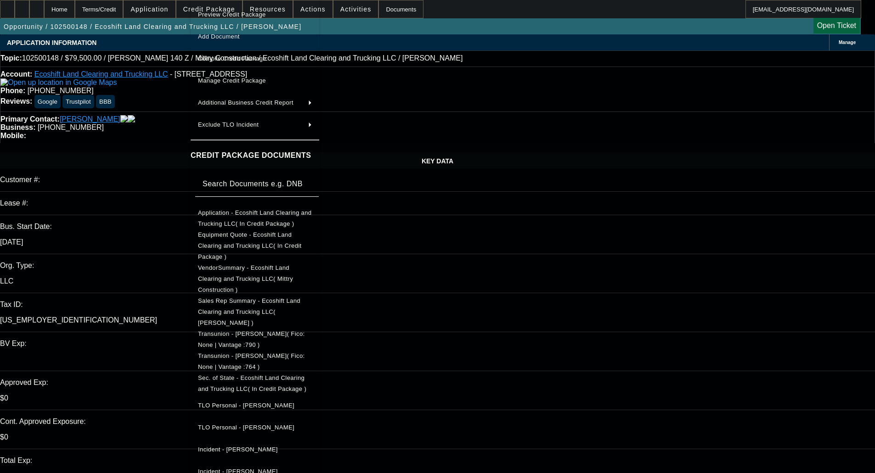
click at [242, 85] on span "Manage Credit Package" at bounding box center [255, 80] width 114 height 11
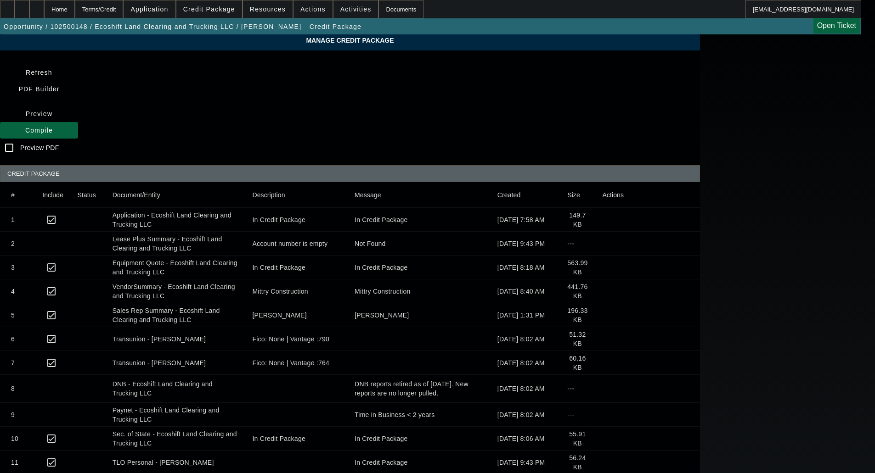
click at [700, 182] on mat-header-cell "Actions" at bounding box center [647, 195] width 105 height 26
click at [114, 12] on div "Terms/Credit" at bounding box center [99, 9] width 49 height 18
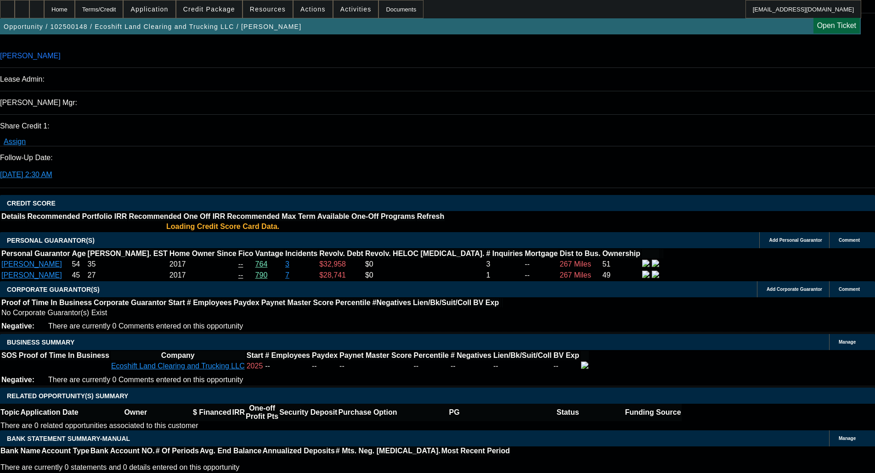
select select "0"
select select "6"
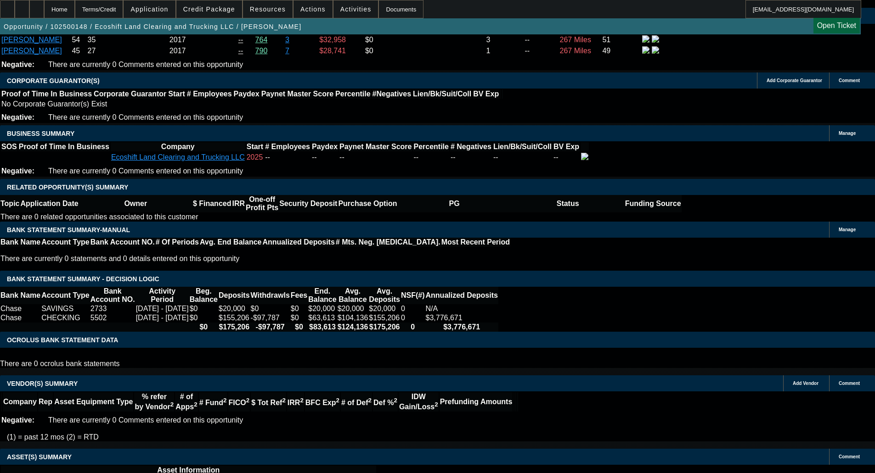
scroll to position [1482, 0]
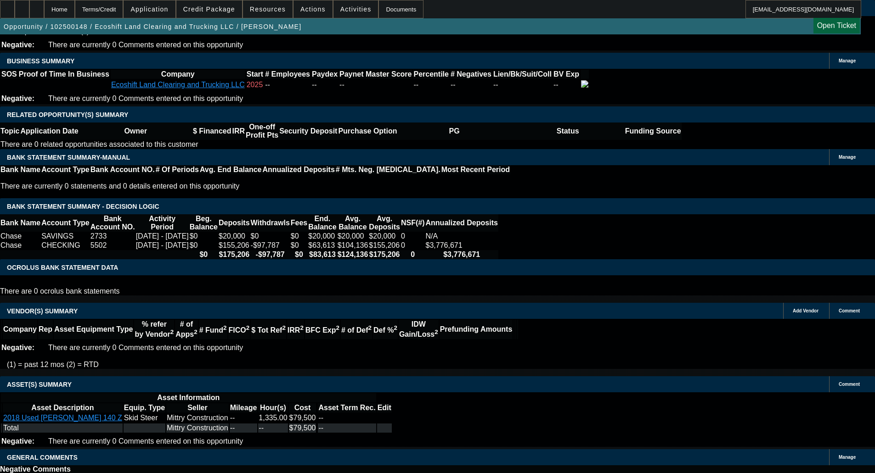
select select "6"
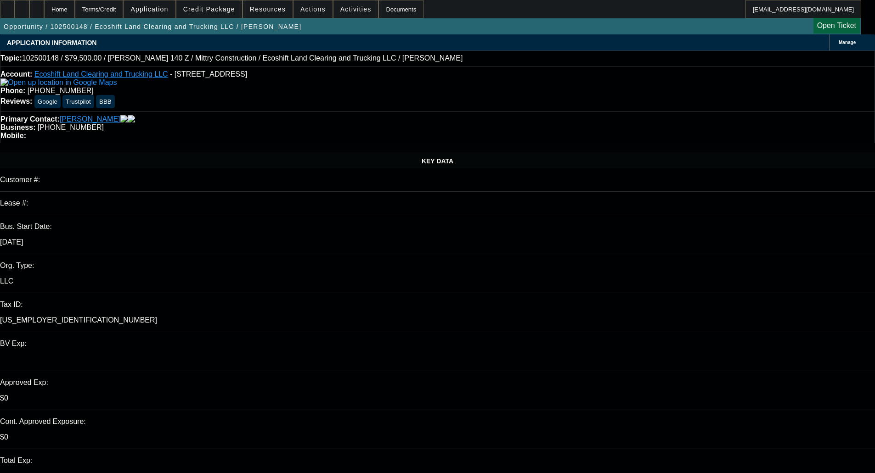
type textarea "It looks like the data we have in CRM is not accurate. Looks like the PG's and …"
checkbox input "true"
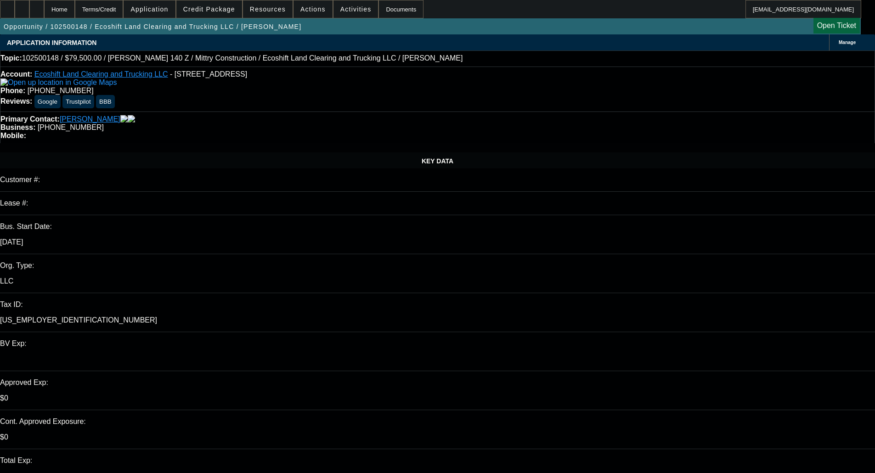
click at [220, 6] on span "Credit Package" at bounding box center [209, 9] width 52 height 7
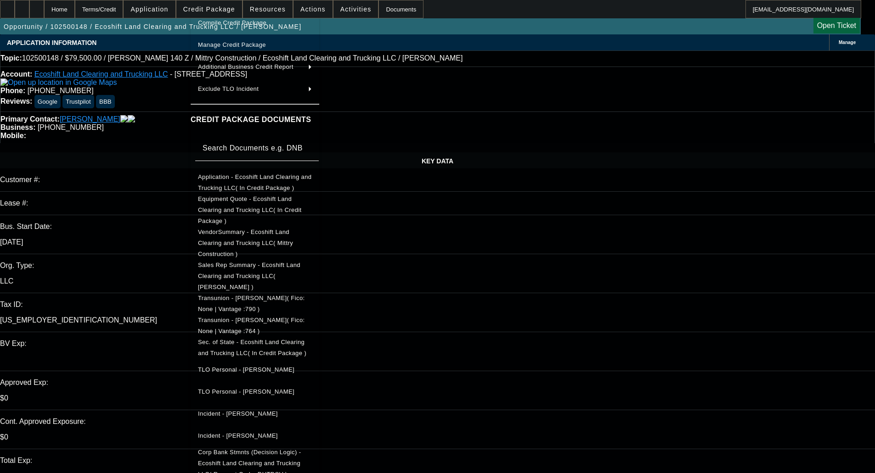
scroll to position [158, 0]
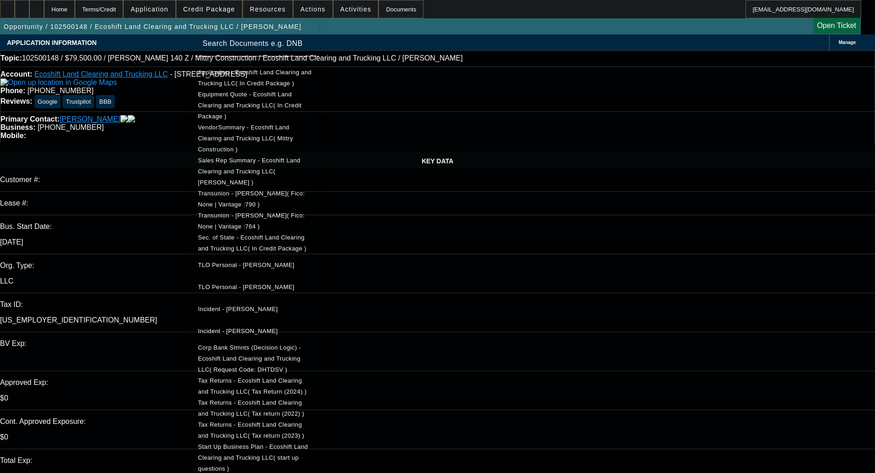
click at [256, 442] on span "Start Up Business Plan - Ecoshift Land Clearing and Trucking LLC( start up ques…" at bounding box center [255, 458] width 114 height 33
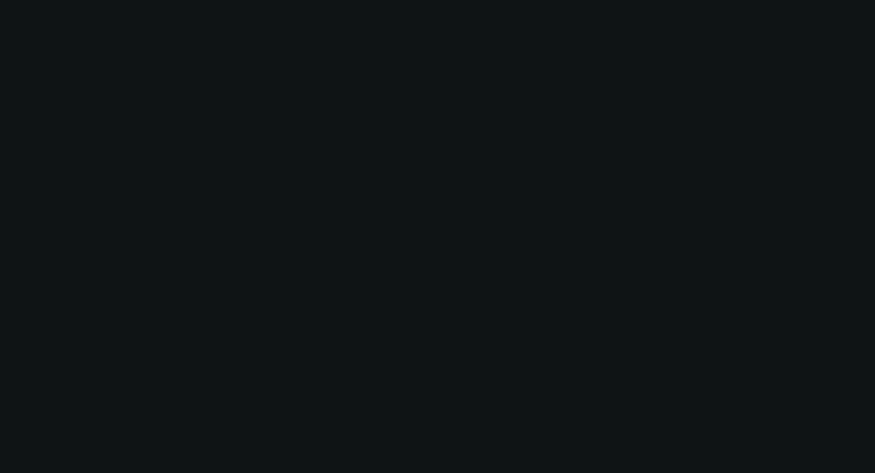
select select "0"
select select "6"
select select "0"
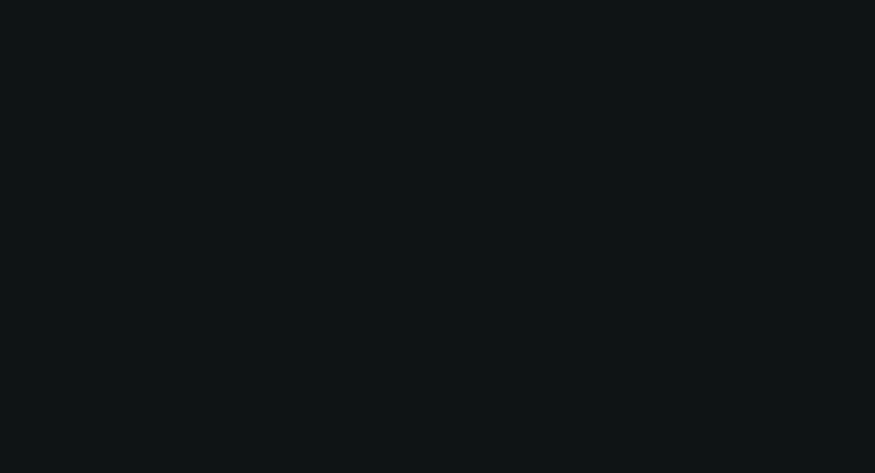
select select "0"
select select "6"
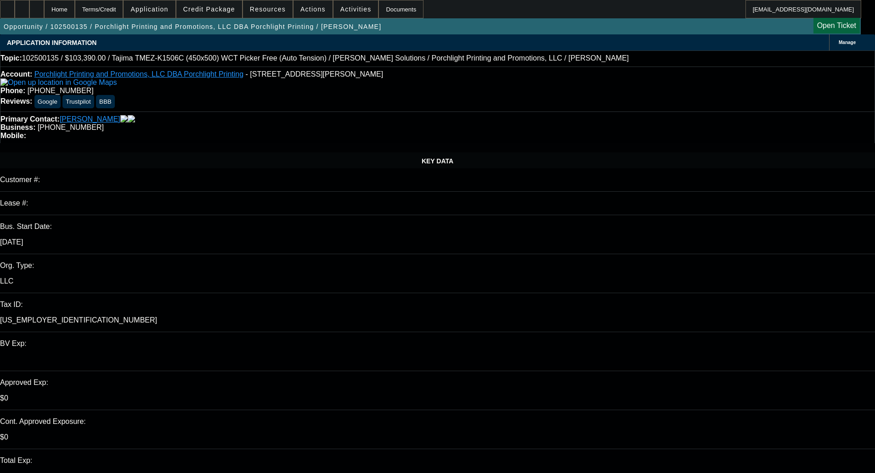
select select "0"
select select "0.1"
select select "4"
select select "0"
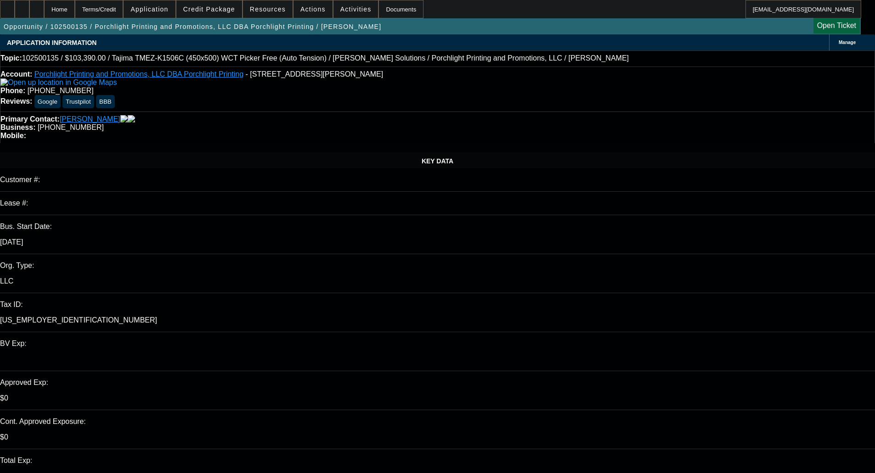
select select "0"
select select "6"
select select "0"
select select "2"
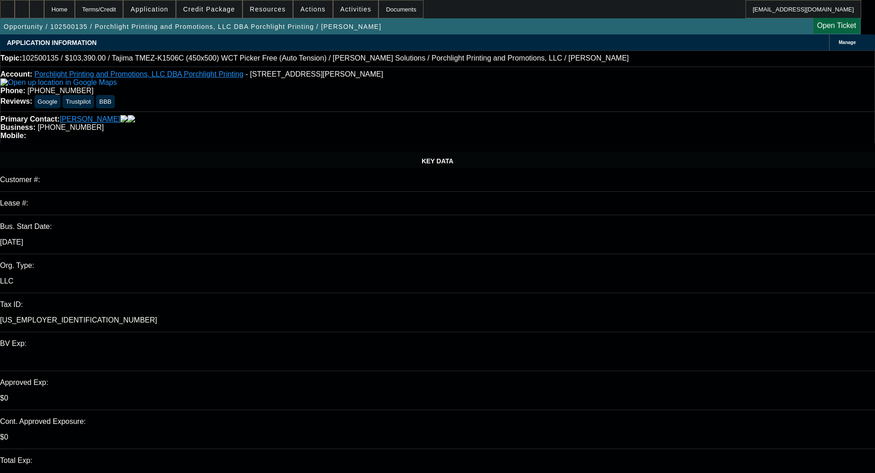
select select "2"
select select "0.1"
select select "4"
select select "0"
select select "2"
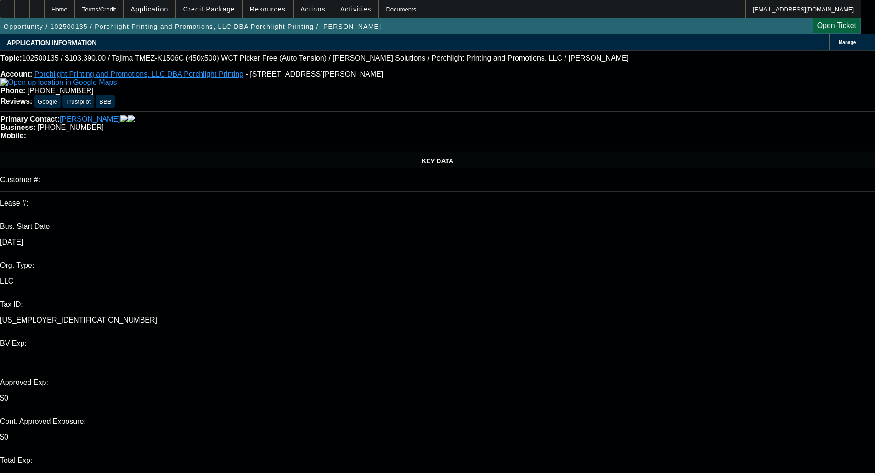
select select "2"
select select "0"
select select "6"
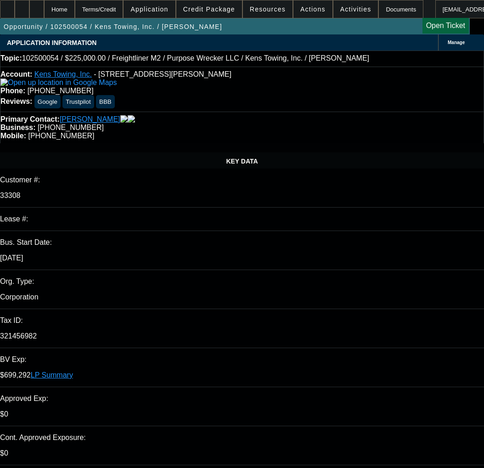
select select "0"
select select "6"
select select "0"
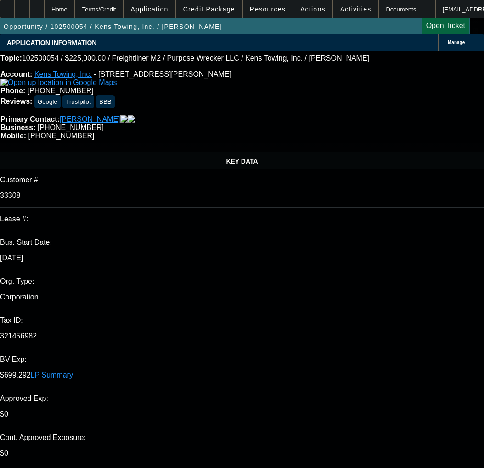
select select "0"
select select "6"
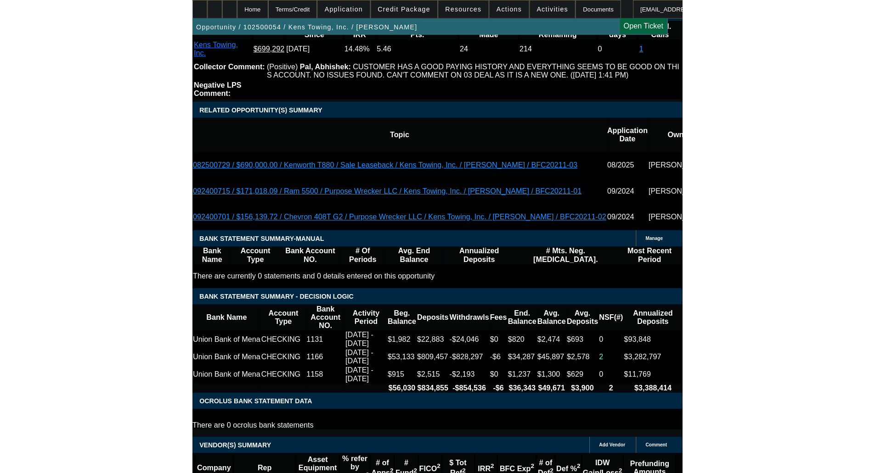
scroll to position [1653, 0]
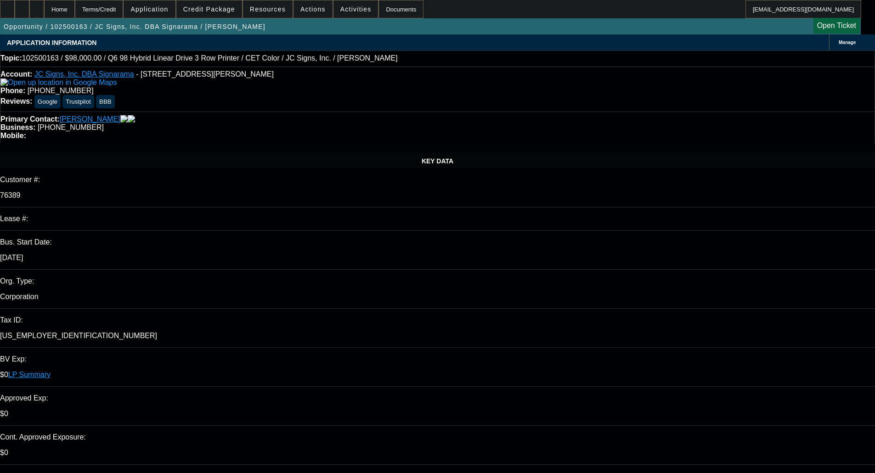
select select "0"
select select "2"
select select "0"
select select "6"
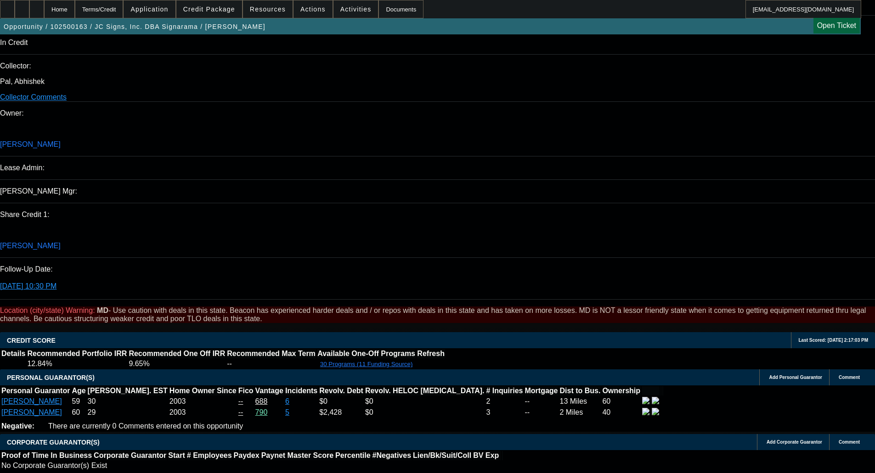
scroll to position [1102, 0]
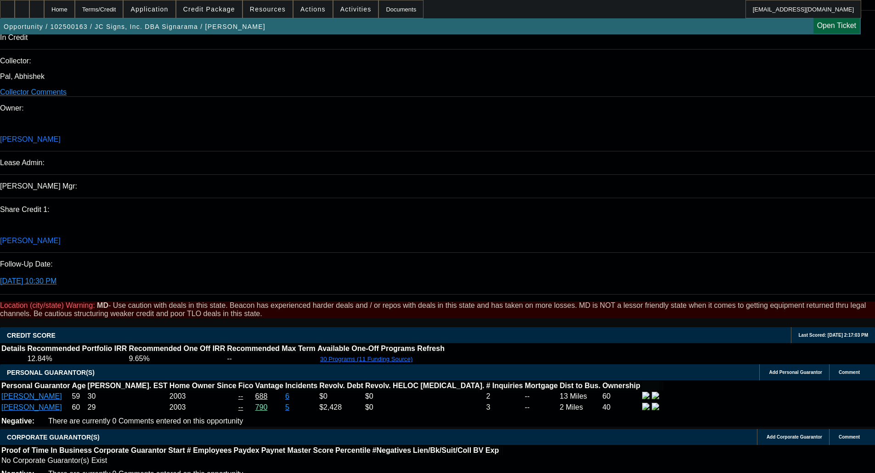
drag, startPoint x: 214, startPoint y: 249, endPoint x: 253, endPoint y: 241, distance: 39.9
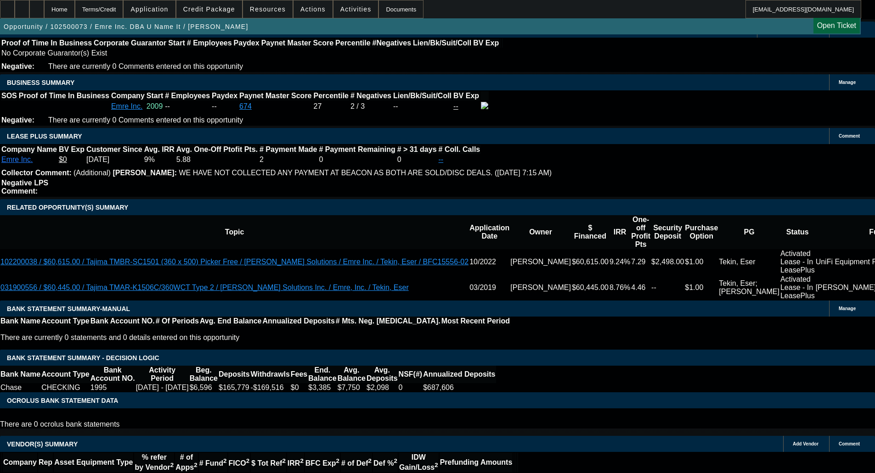
select select "0"
select select "2"
select select "0"
select select "2"
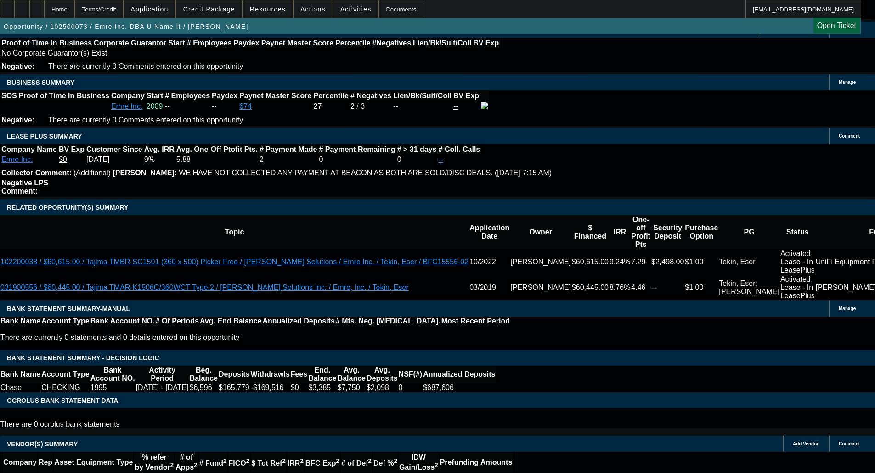
select select "0"
select select "2"
select select "0"
select select "2"
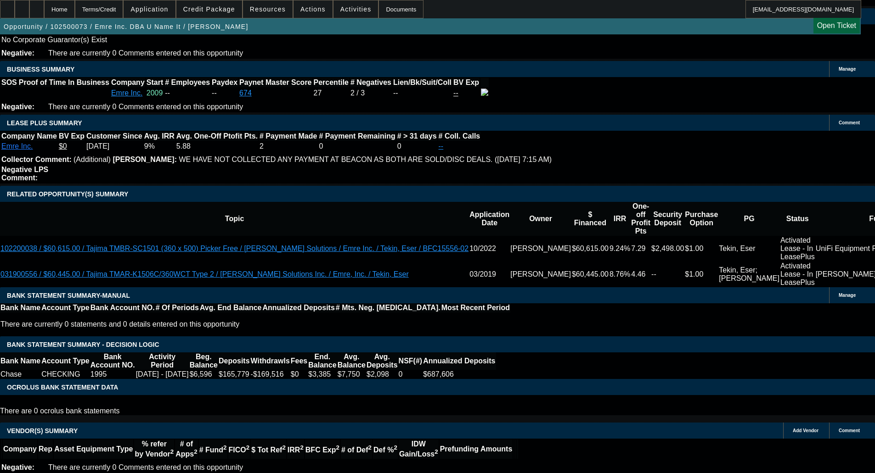
scroll to position [1383, 0]
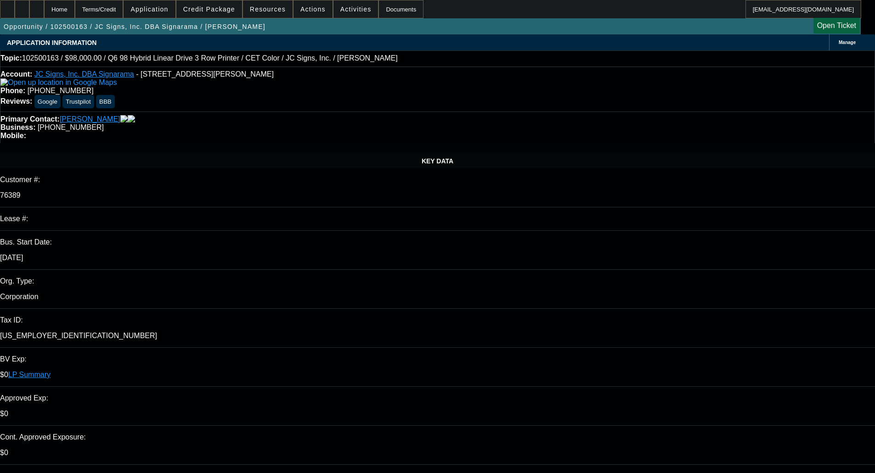
select select "0"
select select "2"
select select "0"
select select "6"
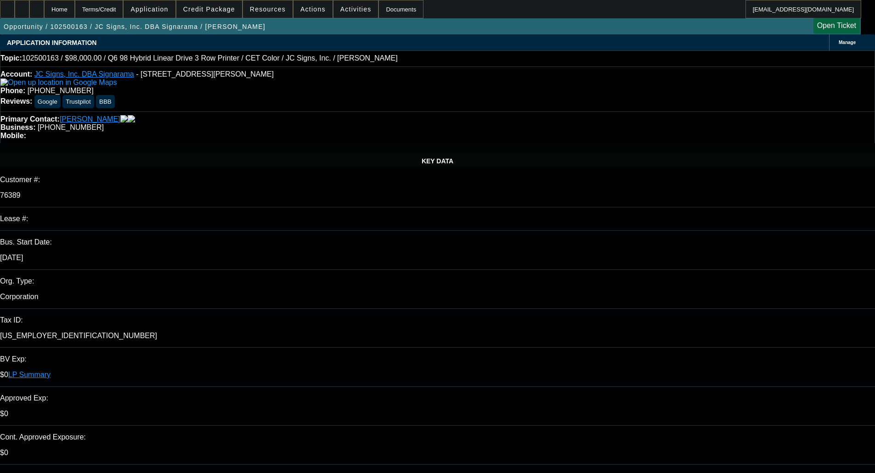
select select "0"
select select "2"
select select "0"
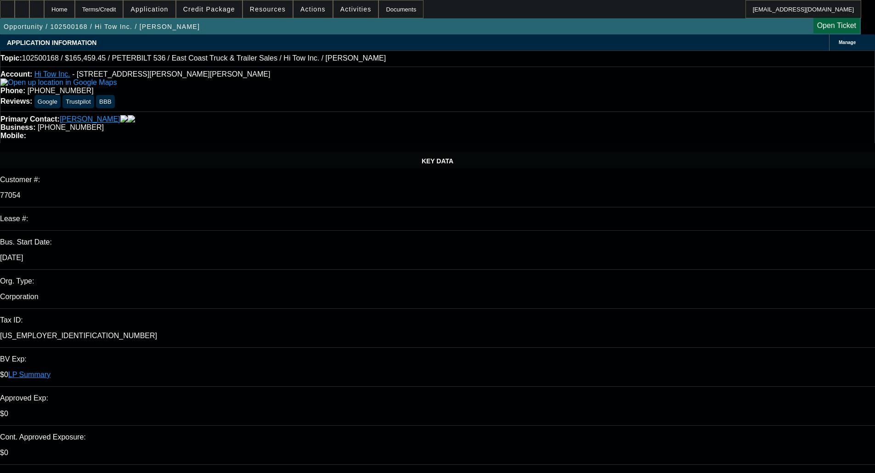
select select "6"
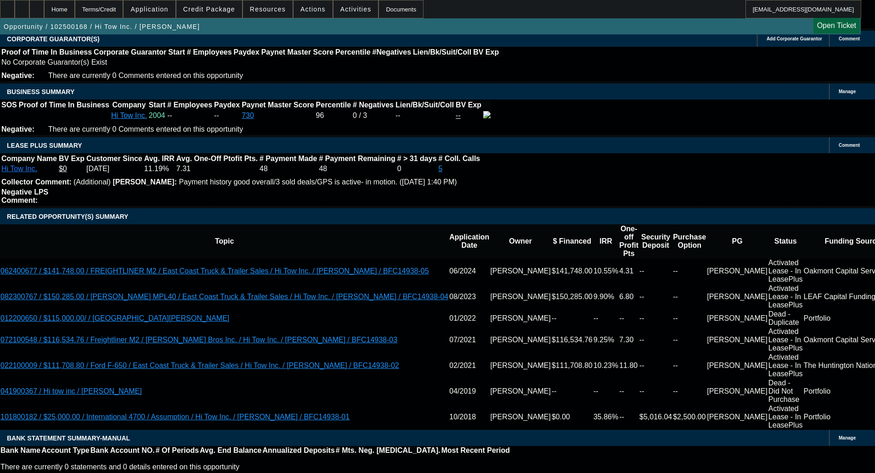
scroll to position [1361, 0]
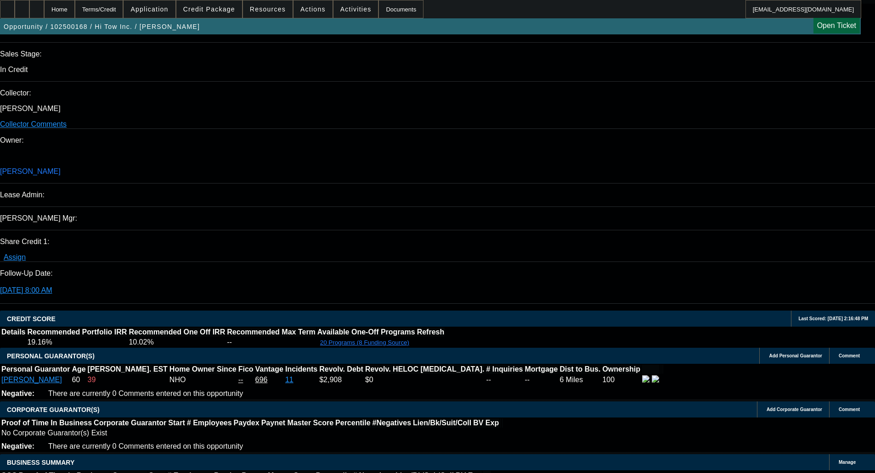
scroll to position [1040, 0]
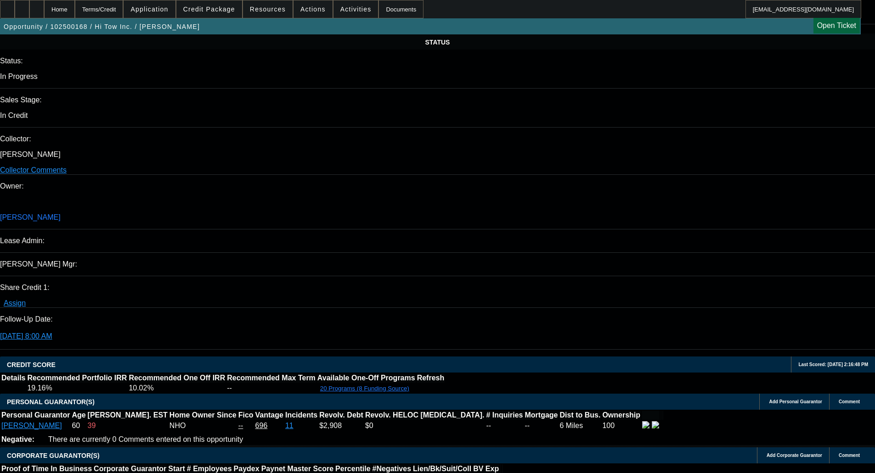
type textarea "LOW IRR; EXTENDED TERM; 3 MONTH TOUCH - OKAY TO SELL"
click at [227, 8] on span "Credit Package" at bounding box center [209, 9] width 52 height 7
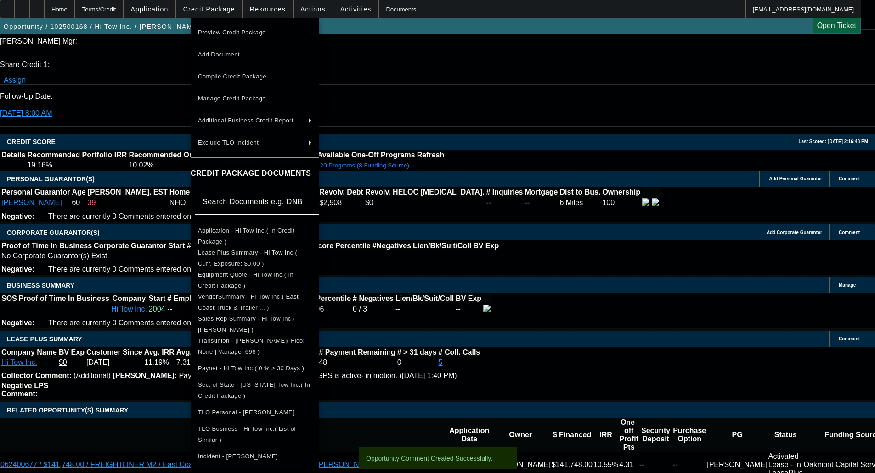
scroll to position [1269, 0]
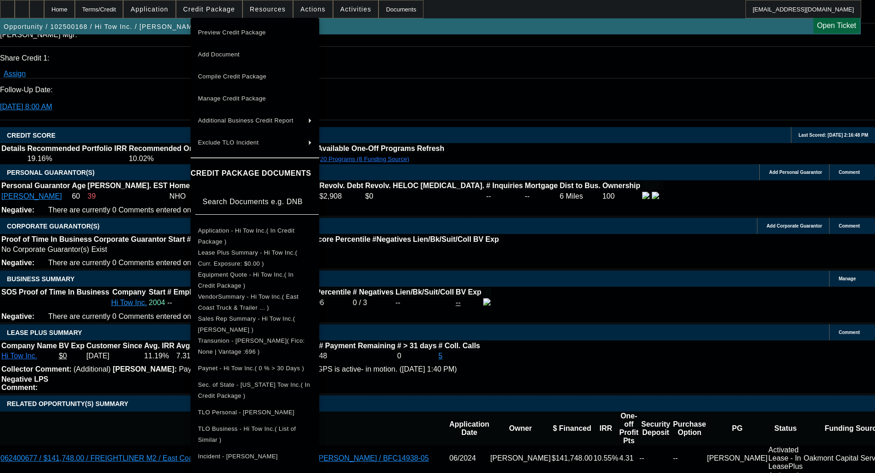
click at [512, 298] on div at bounding box center [437, 236] width 875 height 473
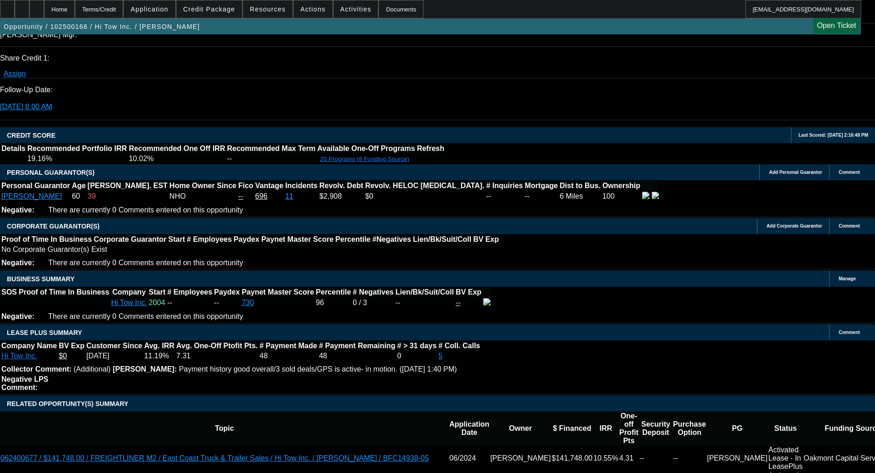
scroll to position [1086, 0]
